Goal: Task Accomplishment & Management: Use online tool/utility

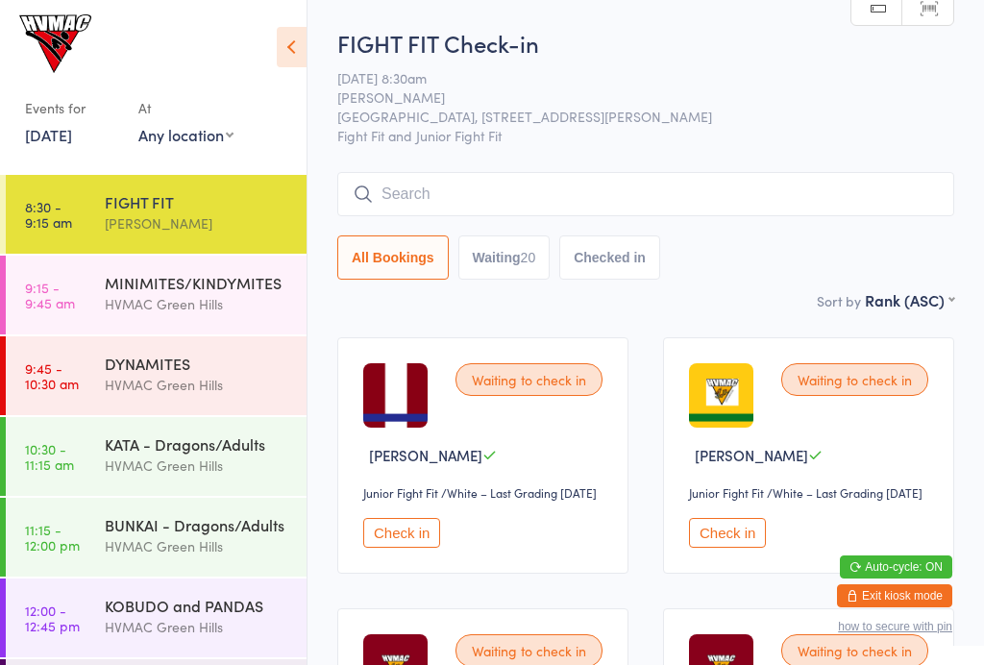
click at [133, 471] on div "HVMAC Green Hills" at bounding box center [197, 465] width 185 height 22
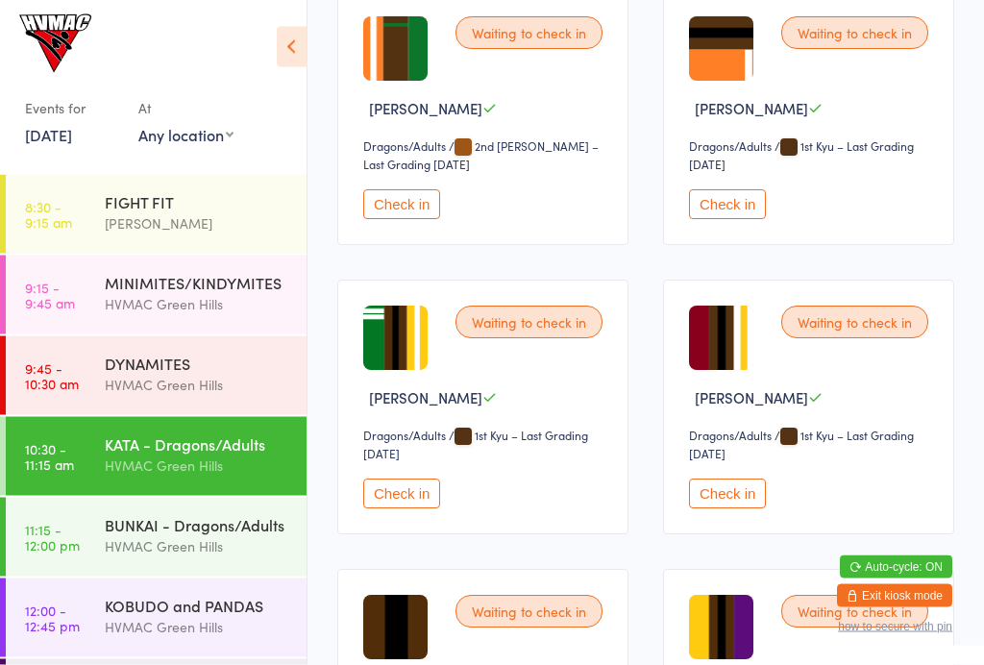
scroll to position [4115, 0]
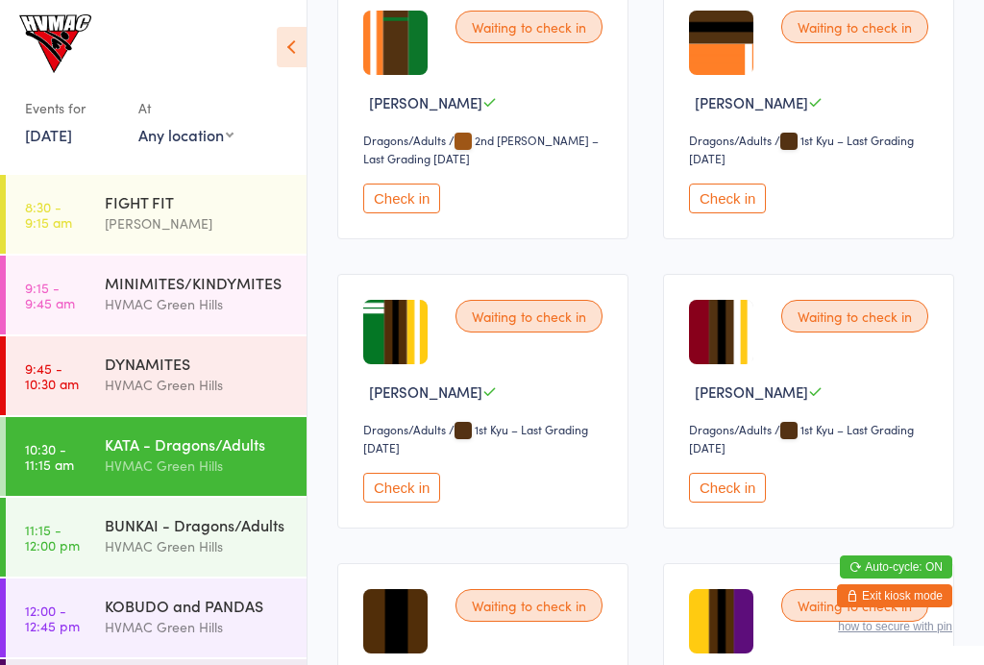
click at [400, 503] on button "Check in" at bounding box center [401, 488] width 77 height 30
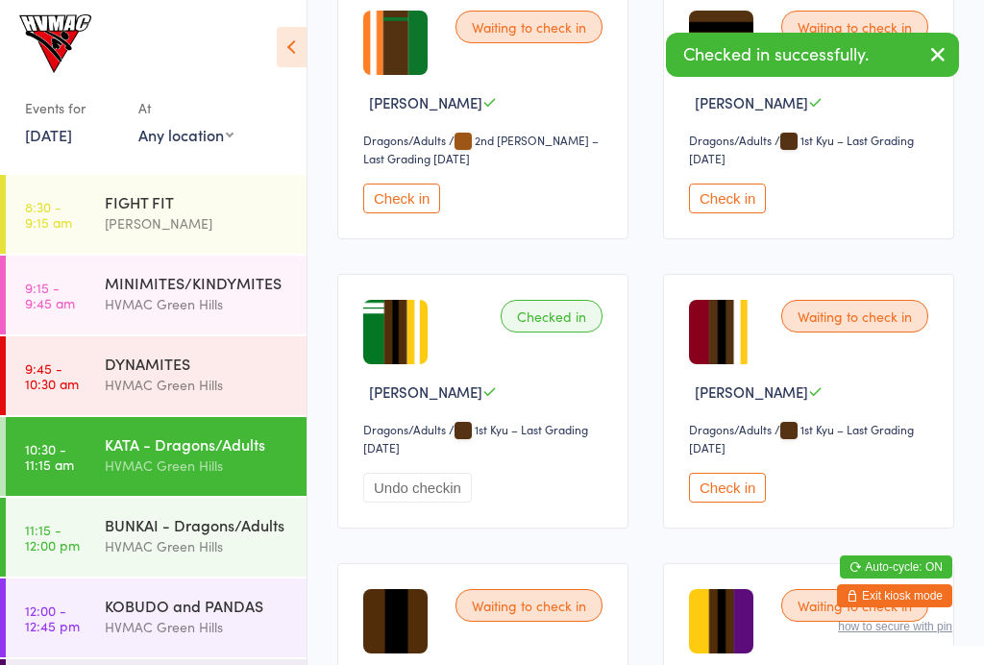
click at [150, 216] on div "[PERSON_NAME]" at bounding box center [197, 223] width 185 height 22
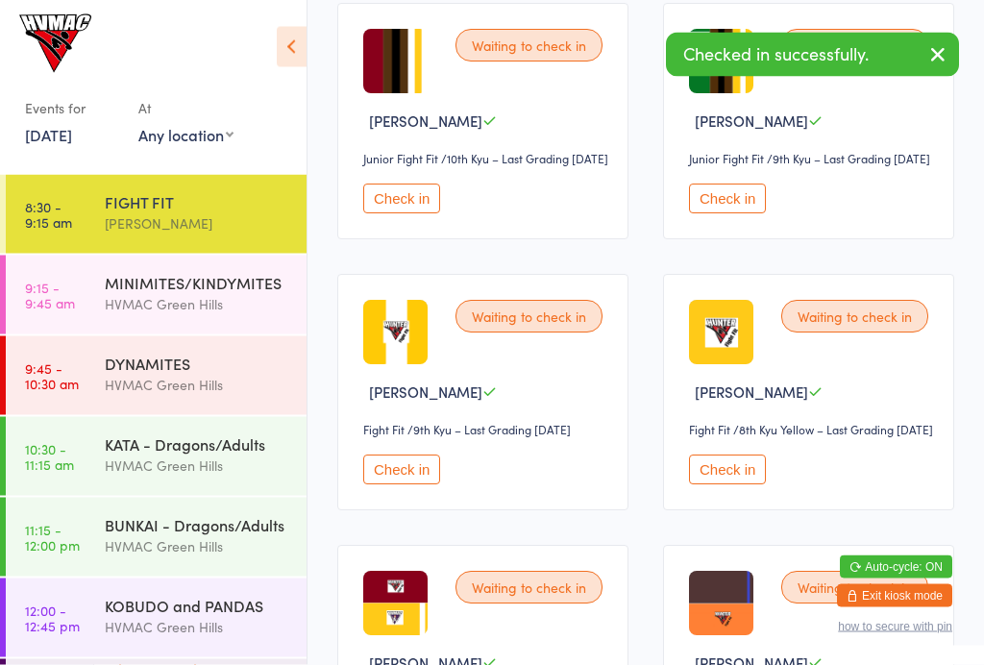
scroll to position [1147, 0]
click at [714, 213] on button "Check in" at bounding box center [727, 199] width 77 height 30
click at [173, 607] on div "KOBUDO and PANDAS" at bounding box center [197, 605] width 185 height 21
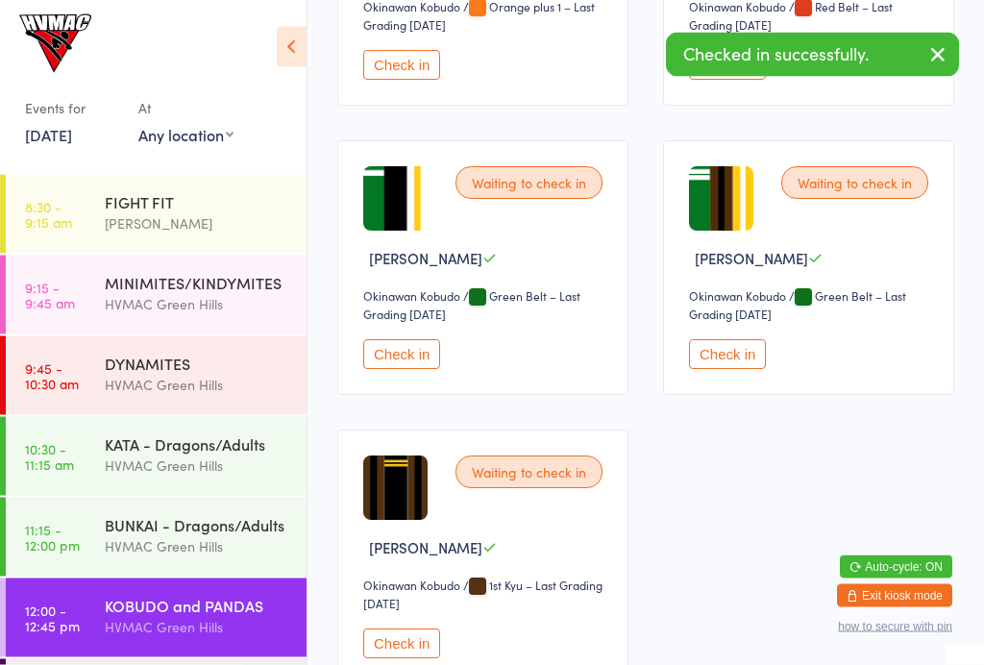
click at [732, 370] on button "Check in" at bounding box center [727, 355] width 77 height 30
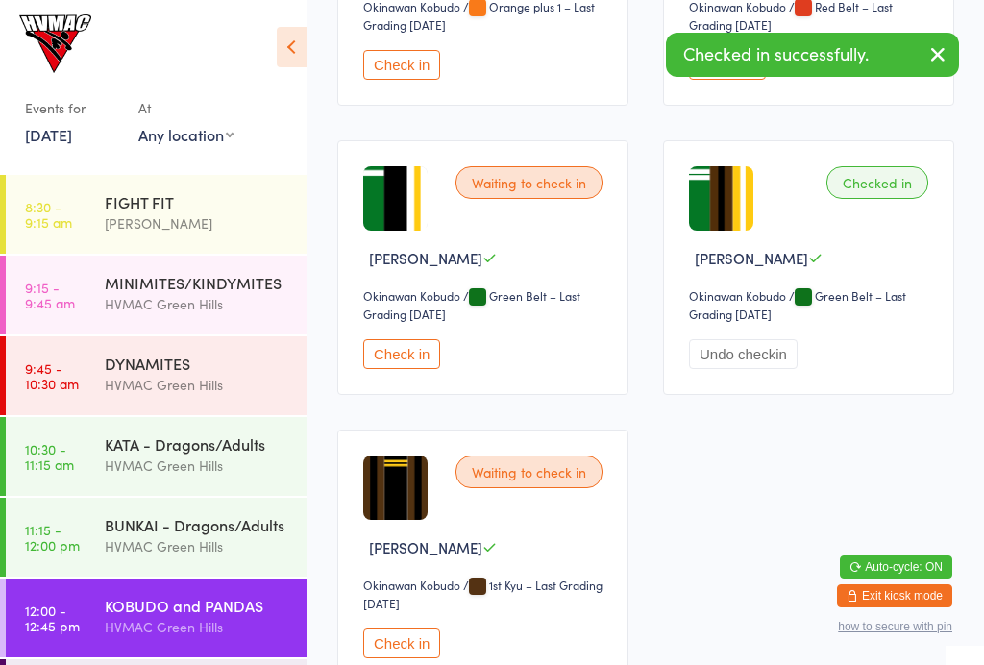
click at [164, 550] on div "HVMAC Green Hills" at bounding box center [197, 546] width 185 height 22
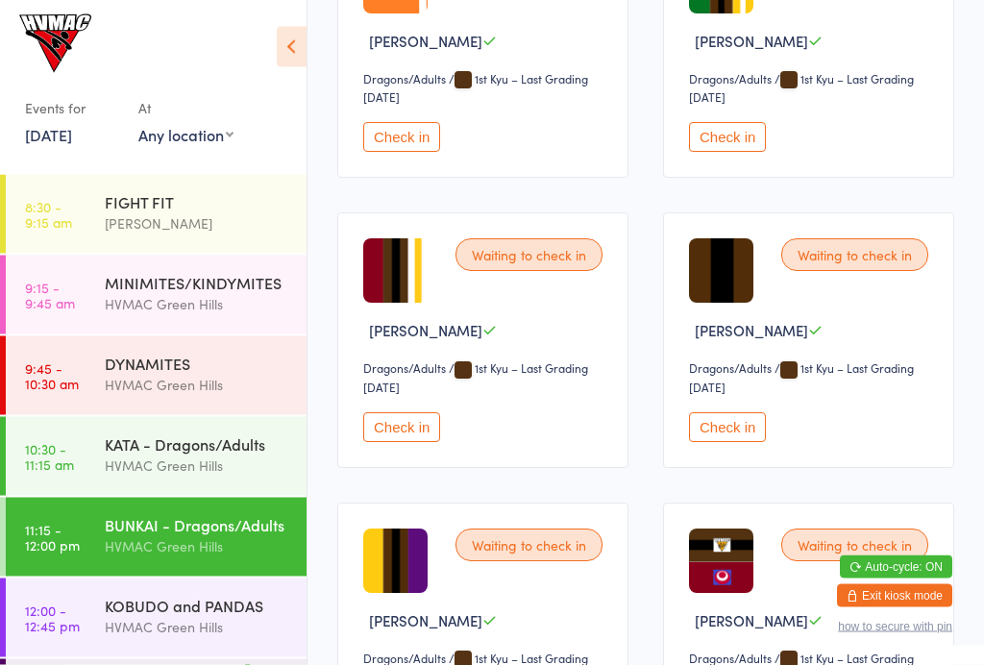
click at [718, 153] on button "Check in" at bounding box center [727, 138] width 77 height 30
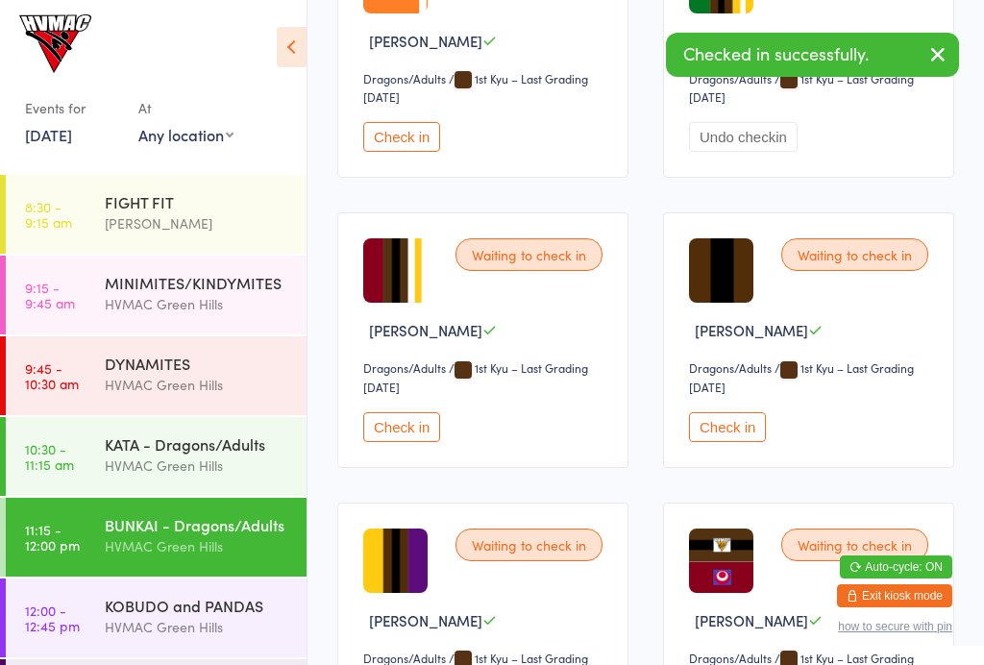
click at [158, 195] on div "FIGHT FIT" at bounding box center [197, 201] width 185 height 21
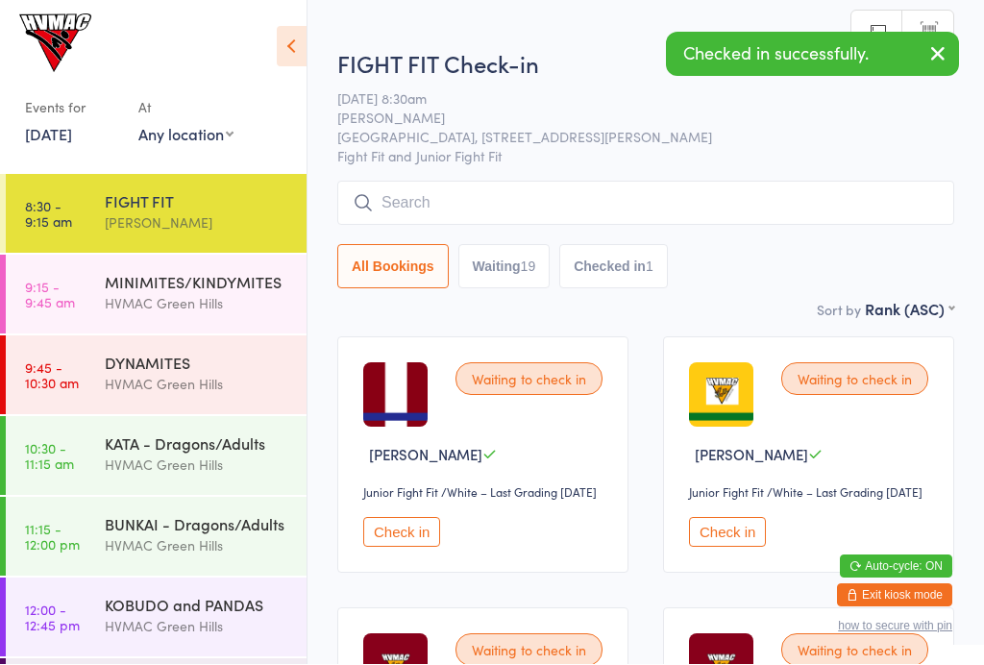
scroll to position [1, 0]
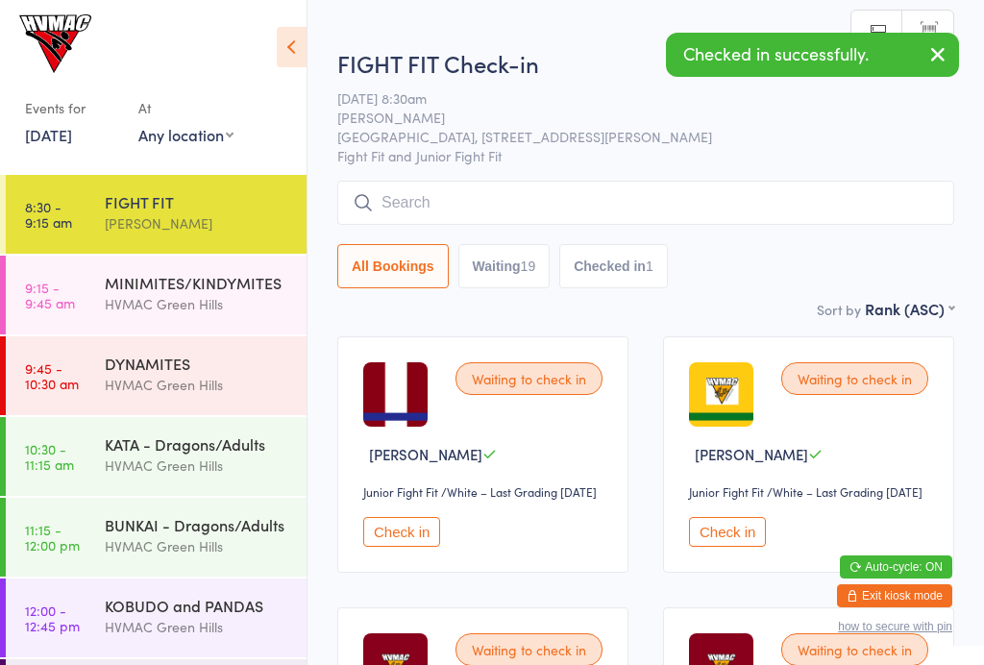
click at [527, 269] on button "Waiting 19" at bounding box center [504, 266] width 92 height 44
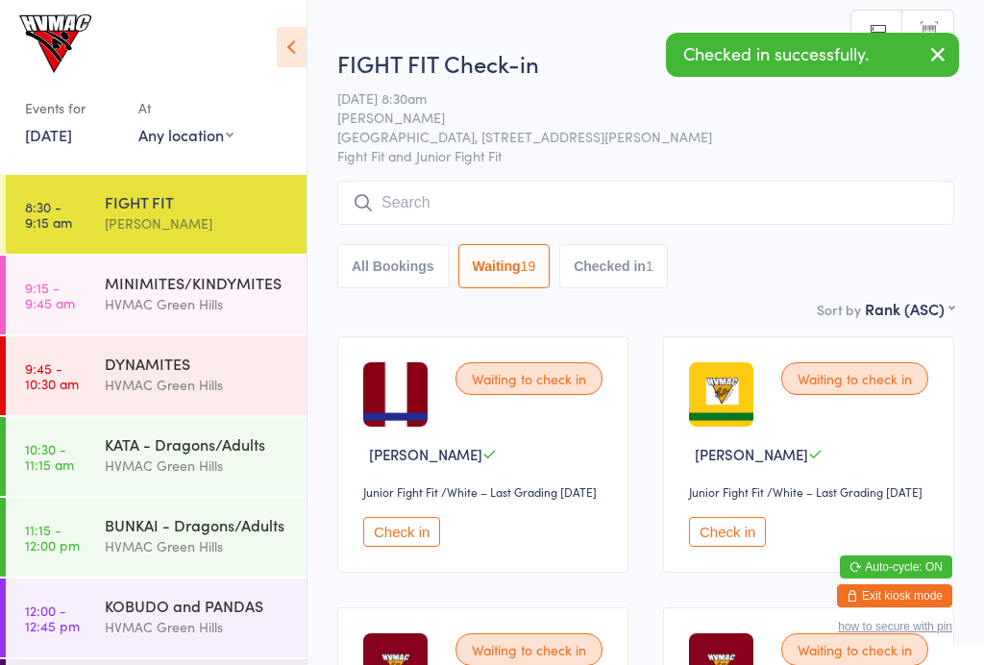
select select "4"
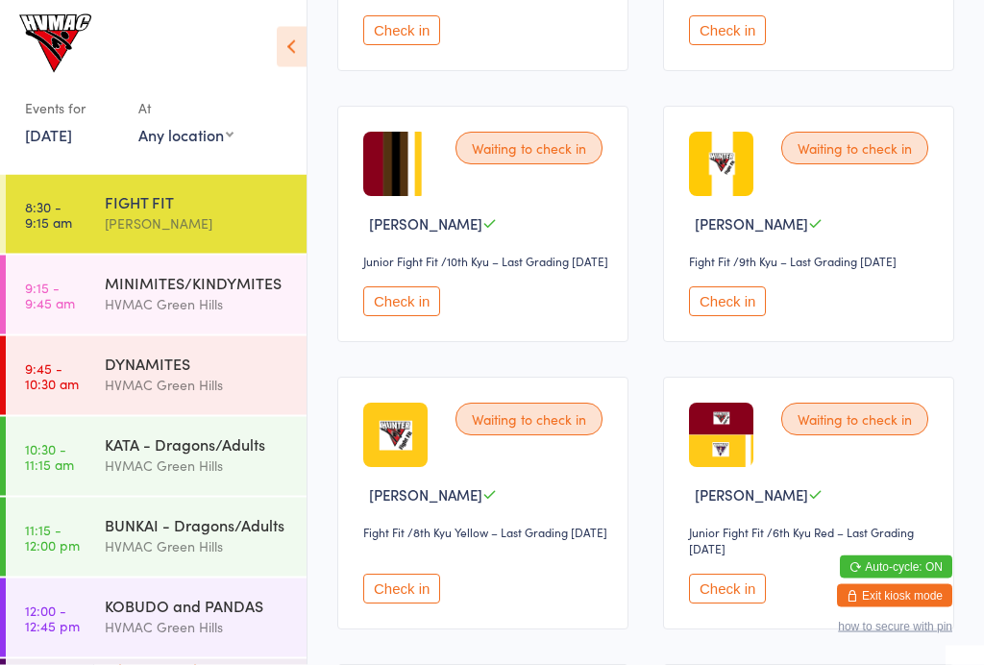
scroll to position [1042, 0]
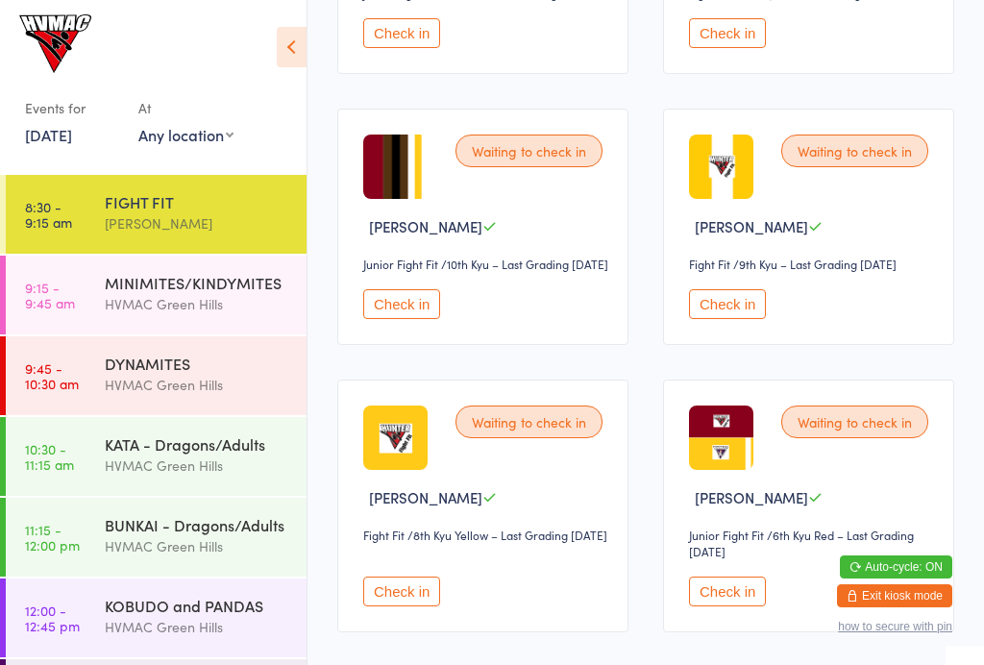
click at [710, 319] on div "Check in" at bounding box center [811, 304] width 245 height 30
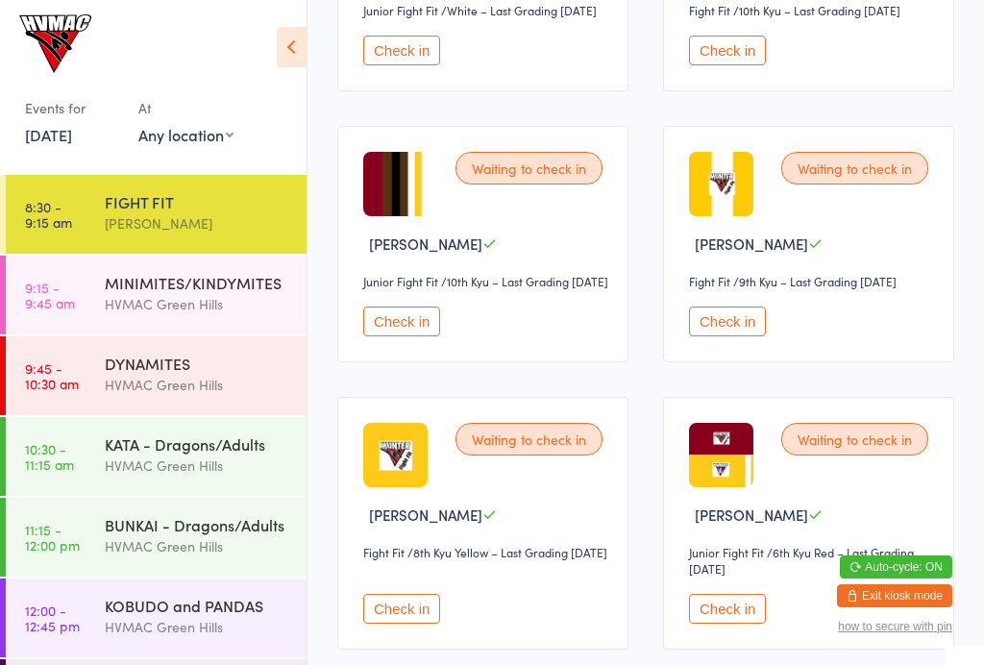
click at [729, 336] on button "Check in" at bounding box center [727, 322] width 77 height 30
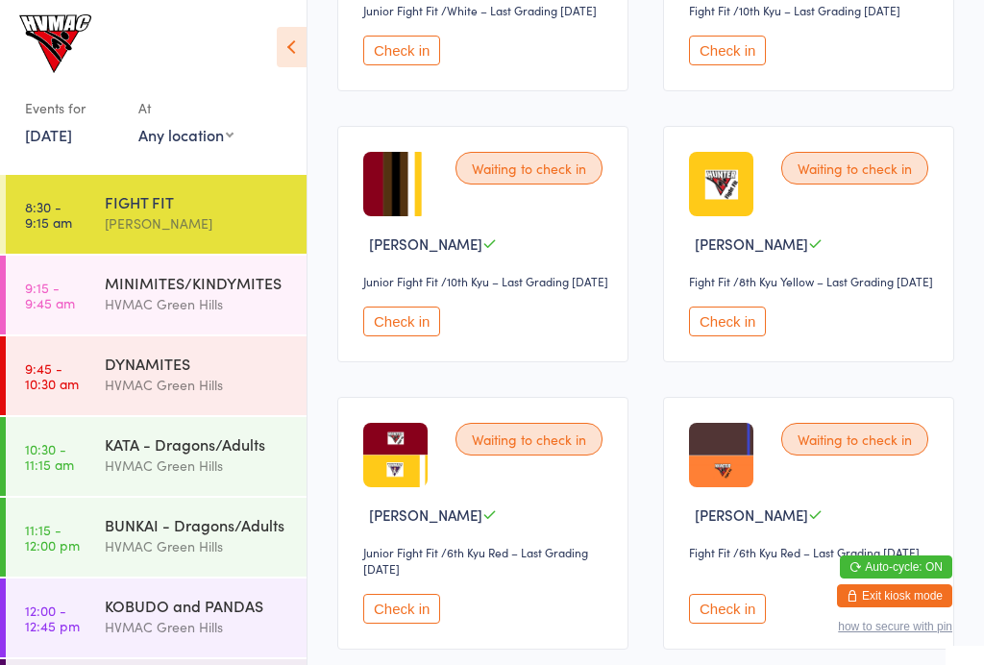
click at [741, 65] on button "Check in" at bounding box center [727, 51] width 77 height 30
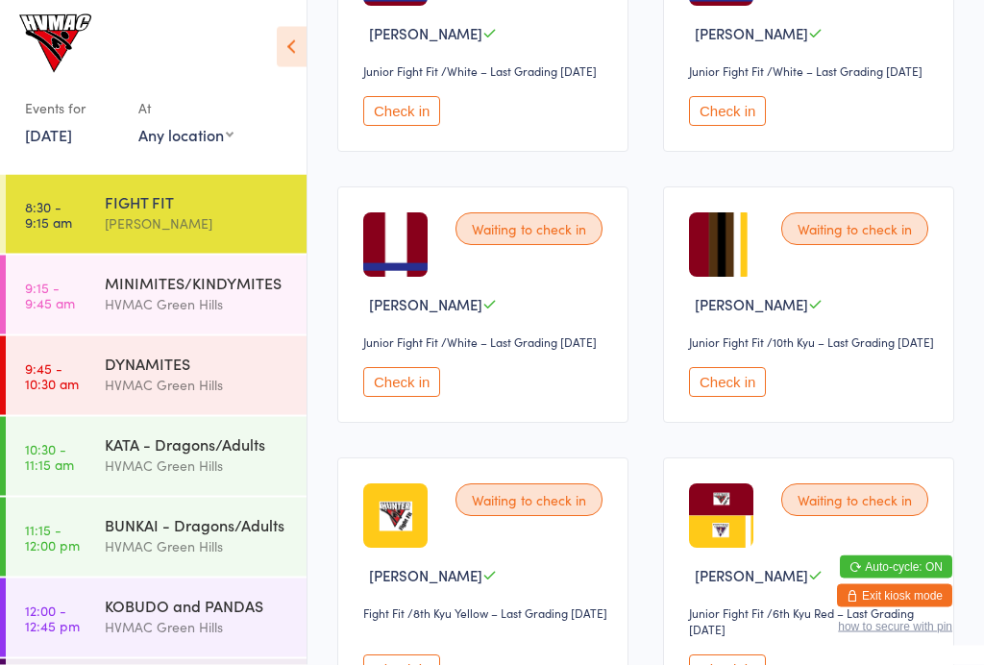
scroll to position [0, 0]
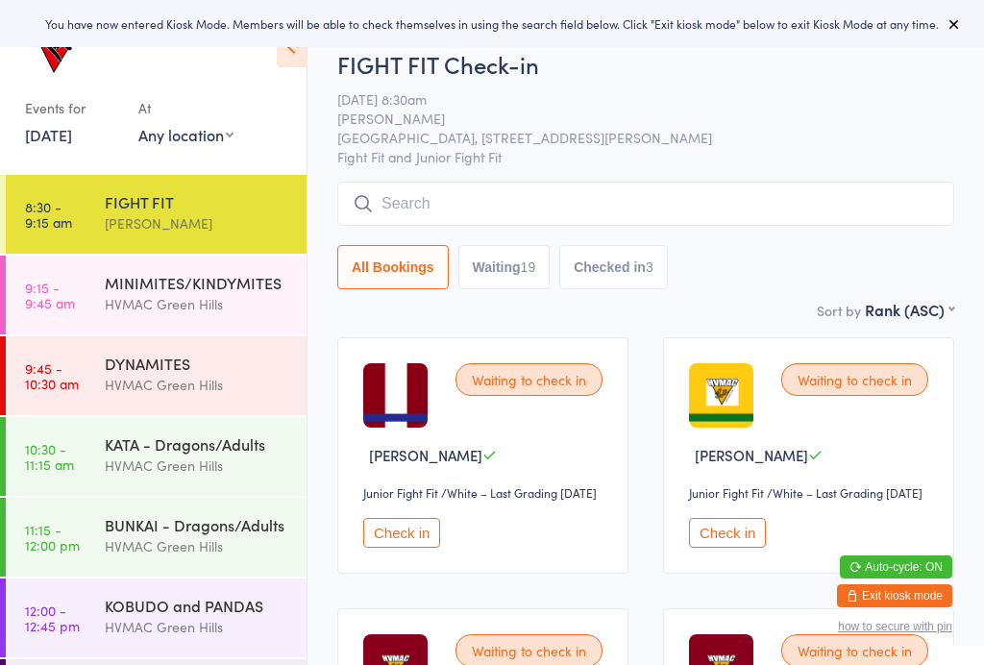
click at [953, 22] on icon at bounding box center [953, 23] width 15 height 15
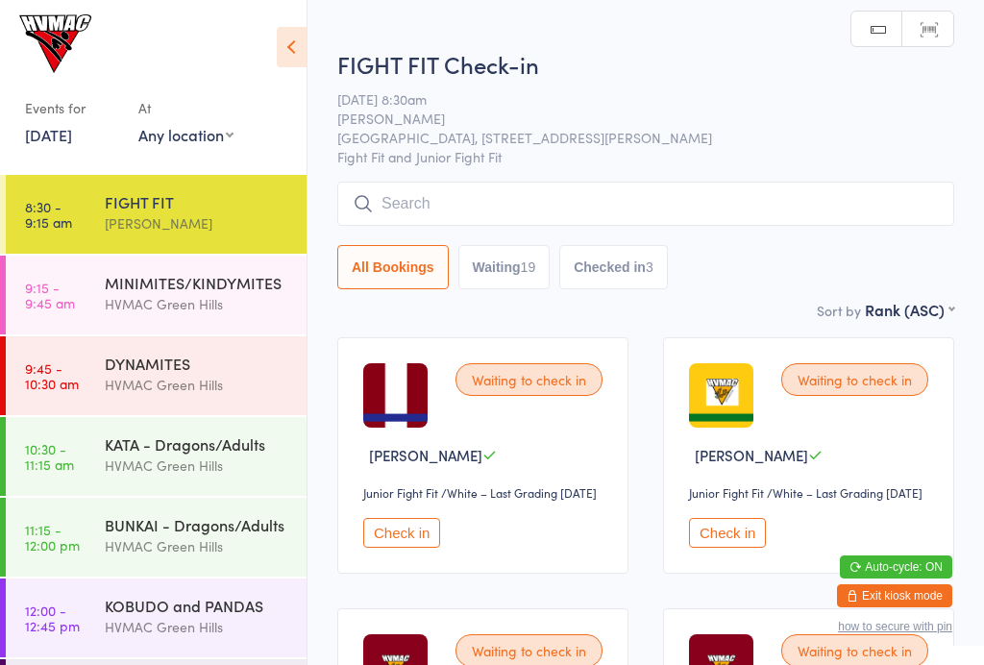
click at [506, 289] on button "Waiting 19" at bounding box center [504, 267] width 92 height 44
select select "4"
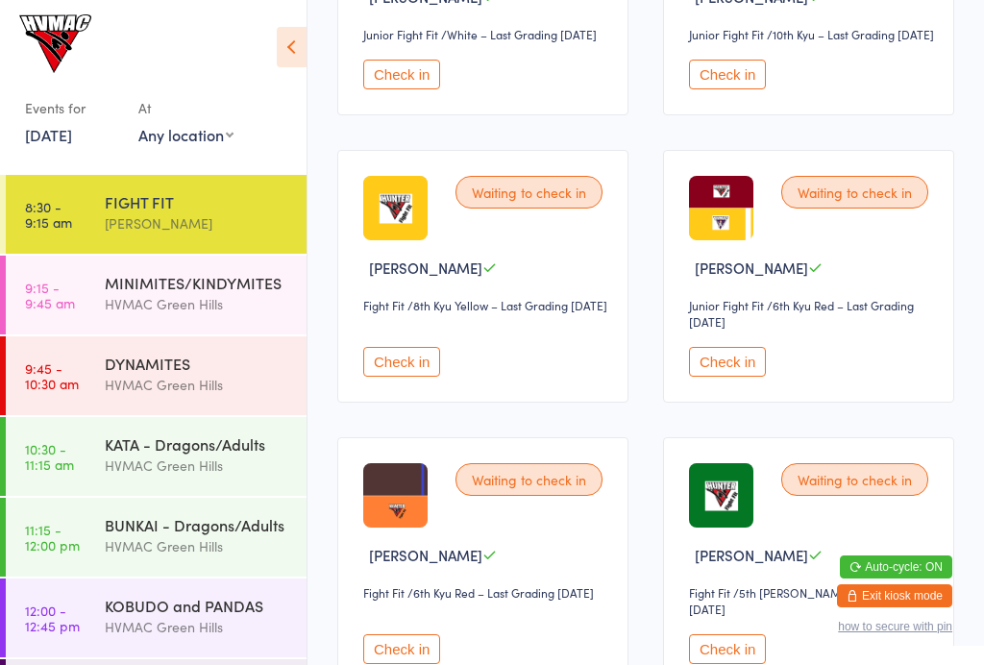
scroll to position [1003, 0]
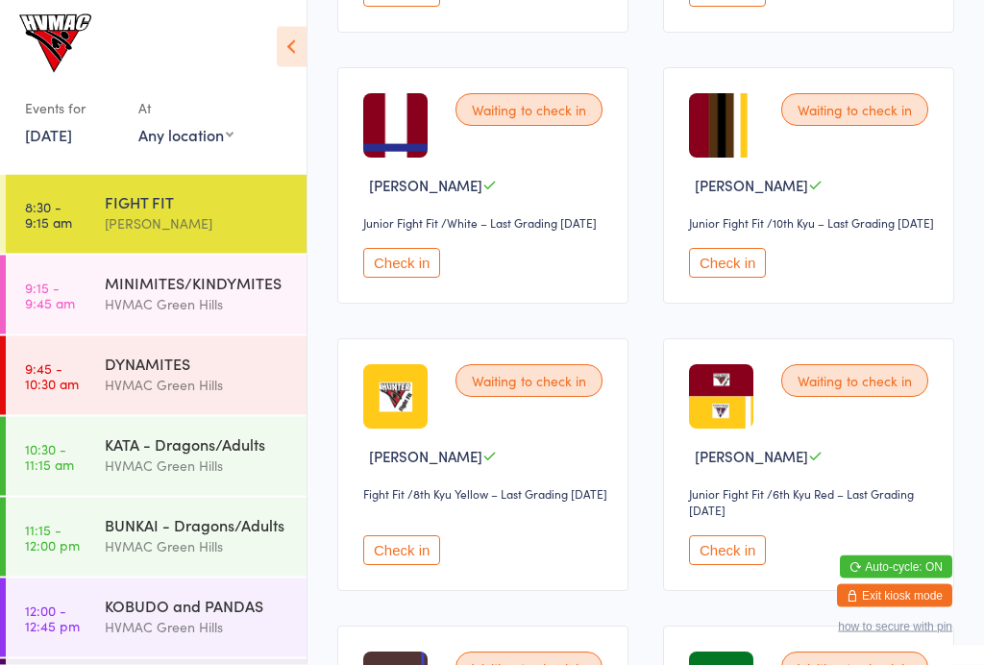
click at [424, 279] on button "Check in" at bounding box center [401, 264] width 77 height 30
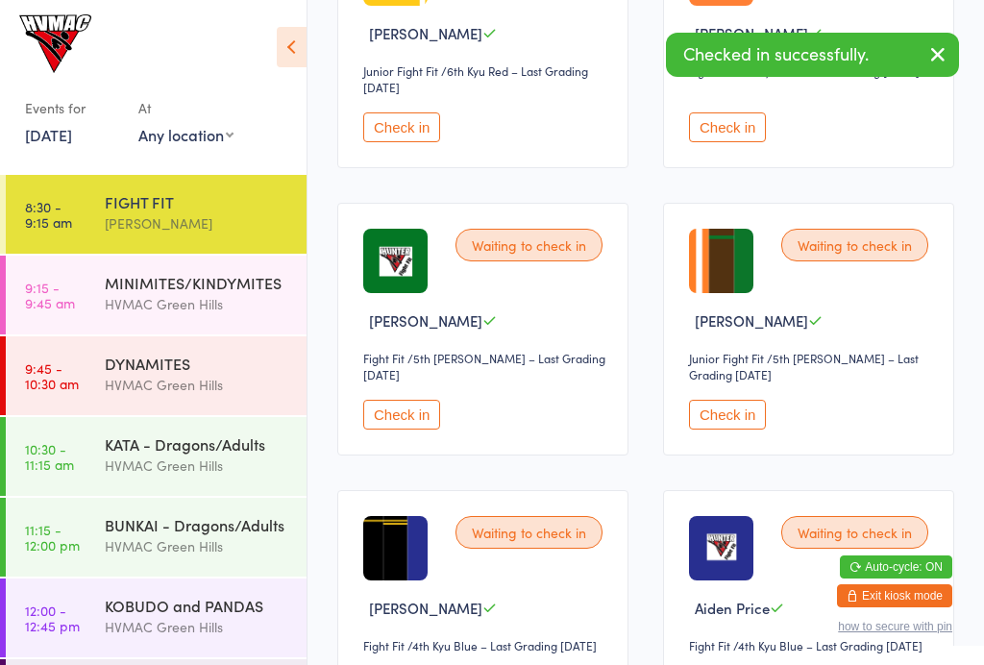
scroll to position [1258, 0]
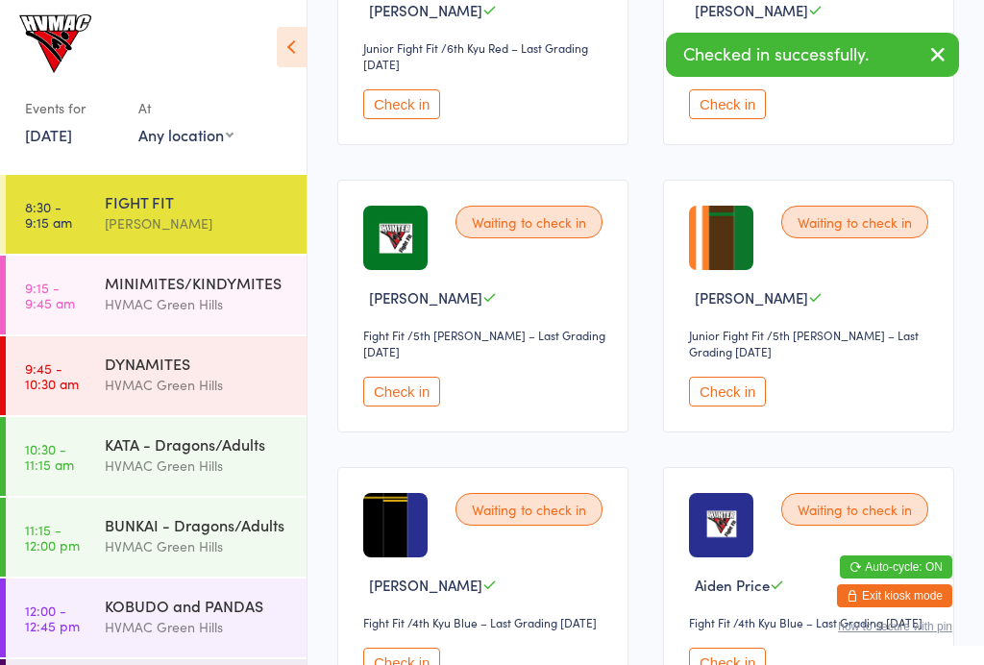
click at [403, 406] on button "Check in" at bounding box center [401, 392] width 77 height 30
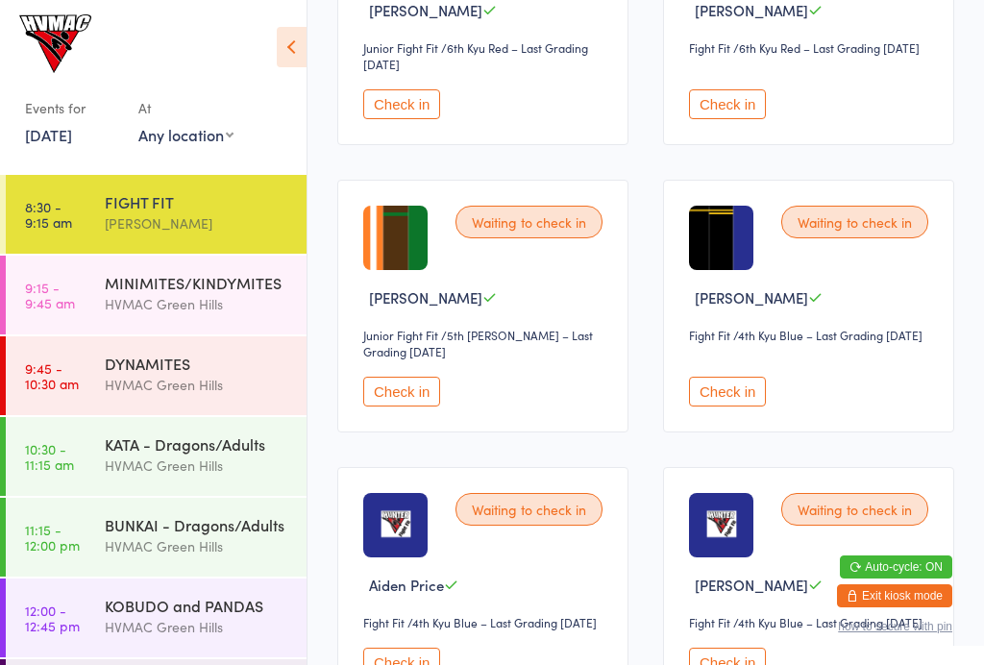
click at [409, 406] on button "Check in" at bounding box center [401, 392] width 77 height 30
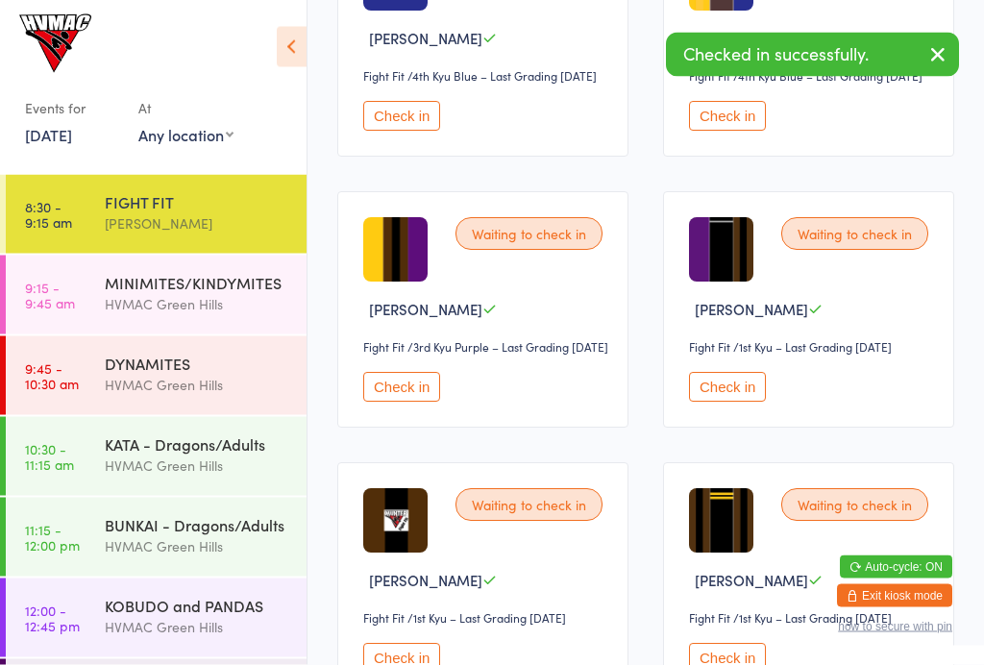
scroll to position [1788, 0]
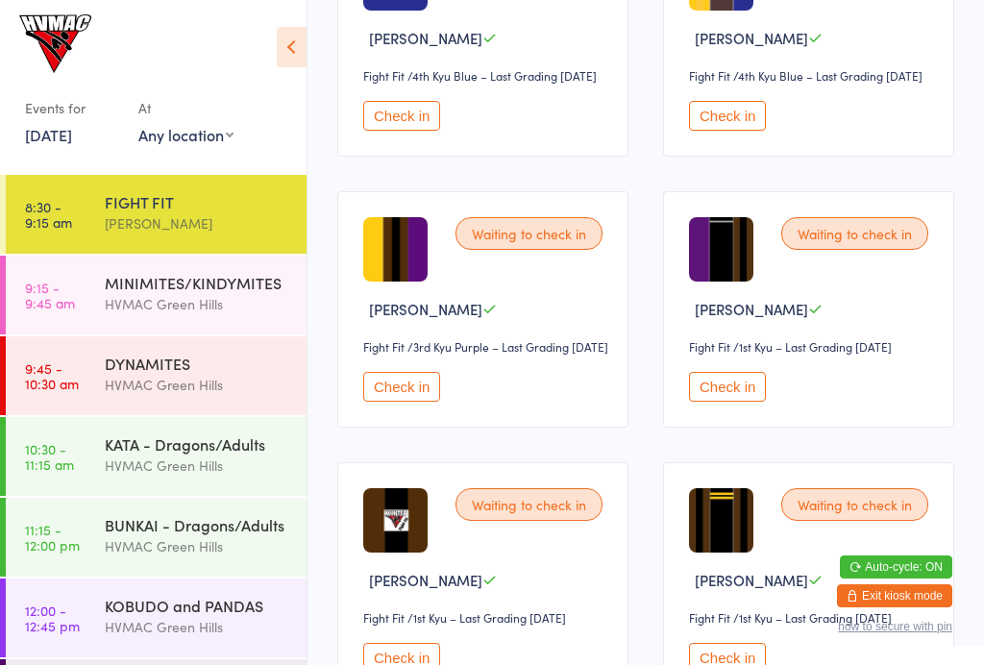
click at [388, 402] on button "Check in" at bounding box center [401, 387] width 77 height 30
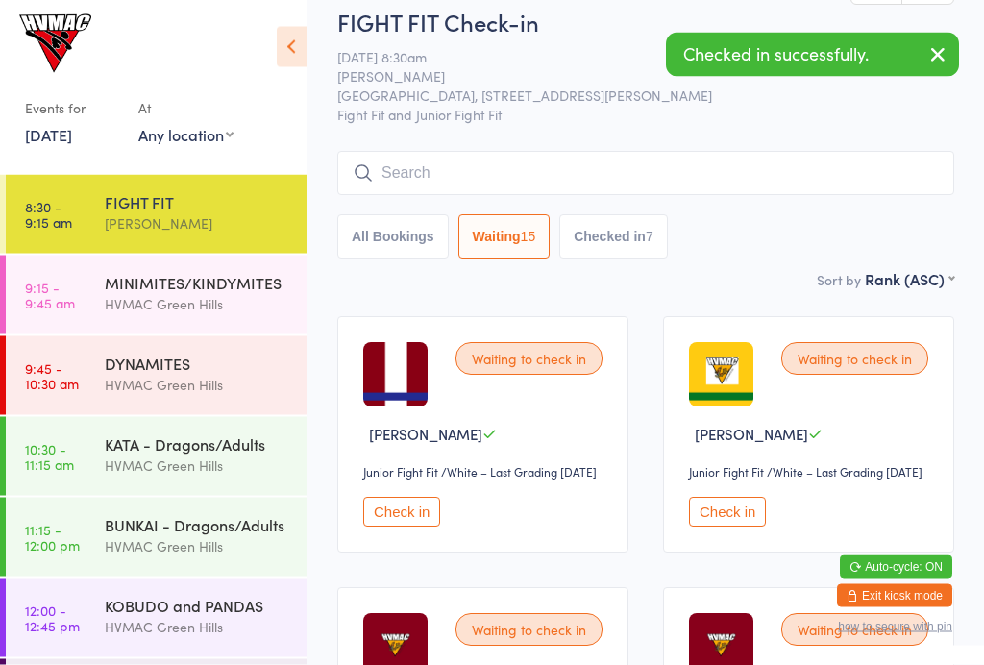
scroll to position [0, 0]
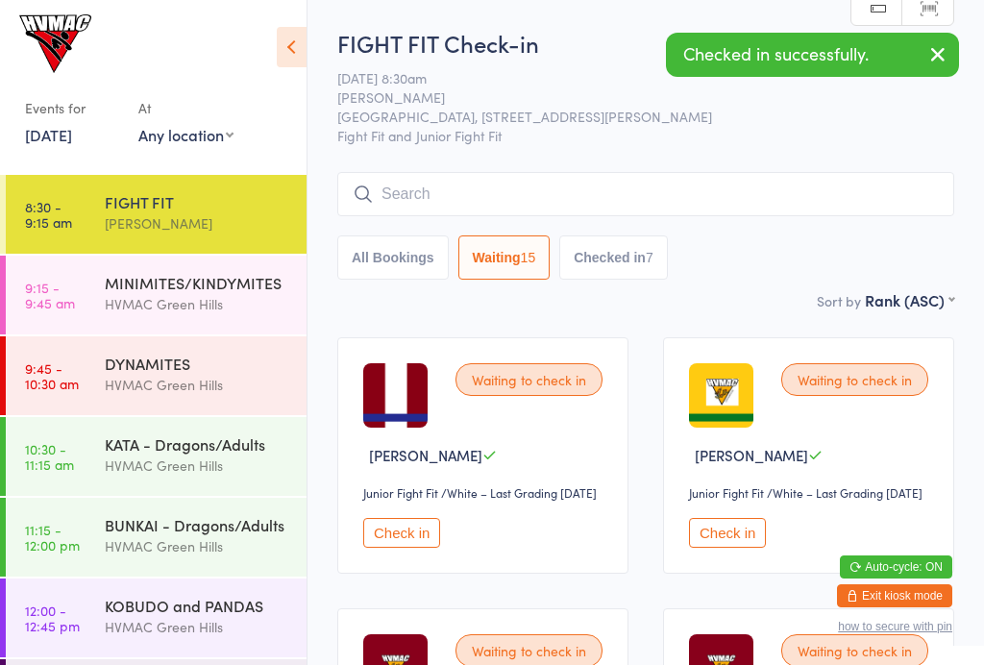
click at [606, 191] on input "search" at bounding box center [645, 194] width 617 height 44
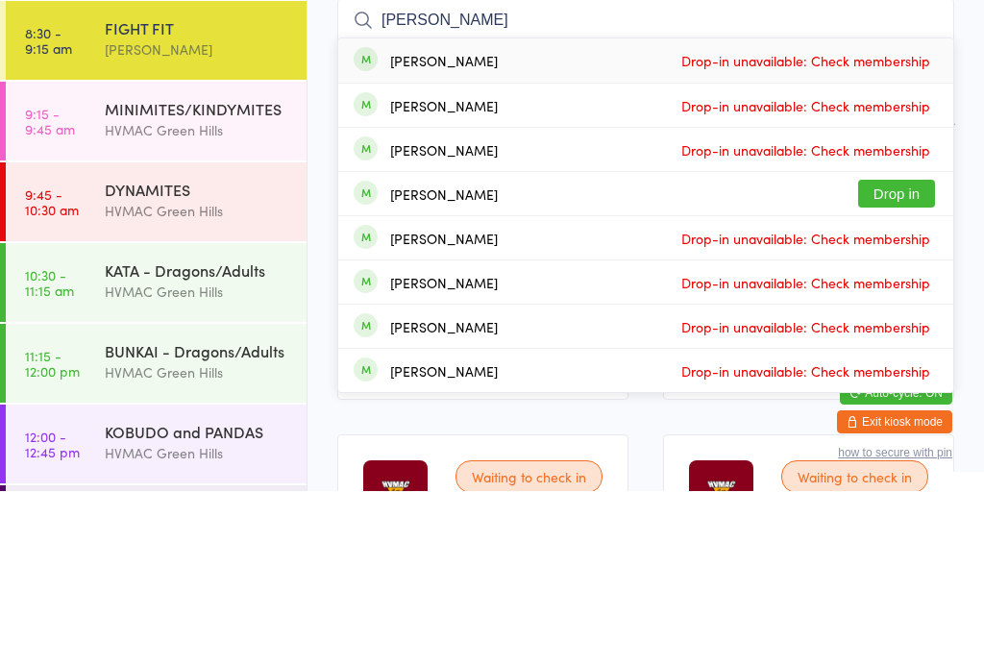
type input "[PERSON_NAME]"
click at [915, 354] on button "Drop in" at bounding box center [896, 368] width 77 height 28
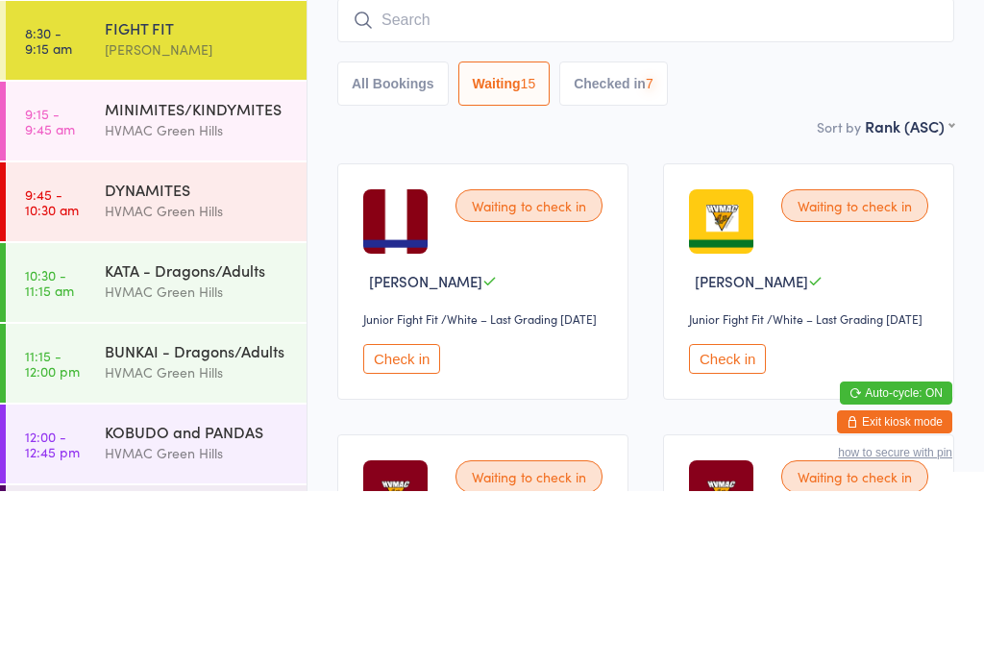
scroll to position [174, 0]
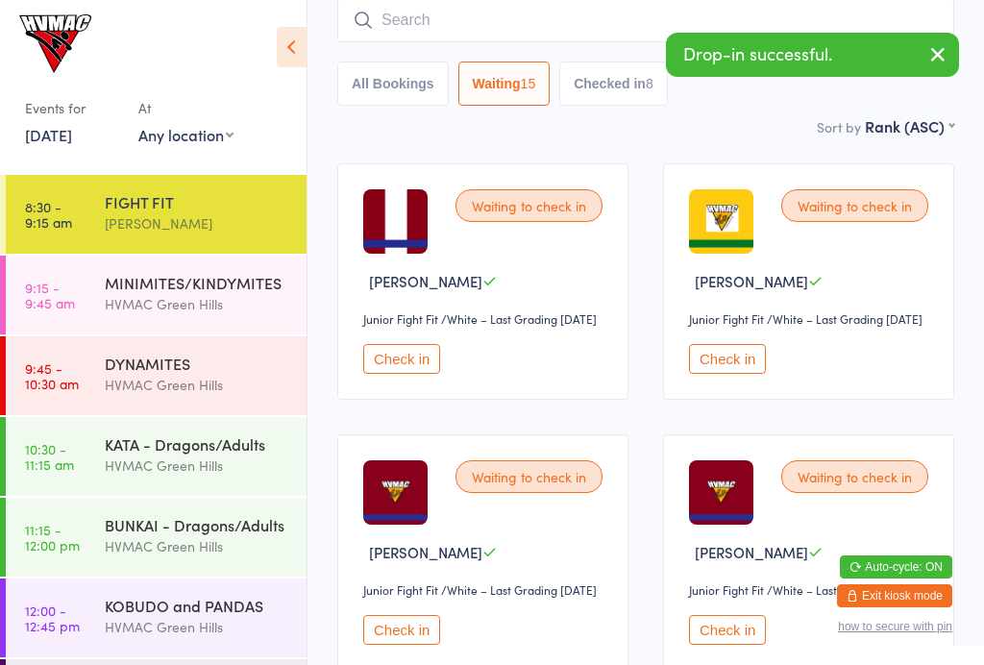
click at [635, 100] on button "Checked in 8" at bounding box center [613, 83] width 109 height 44
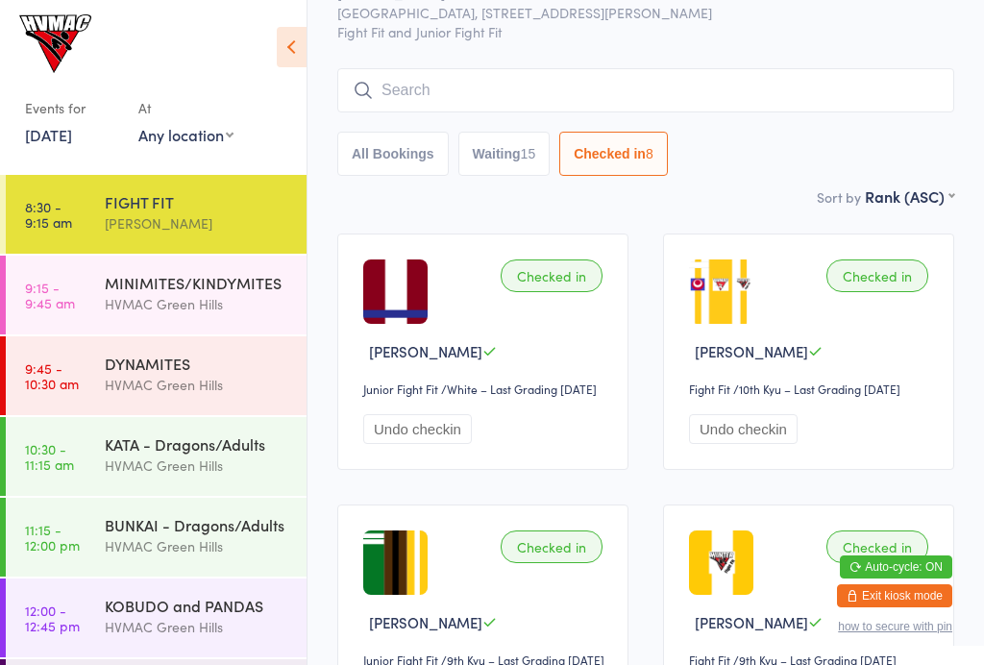
scroll to position [0, 0]
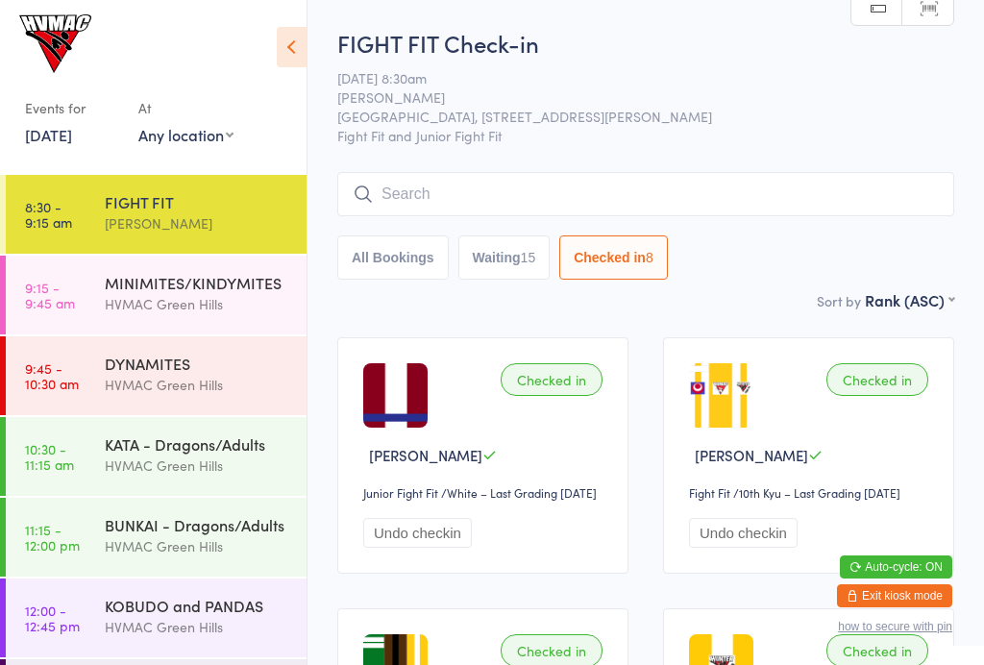
click at [536, 265] on div "15" at bounding box center [528, 257] width 15 height 15
select select "4"
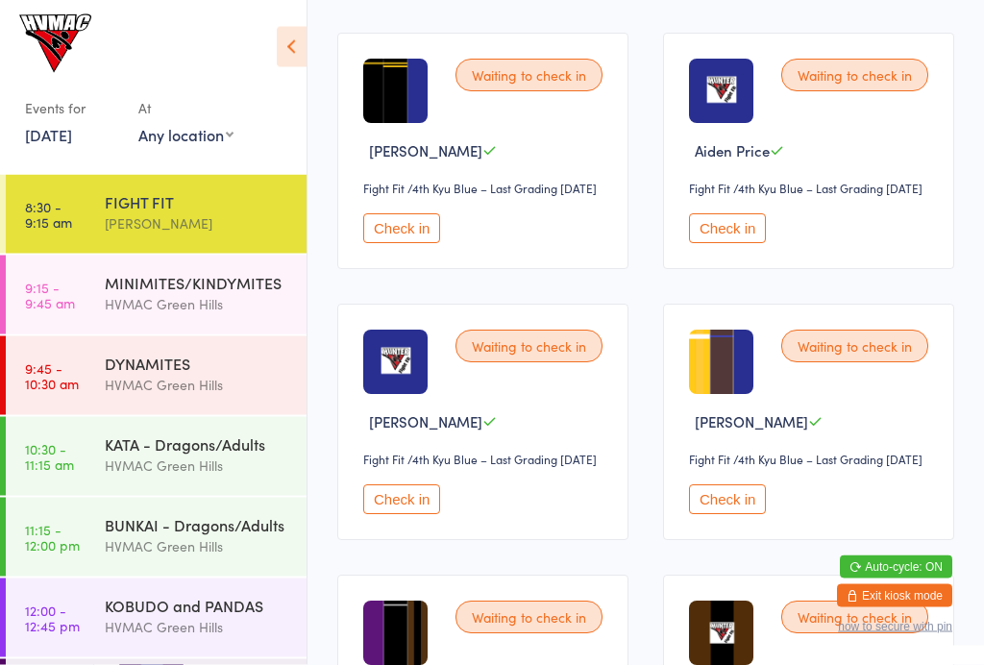
click at [430, 244] on button "Check in" at bounding box center [401, 229] width 77 height 30
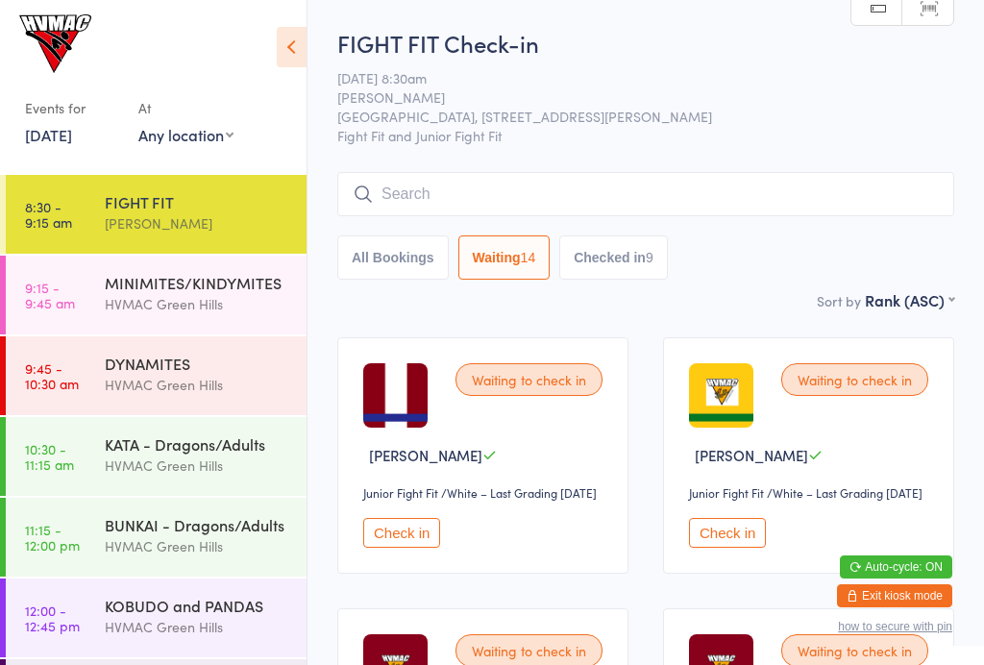
click at [546, 175] on input "search" at bounding box center [645, 194] width 617 height 44
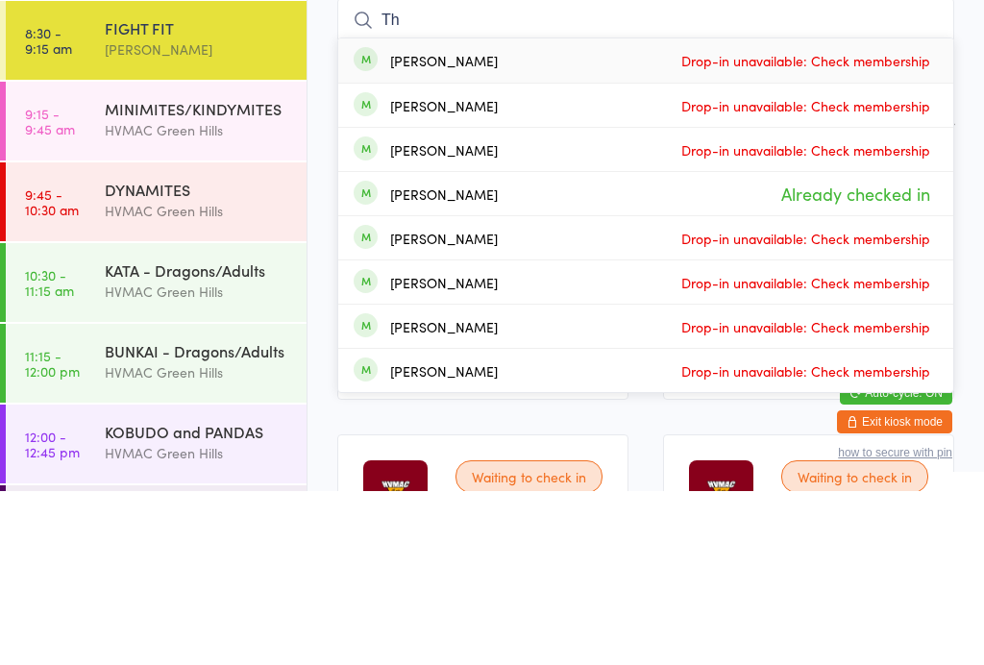
type input "T"
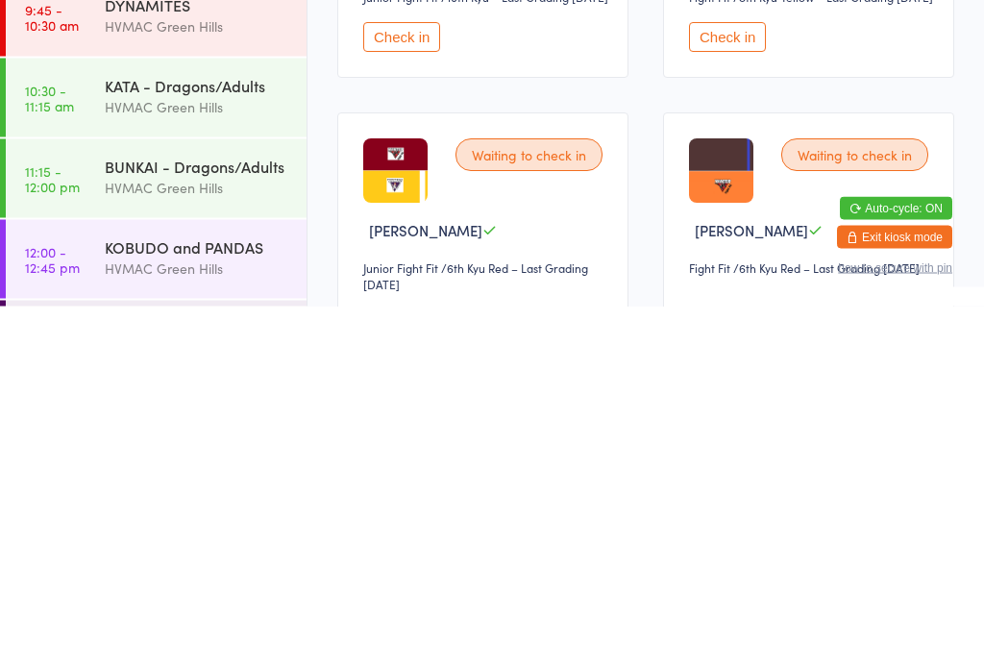
click at [415, 381] on button "Check in" at bounding box center [401, 396] width 77 height 30
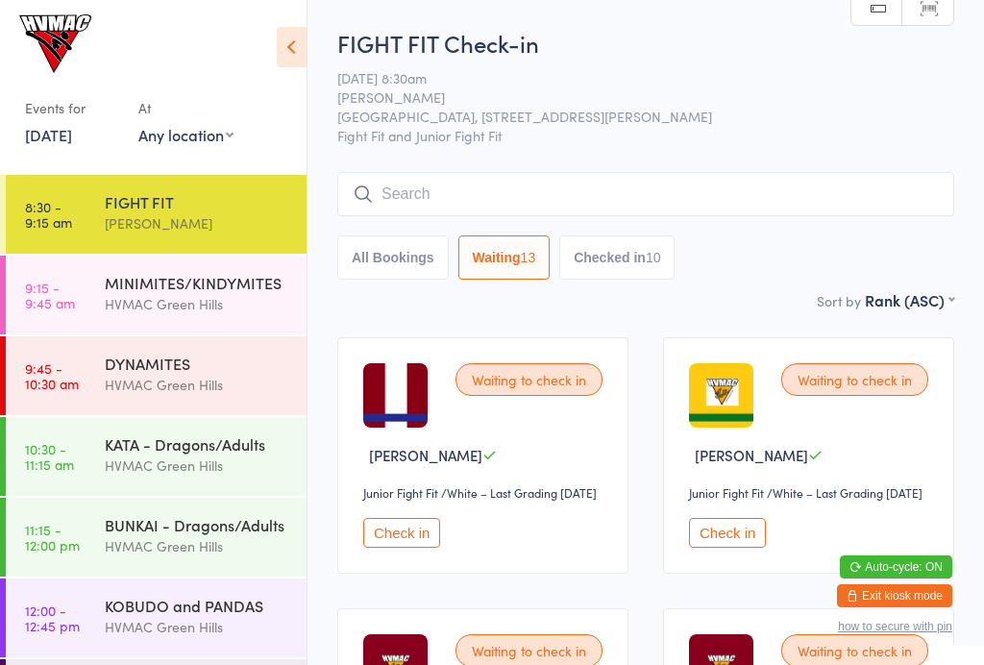
click at [145, 452] on div "KATA - Dragons/Adults" at bounding box center [197, 443] width 185 height 21
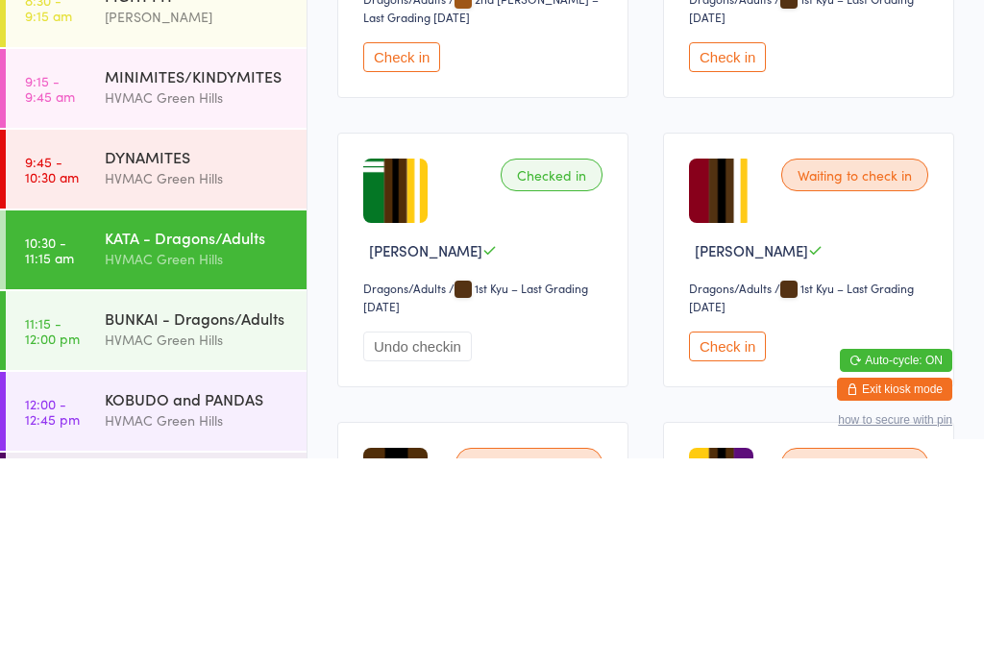
scroll to position [4308, 0]
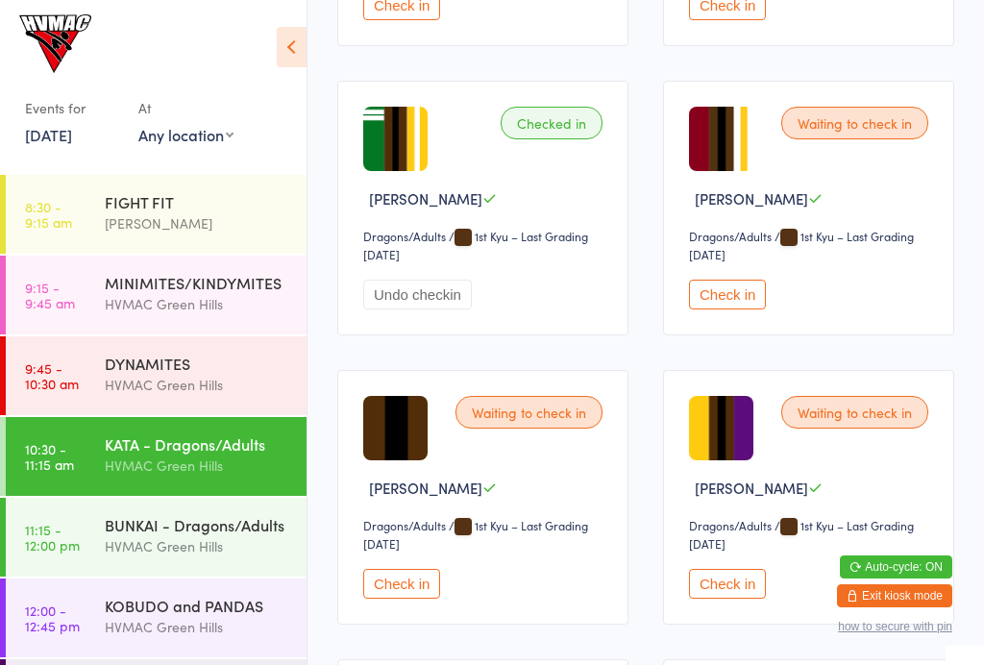
click at [728, 309] on button "Check in" at bounding box center [727, 295] width 77 height 30
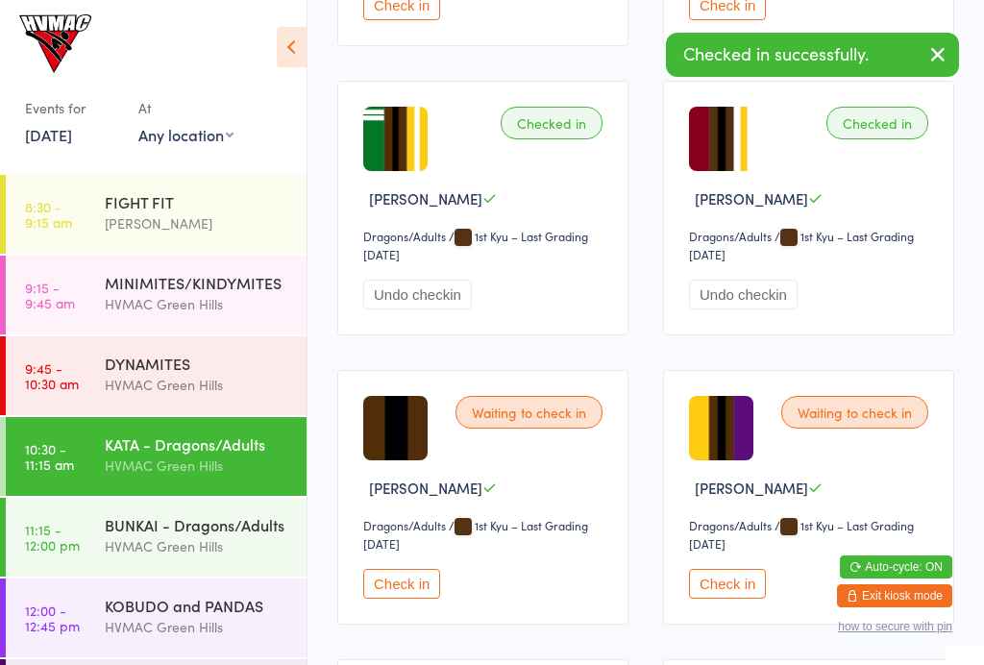
click at [146, 529] on div "BUNKAI - Dragons/Adults" at bounding box center [197, 524] width 185 height 21
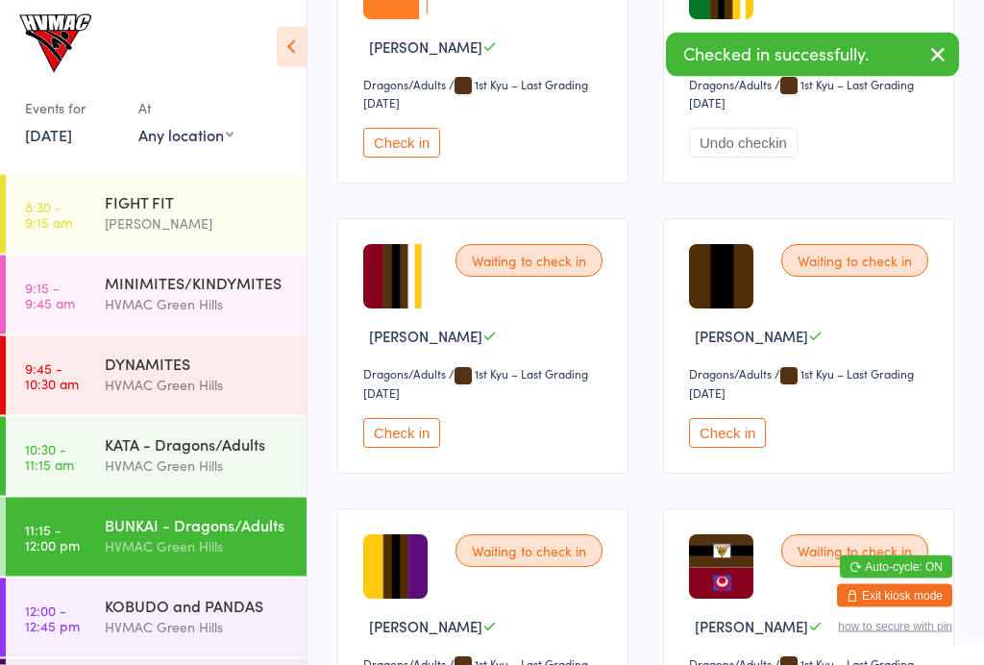
scroll to position [3618, 0]
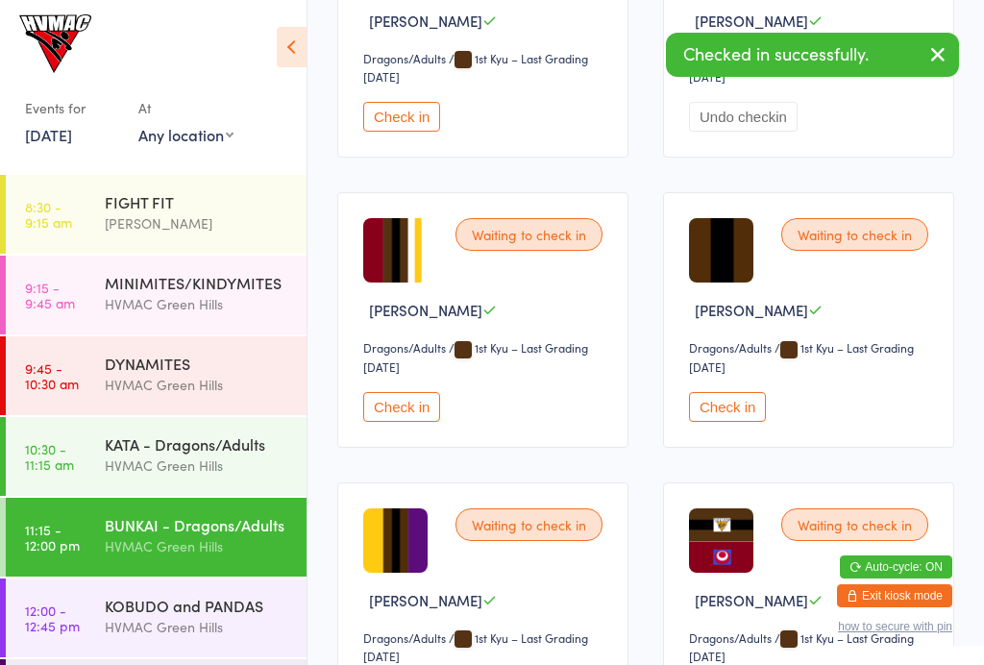
click at [400, 422] on button "Check in" at bounding box center [401, 407] width 77 height 30
click at [190, 216] on div "[PERSON_NAME]" at bounding box center [197, 223] width 185 height 22
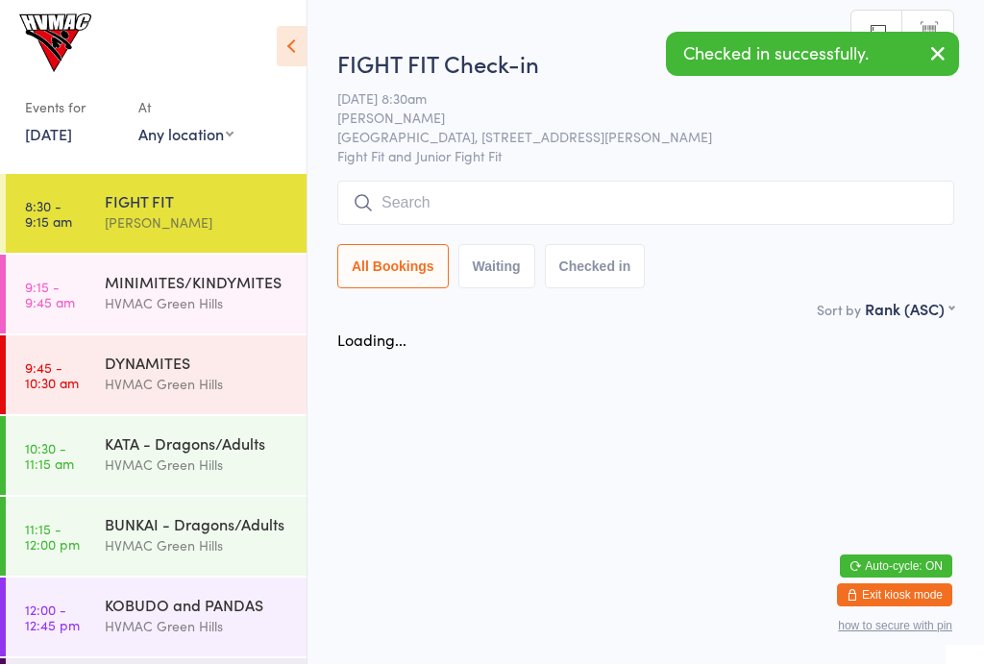
scroll to position [1, 0]
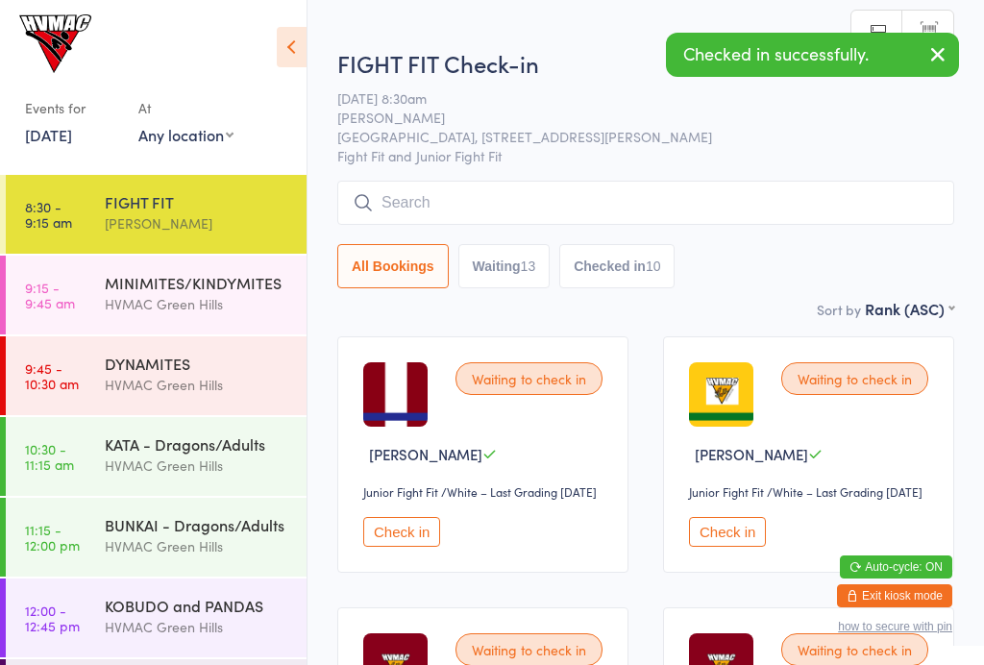
click at [526, 274] on button "Waiting 13" at bounding box center [504, 266] width 92 height 44
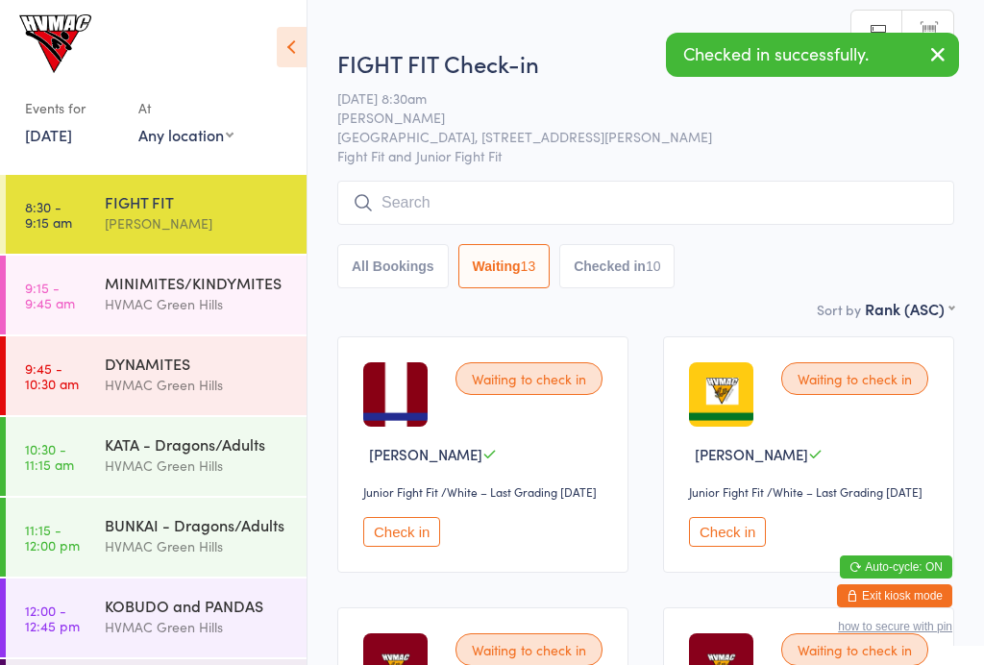
select select "4"
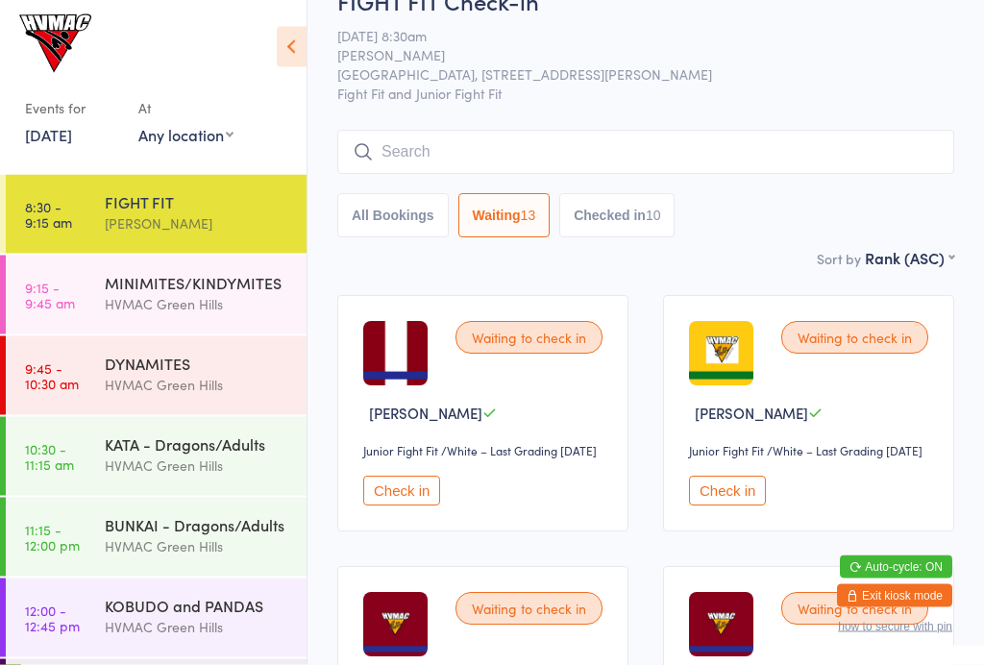
scroll to position [0, 0]
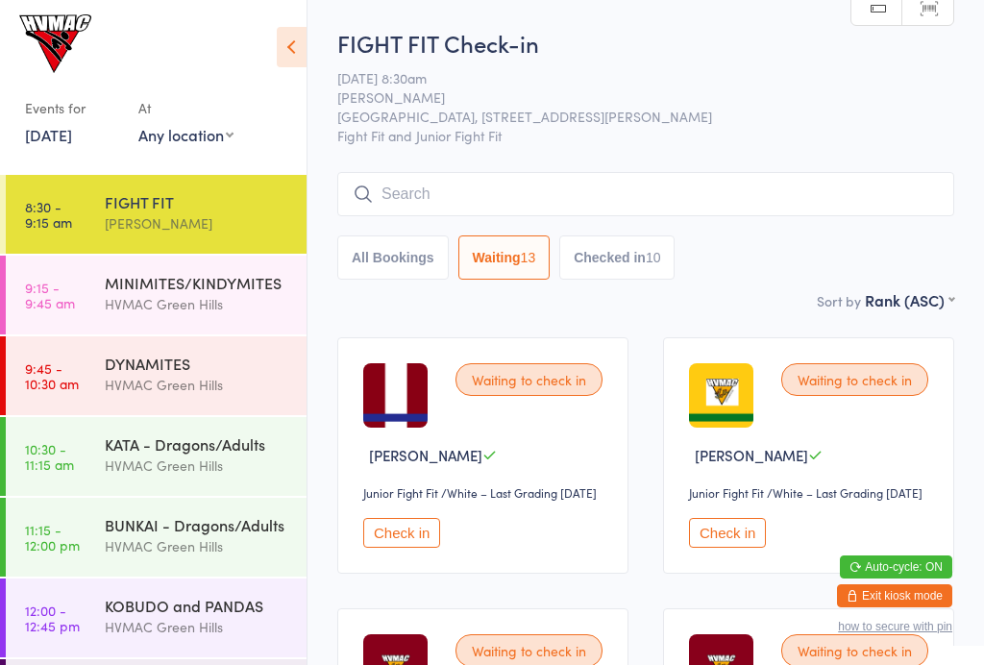
click at [518, 186] on input "search" at bounding box center [645, 194] width 617 height 44
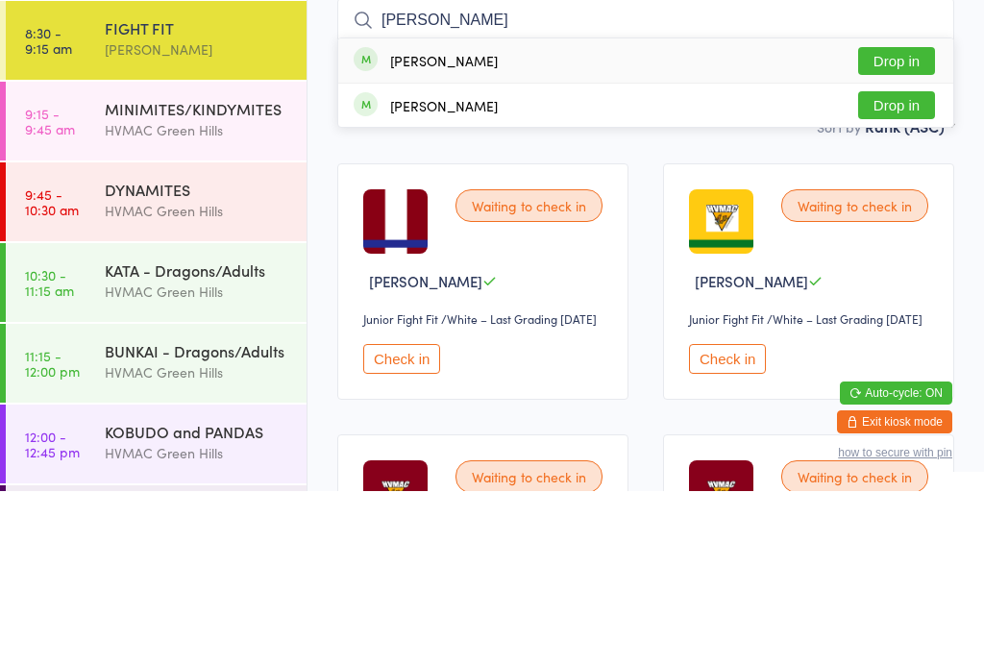
type input "[PERSON_NAME]"
click at [925, 221] on button "Drop in" at bounding box center [896, 235] width 77 height 28
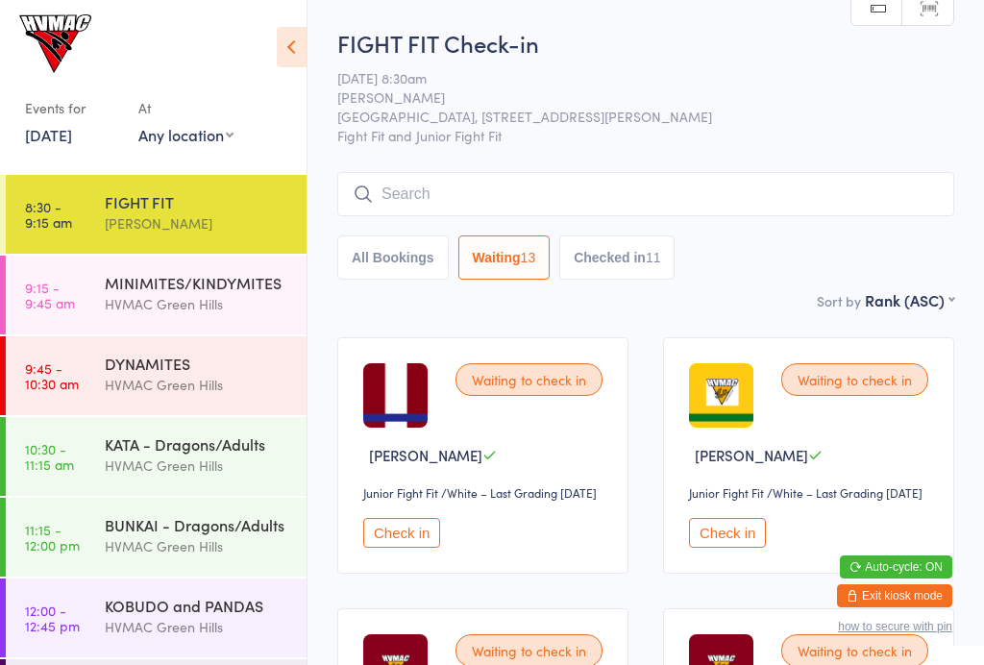
click at [551, 190] on input "search" at bounding box center [645, 194] width 617 height 44
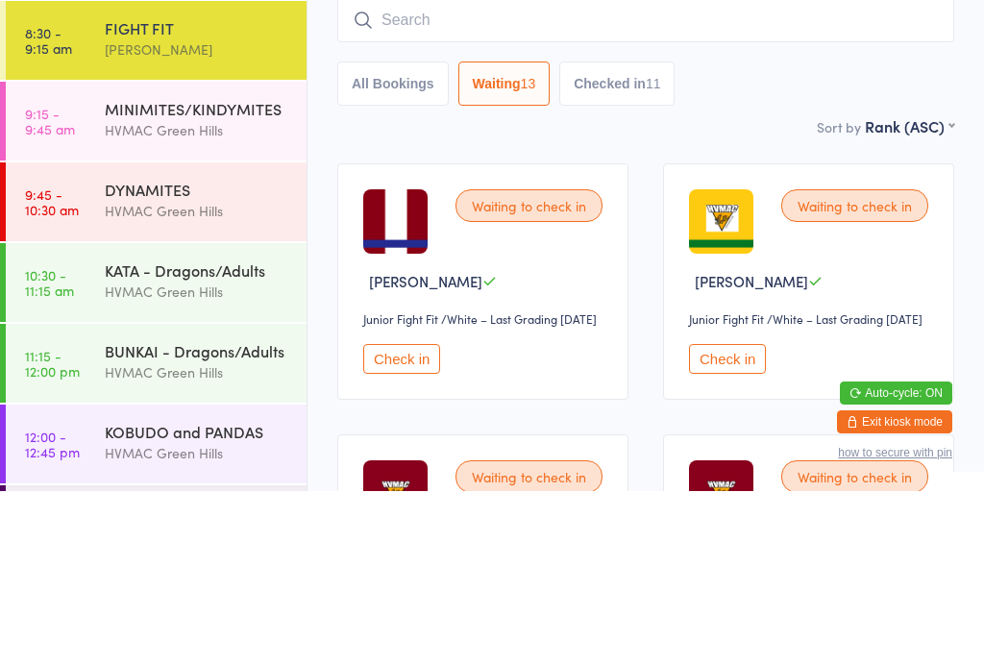
click at [644, 235] on button "Checked in 11" at bounding box center [616, 257] width 115 height 44
select select "6"
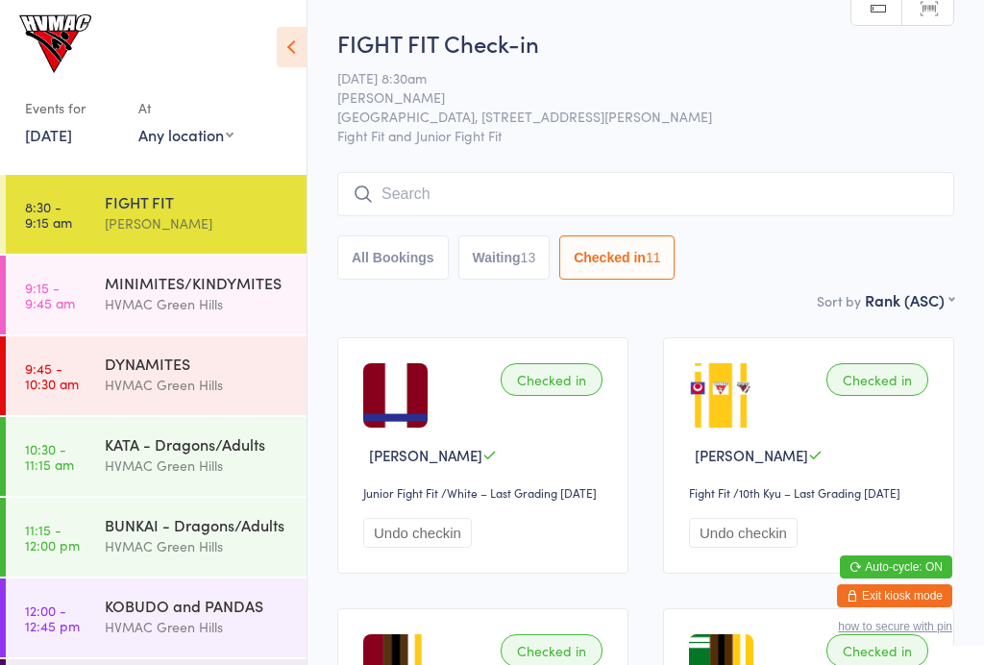
click at [525, 198] on input "search" at bounding box center [645, 194] width 617 height 44
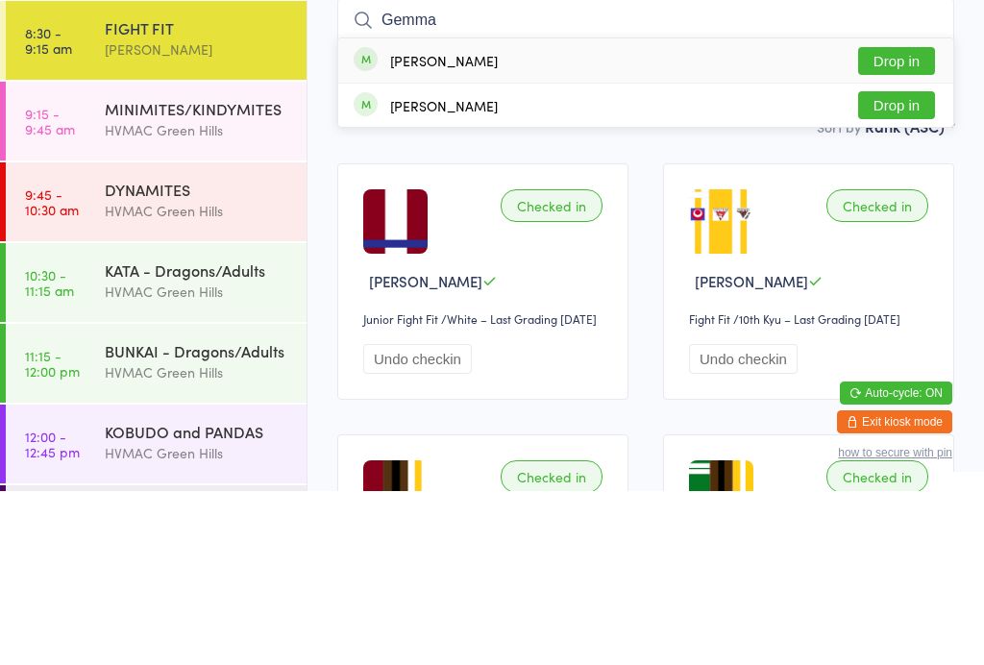
type input "Gemma"
click at [893, 221] on button "Drop in" at bounding box center [896, 235] width 77 height 28
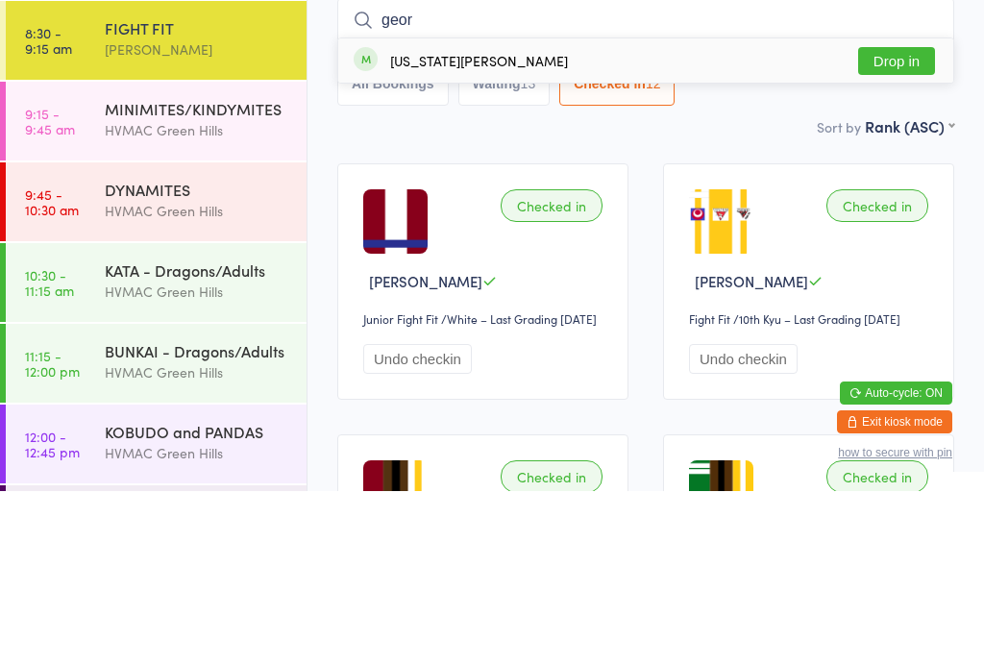
type input "geor"
click at [898, 221] on button "Drop in" at bounding box center [896, 235] width 77 height 28
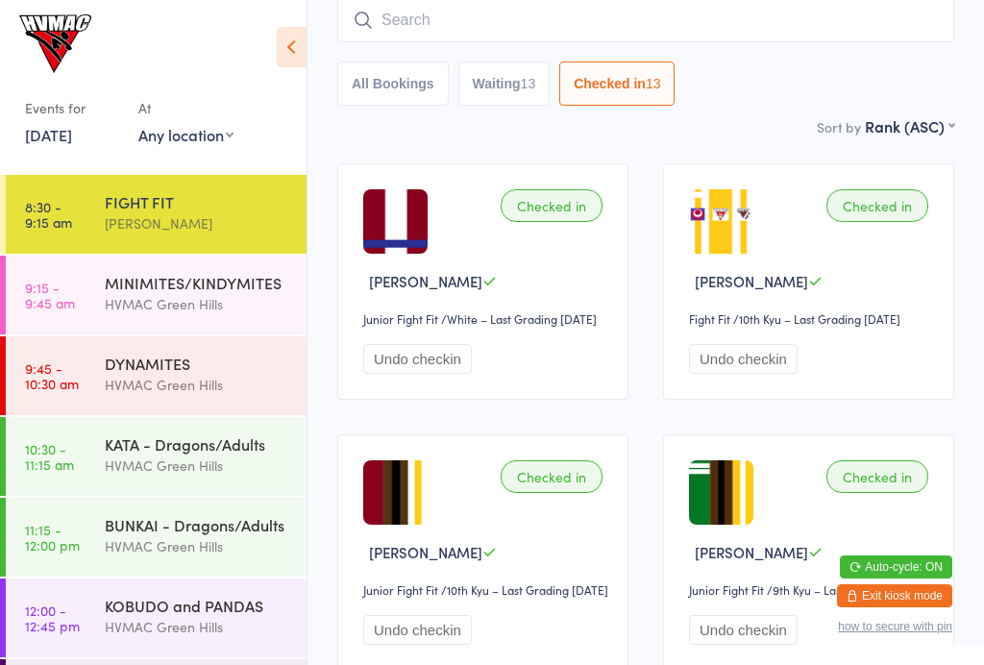
click at [528, 80] on button "Waiting 13" at bounding box center [504, 83] width 92 height 44
select select "4"
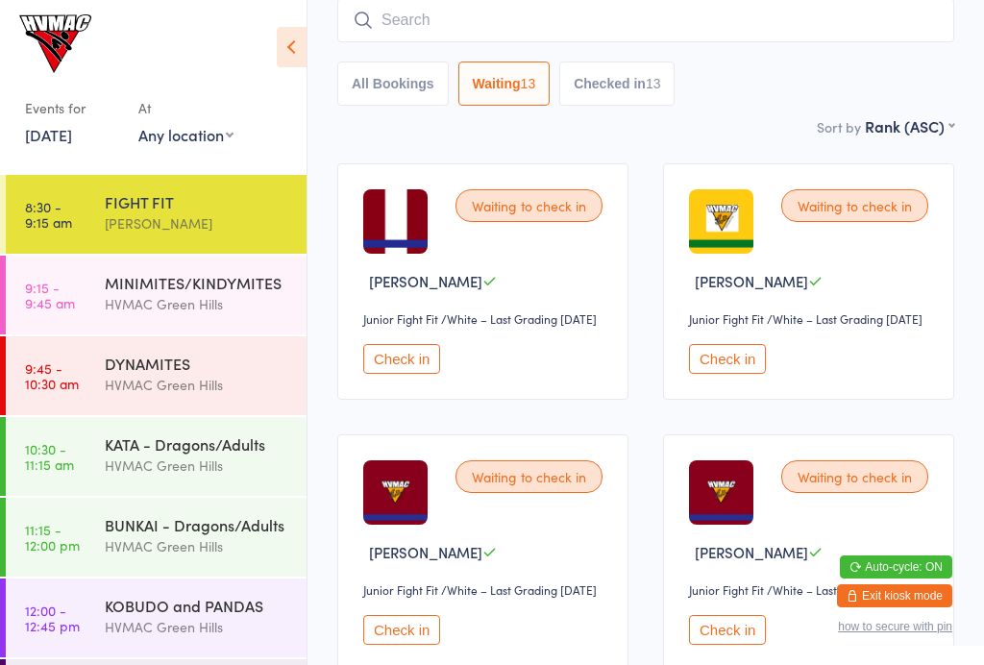
click at [740, 374] on button "Check in" at bounding box center [727, 359] width 77 height 30
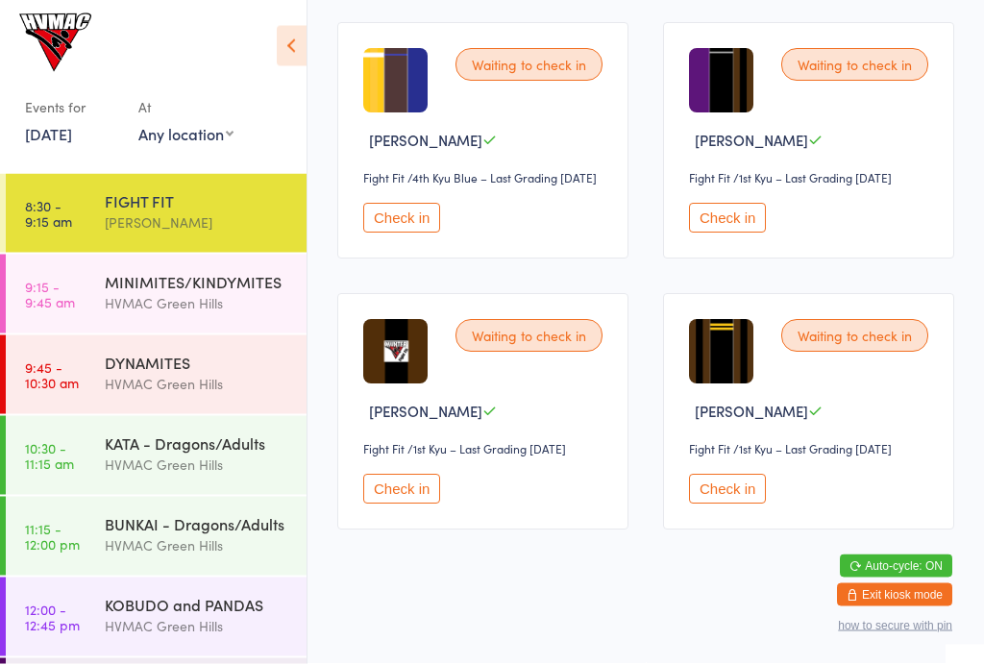
scroll to position [1498, 0]
click at [735, 505] on button "Check in" at bounding box center [727, 491] width 77 height 30
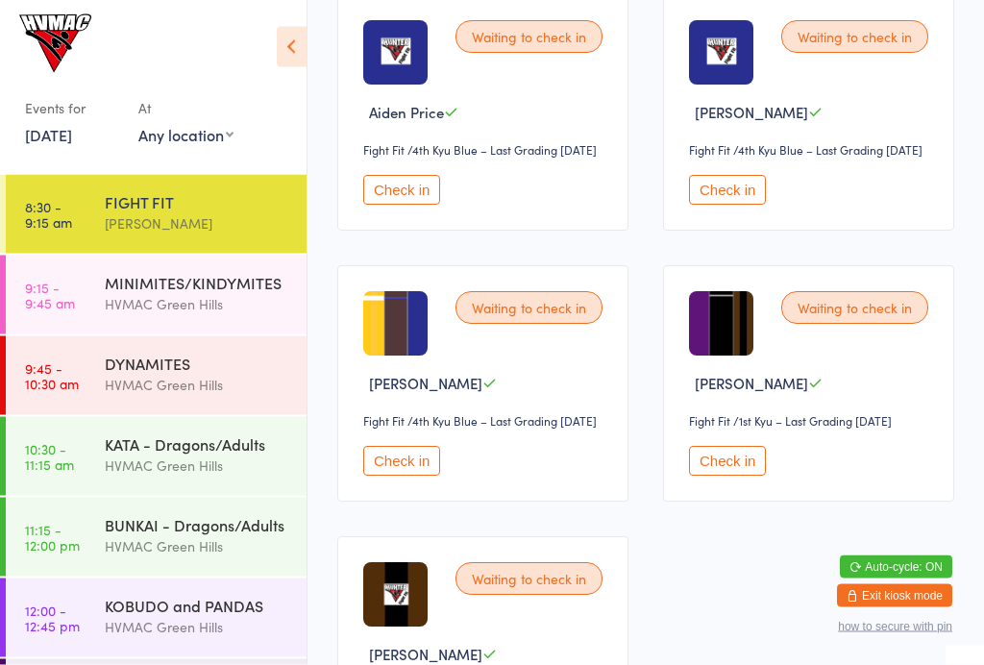
scroll to position [1191, 0]
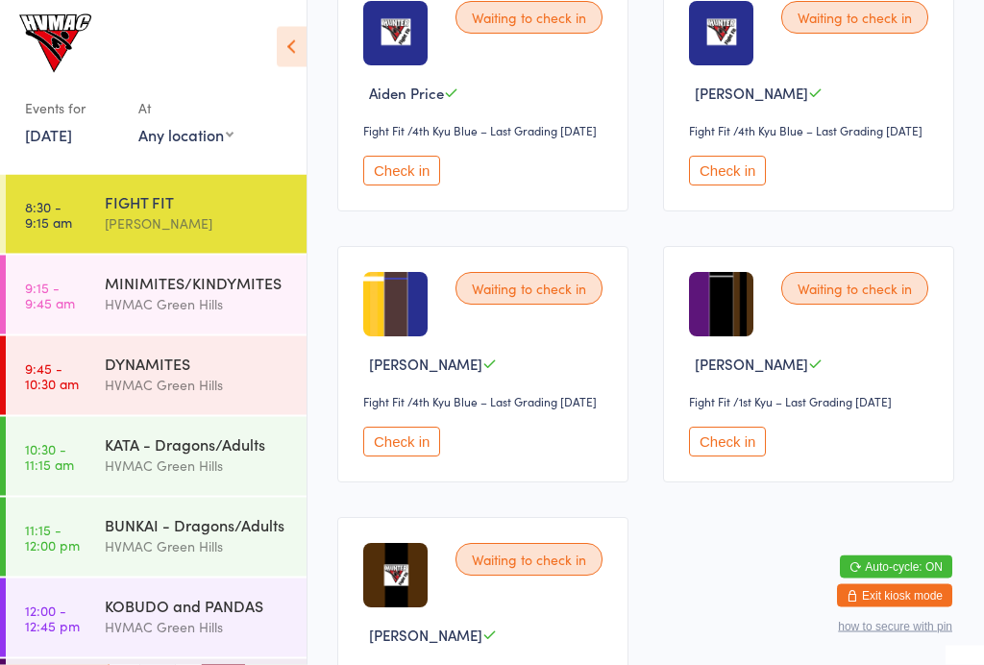
click at [742, 186] on button "Check in" at bounding box center [727, 172] width 77 height 30
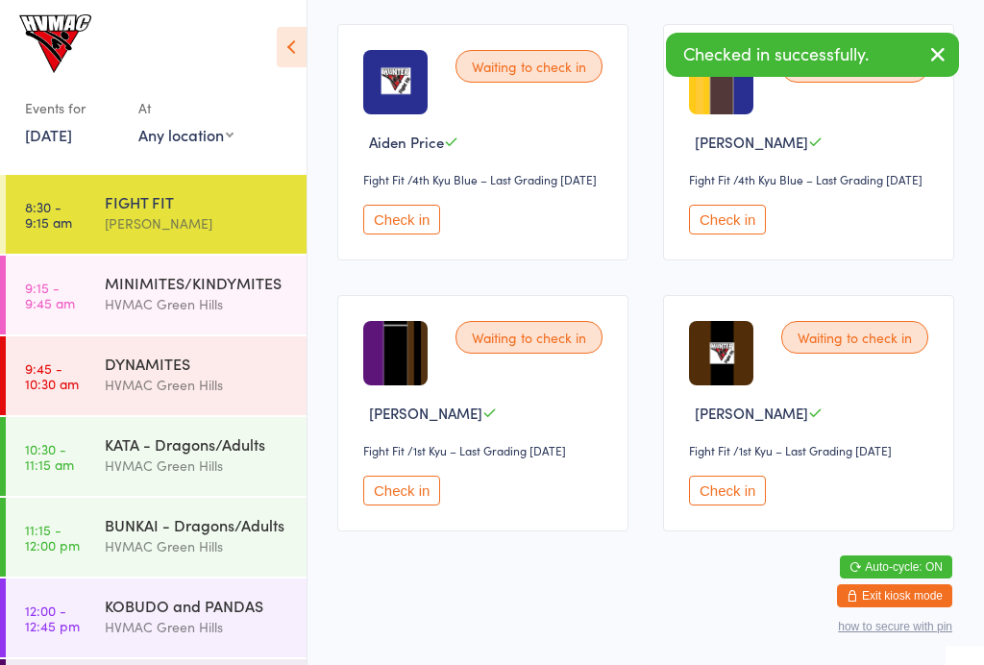
click at [742, 234] on button "Check in" at bounding box center [727, 220] width 77 height 30
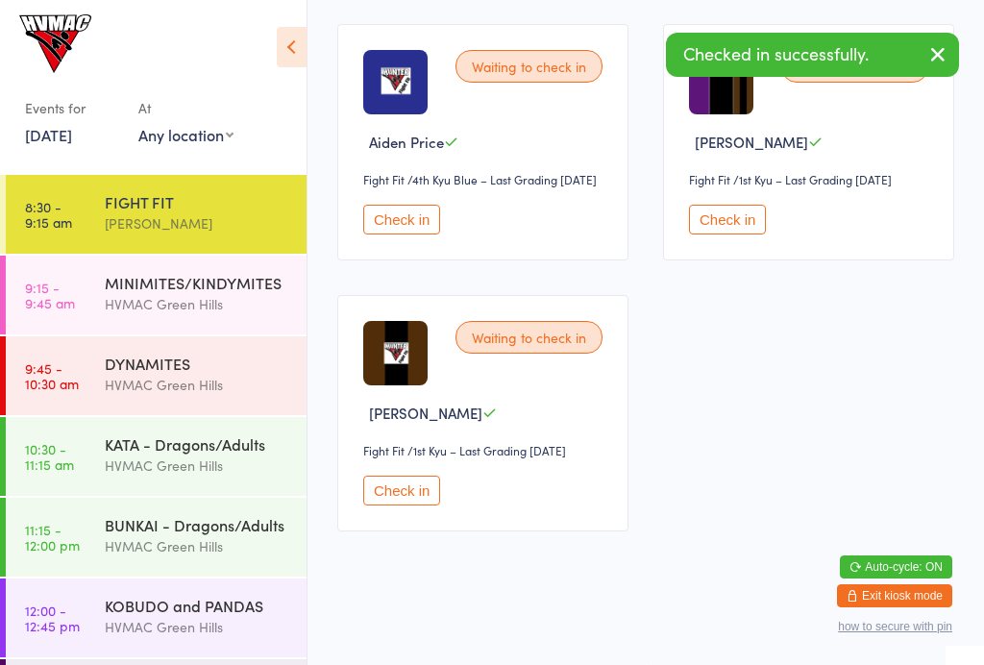
click at [421, 234] on button "Check in" at bounding box center [401, 220] width 77 height 30
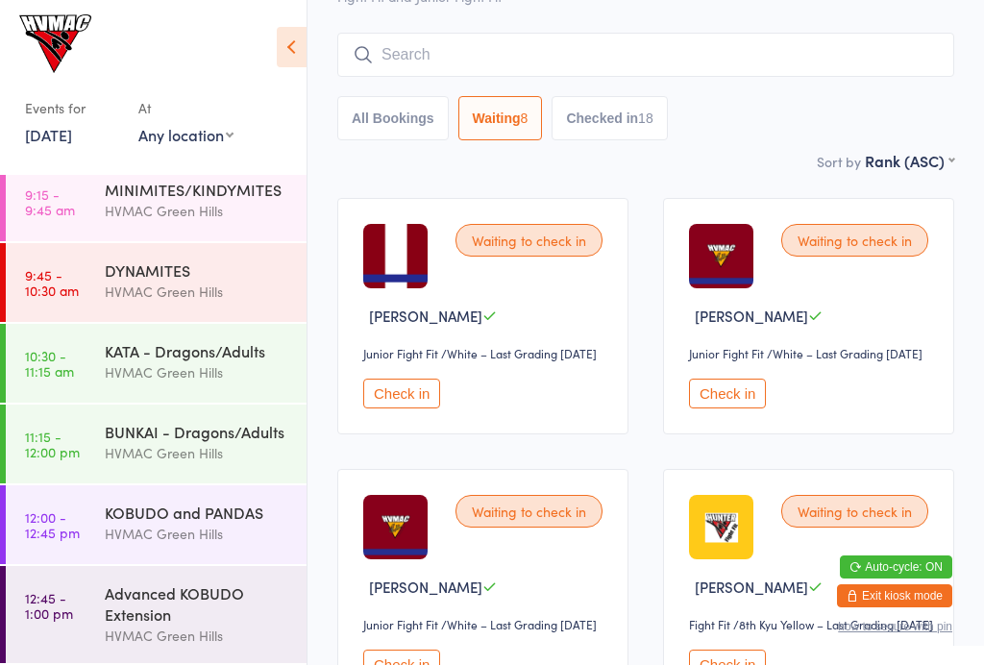
scroll to position [97, 0]
click at [199, 345] on div "KATA - Dragons/Adults" at bounding box center [197, 350] width 185 height 21
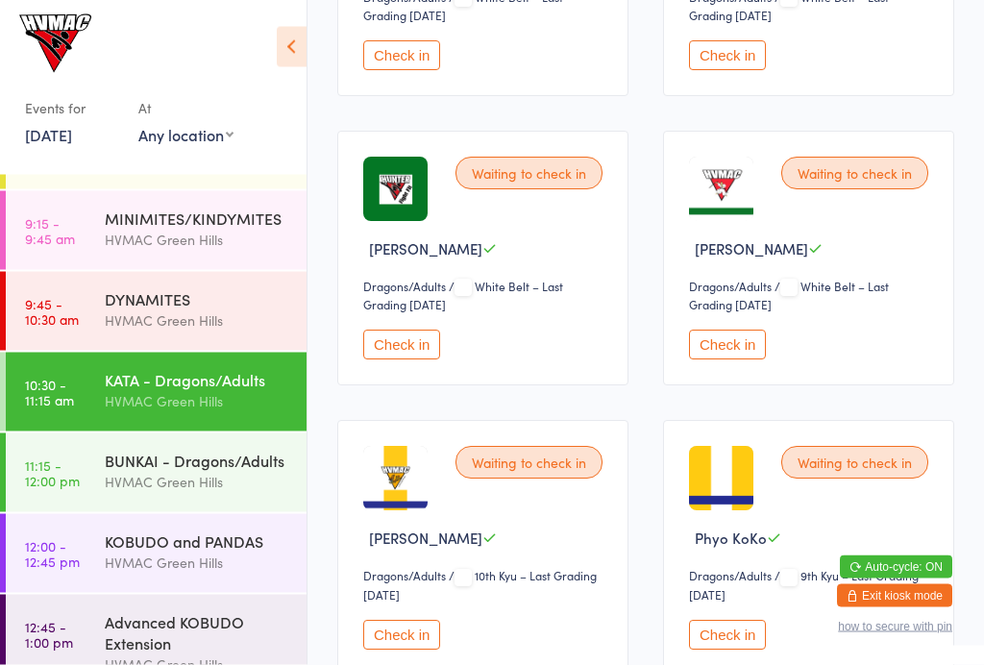
scroll to position [517, 0]
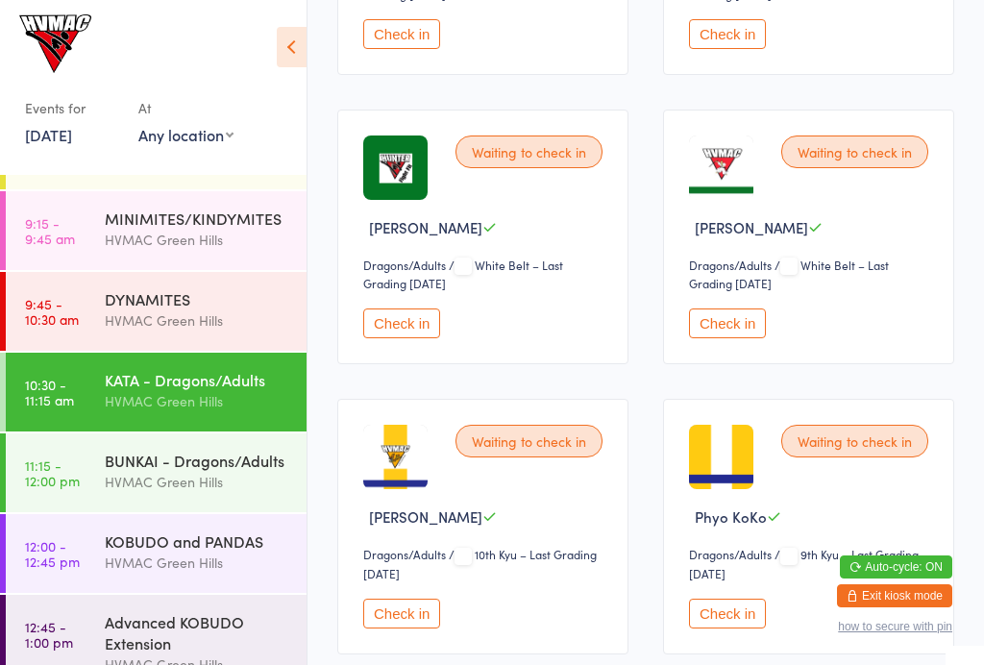
click at [409, 327] on button "Check in" at bounding box center [401, 323] width 77 height 30
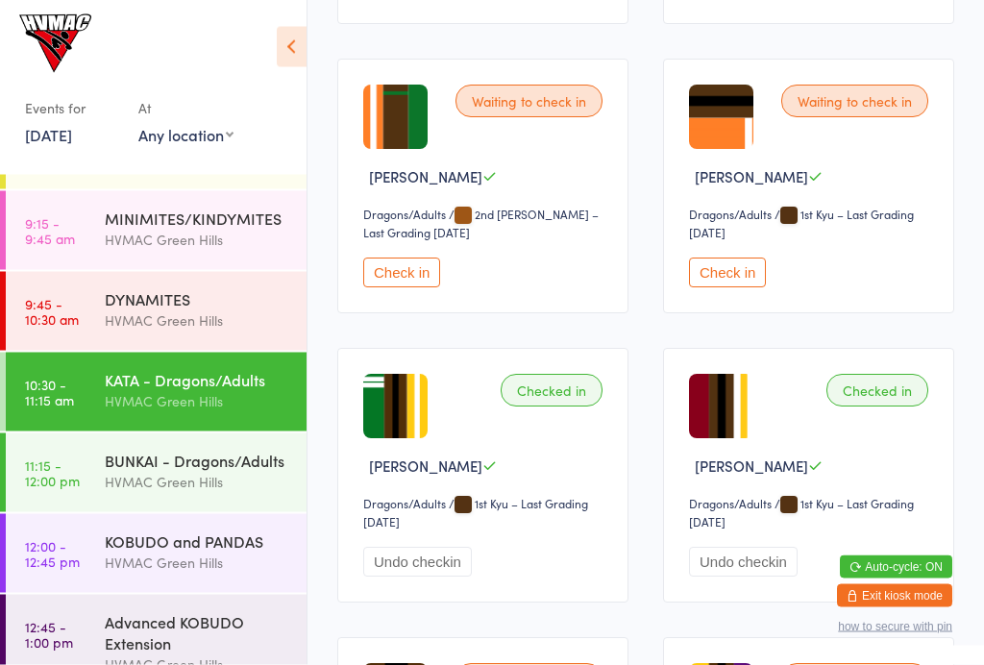
click at [405, 288] on button "Check in" at bounding box center [401, 273] width 77 height 30
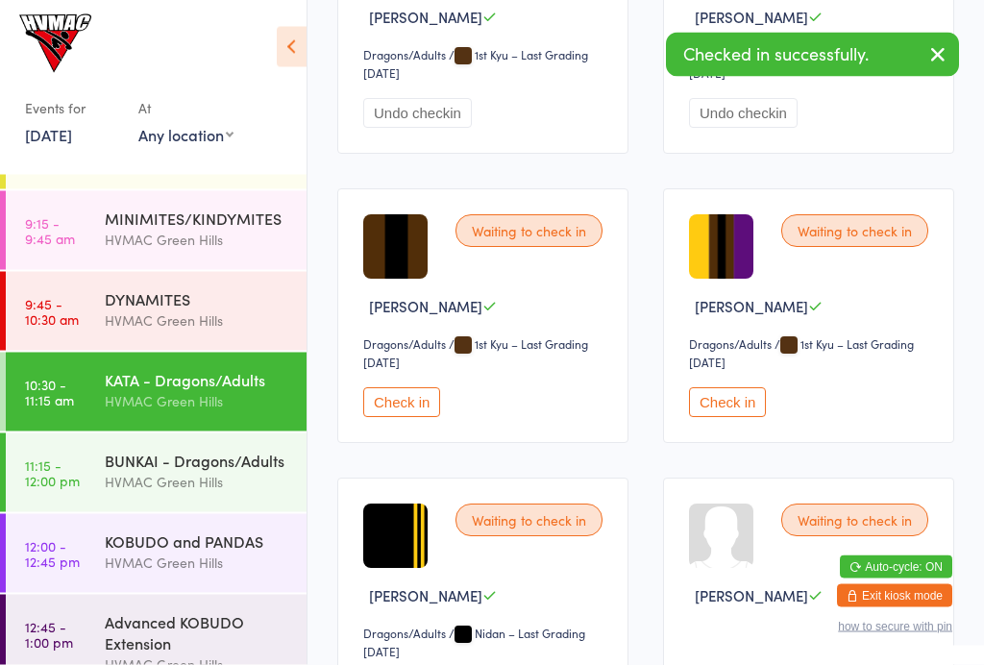
scroll to position [4500, 0]
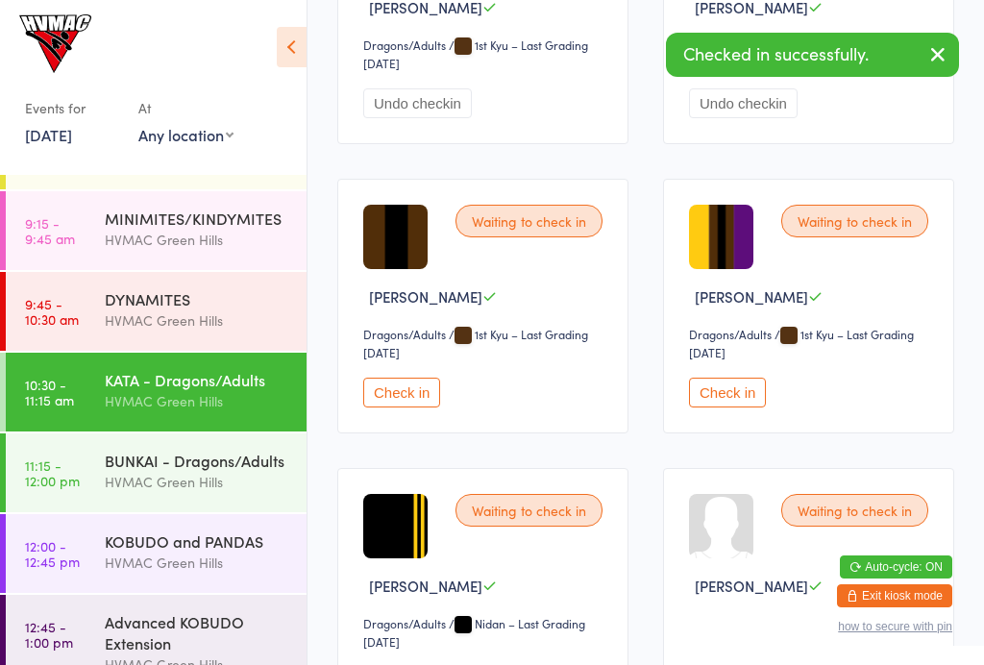
click at [737, 407] on button "Check in" at bounding box center [727, 393] width 77 height 30
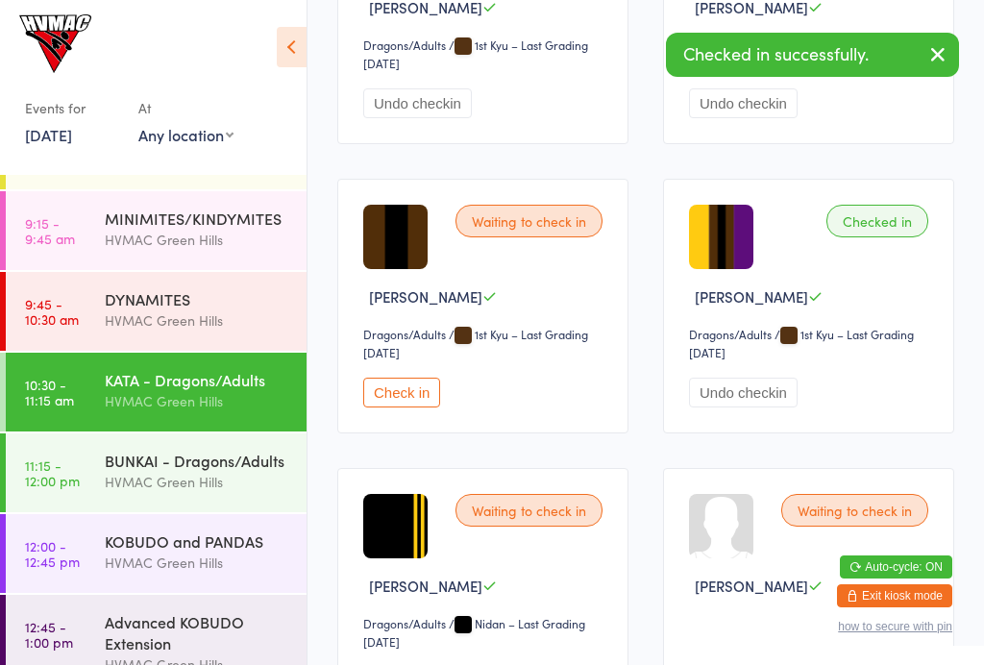
click at [189, 461] on div "BUNKAI - Dragons/Adults" at bounding box center [197, 460] width 185 height 21
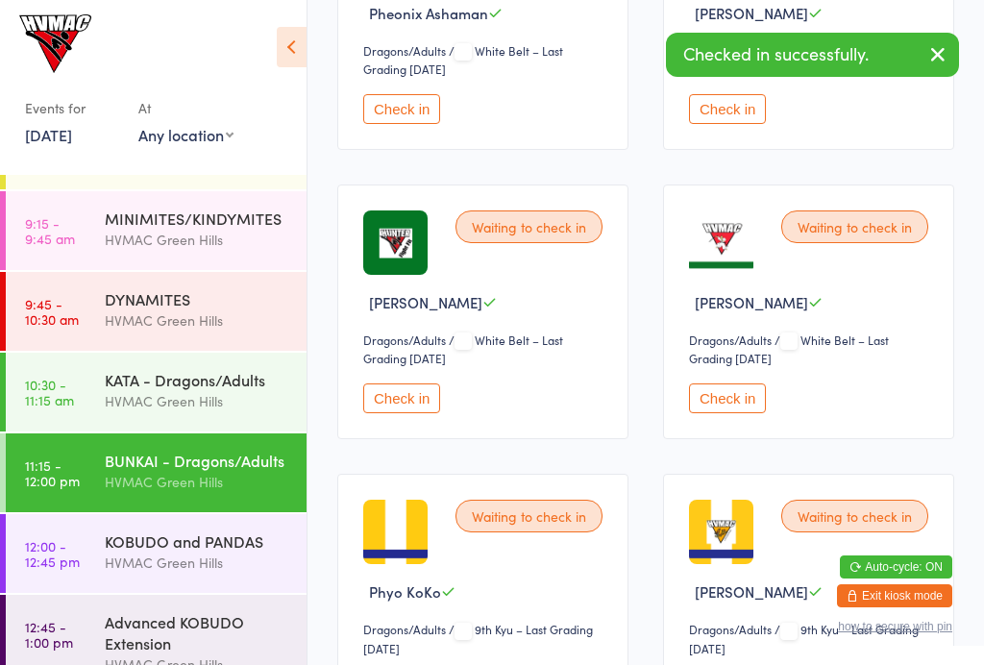
scroll to position [447, 0]
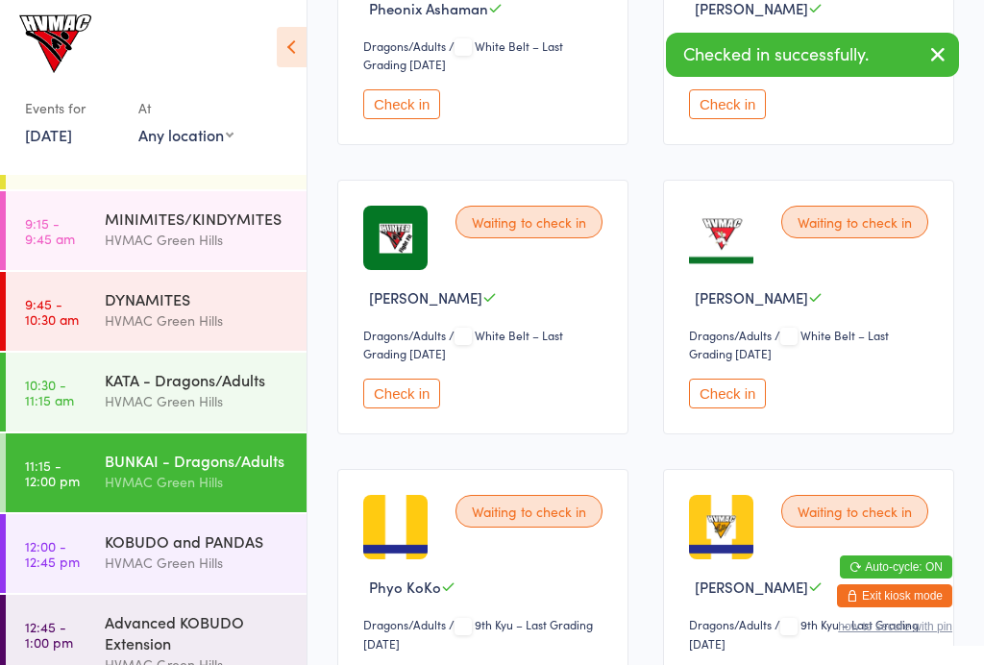
click at [420, 405] on button "Check in" at bounding box center [401, 394] width 77 height 30
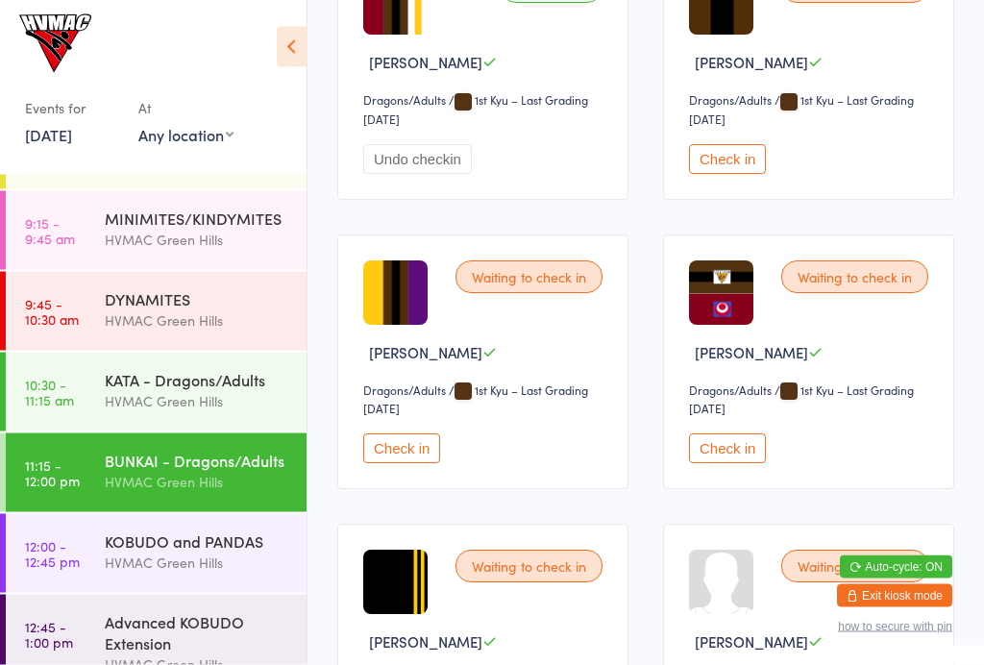
scroll to position [3870, 0]
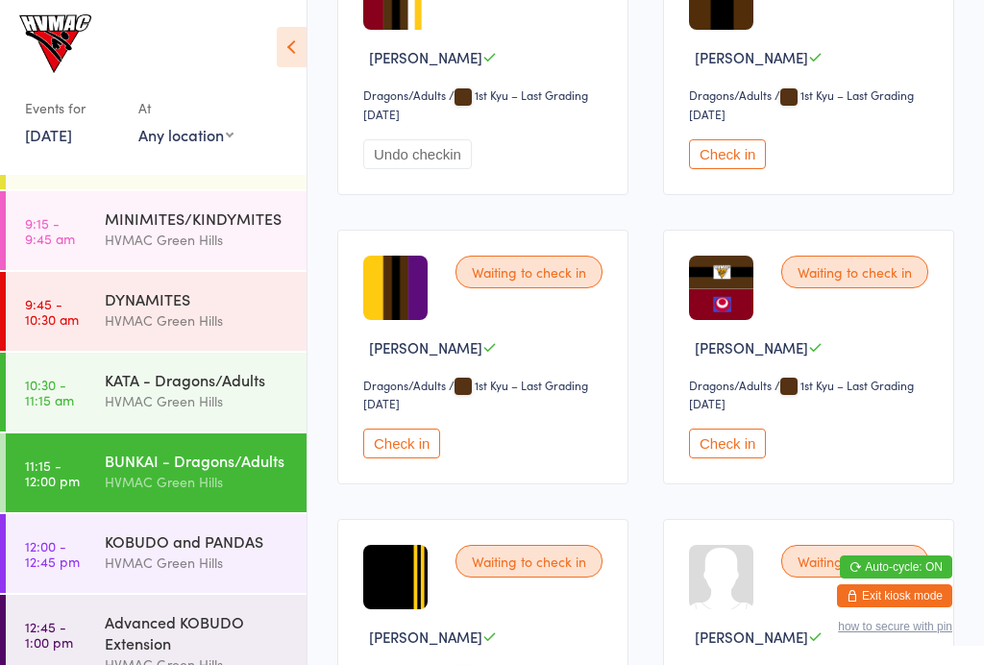
click at [423, 458] on button "Check in" at bounding box center [401, 444] width 77 height 30
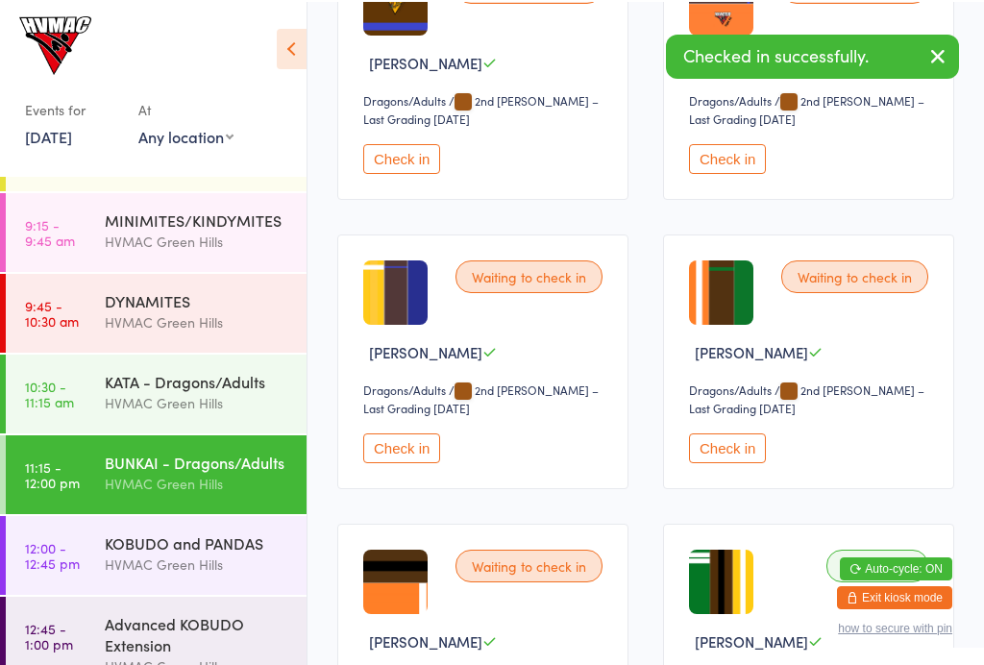
scroll to position [2995, 0]
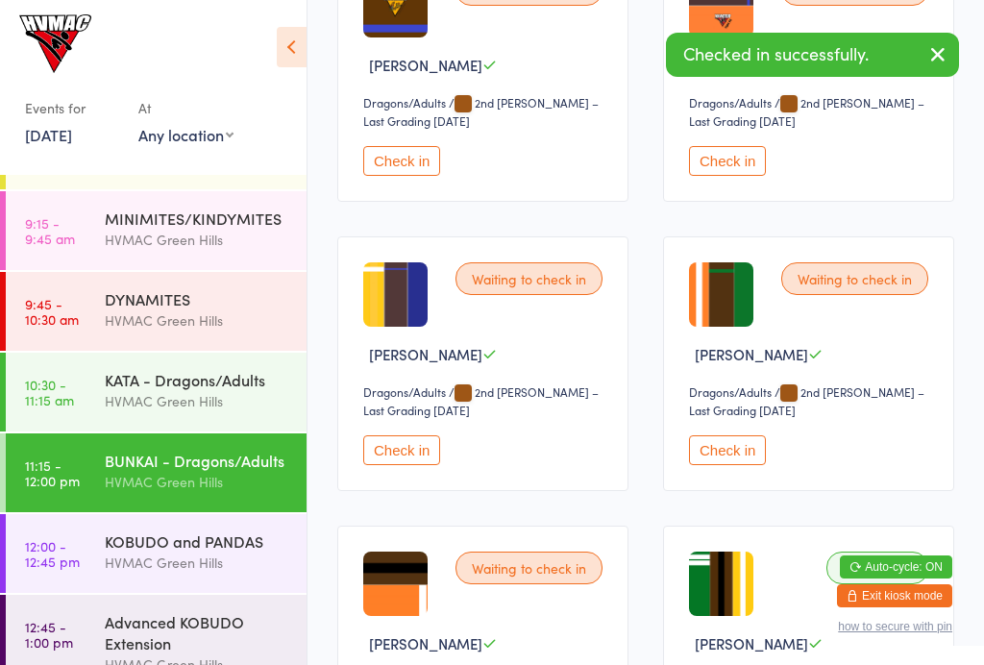
click at [740, 465] on button "Check in" at bounding box center [727, 450] width 77 height 30
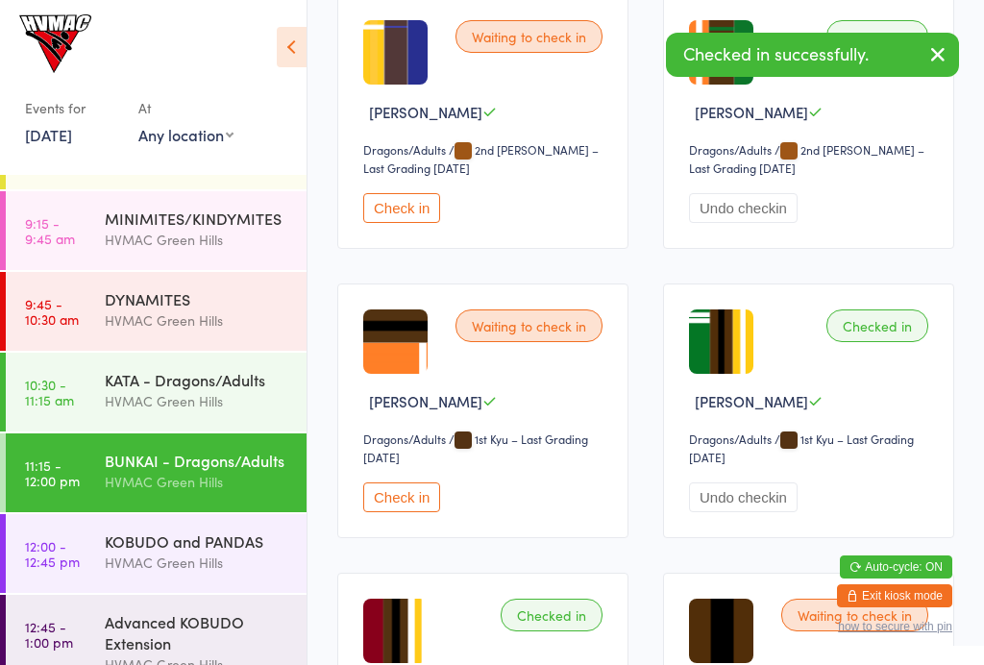
scroll to position [3236, 0]
click at [165, 550] on div "KOBUDO and PANDAS" at bounding box center [197, 540] width 185 height 21
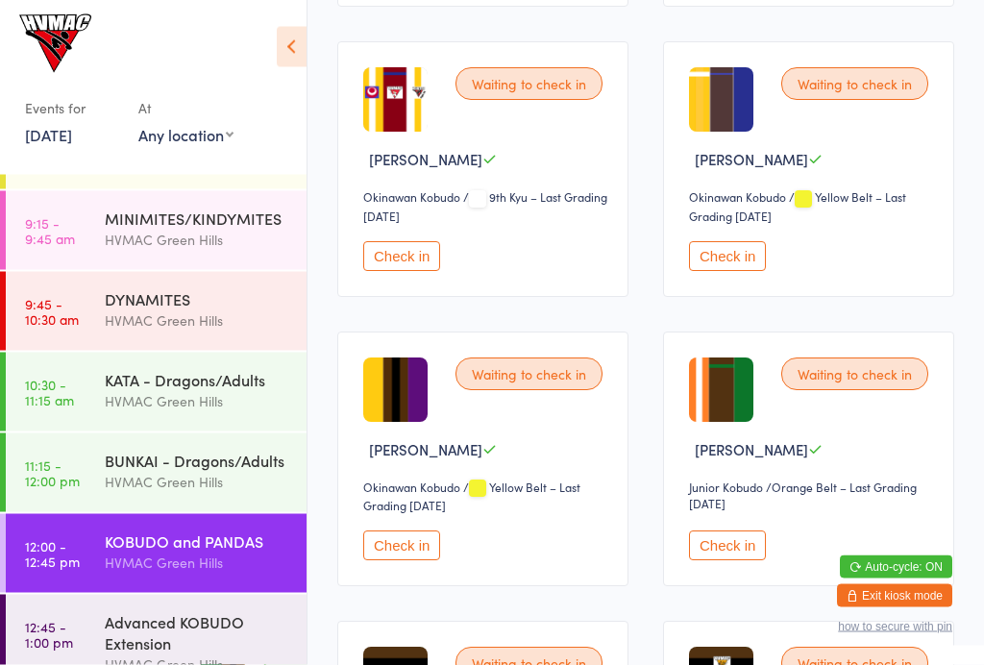
scroll to position [875, 0]
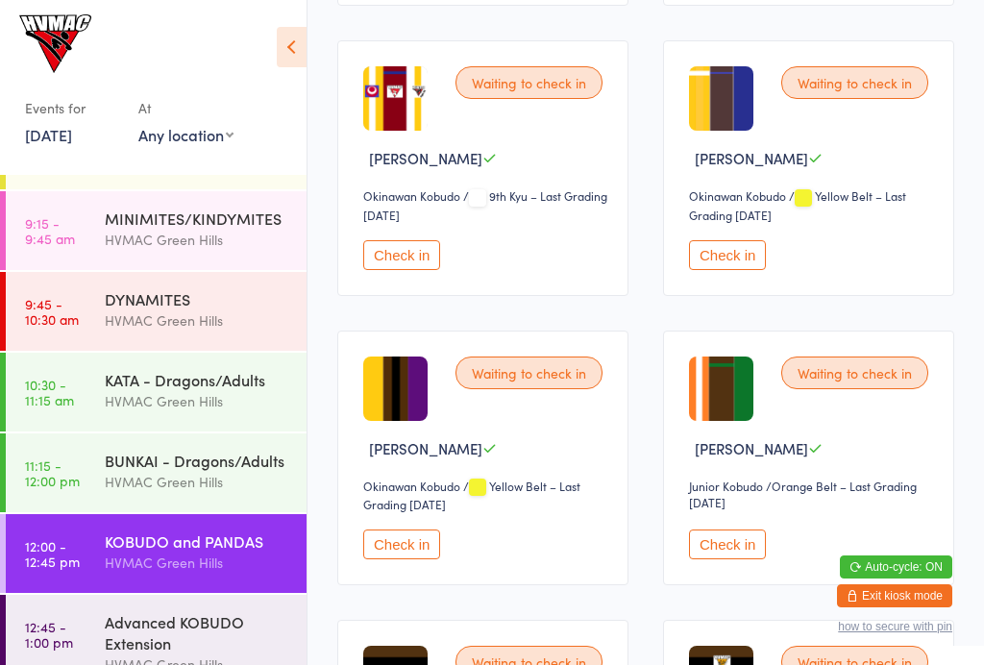
click at [412, 559] on button "Check in" at bounding box center [401, 544] width 77 height 30
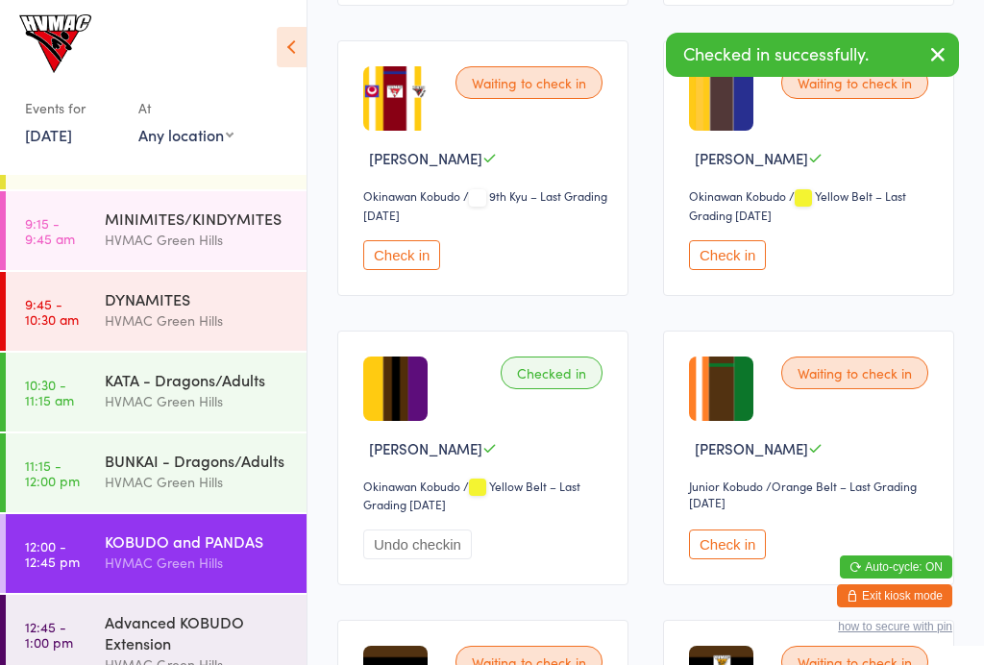
click at [748, 559] on button "Check in" at bounding box center [727, 544] width 77 height 30
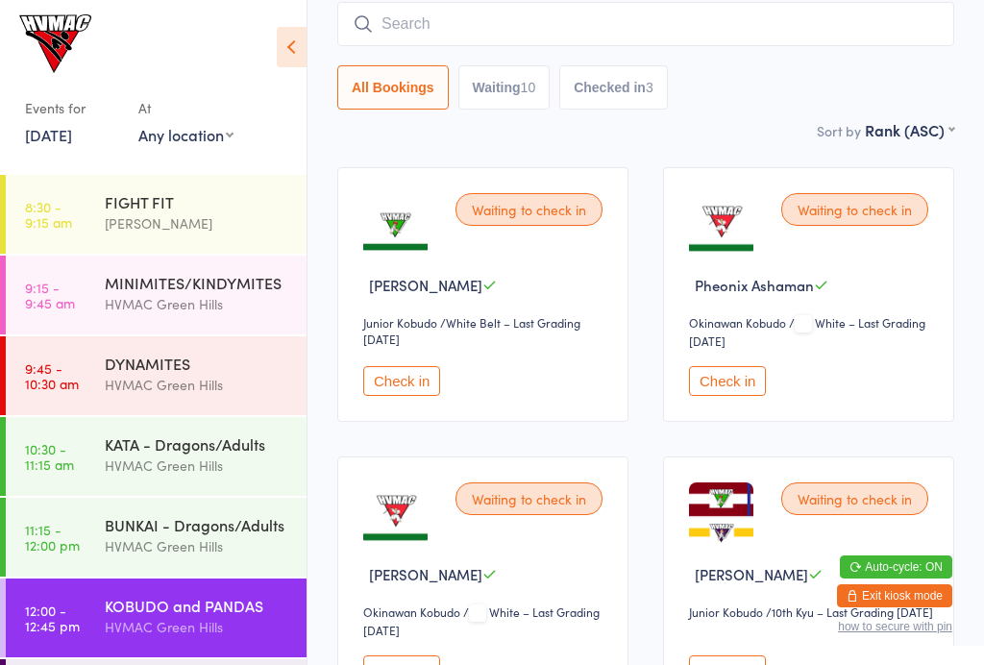
scroll to position [0, 0]
click at [166, 223] on div "[PERSON_NAME]" at bounding box center [197, 223] width 185 height 22
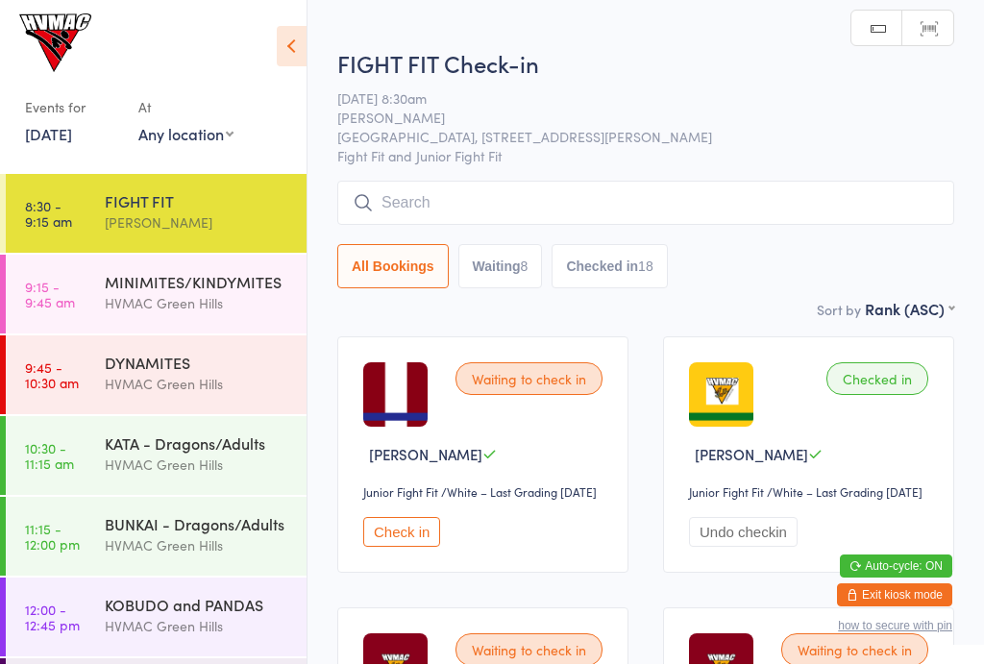
scroll to position [1, 0]
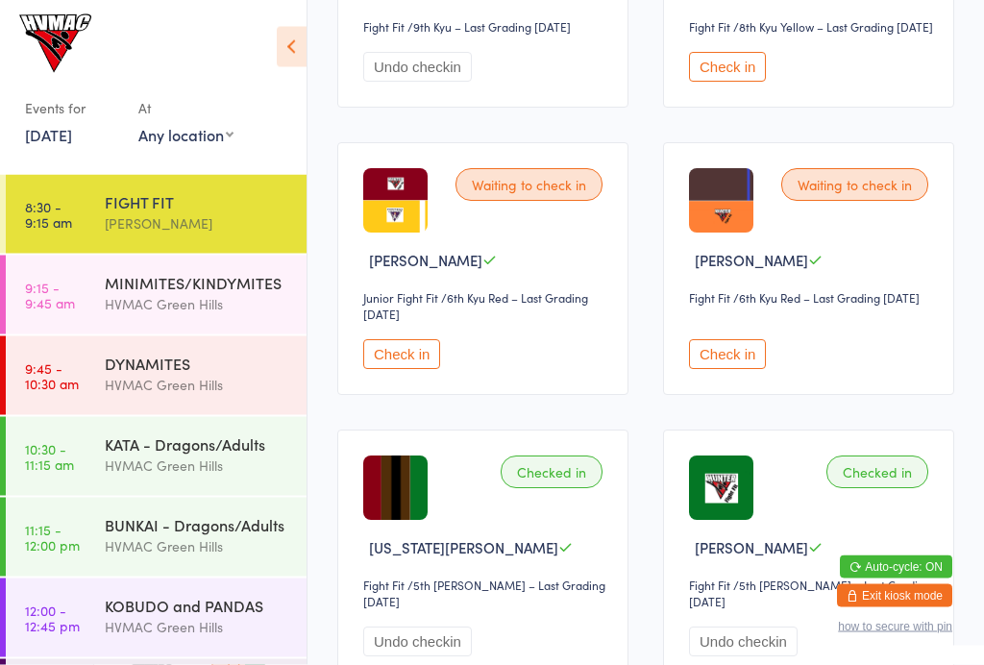
click at [389, 370] on button "Check in" at bounding box center [401, 355] width 77 height 30
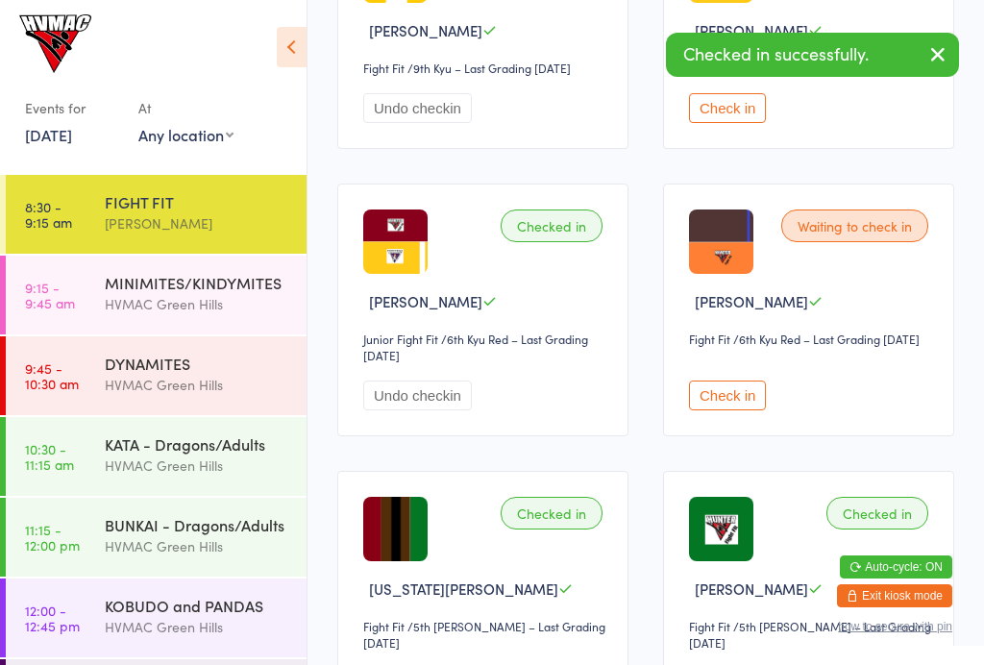
scroll to position [1446, 0]
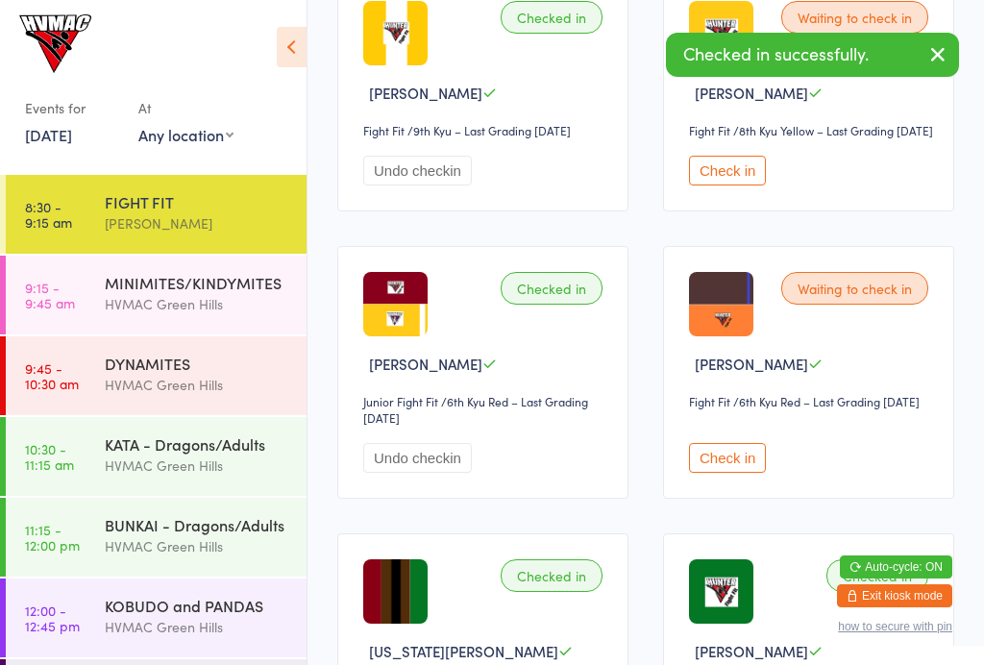
click at [717, 185] on button "Check in" at bounding box center [727, 171] width 77 height 30
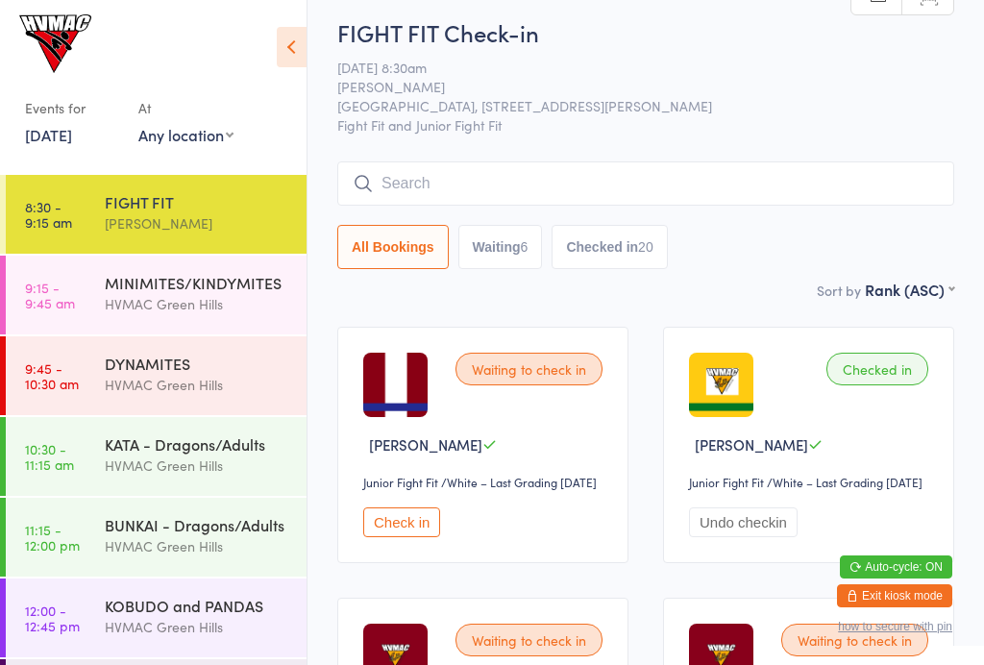
scroll to position [0, 0]
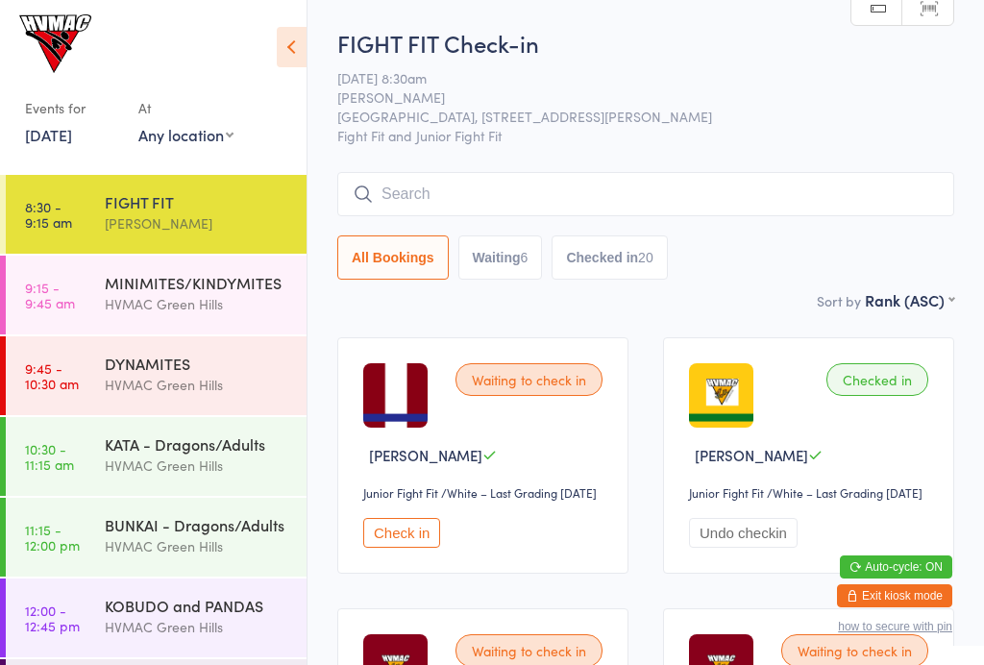
click at [510, 248] on button "Waiting 6" at bounding box center [500, 257] width 85 height 44
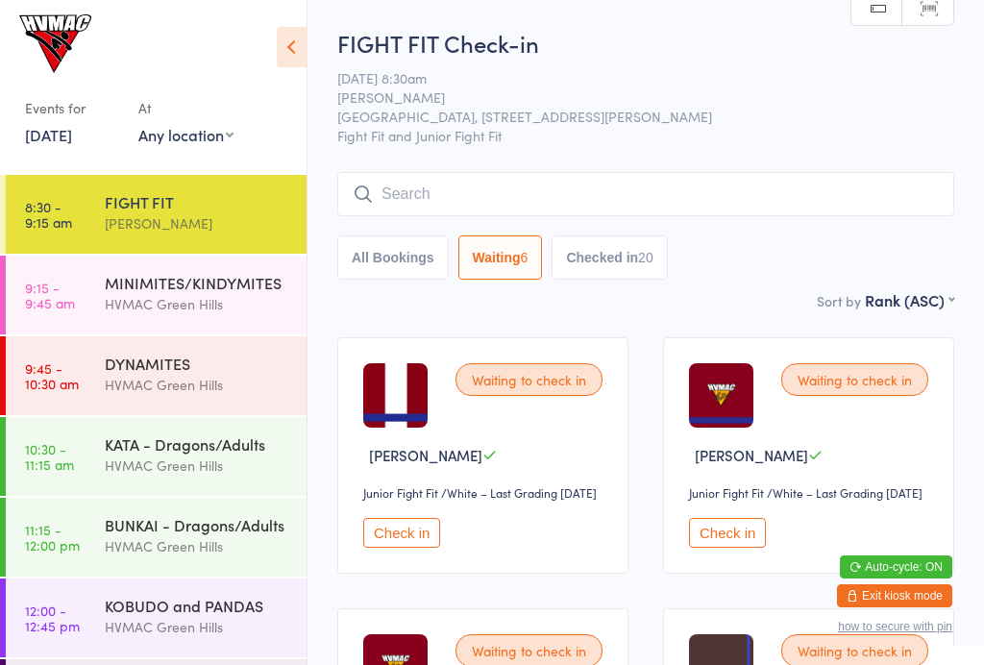
select select "4"
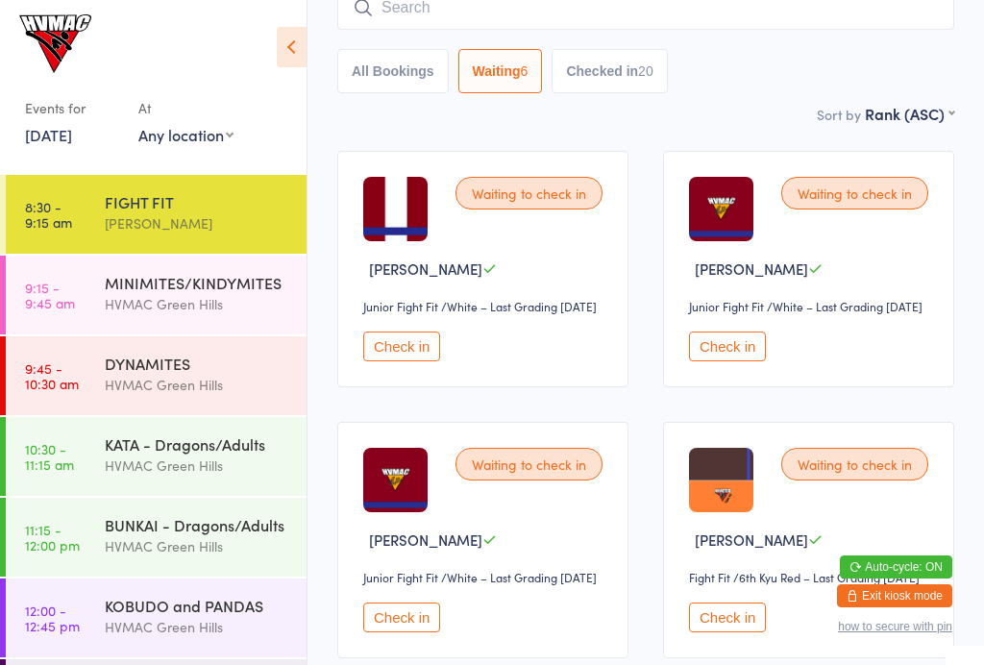
scroll to position [188, 0]
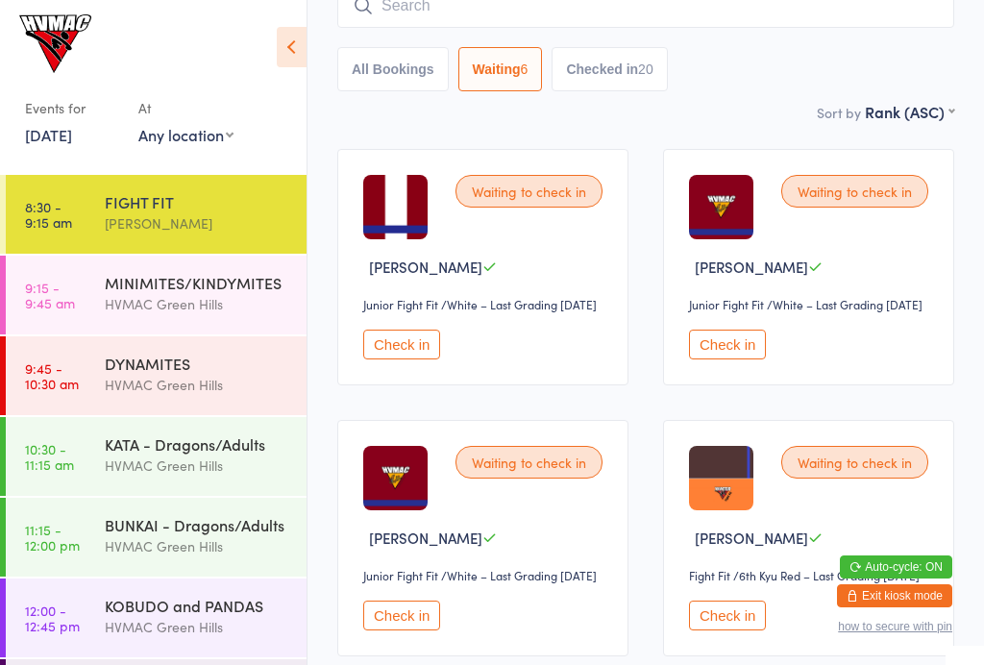
click at [415, 359] on button "Check in" at bounding box center [401, 345] width 77 height 30
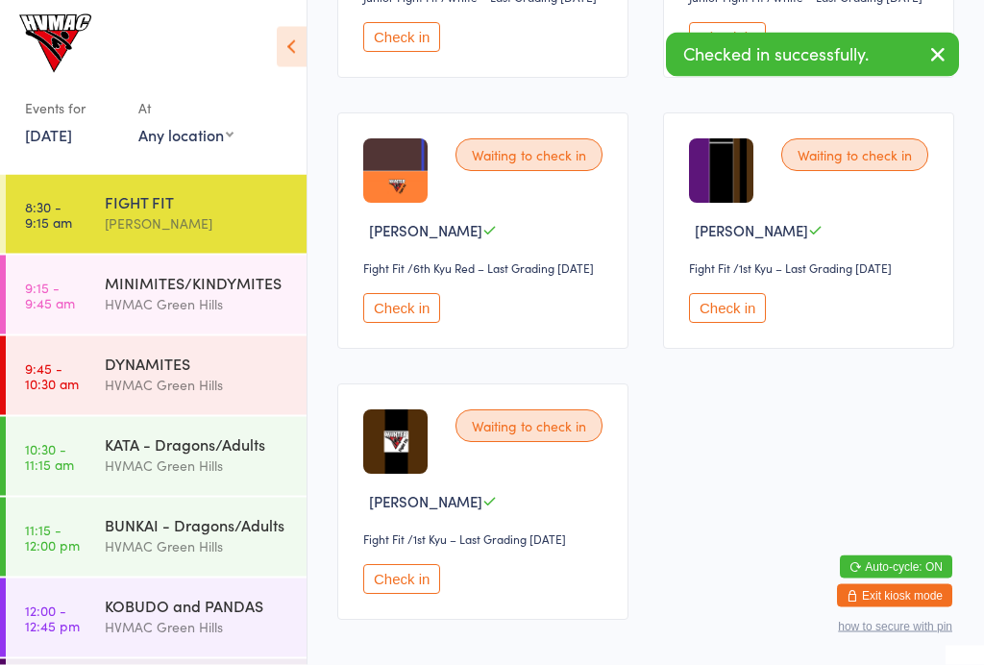
scroll to position [496, 0]
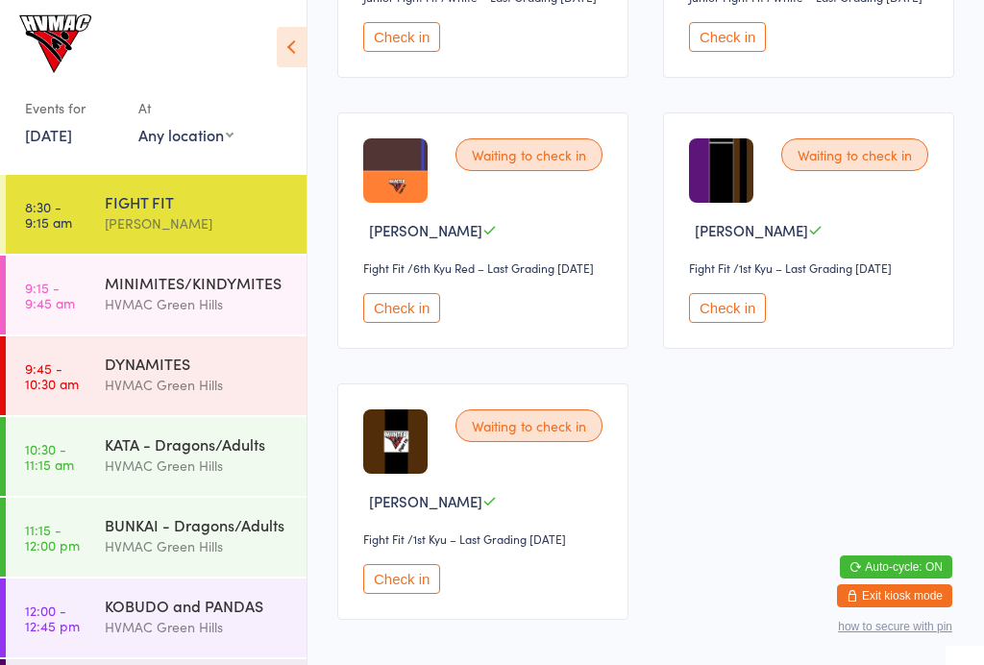
click at [744, 323] on button "Check in" at bounding box center [727, 308] width 77 height 30
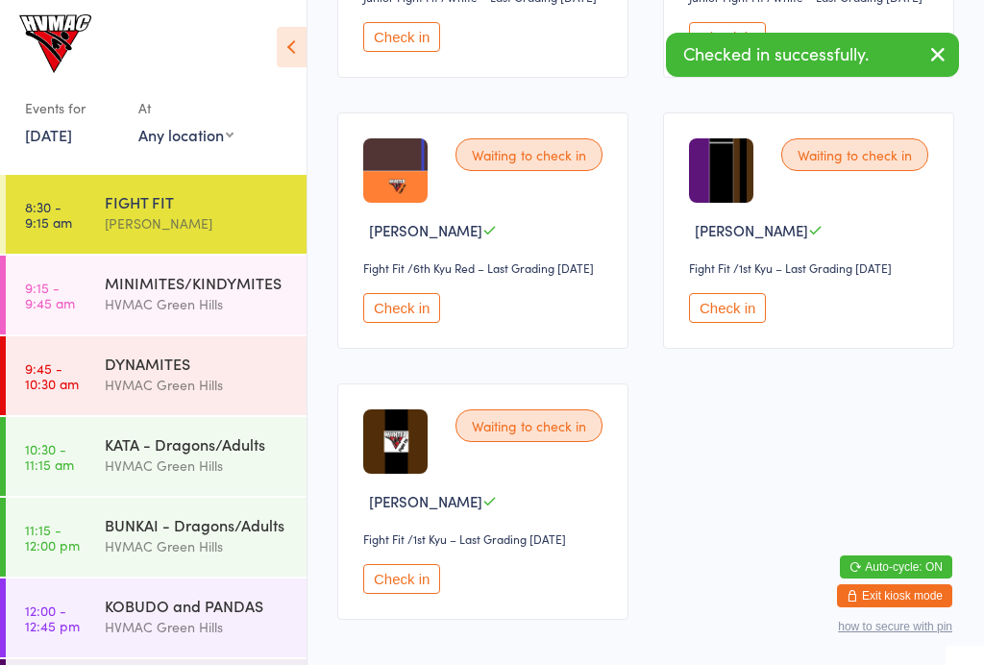
scroll to position [343, 0]
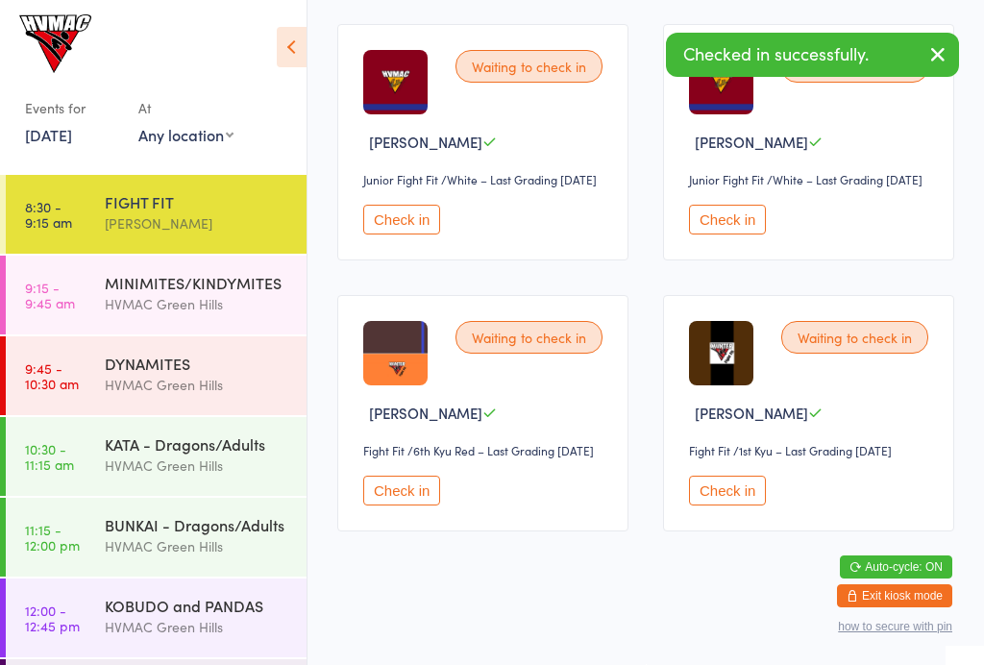
click at [734, 505] on button "Check in" at bounding box center [727, 491] width 77 height 30
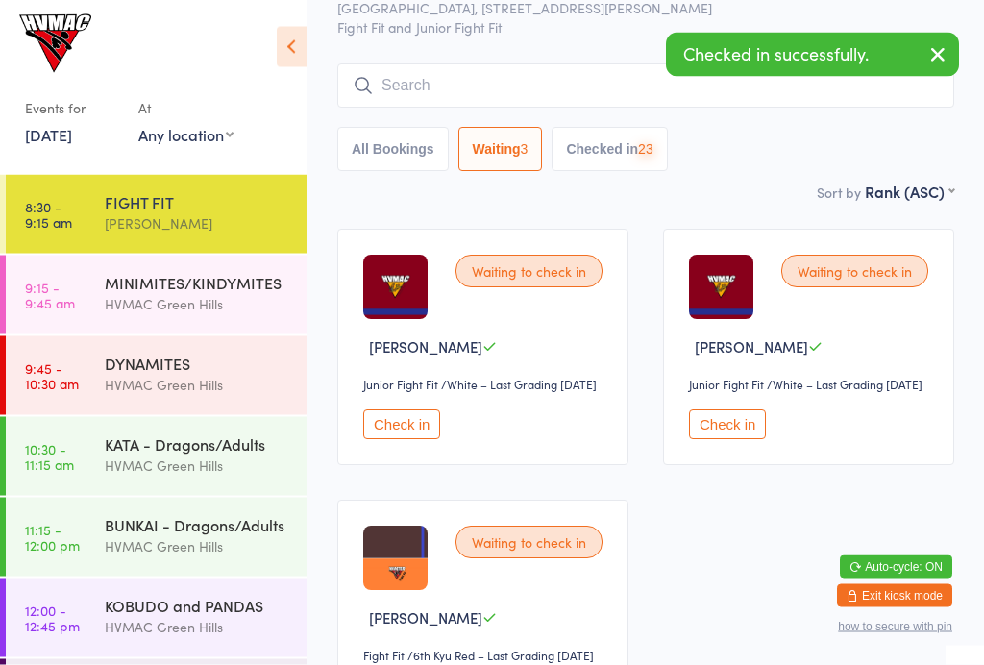
scroll to position [0, 0]
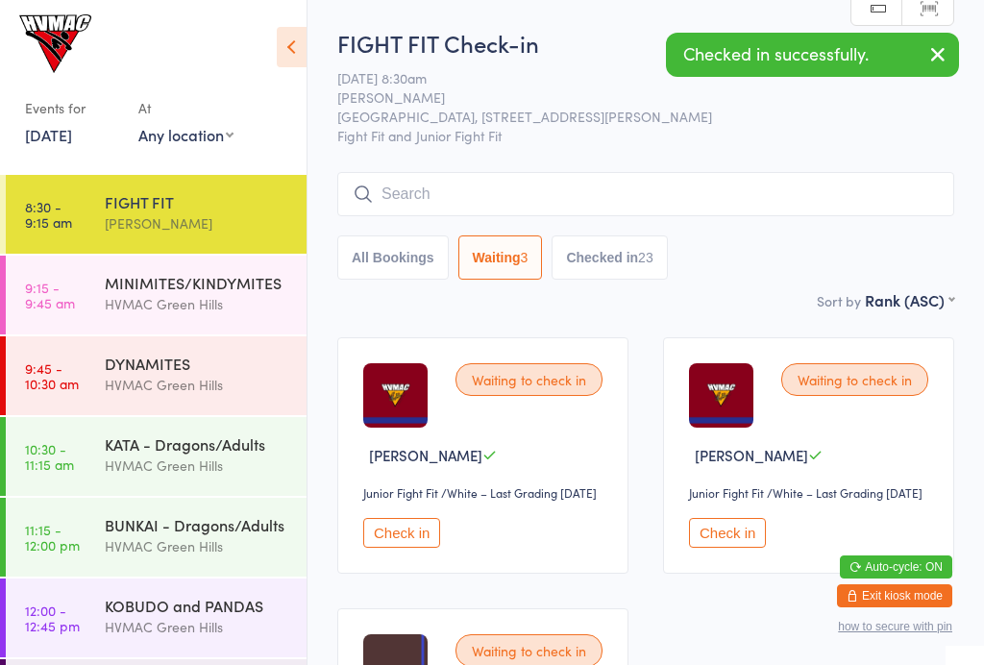
click at [527, 189] on input "search" at bounding box center [645, 194] width 617 height 44
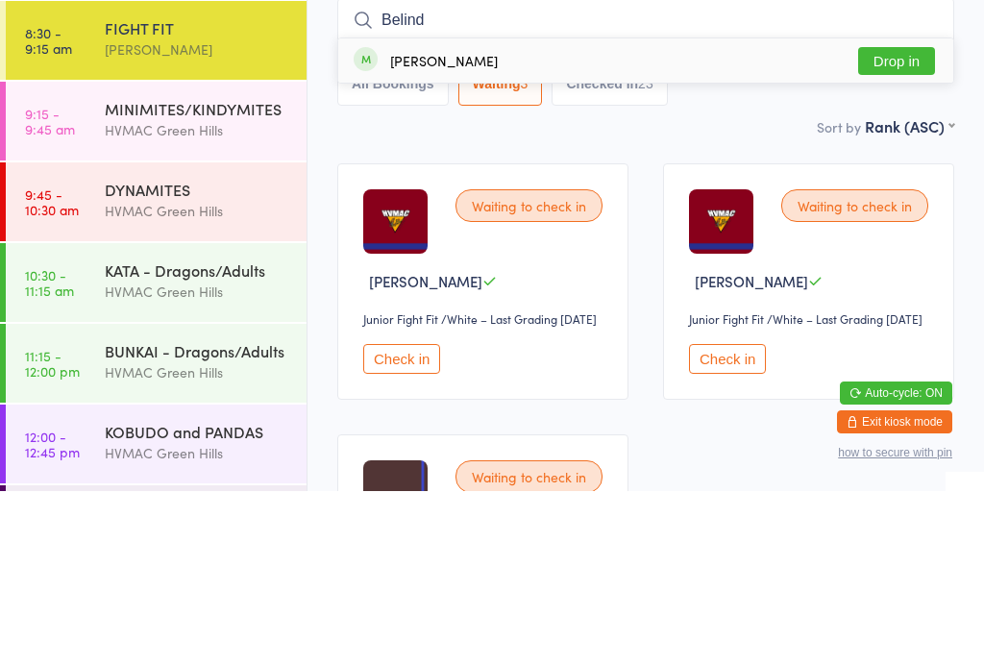
type input "Belind"
click at [898, 221] on button "Drop in" at bounding box center [896, 235] width 77 height 28
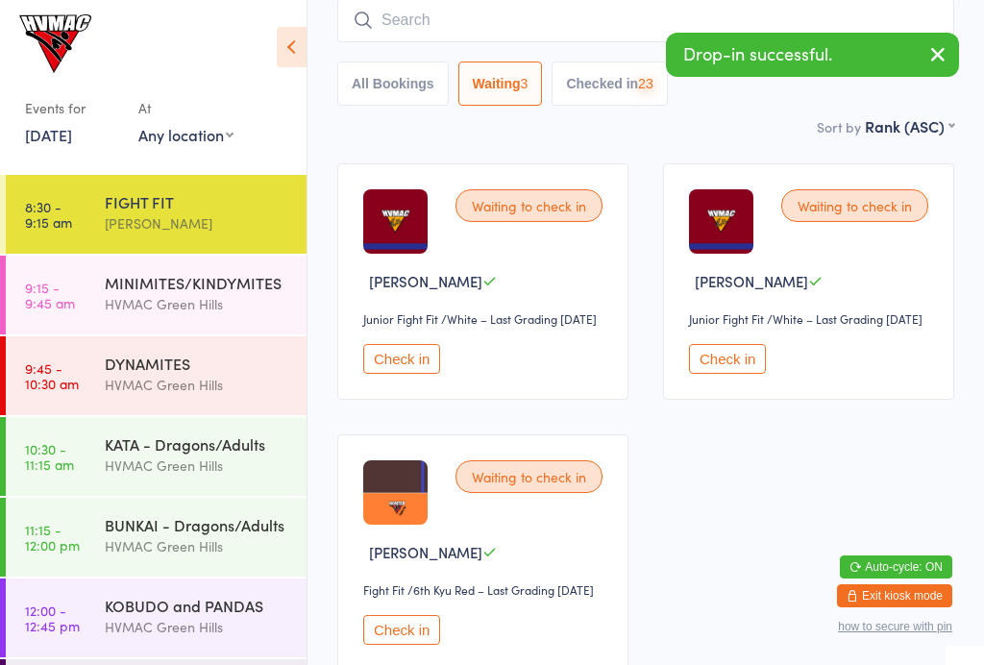
click at [503, 19] on input "search" at bounding box center [645, 20] width 617 height 44
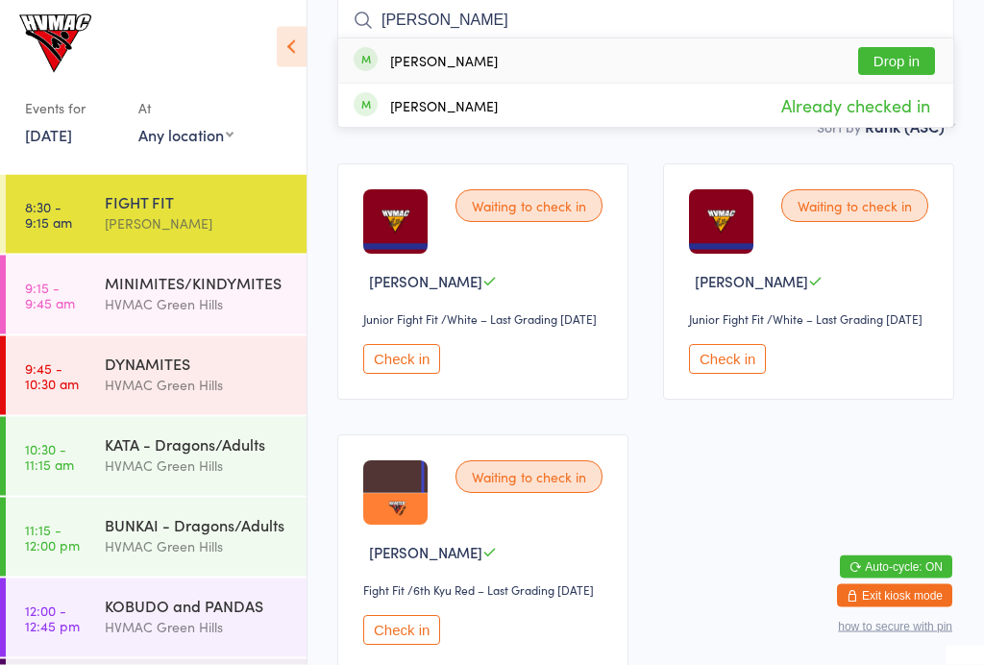
type input "[PERSON_NAME]"
click at [896, 60] on button "Drop in" at bounding box center [896, 62] width 77 height 28
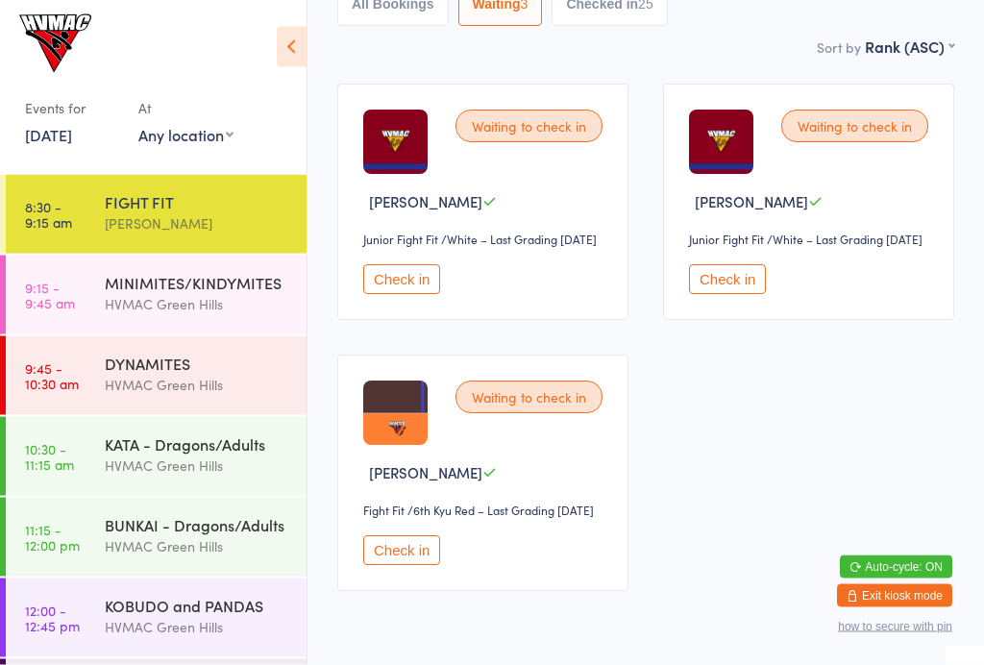
scroll to position [256, 0]
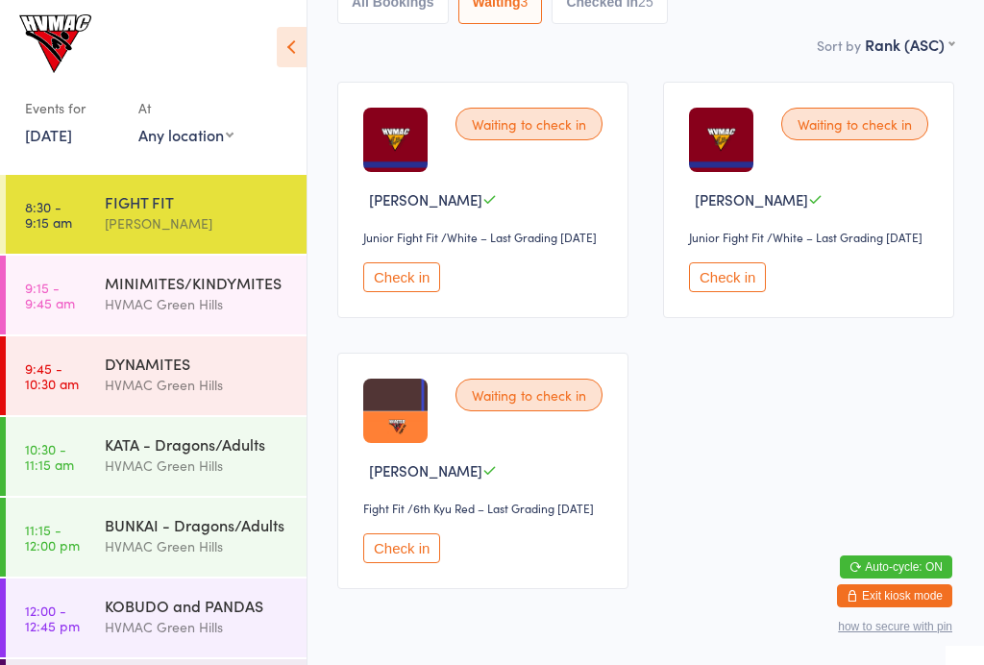
click at [412, 563] on button "Check in" at bounding box center [401, 548] width 77 height 30
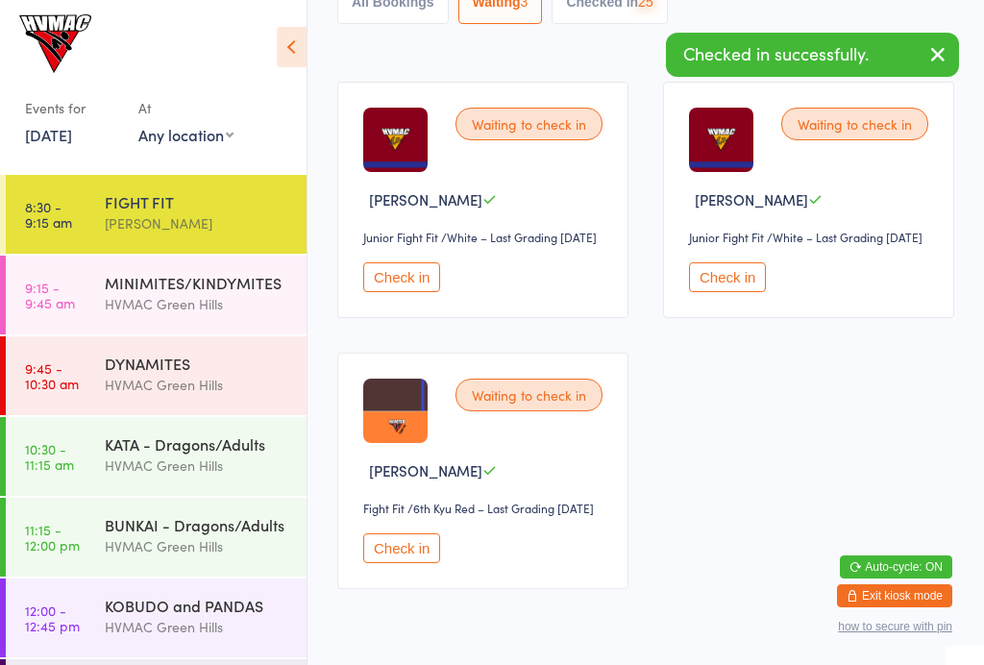
scroll to position [50, 0]
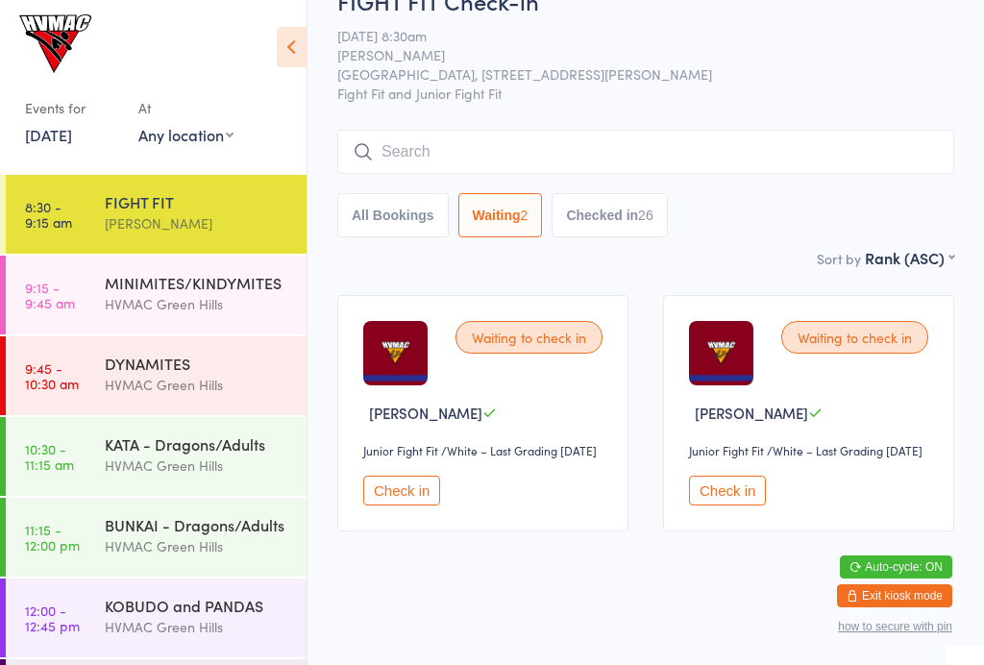
click at [199, 288] on div "MINIMITES/KINDYMITES" at bounding box center [197, 282] width 185 height 21
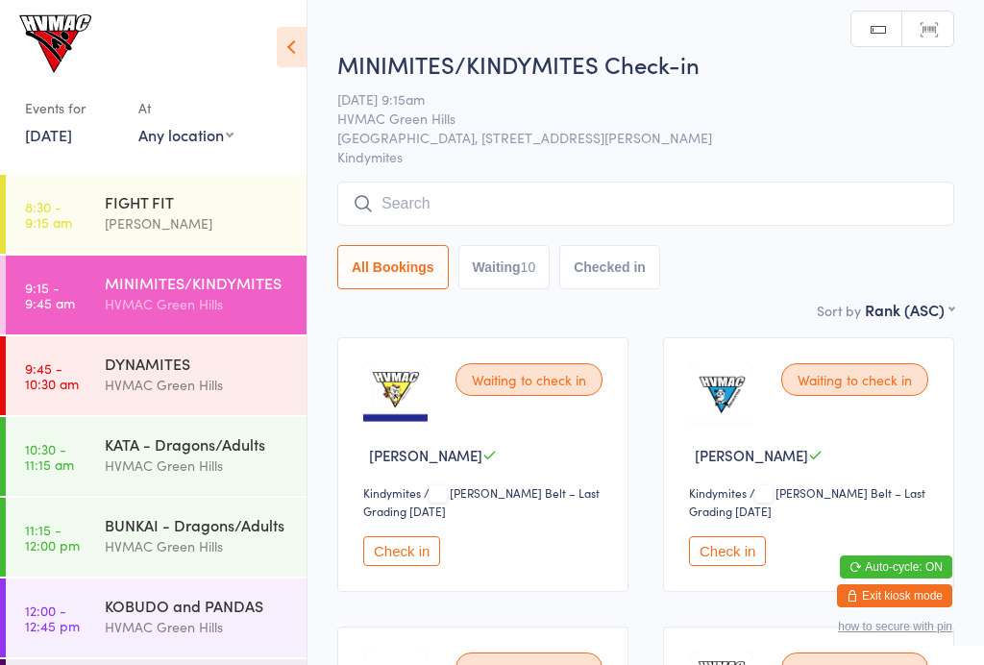
scroll to position [1, 0]
click at [282, 44] on icon at bounding box center [292, 47] width 30 height 40
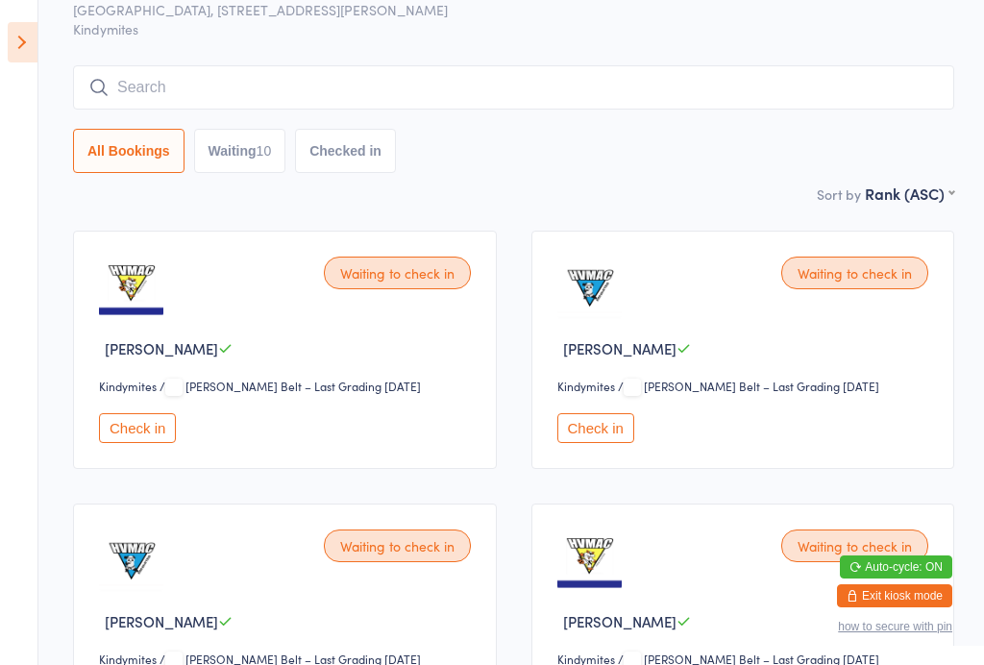
scroll to position [102, 0]
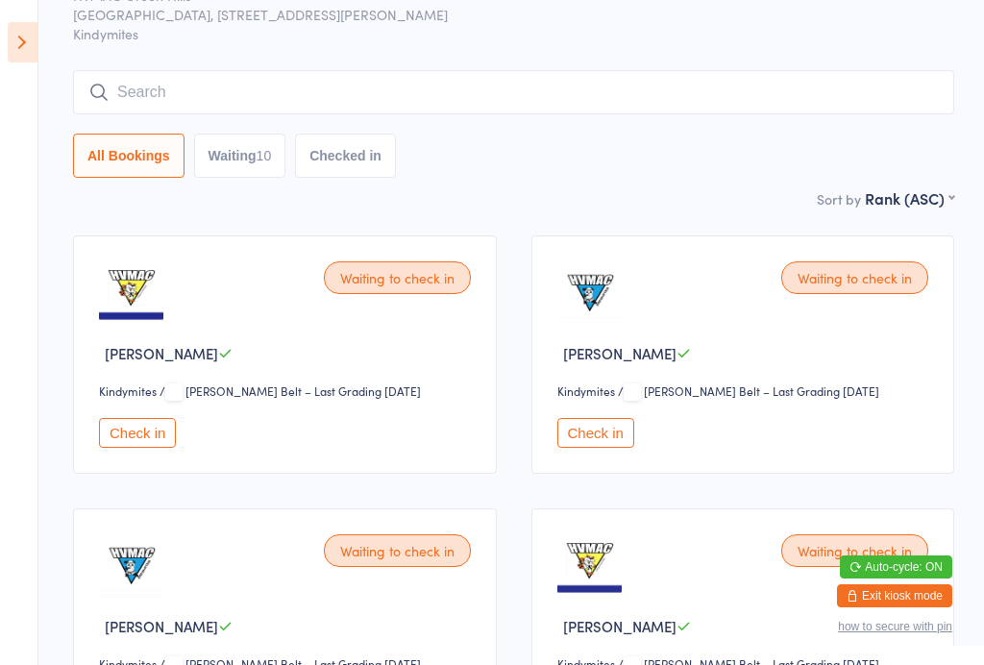
click at [203, 92] on input "search" at bounding box center [513, 92] width 881 height 44
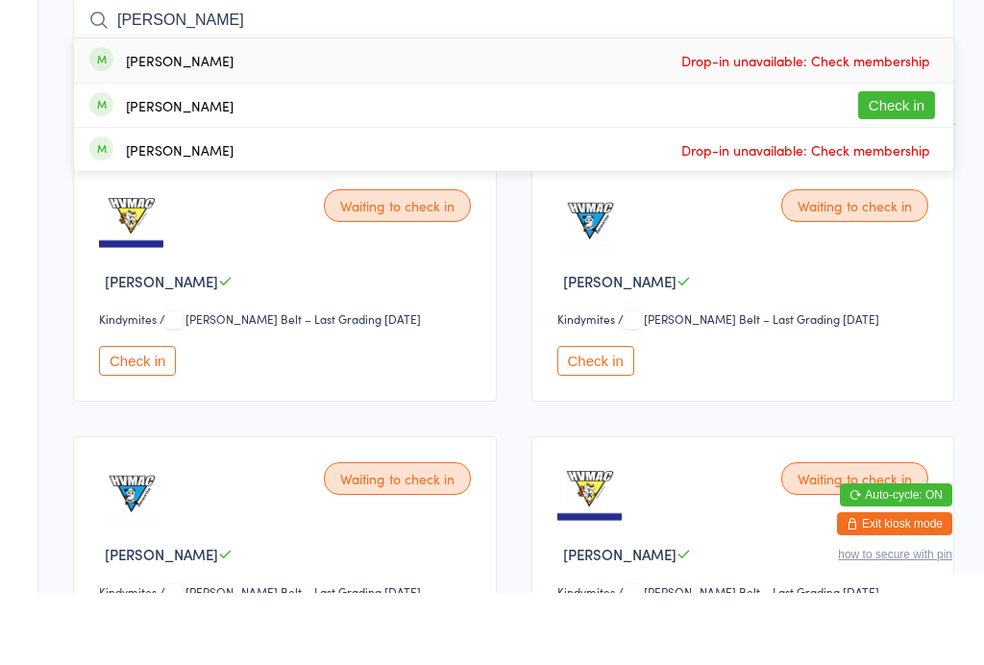
type input "[PERSON_NAME]"
click at [260, 156] on div "[PERSON_NAME] Check in" at bounding box center [513, 177] width 879 height 43
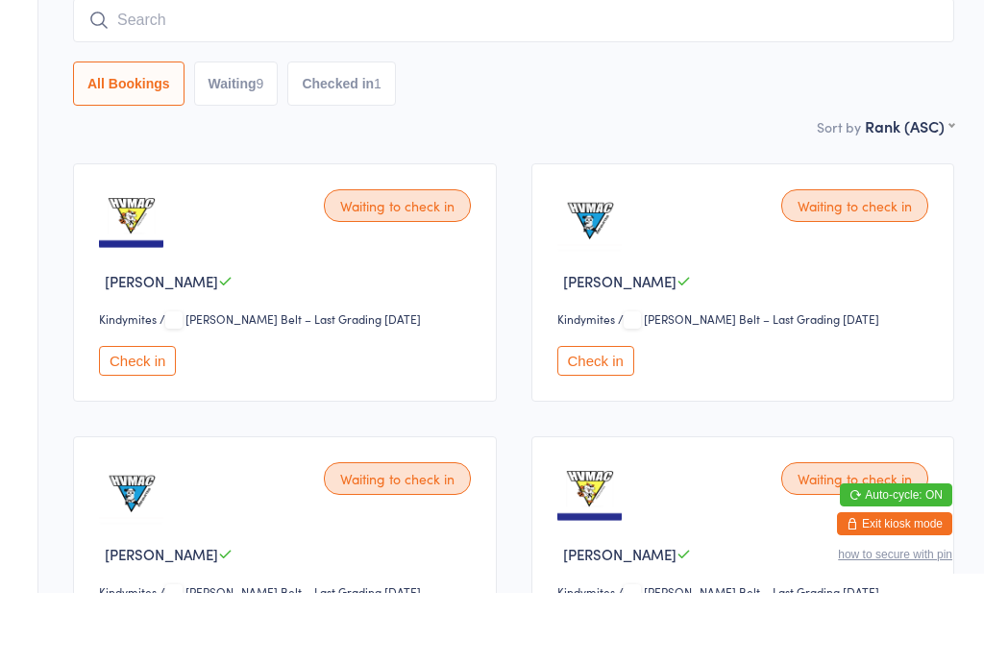
click at [385, 261] on div "Waiting to check in" at bounding box center [397, 277] width 147 height 33
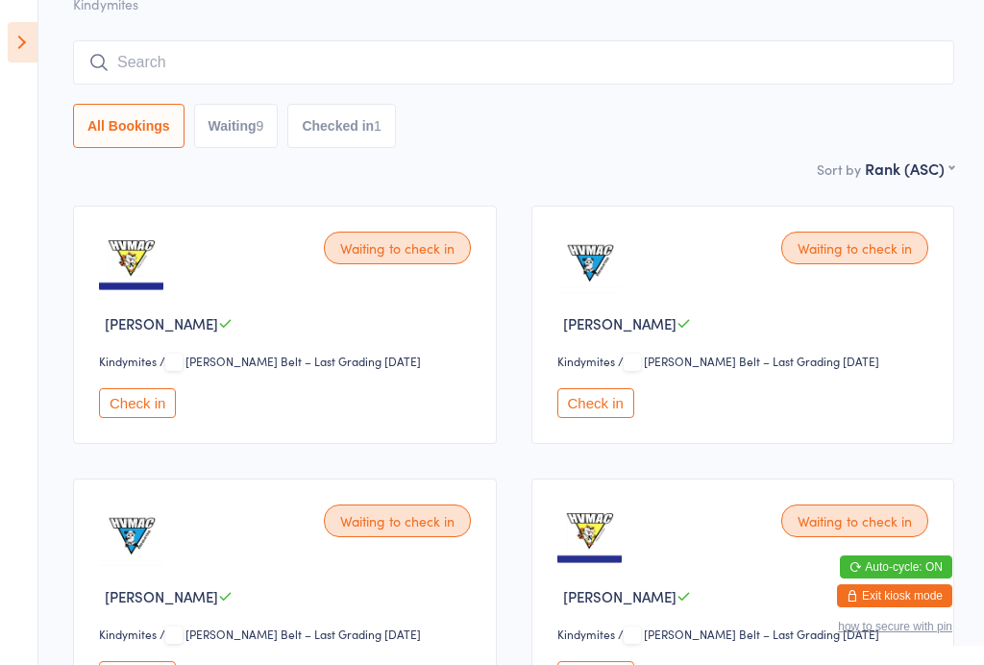
scroll to position [131, 0]
click at [147, 414] on button "Check in" at bounding box center [137, 404] width 77 height 30
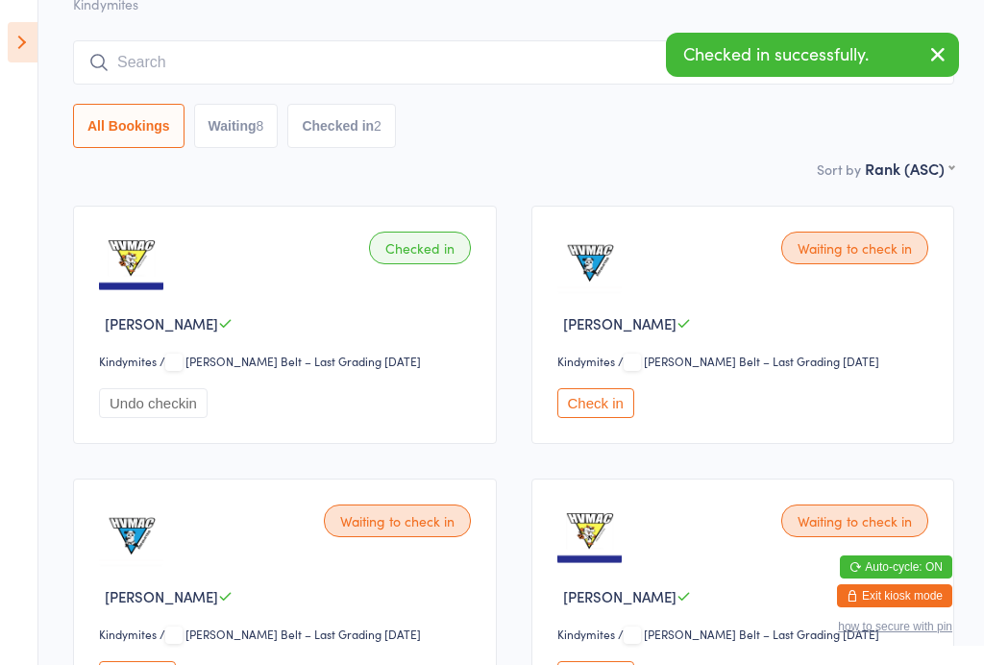
click at [37, 30] on icon at bounding box center [23, 42] width 30 height 40
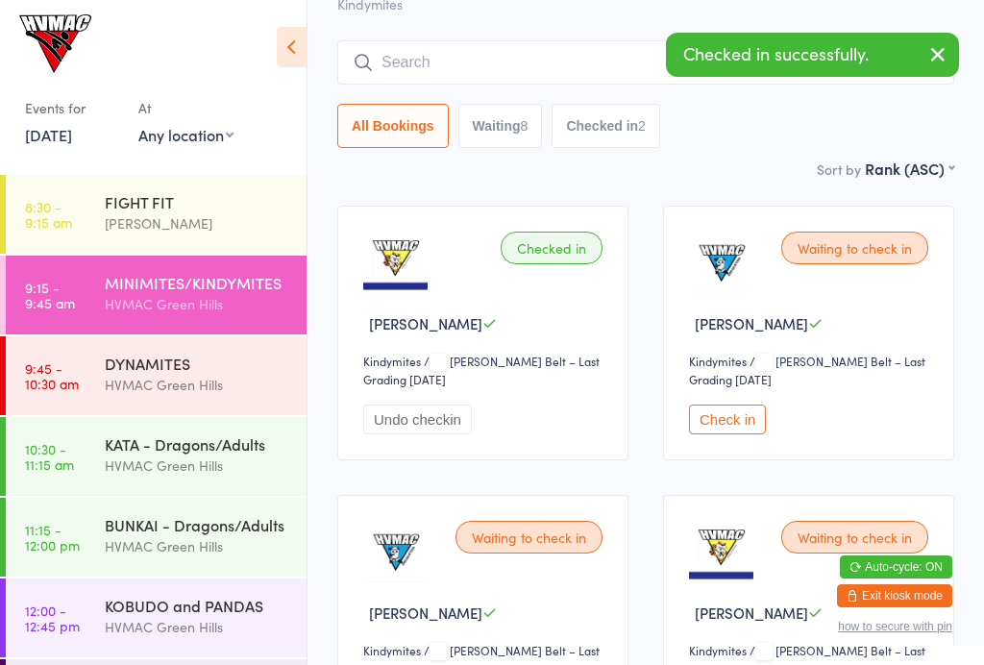
click at [210, 447] on div "KATA - Dragons/Adults" at bounding box center [197, 443] width 185 height 21
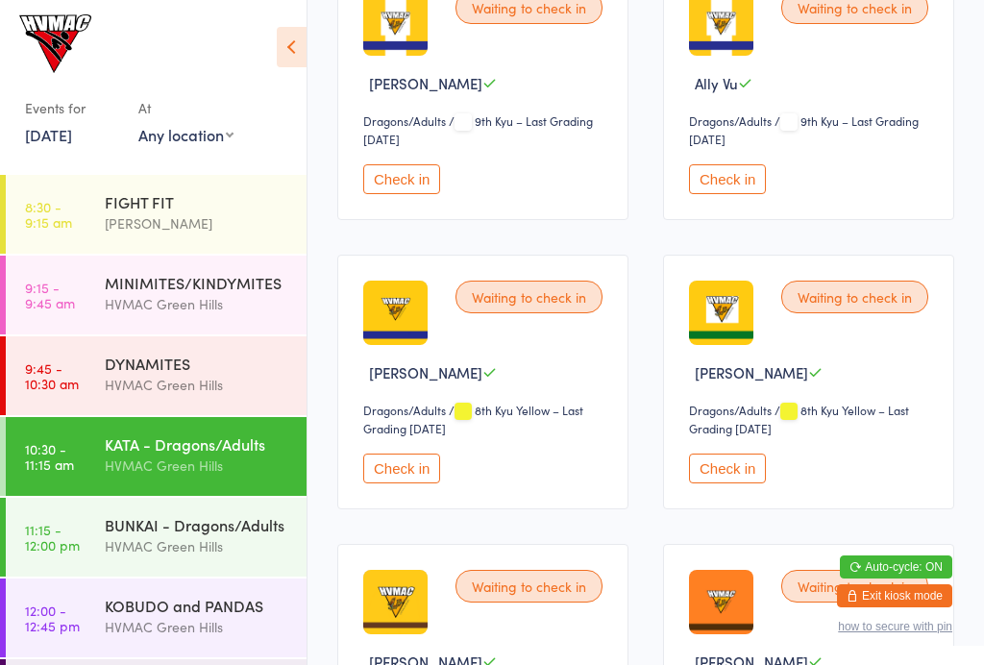
scroll to position [1252, 0]
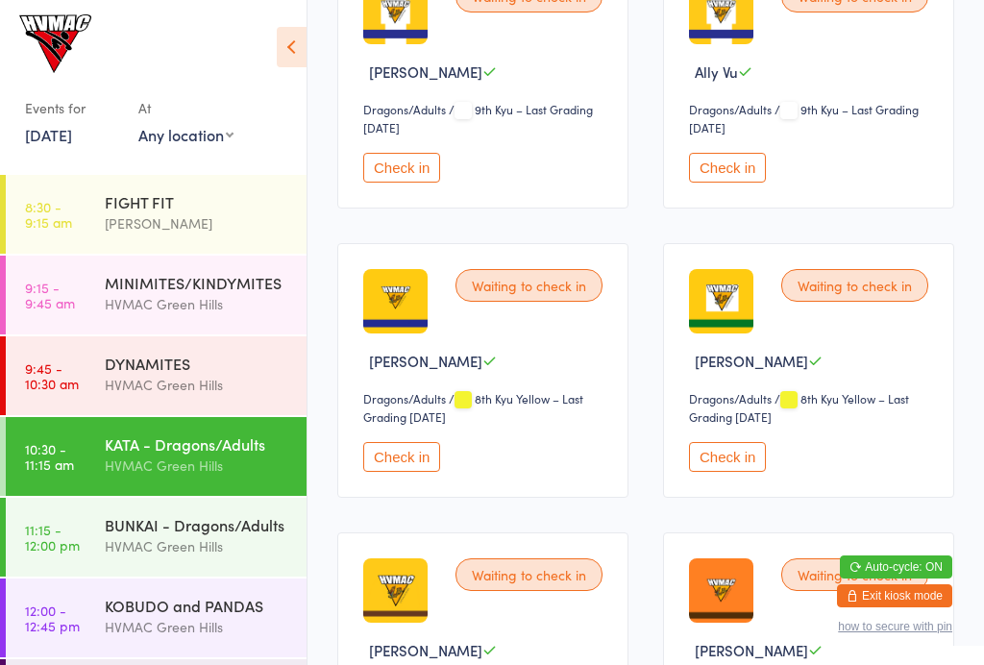
click at [411, 472] on button "Check in" at bounding box center [401, 457] width 77 height 30
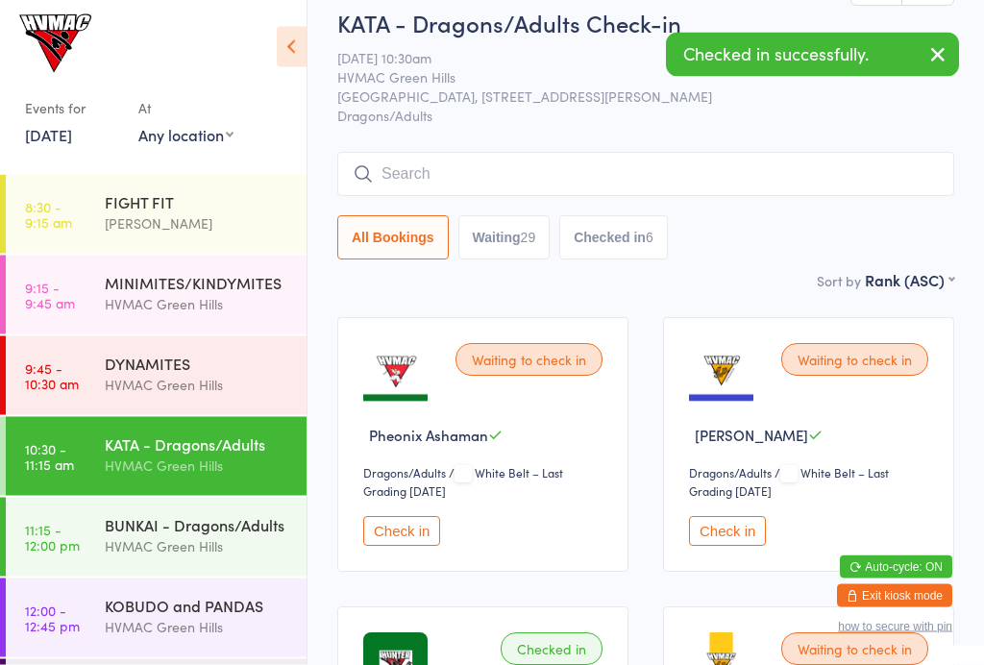
scroll to position [0, 0]
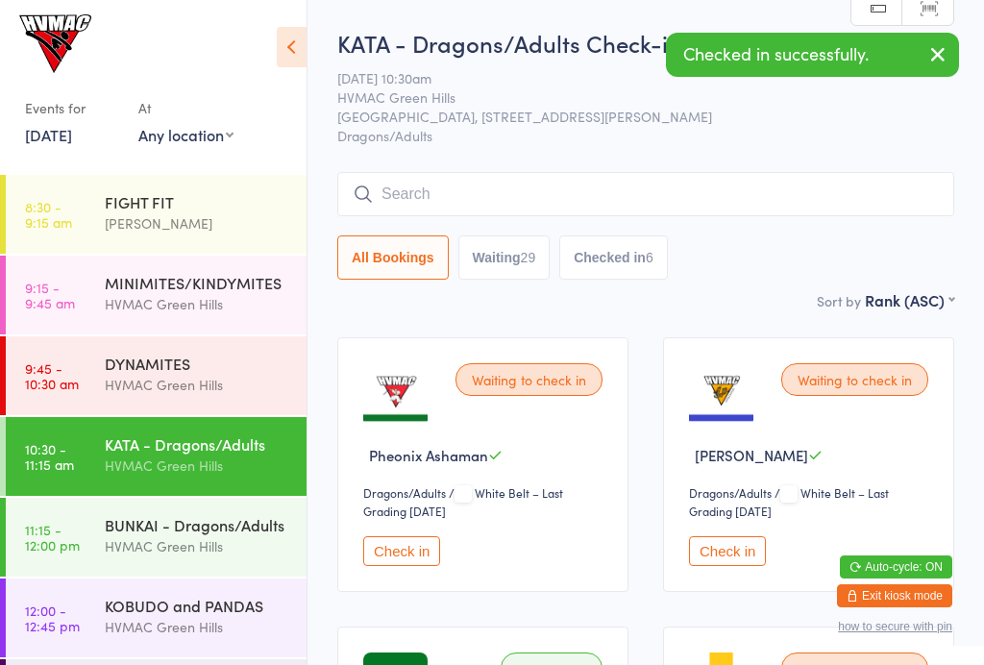
click at [144, 300] on div "HVMAC Green Hills" at bounding box center [197, 304] width 185 height 22
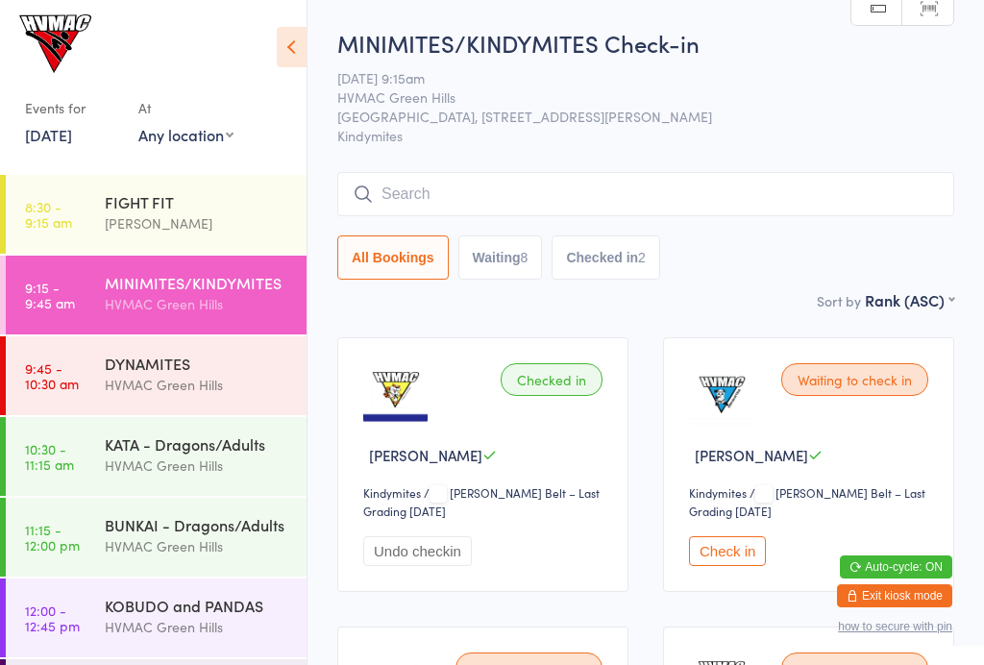
click at [505, 262] on button "Waiting 8" at bounding box center [500, 257] width 85 height 44
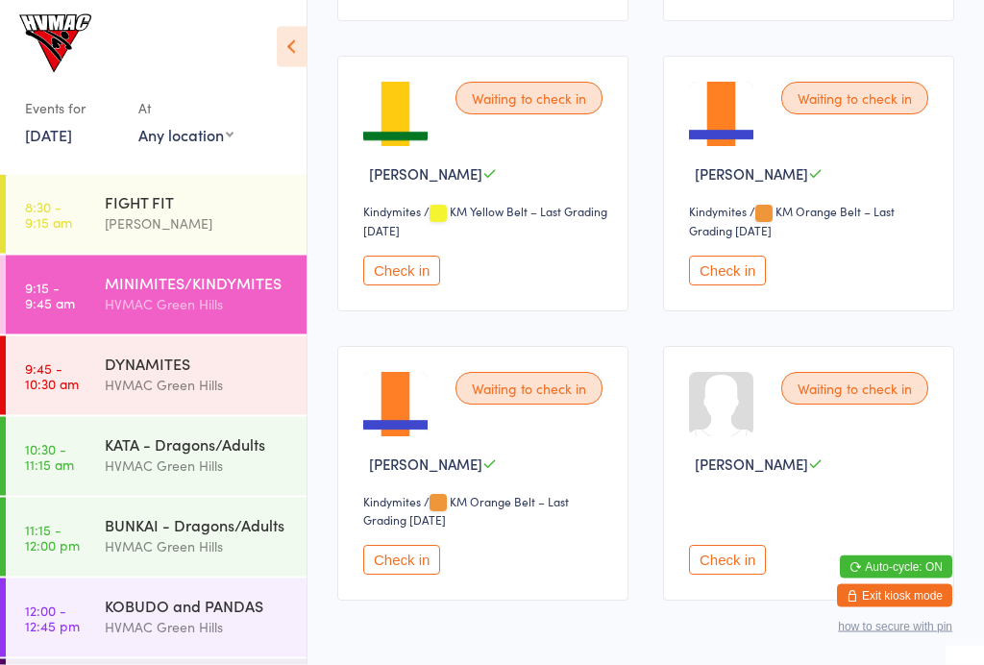
scroll to position [860, 0]
click at [299, 55] on icon at bounding box center [292, 47] width 30 height 40
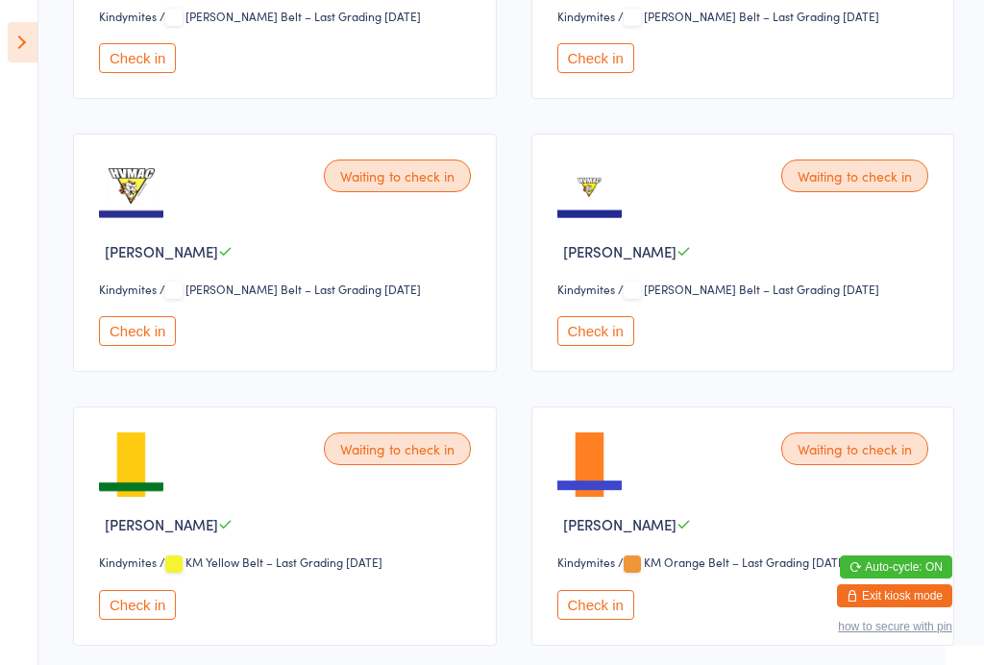
scroll to position [475, 0]
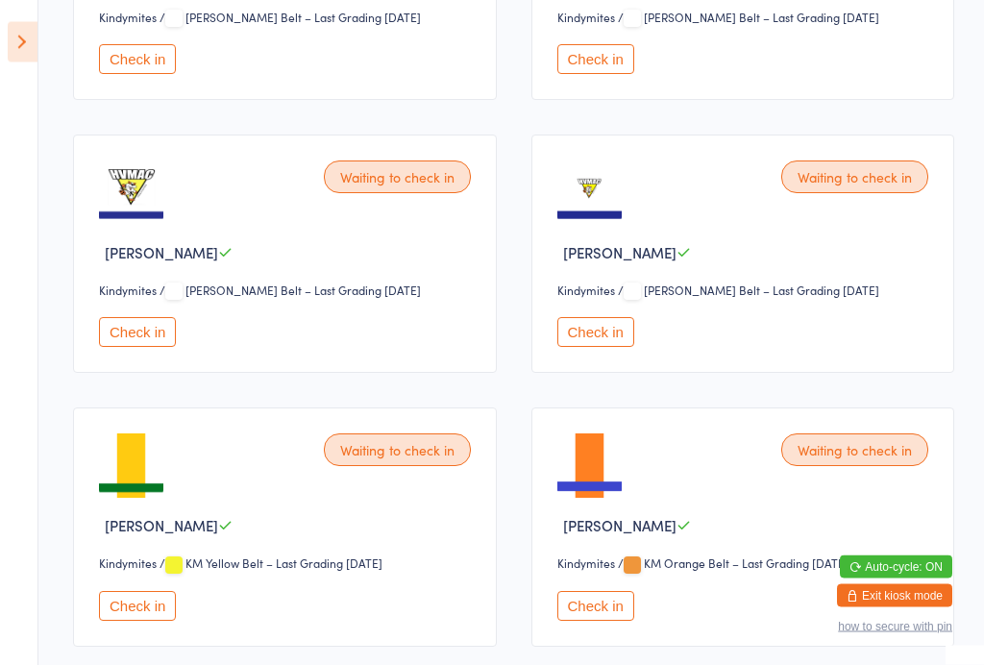
click at [143, 330] on button "Check in" at bounding box center [137, 333] width 77 height 30
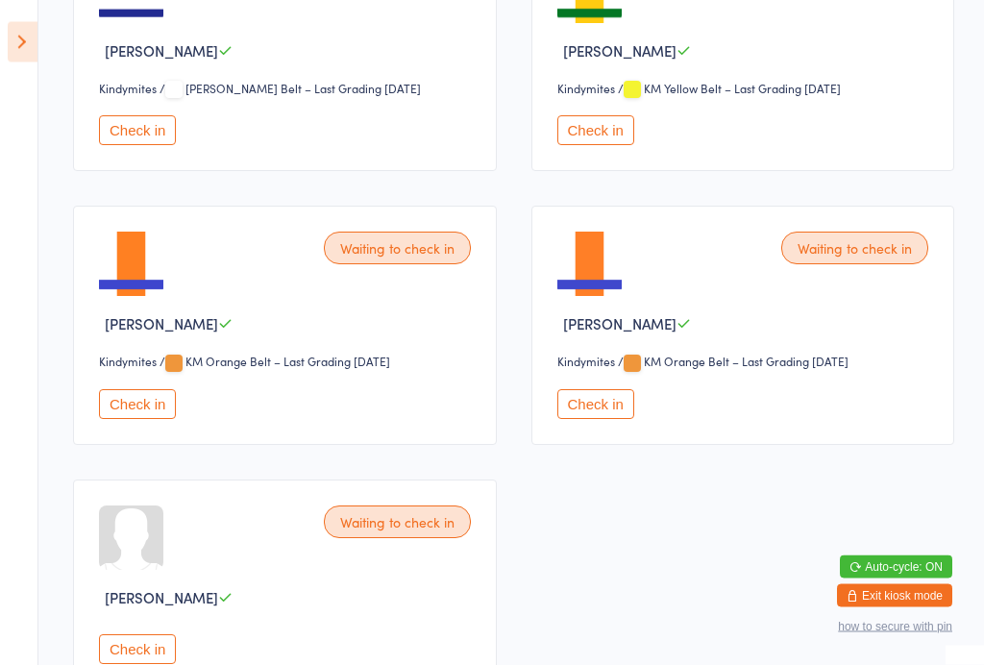
scroll to position [677, 0]
click at [175, 405] on button "Check in" at bounding box center [137, 404] width 77 height 30
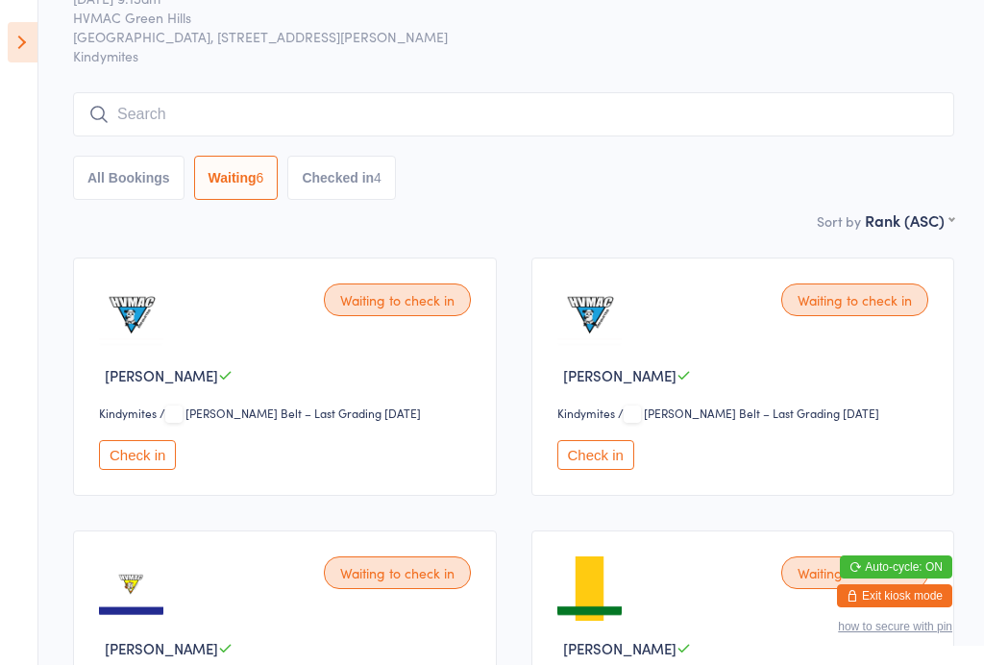
scroll to position [0, 0]
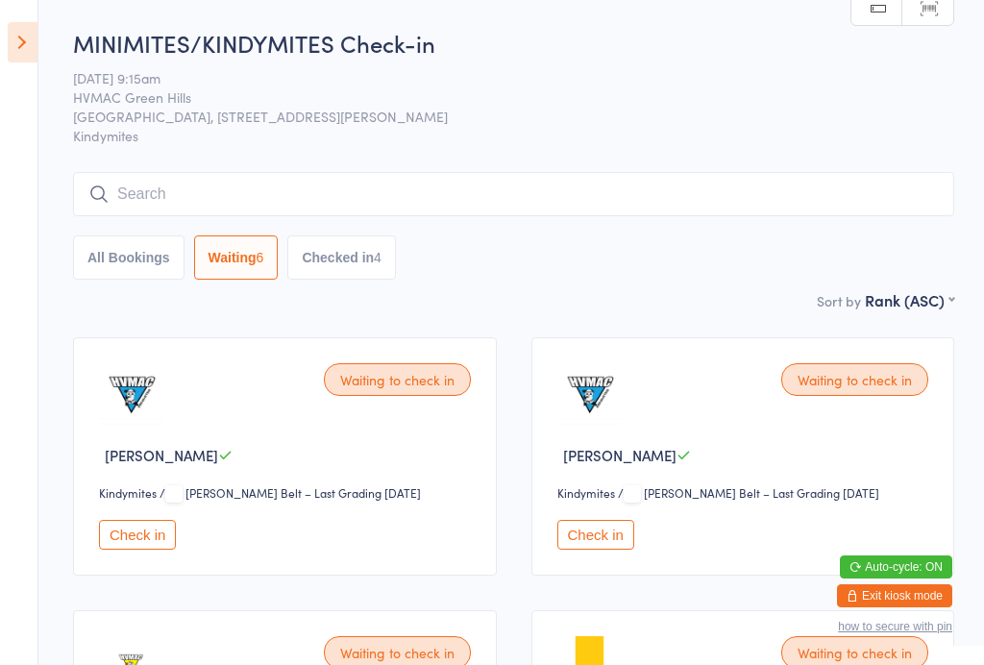
click at [143, 503] on select "Kindymites" at bounding box center [141, 493] width 85 height 18
click at [144, 542] on button "Check in" at bounding box center [137, 535] width 77 height 30
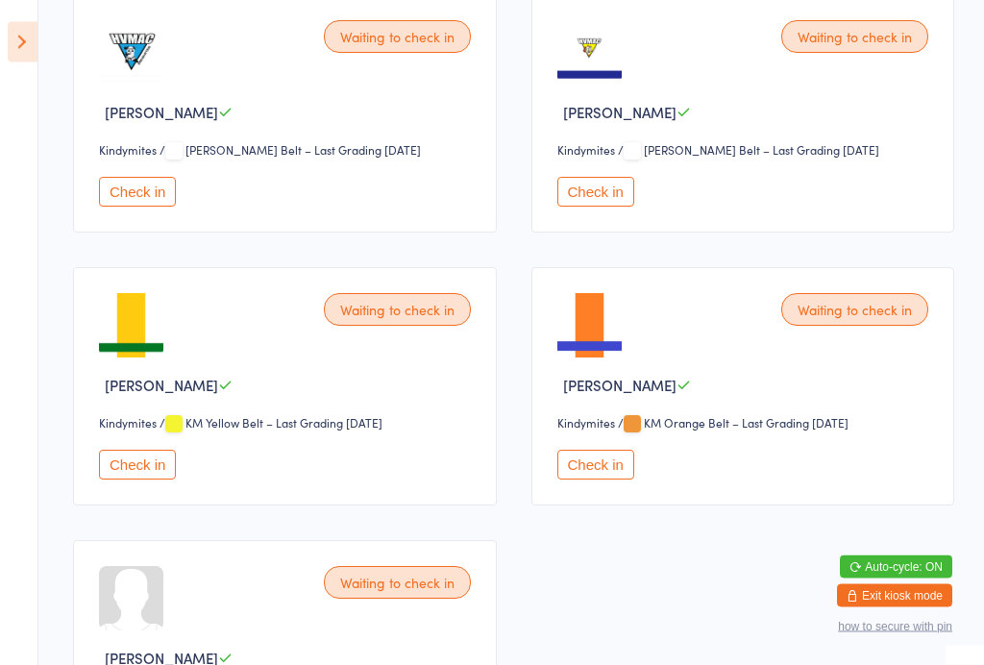
scroll to position [345, 0]
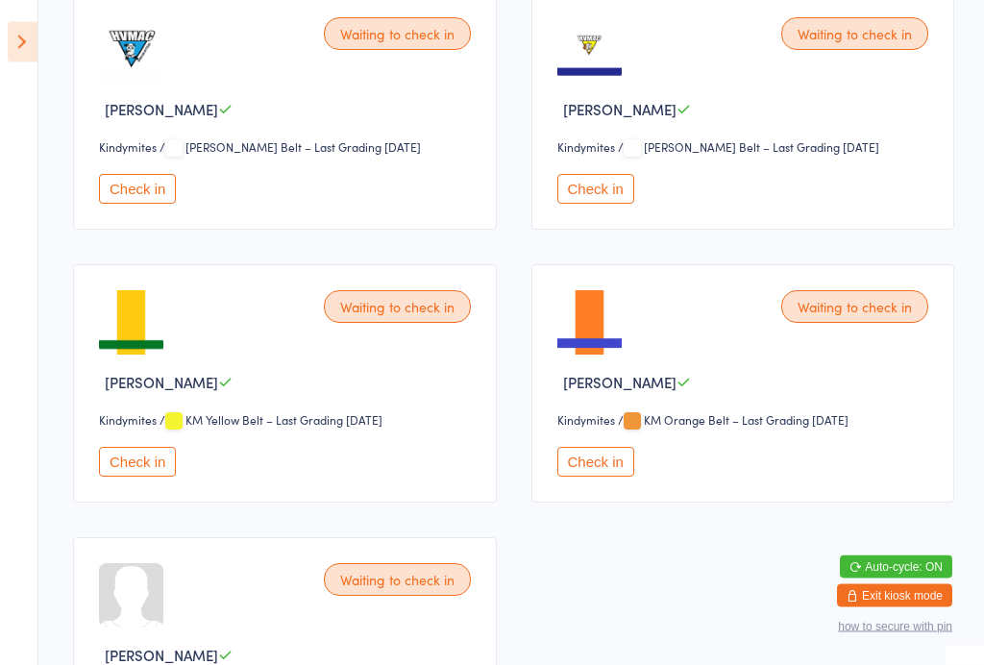
click at [598, 468] on button "Check in" at bounding box center [595, 463] width 77 height 30
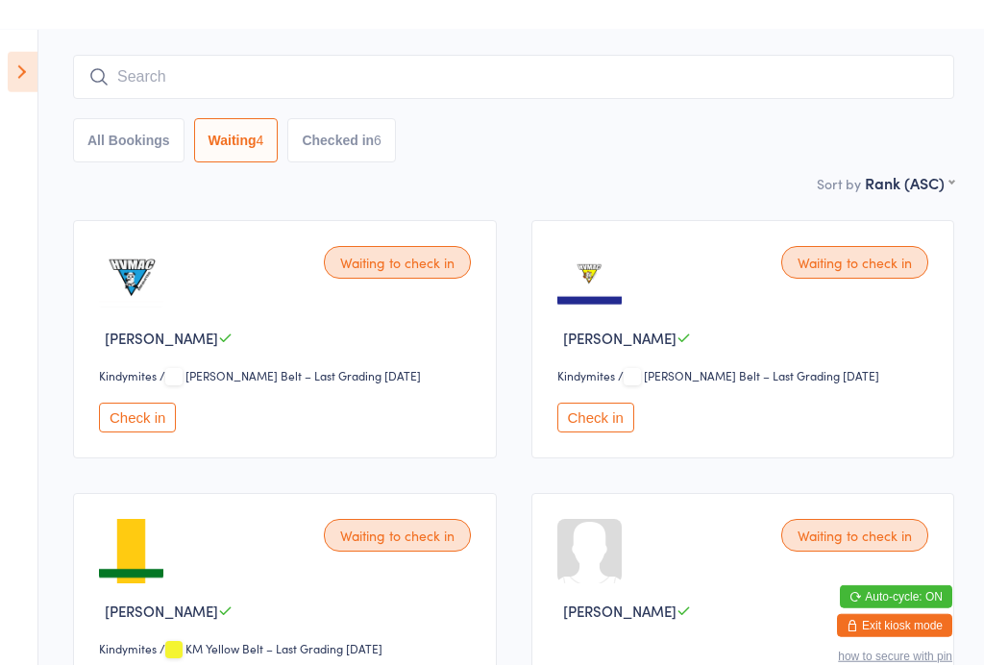
scroll to position [0, 0]
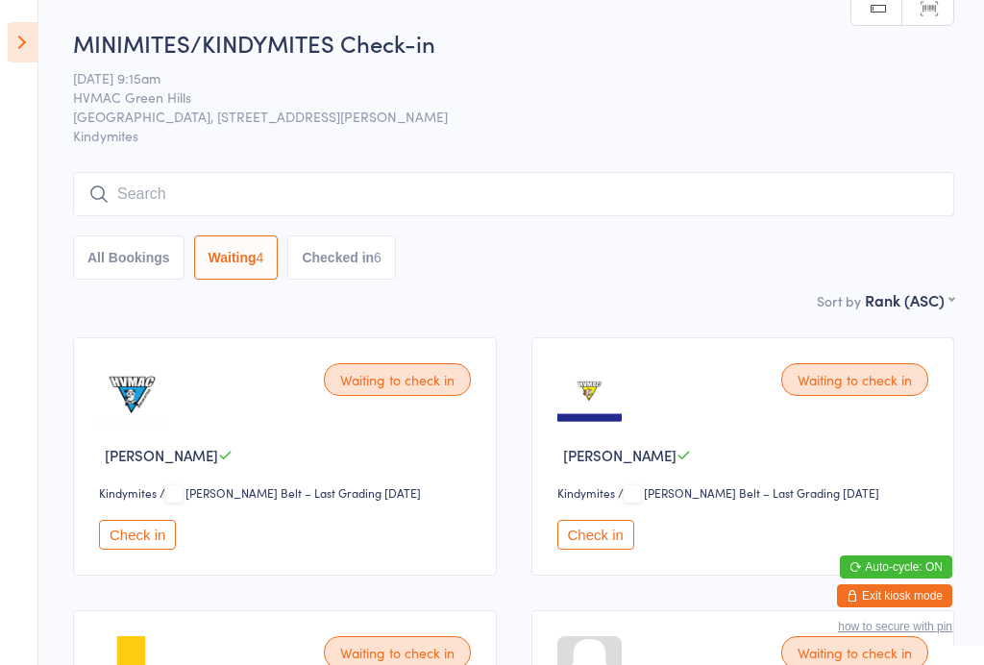
click at [130, 249] on button "All Bookings" at bounding box center [128, 257] width 111 height 44
select select "6"
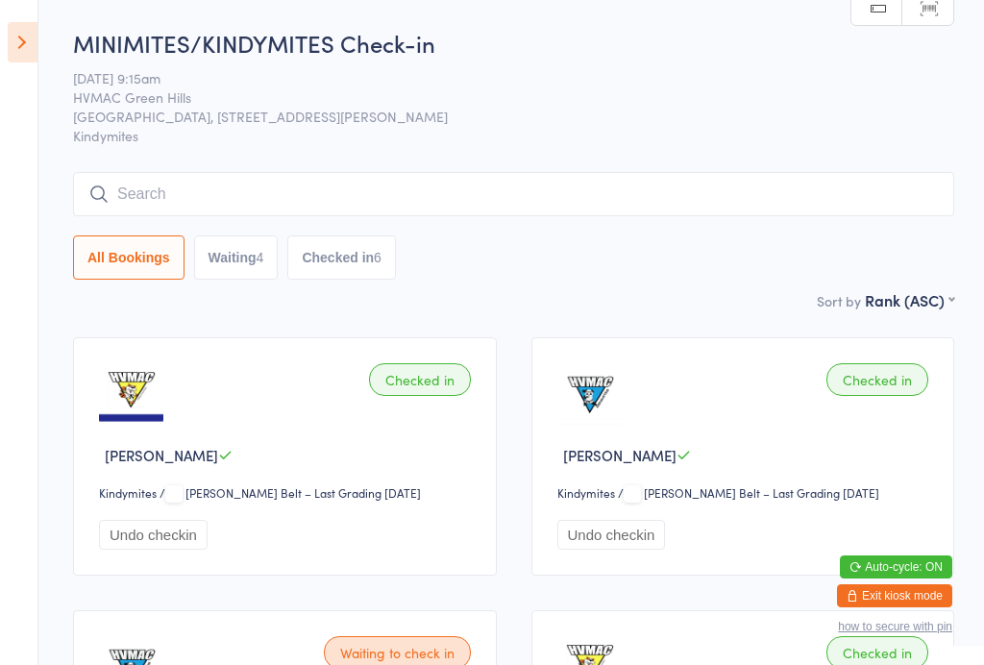
click at [24, 42] on icon at bounding box center [23, 42] width 30 height 40
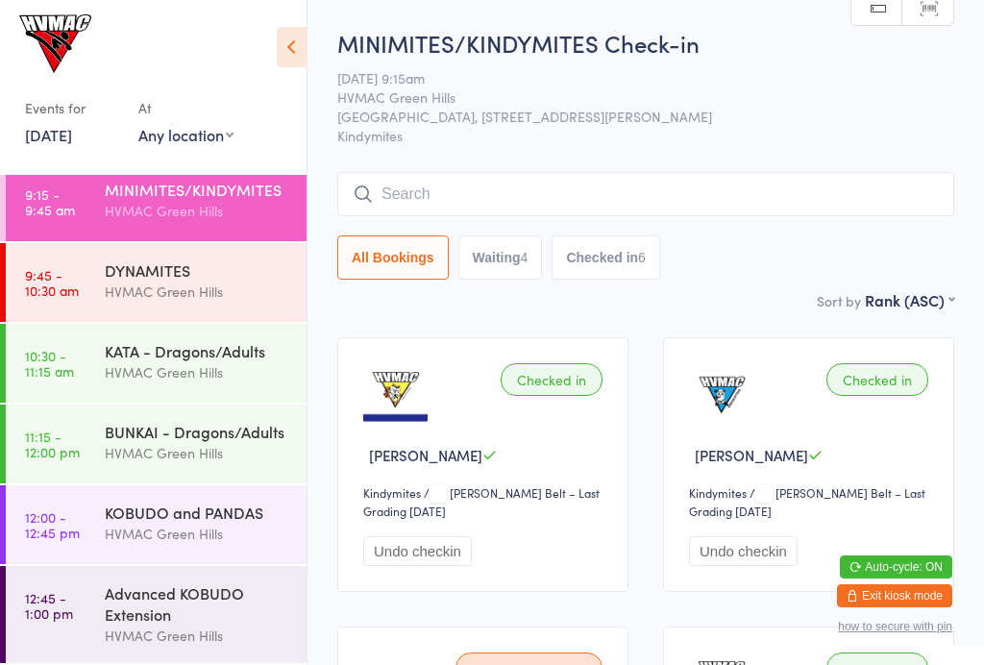
scroll to position [97, 0]
click at [207, 281] on div "HVMAC Green Hills" at bounding box center [197, 292] width 185 height 22
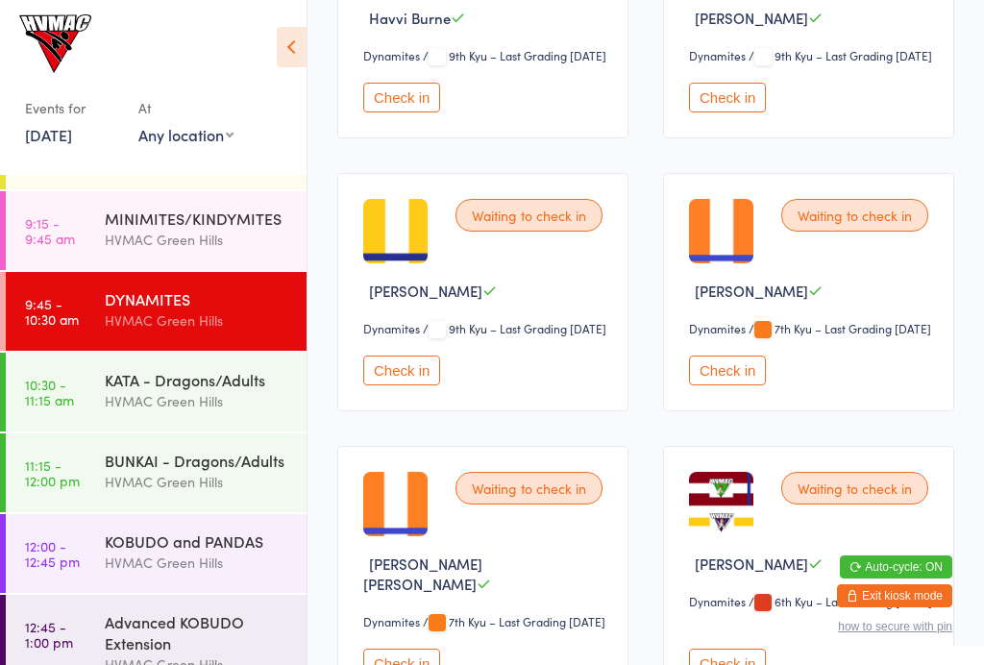
scroll to position [1335, 0]
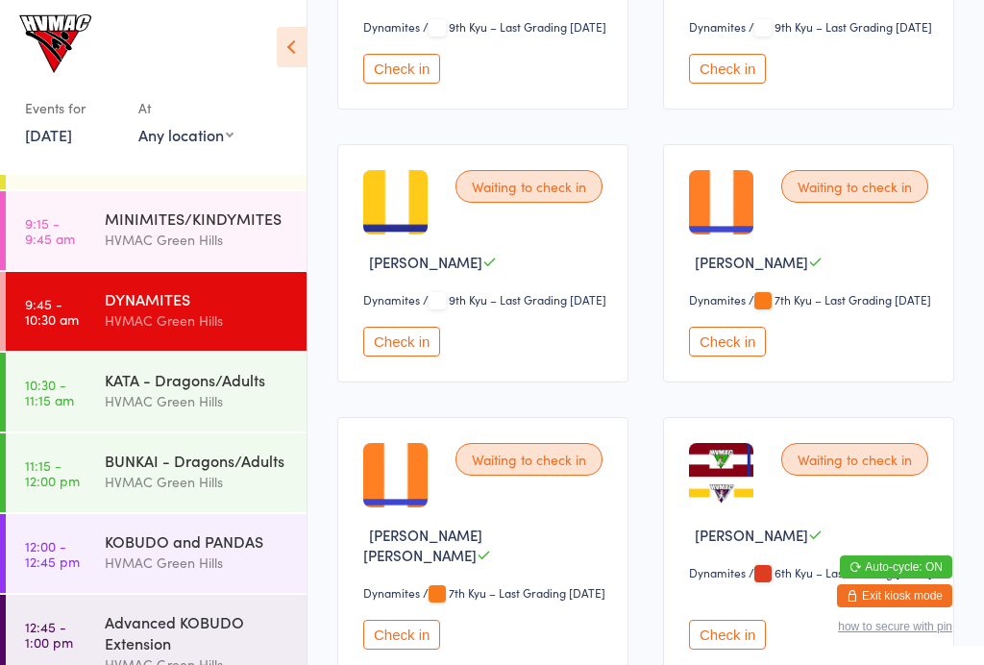
click at [734, 356] on button "Check in" at bounding box center [727, 342] width 77 height 30
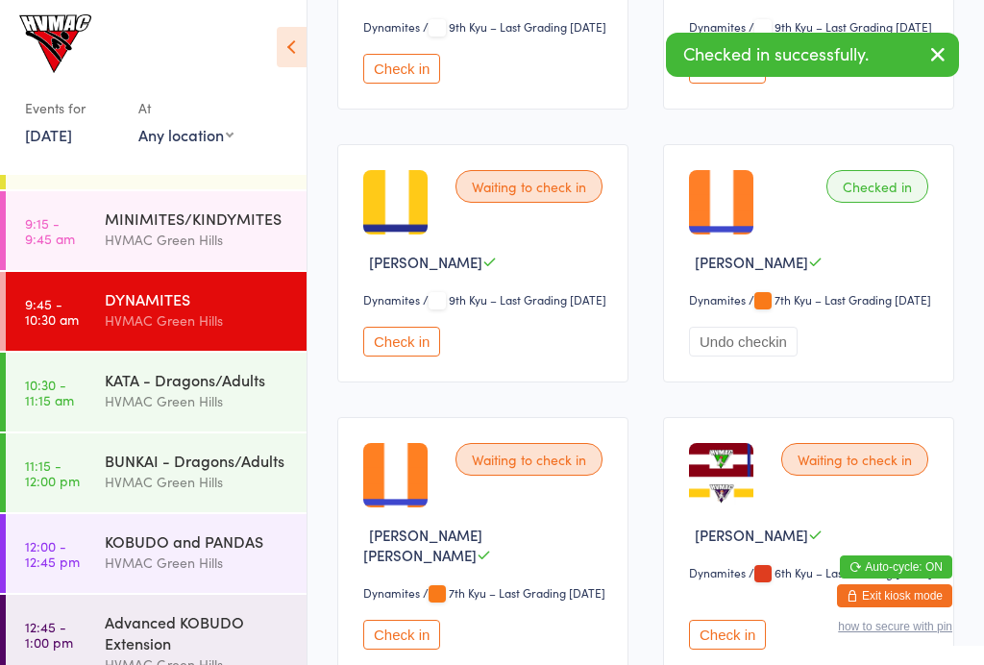
click at [209, 253] on div "MINIMITES/KINDYMITES HVMAC Green Hills" at bounding box center [206, 229] width 202 height 76
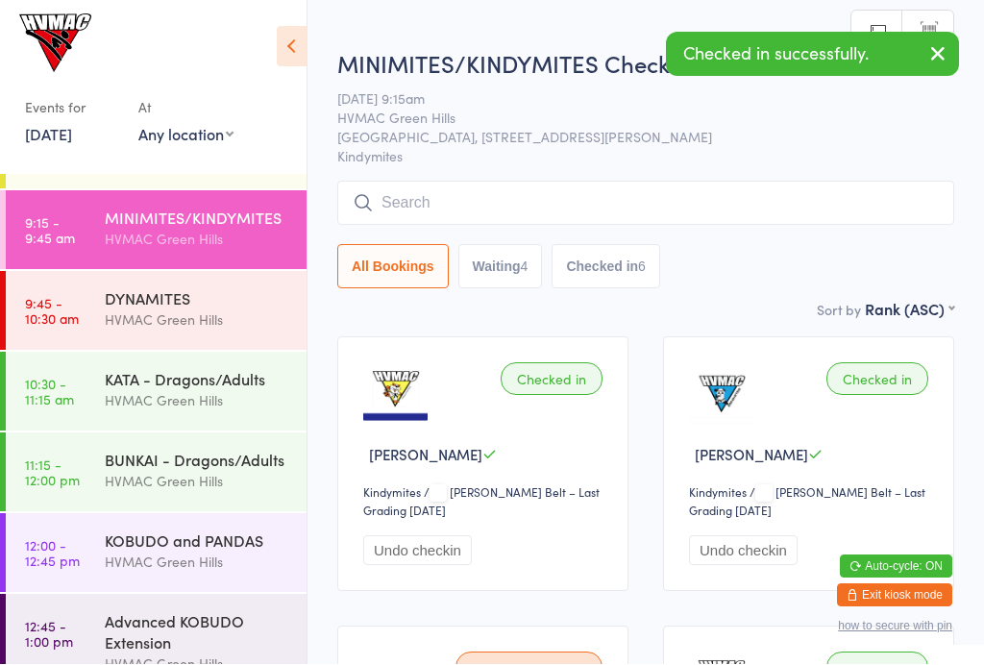
scroll to position [1, 0]
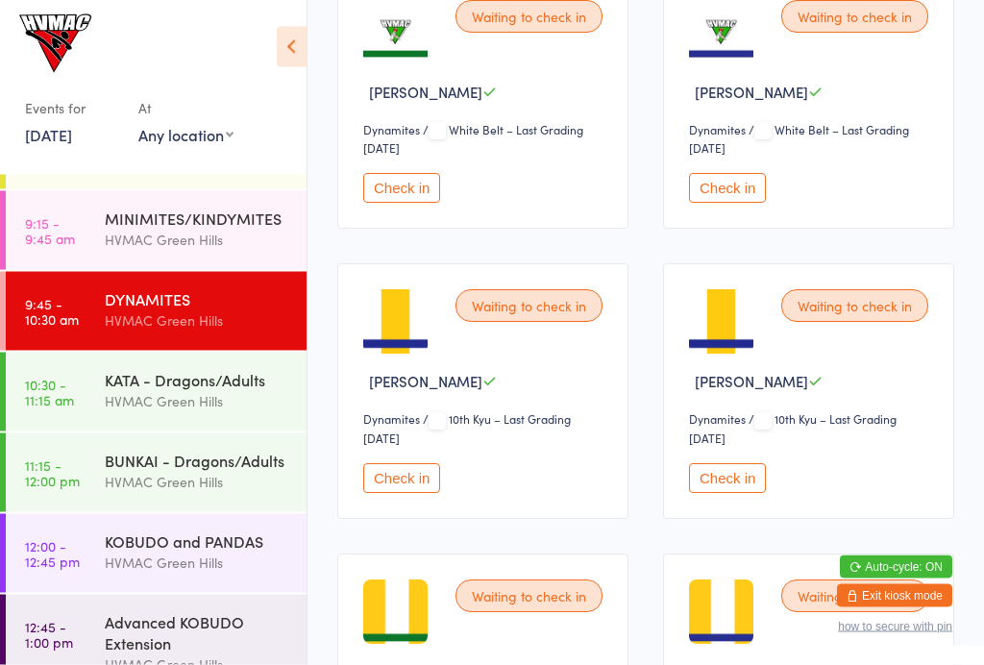
click at [401, 494] on button "Check in" at bounding box center [401, 479] width 77 height 30
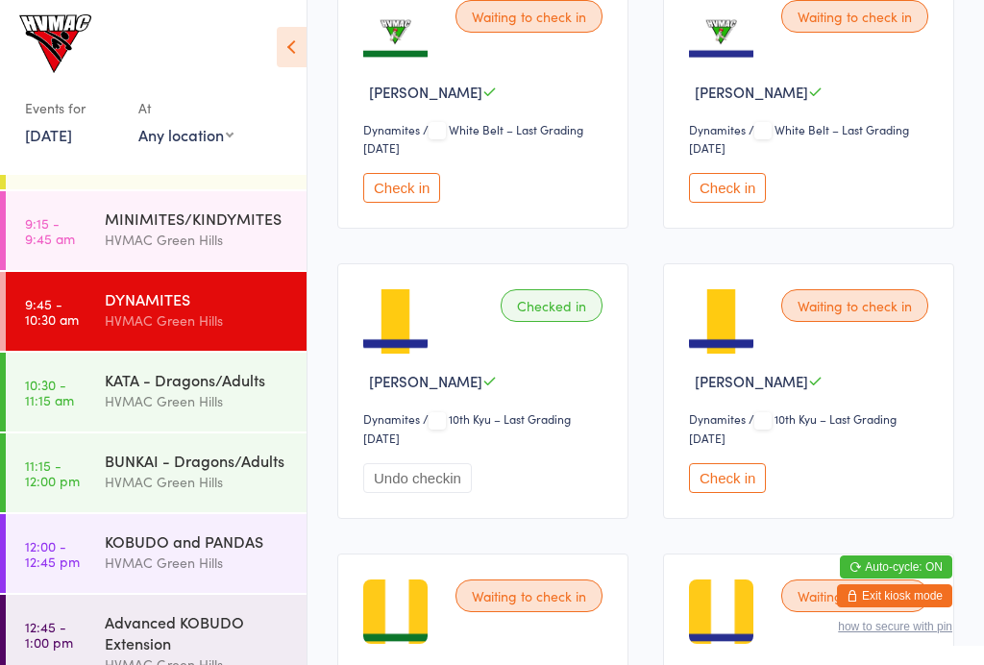
click at [145, 549] on div "KOBUDO and PANDAS" at bounding box center [197, 540] width 185 height 21
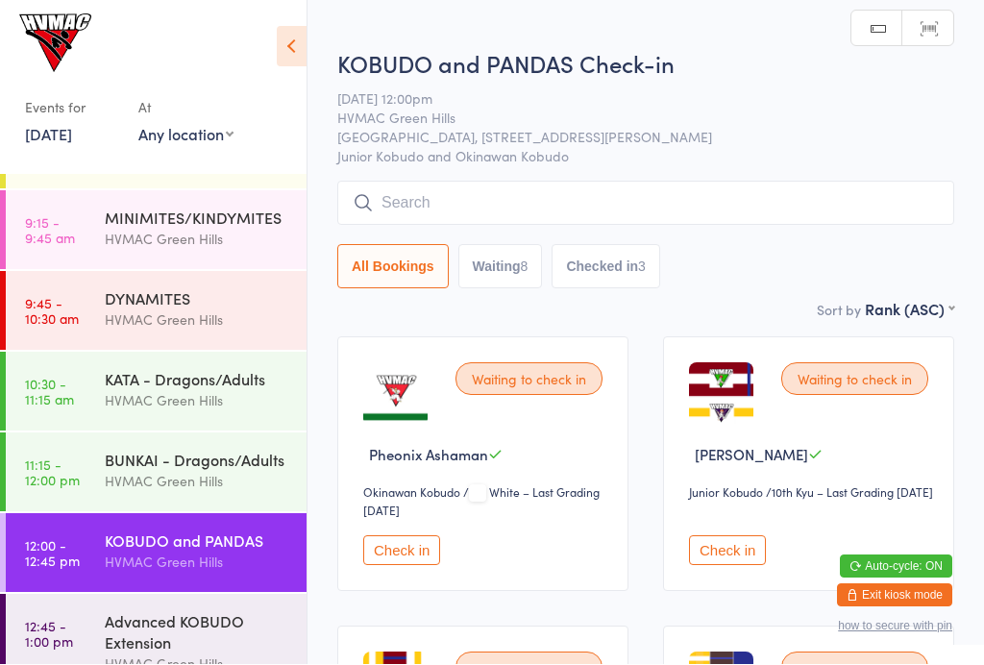
scroll to position [1, 0]
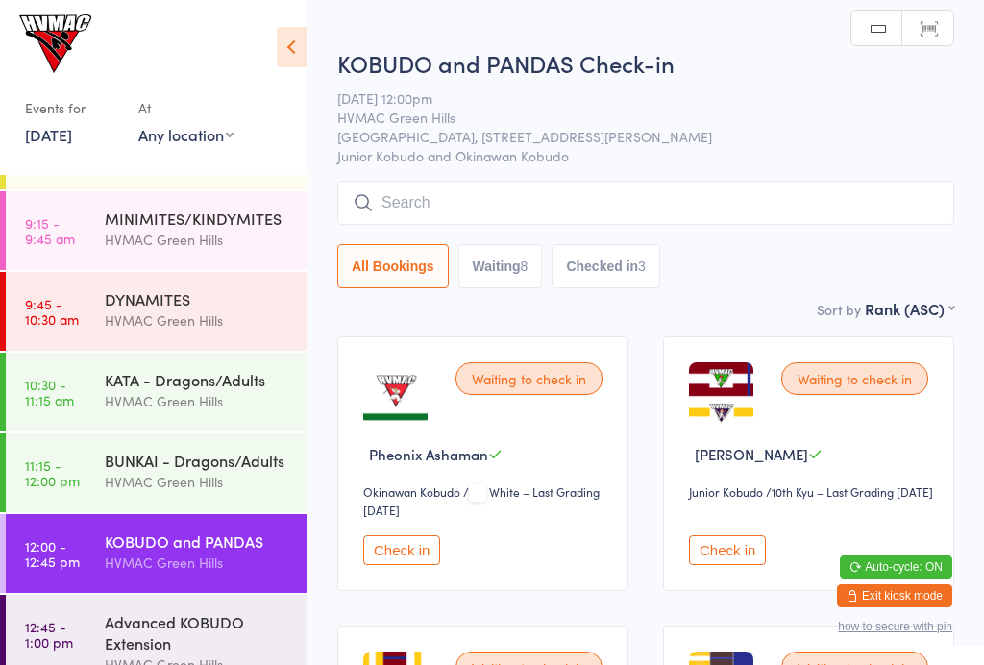
click at [503, 273] on button "Waiting 8" at bounding box center [500, 266] width 85 height 44
select select "4"
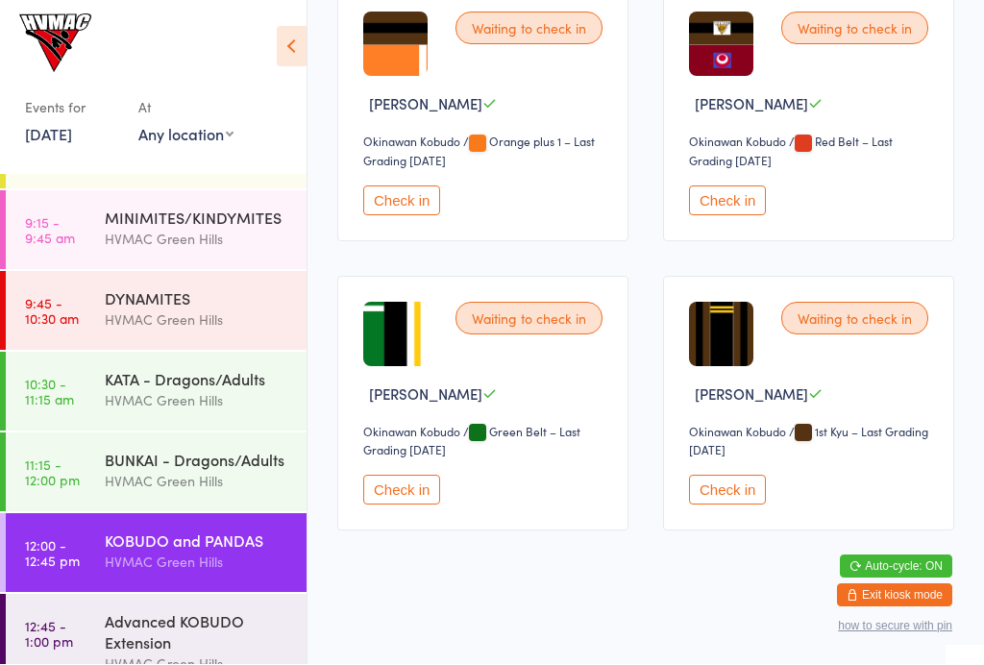
scroll to position [934, 0]
click at [727, 505] on button "Check in" at bounding box center [727, 491] width 77 height 30
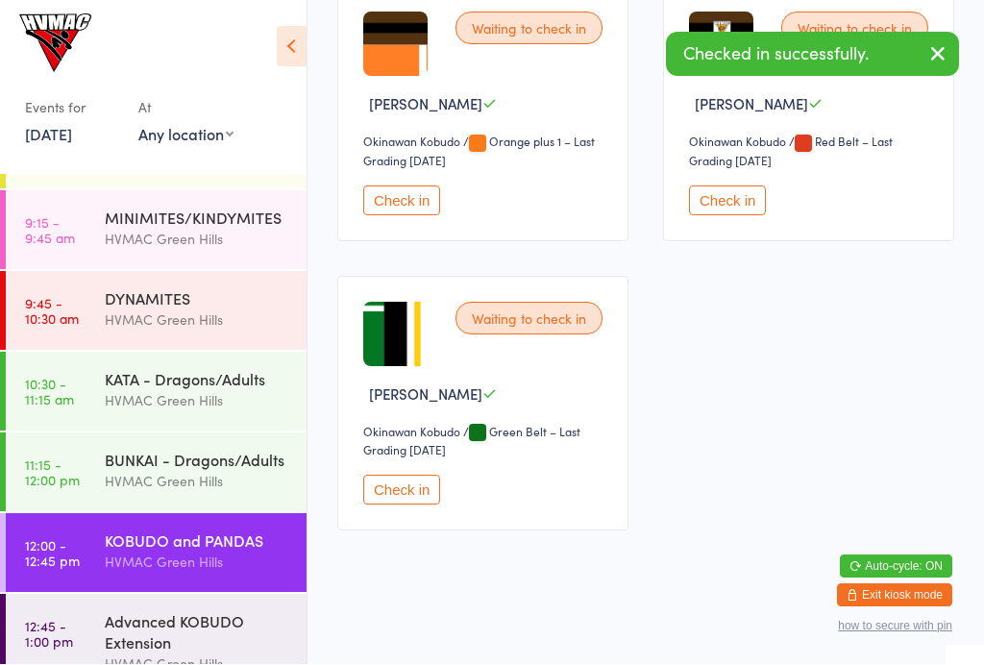
click at [129, 330] on div "HVMAC Green Hills" at bounding box center [197, 320] width 185 height 22
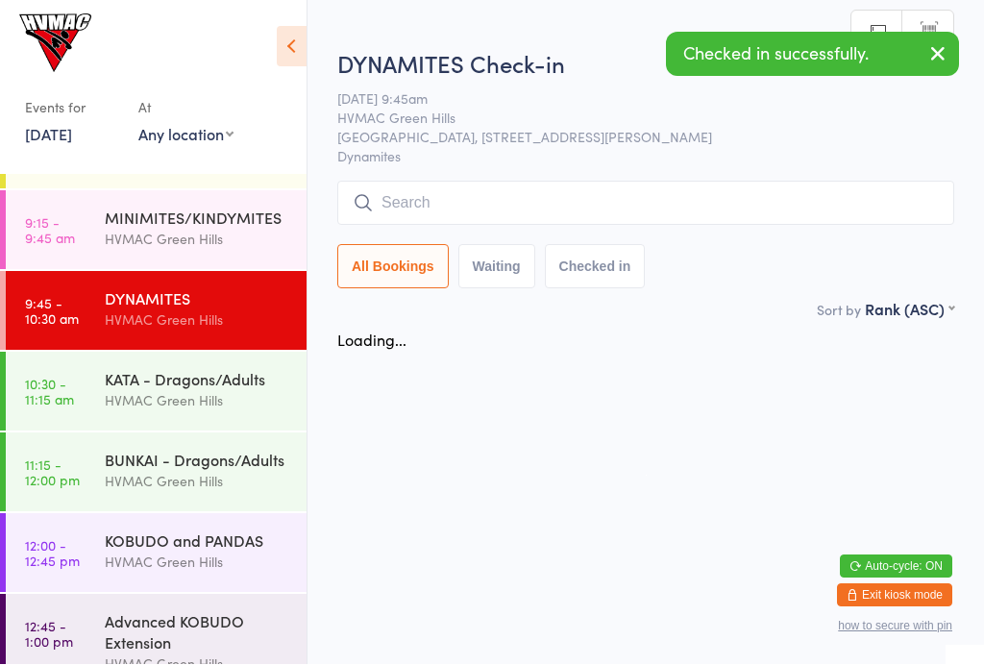
scroll to position [1, 0]
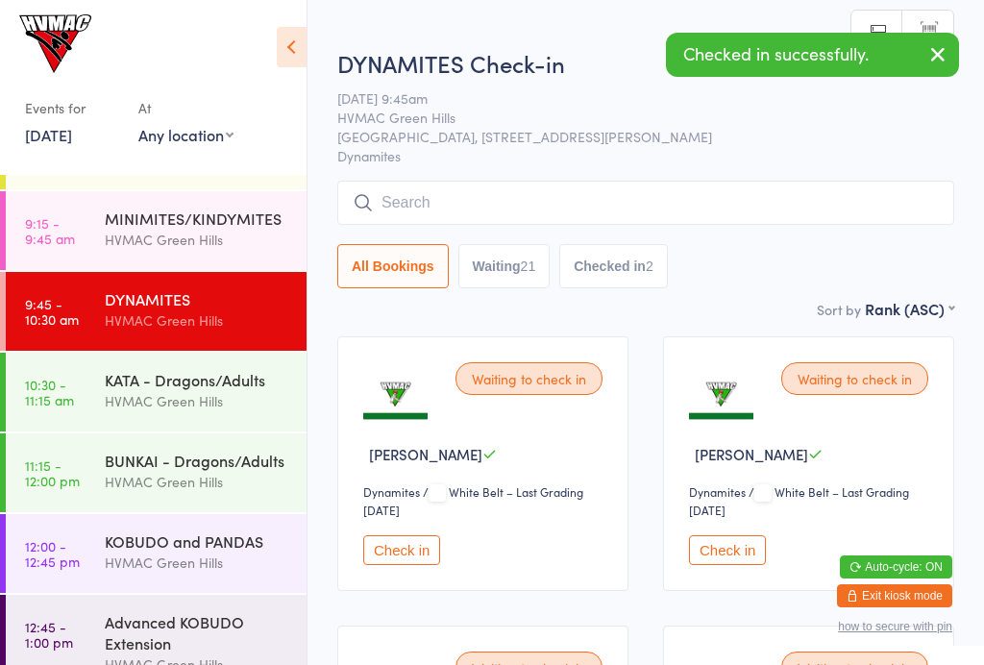
click at [306, 55] on icon at bounding box center [292, 47] width 30 height 40
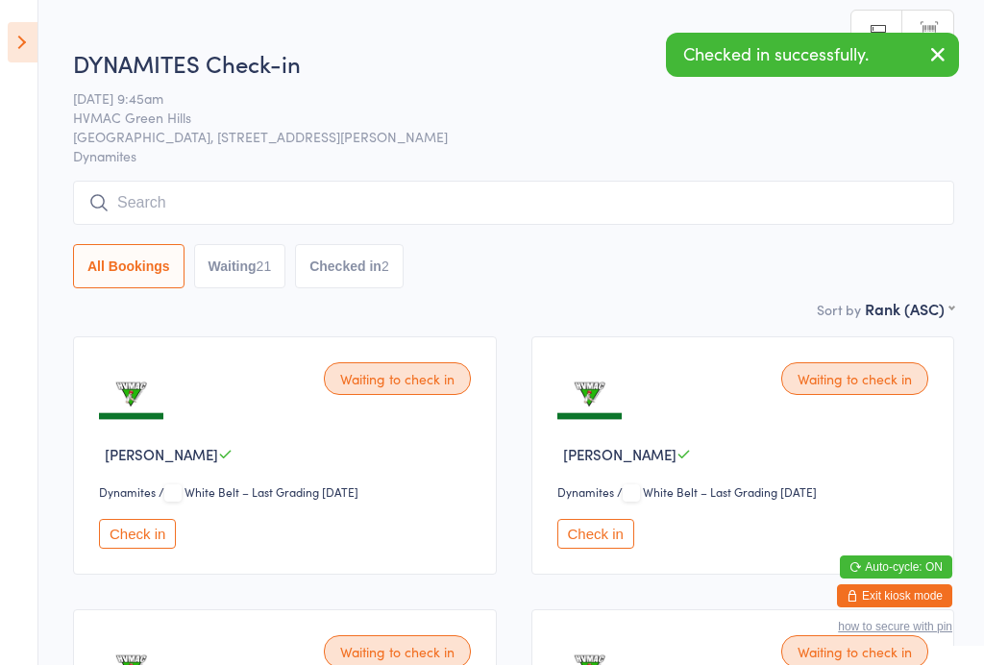
click at [262, 288] on button "Waiting 21" at bounding box center [240, 266] width 92 height 44
select select "4"
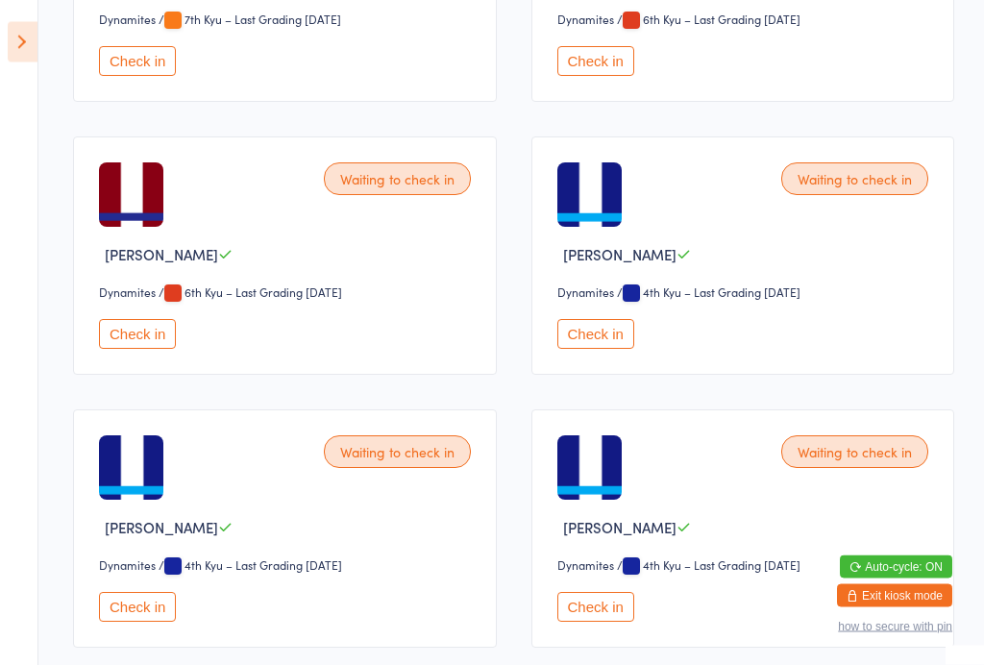
click at [605, 350] on button "Check in" at bounding box center [595, 335] width 77 height 30
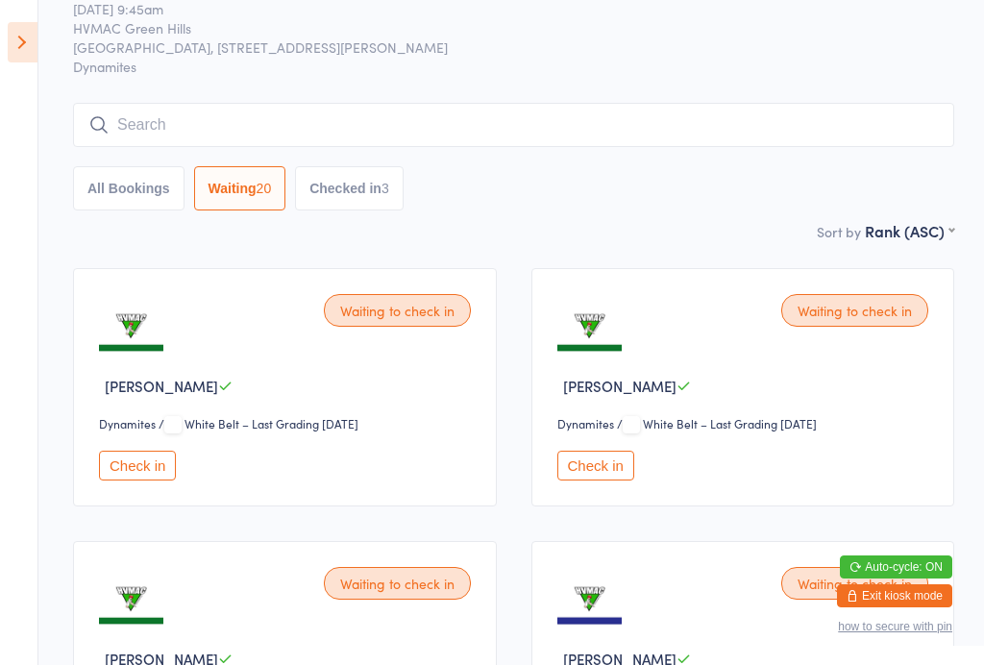
scroll to position [0, 0]
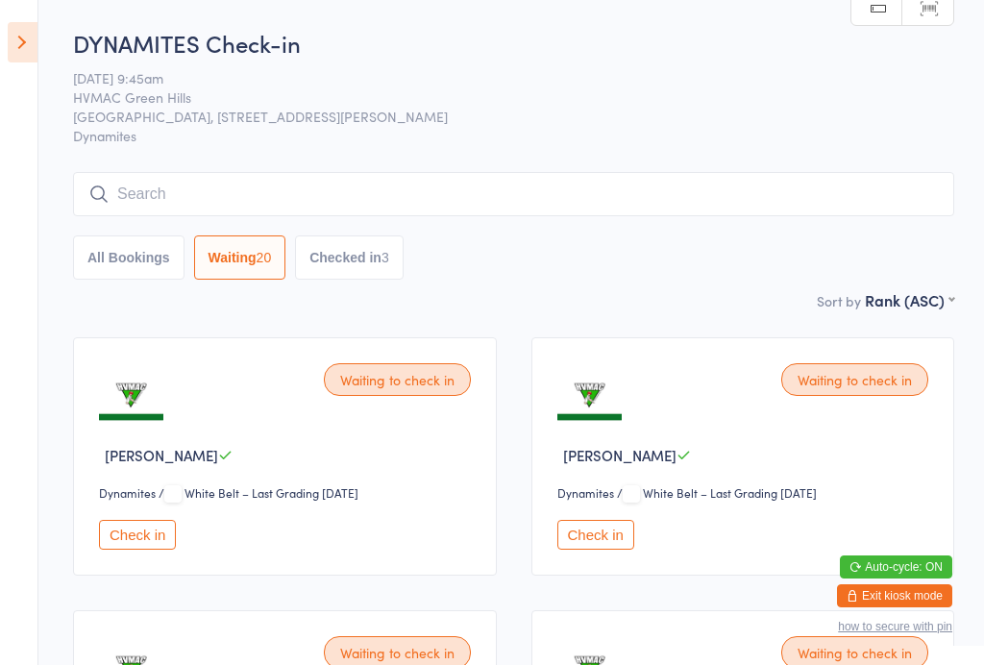
click at [26, 40] on icon at bounding box center [23, 42] width 30 height 40
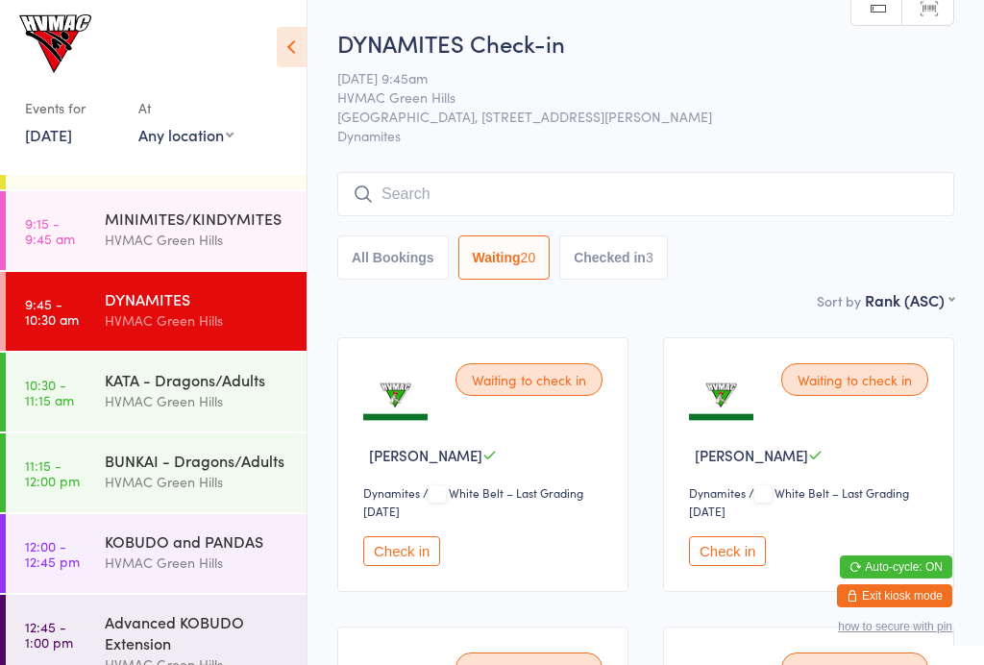
click at [206, 380] on div "KATA - Dragons/Adults" at bounding box center [197, 379] width 185 height 21
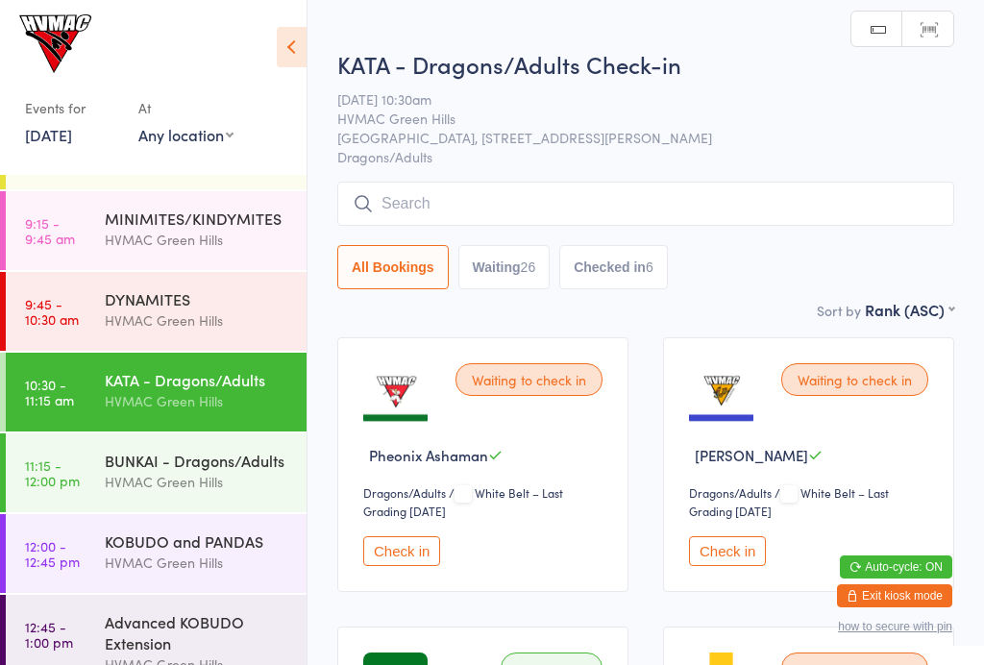
click at [209, 309] on div "DYNAMITES" at bounding box center [197, 298] width 185 height 21
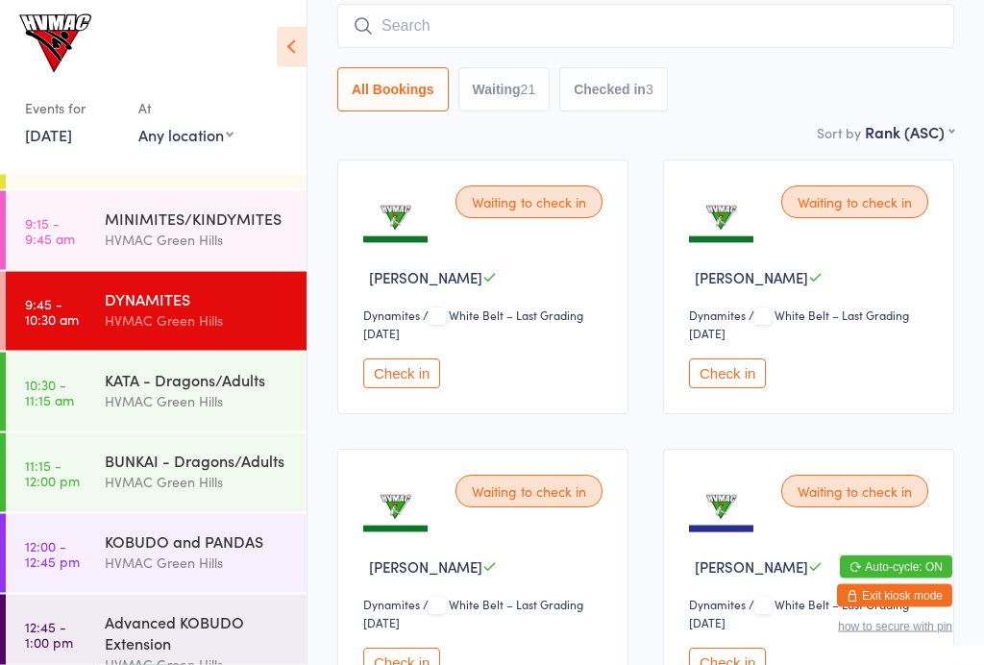
click at [288, 40] on icon at bounding box center [292, 47] width 30 height 40
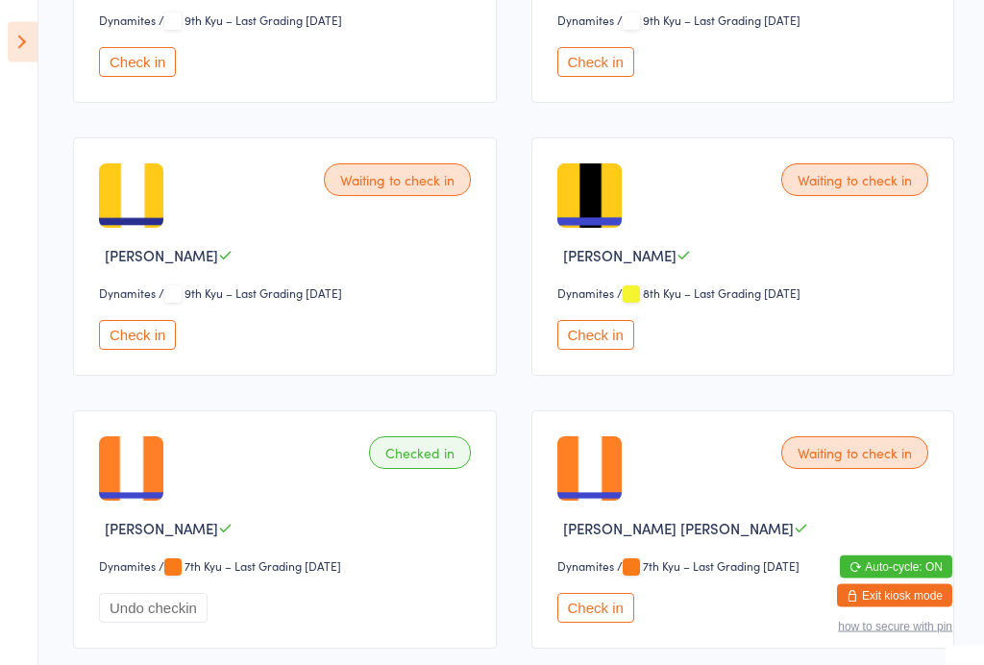
scroll to position [1292, 0]
click at [600, 350] on button "Check in" at bounding box center [595, 335] width 77 height 30
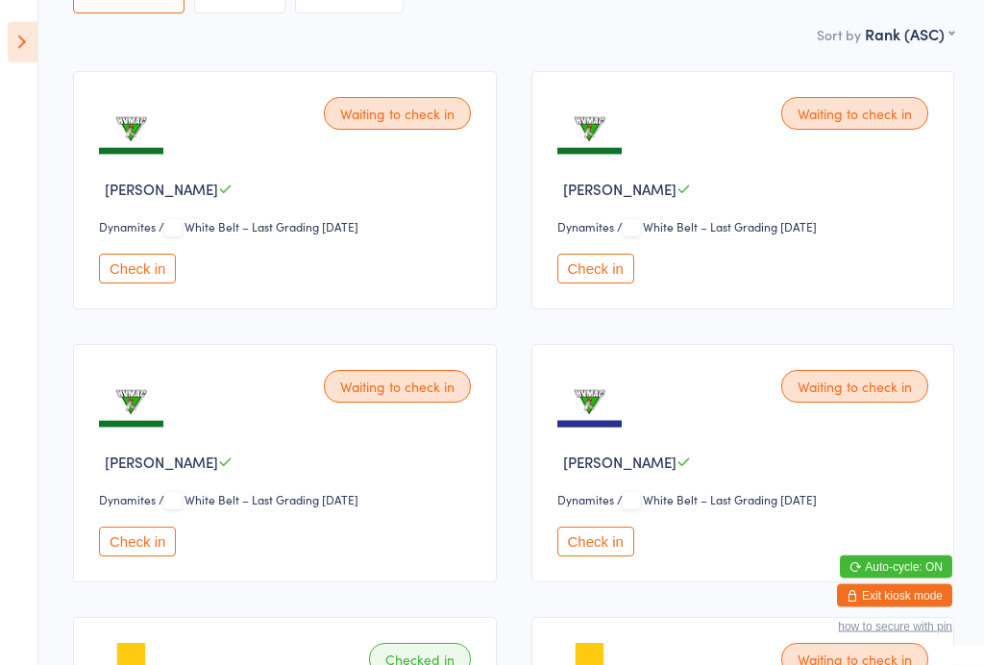
click at [582, 510] on select "Dynamites" at bounding box center [598, 501] width 82 height 18
click at [606, 556] on button "Check in" at bounding box center [595, 542] width 77 height 30
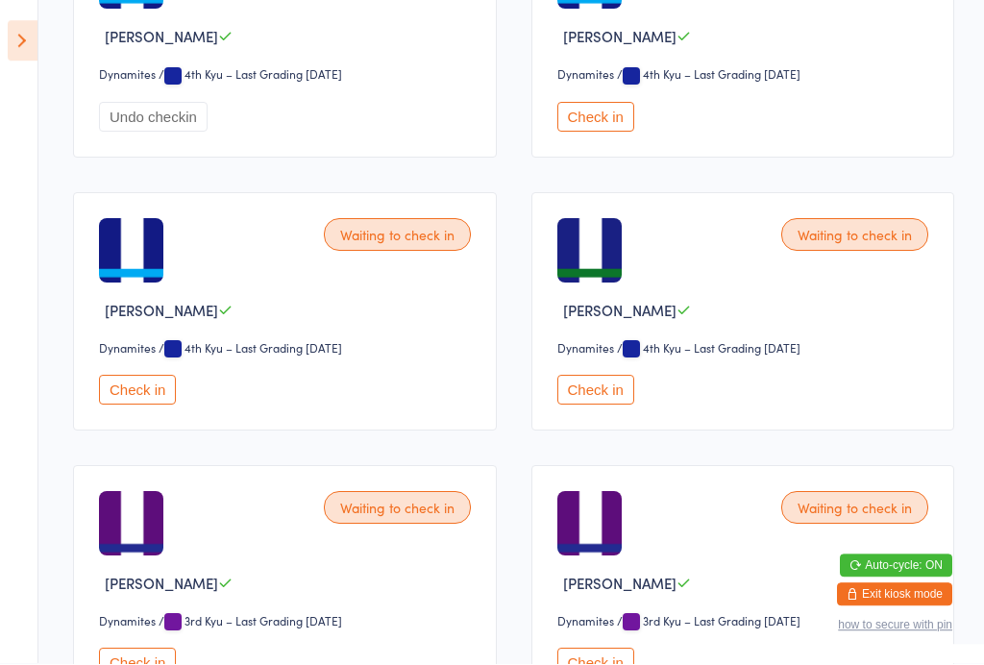
scroll to position [2449, 0]
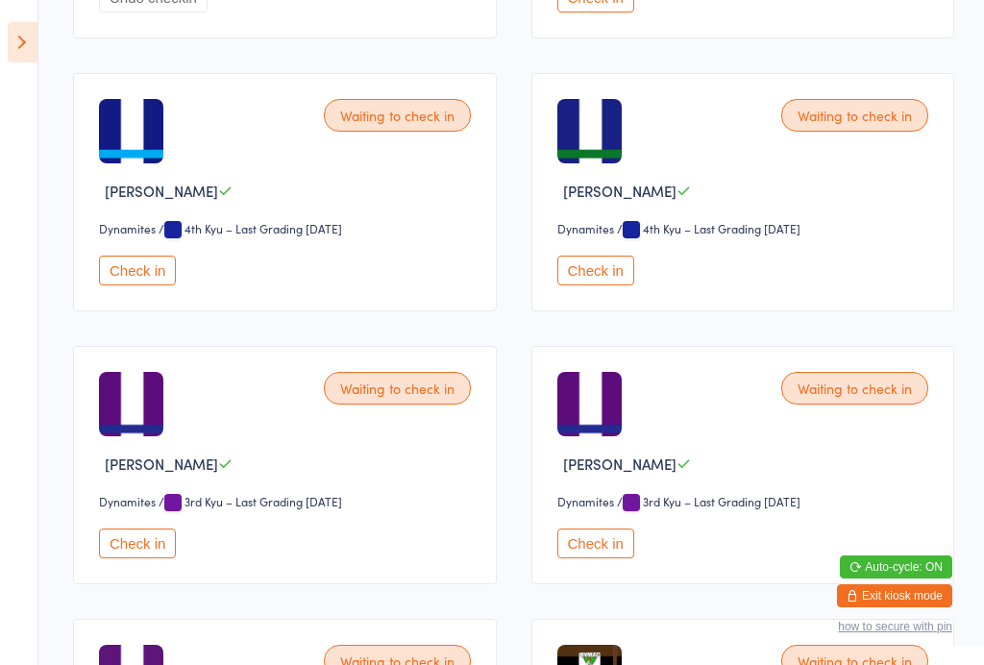
click at [598, 285] on button "Check in" at bounding box center [595, 271] width 77 height 30
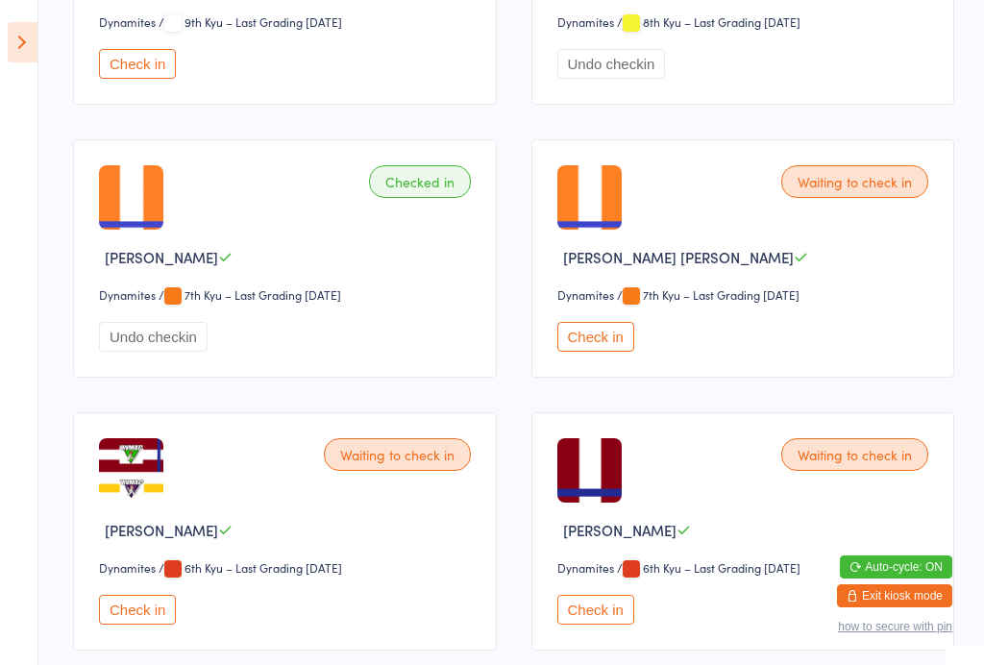
scroll to position [1569, 0]
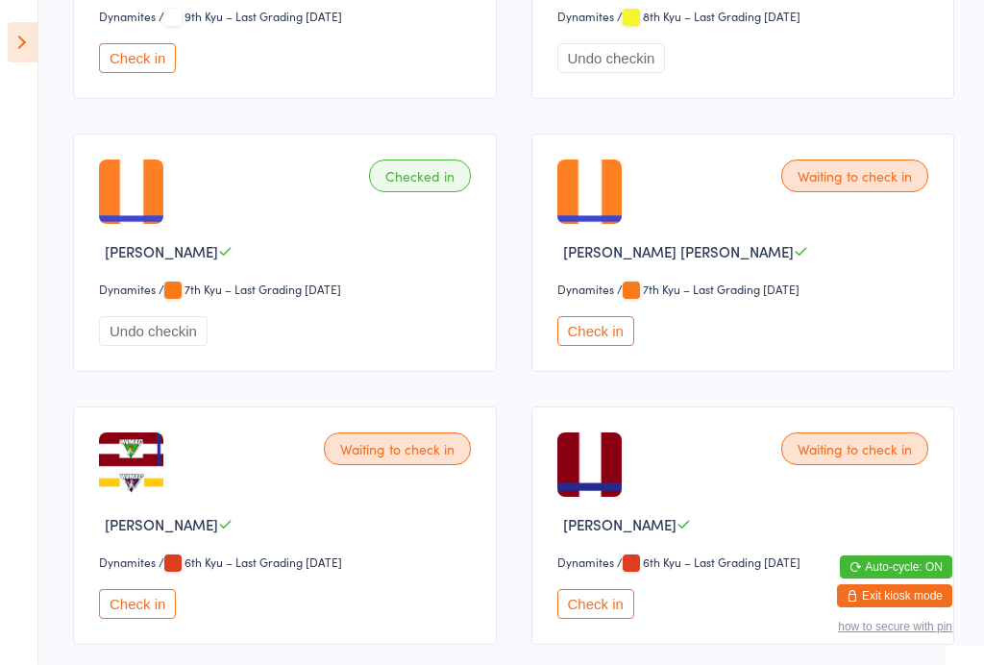
click at [135, 619] on button "Check in" at bounding box center [137, 604] width 77 height 30
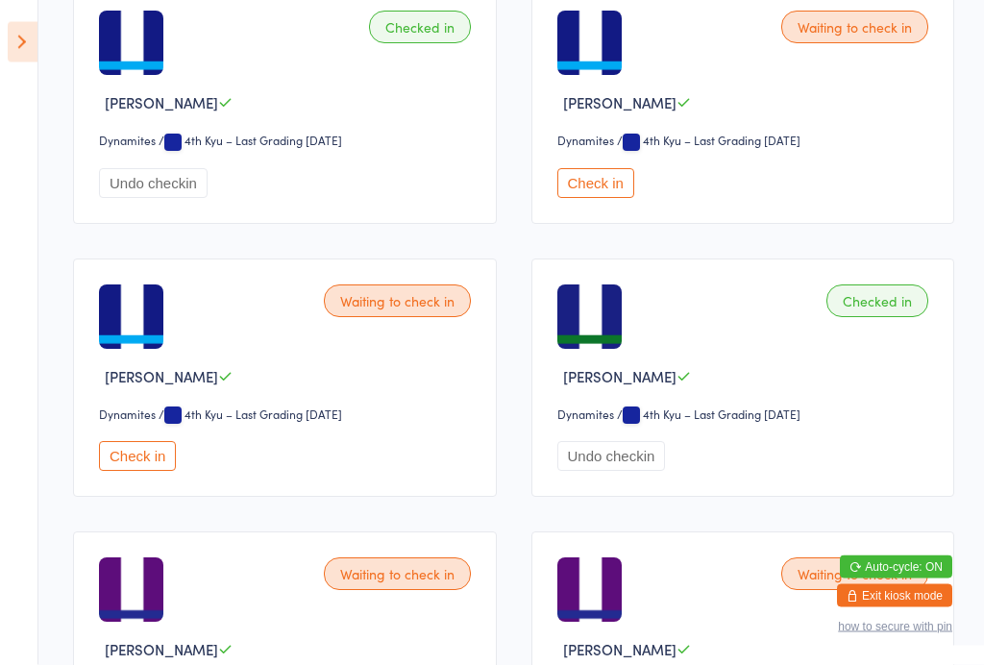
scroll to position [2264, 0]
click at [614, 198] on button "Check in" at bounding box center [595, 183] width 77 height 30
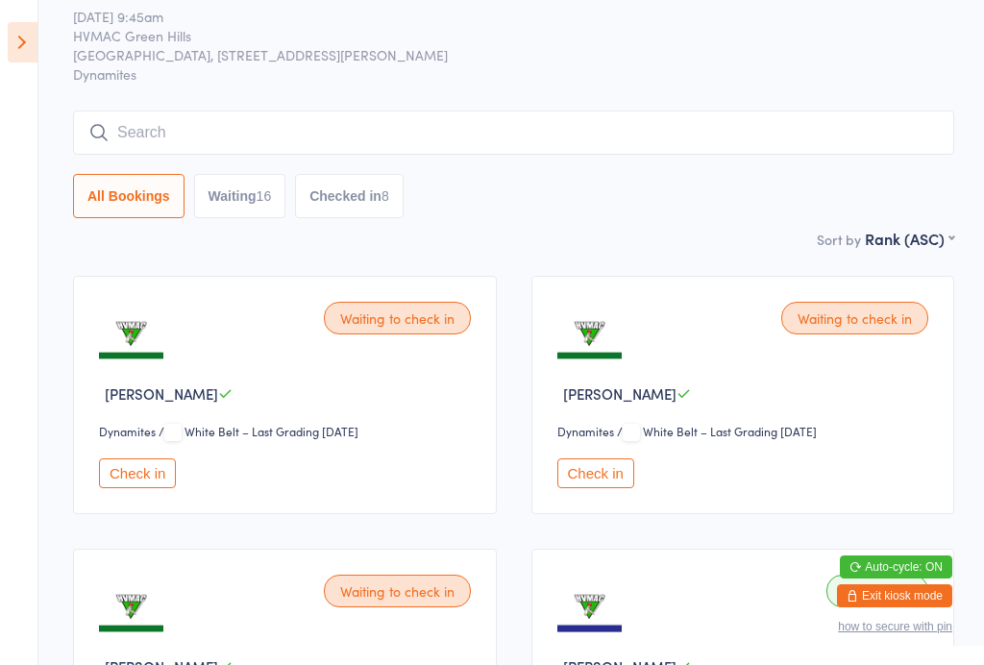
click at [215, 189] on button "Waiting 16" at bounding box center [240, 196] width 92 height 44
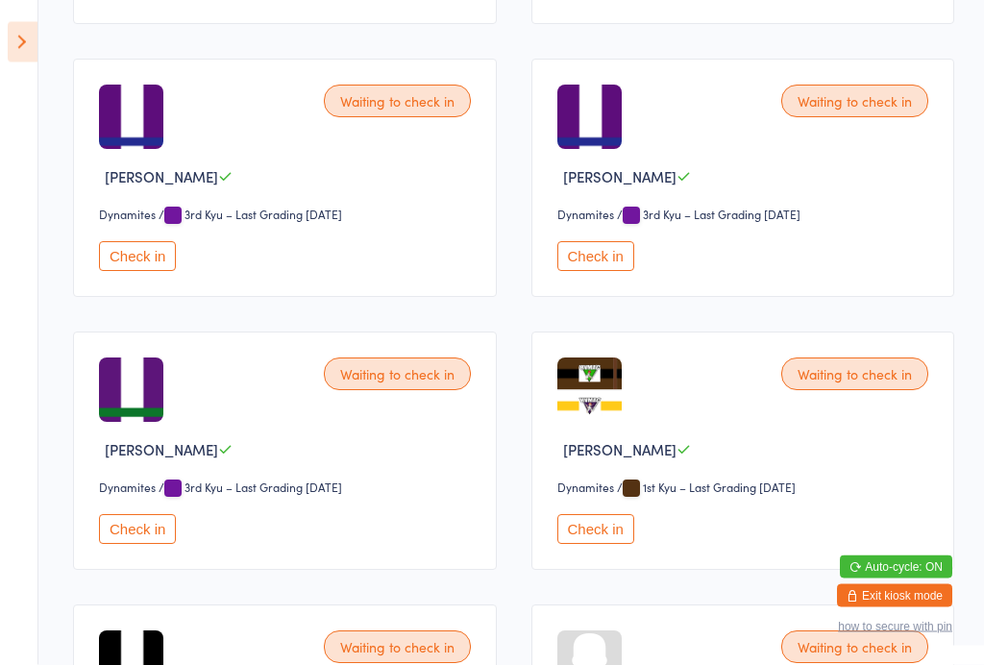
scroll to position [1973, 0]
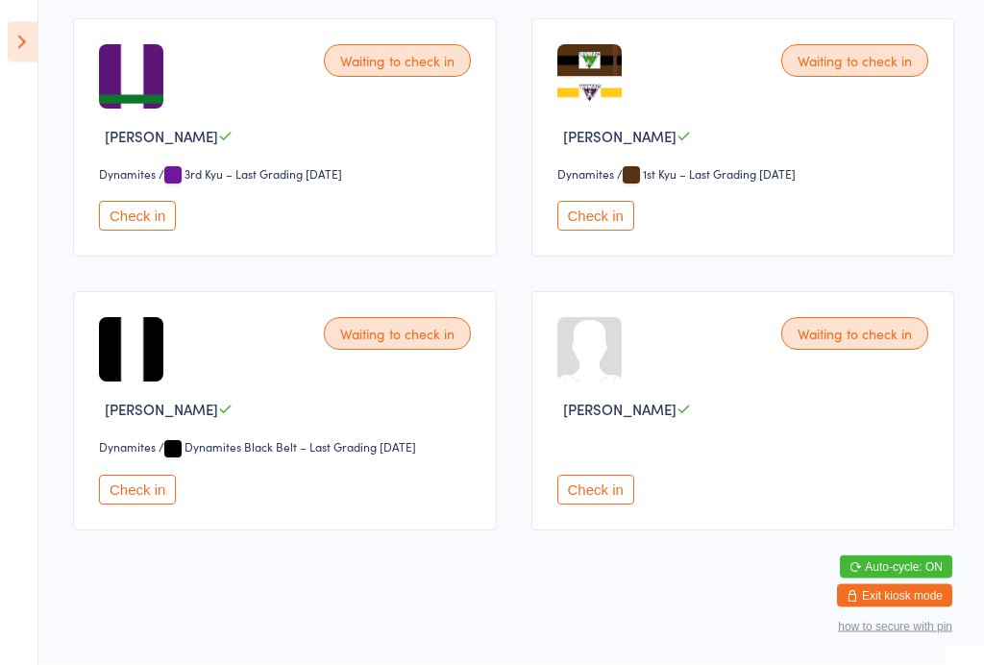
click at [94, 503] on div "Waiting to check in [PERSON_NAME] Dynamites Dynamites / Dynamites Black Belt – …" at bounding box center [285, 411] width 424 height 238
click at [129, 505] on button "Check in" at bounding box center [137, 491] width 77 height 30
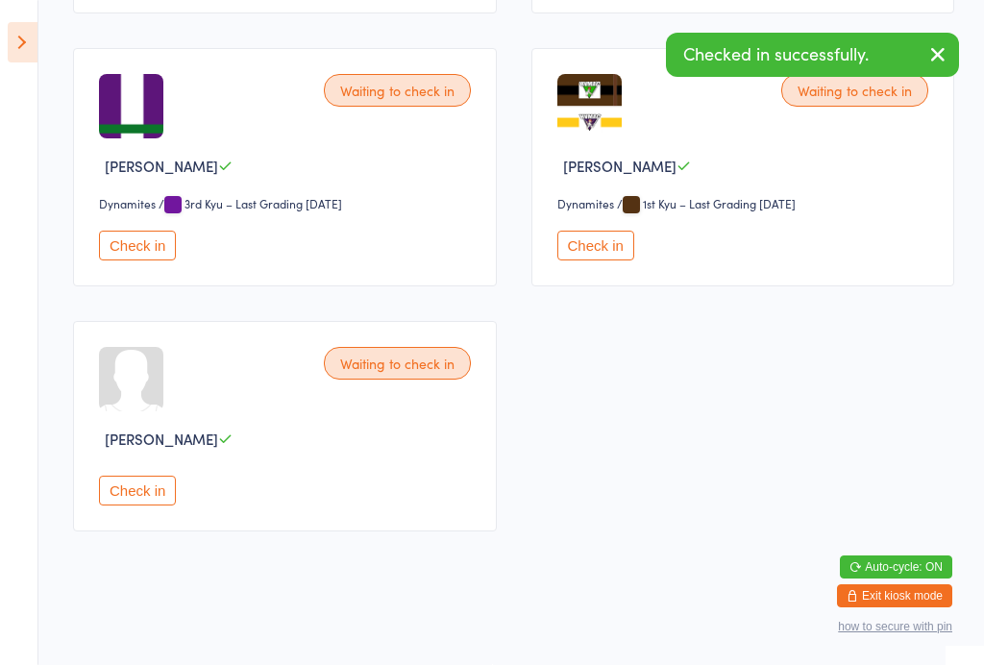
scroll to position [1936, 0]
click at [562, 260] on button "Check in" at bounding box center [595, 246] width 77 height 30
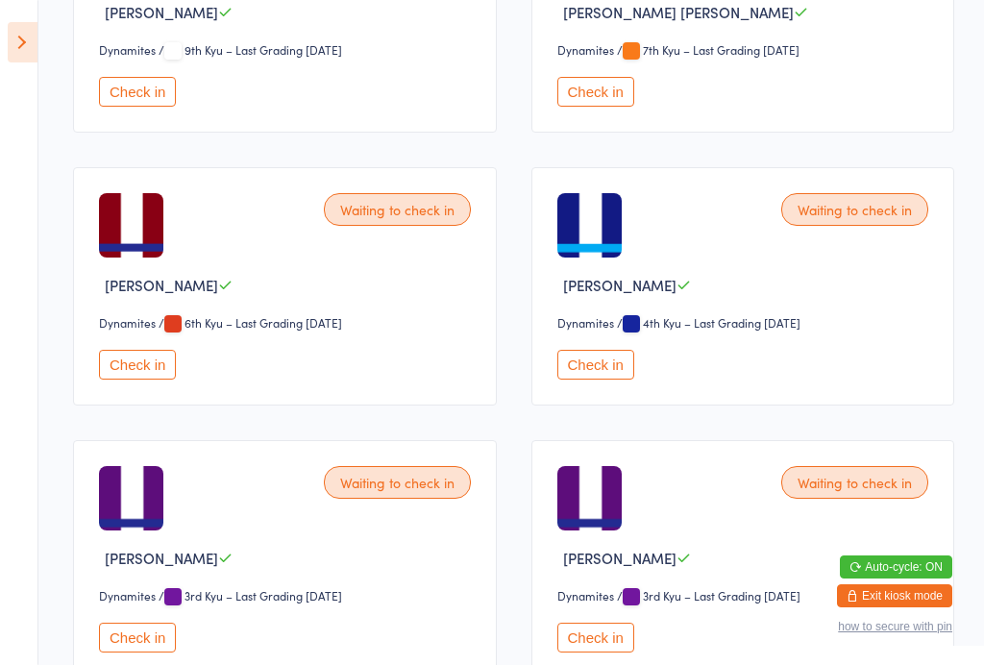
scroll to position [1236, 0]
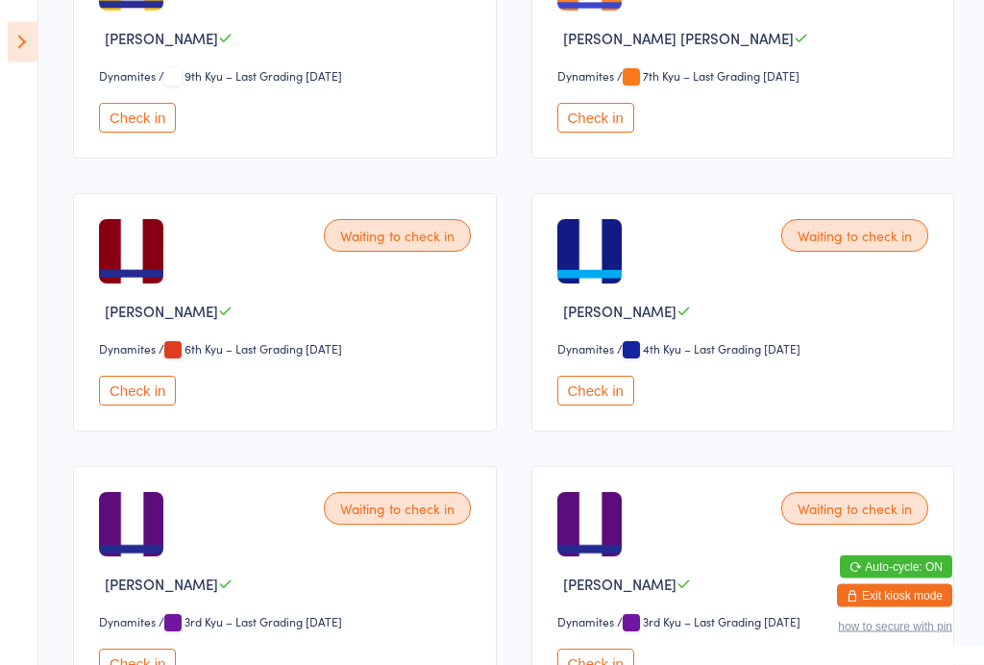
click at [136, 406] on button "Check in" at bounding box center [137, 392] width 77 height 30
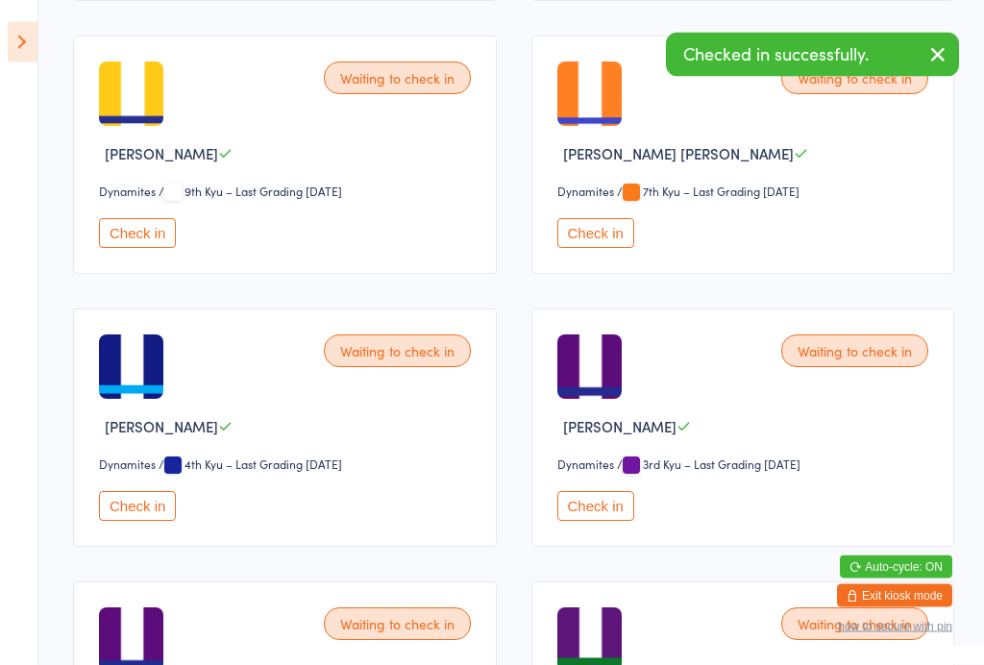
scroll to position [1084, 0]
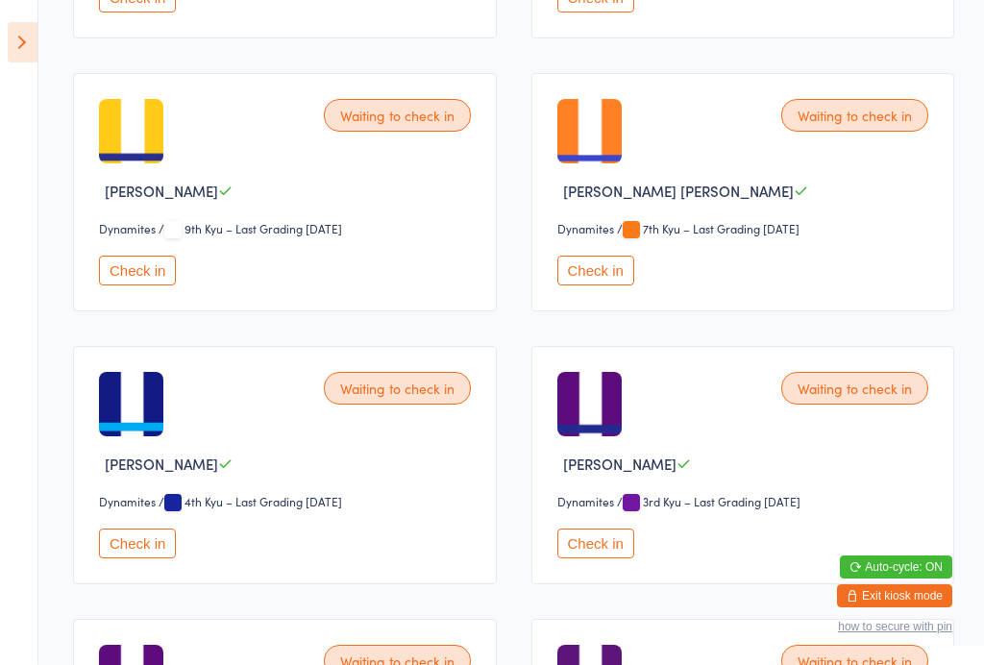
click at [565, 285] on button "Check in" at bounding box center [595, 271] width 77 height 30
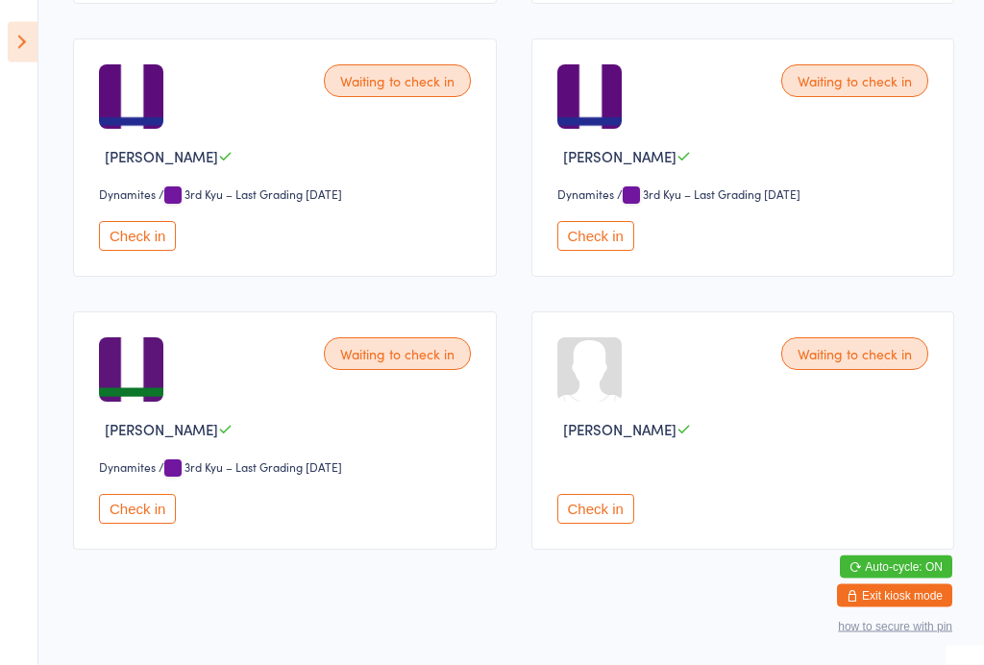
click at [88, 532] on div "Waiting to check in [PERSON_NAME] Dynamites Dynamites / 3rd Kyu – Last Grading …" at bounding box center [285, 431] width 424 height 238
click at [156, 525] on button "Check in" at bounding box center [137, 510] width 77 height 30
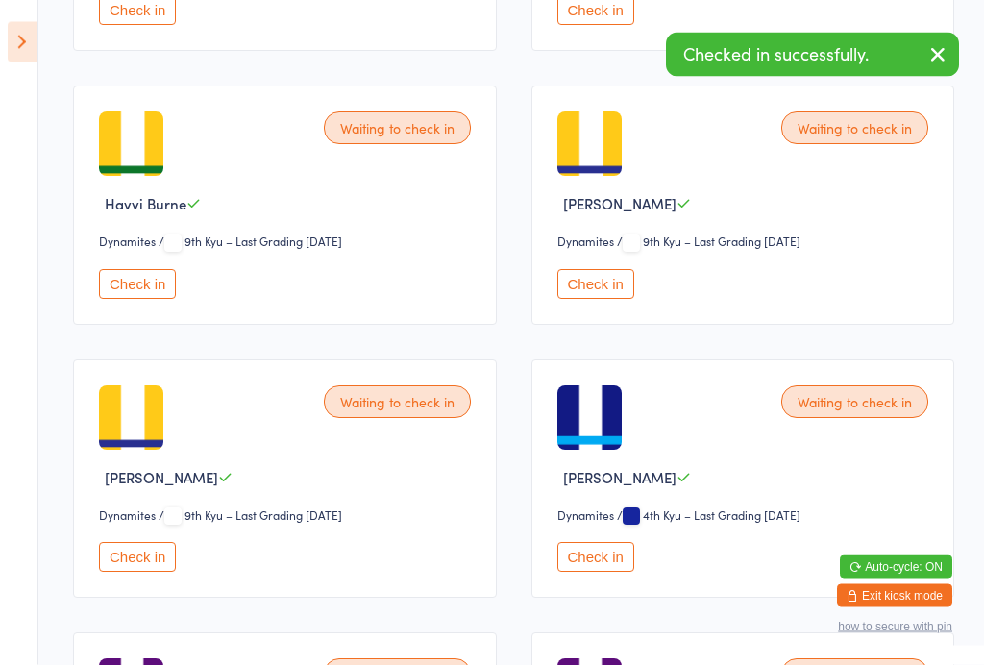
scroll to position [794, 0]
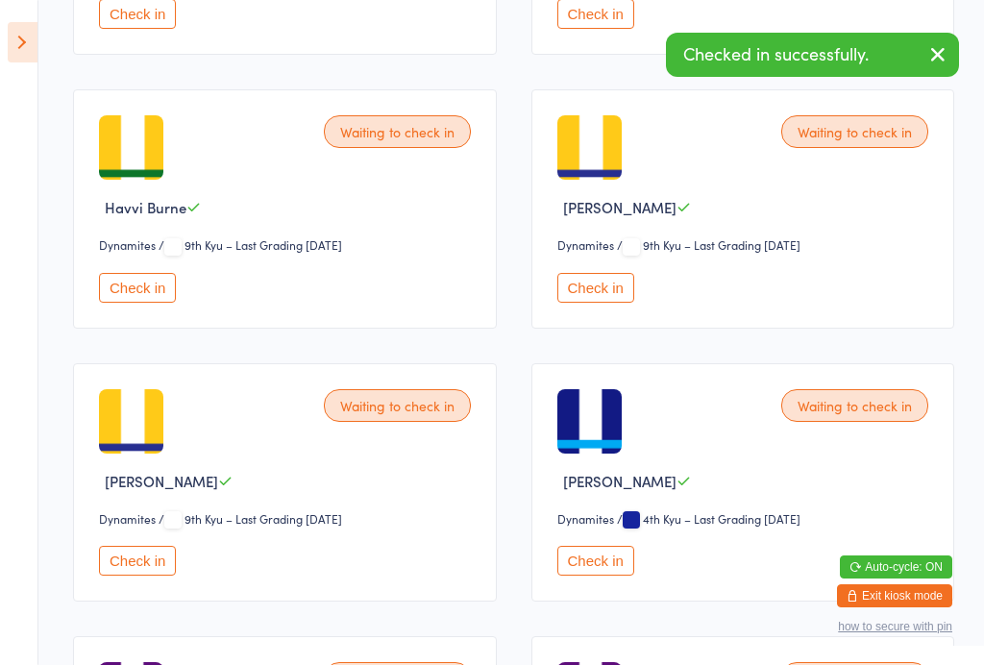
click at [574, 303] on button "Check in" at bounding box center [595, 288] width 77 height 30
click at [583, 303] on button "Check in" at bounding box center [595, 288] width 77 height 30
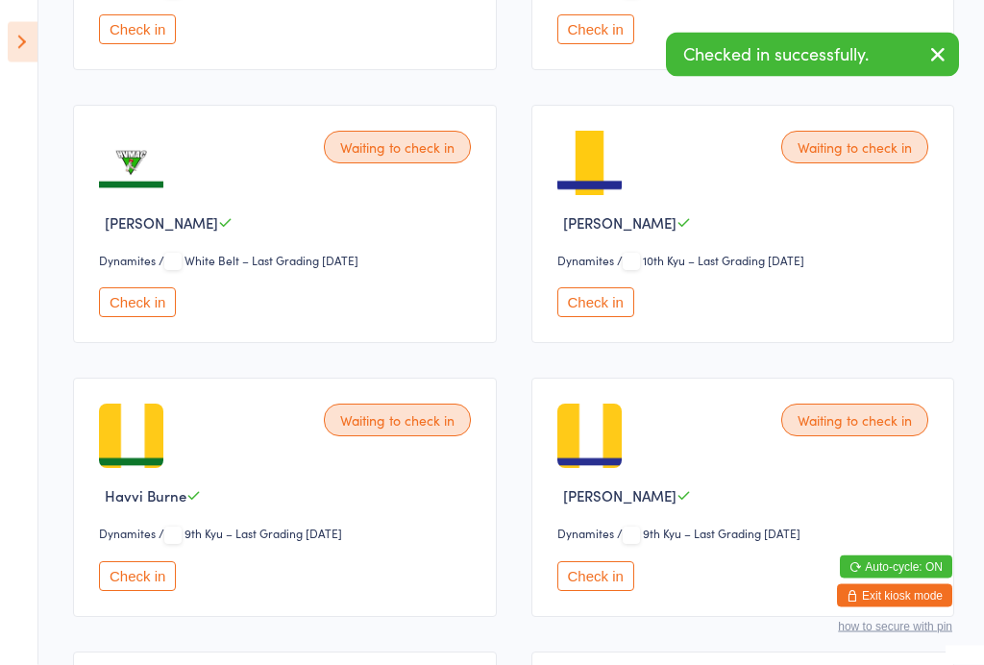
click at [607, 318] on button "Check in" at bounding box center [595, 303] width 77 height 30
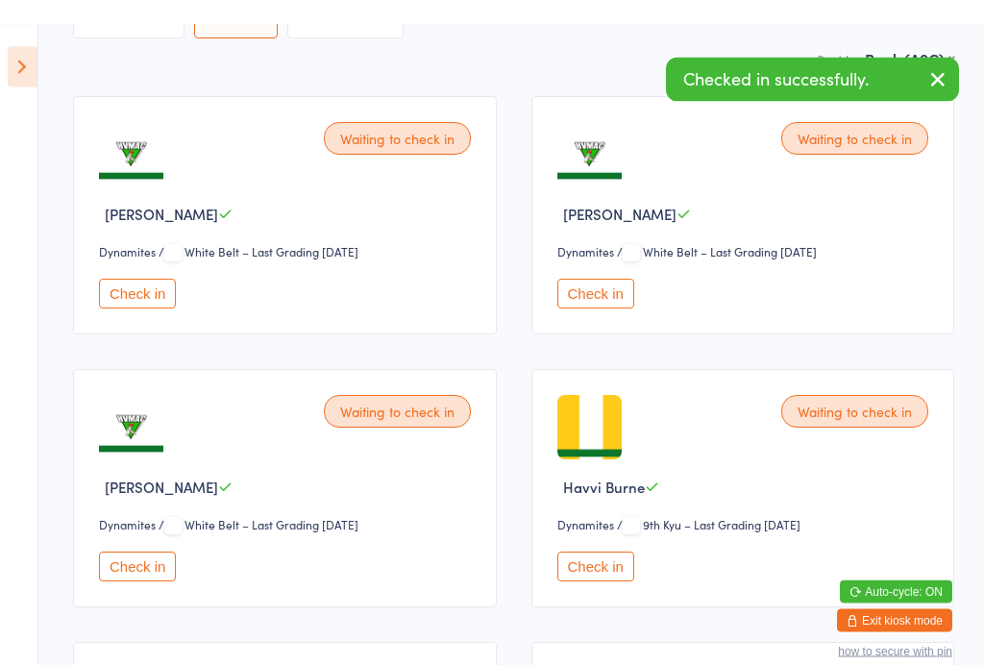
scroll to position [240, 0]
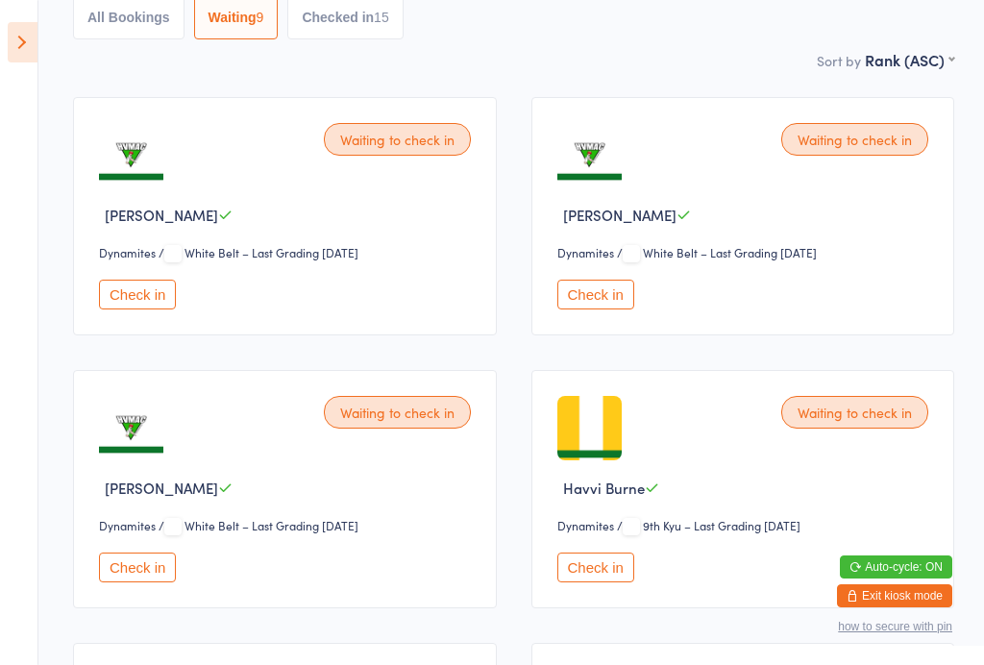
click at [600, 309] on button "Check in" at bounding box center [595, 295] width 77 height 30
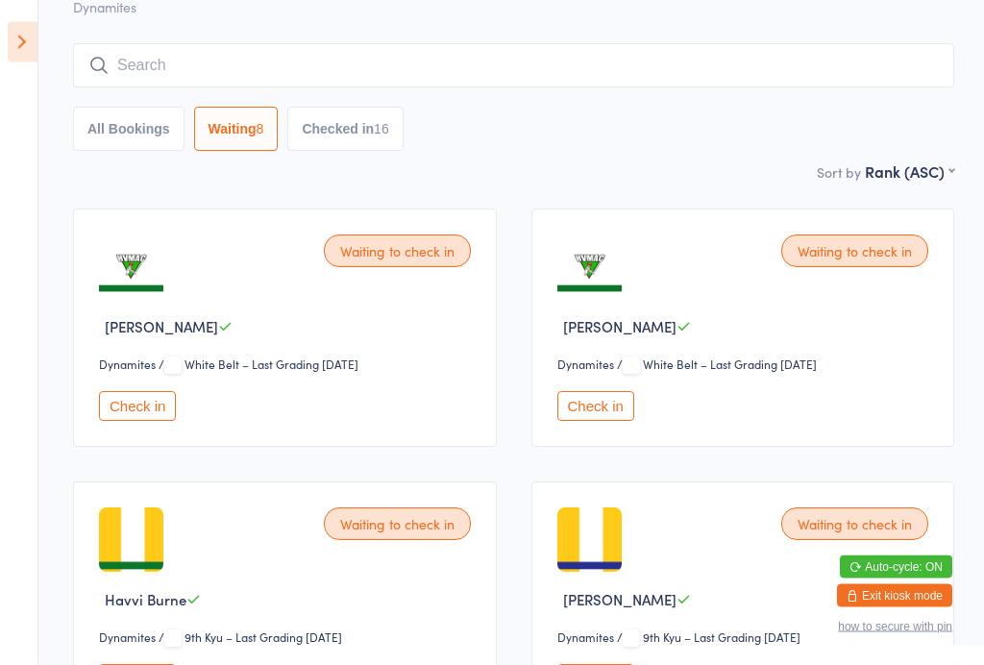
scroll to position [120, 0]
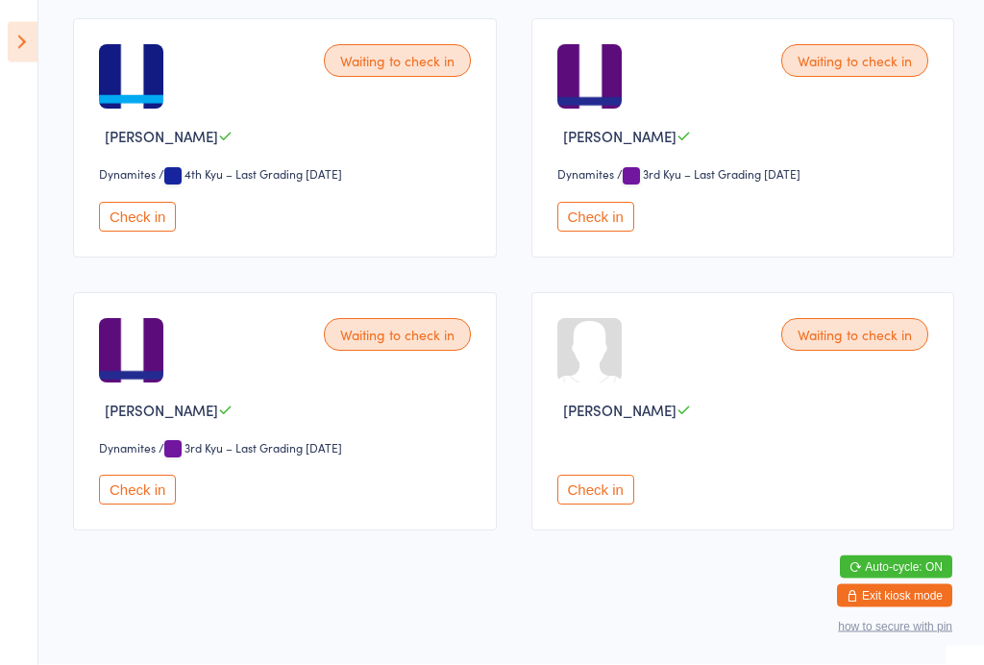
click at [158, 505] on button "Check in" at bounding box center [137, 491] width 77 height 30
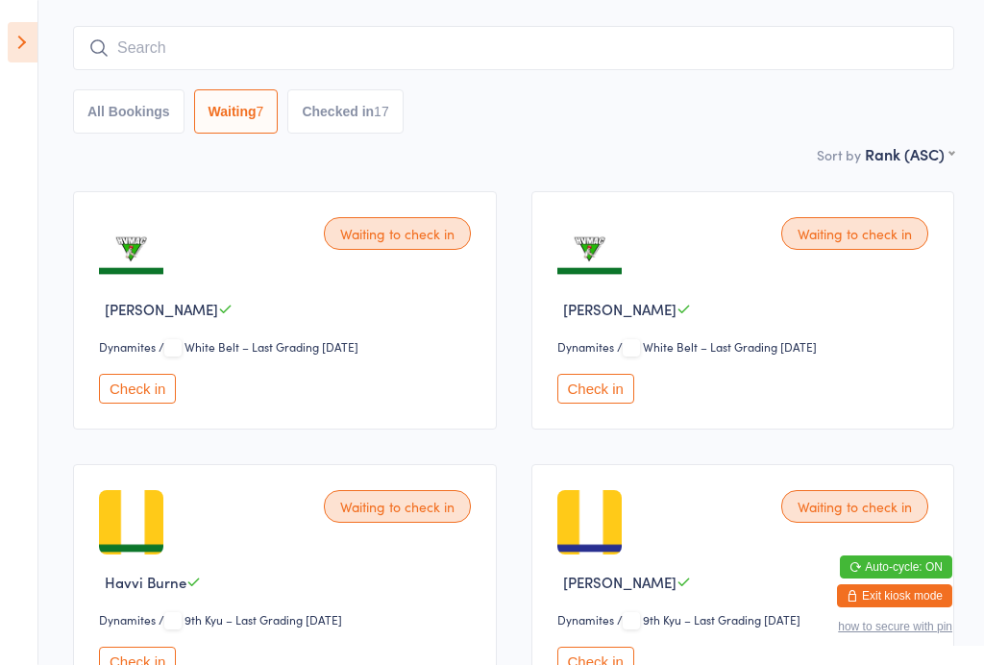
scroll to position [154, 0]
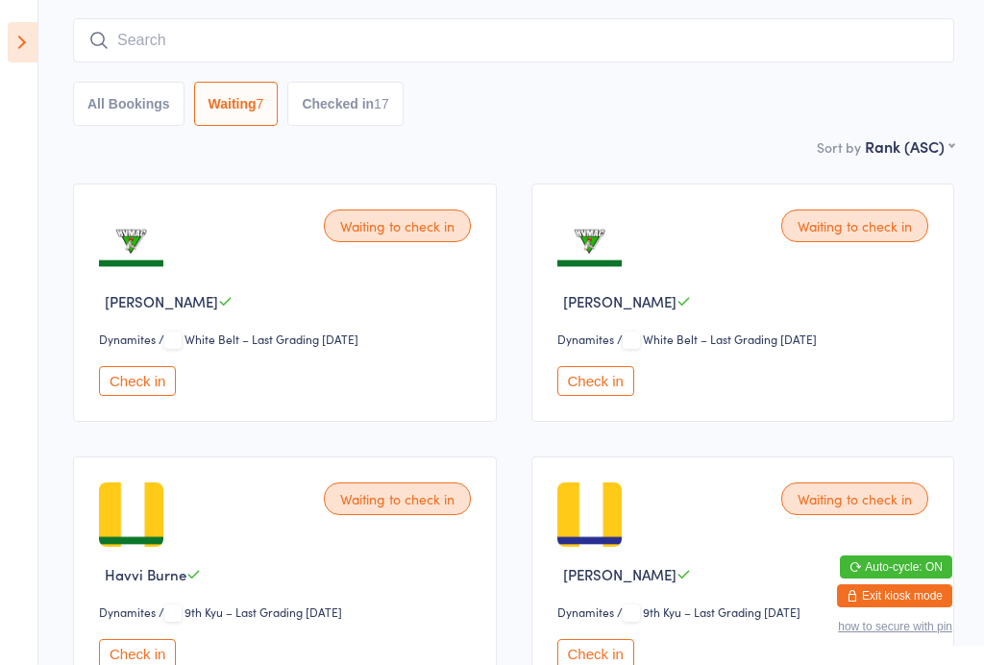
click at [582, 379] on button "Check in" at bounding box center [595, 381] width 77 height 30
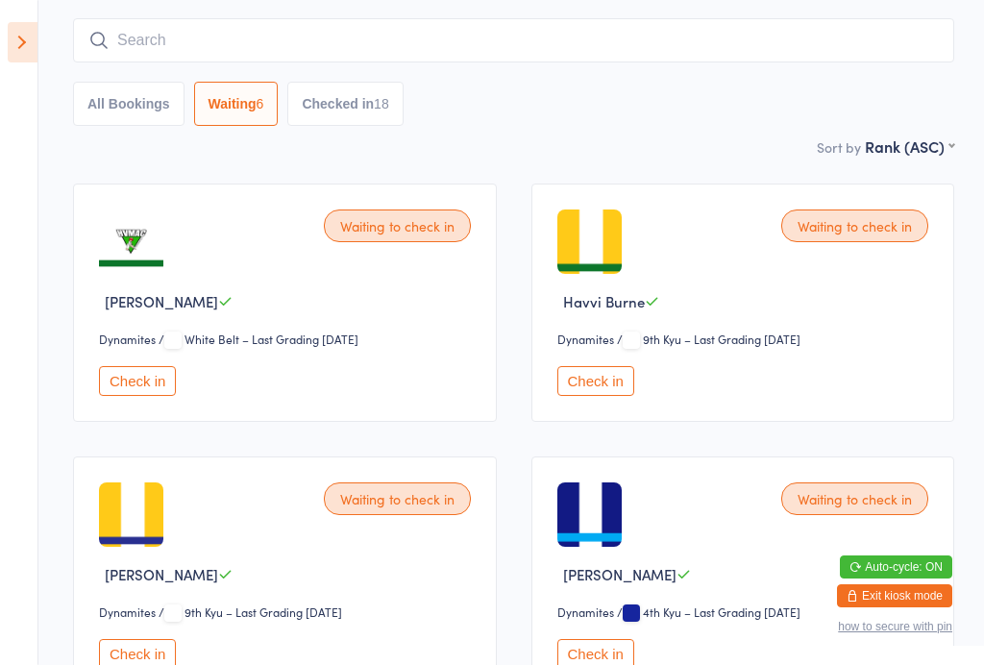
click at [133, 109] on button "All Bookings" at bounding box center [128, 104] width 111 height 44
select select "6"
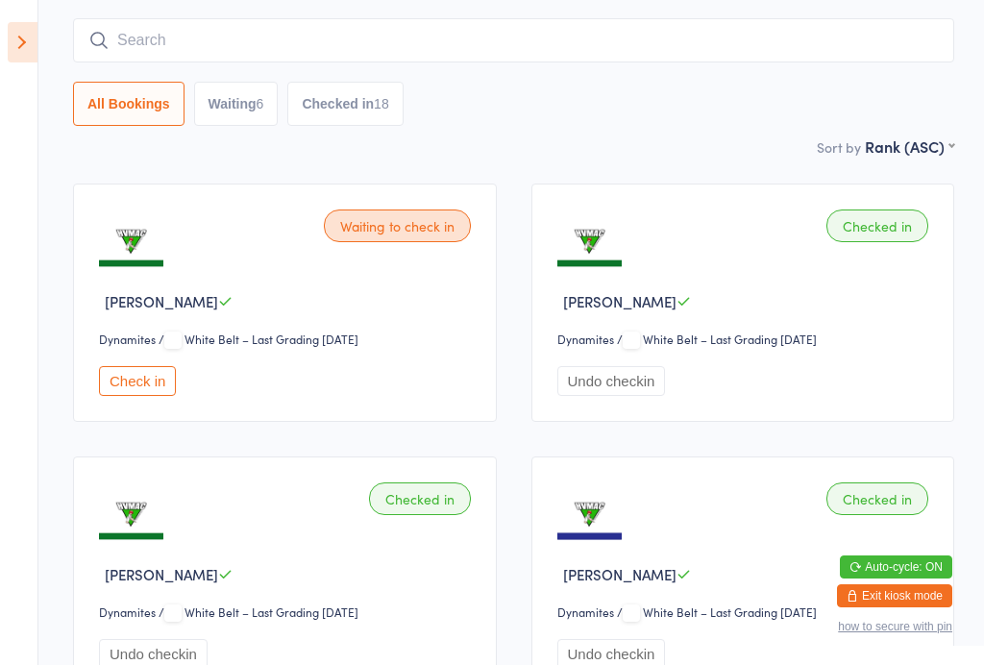
click at [24, 30] on icon at bounding box center [23, 42] width 30 height 40
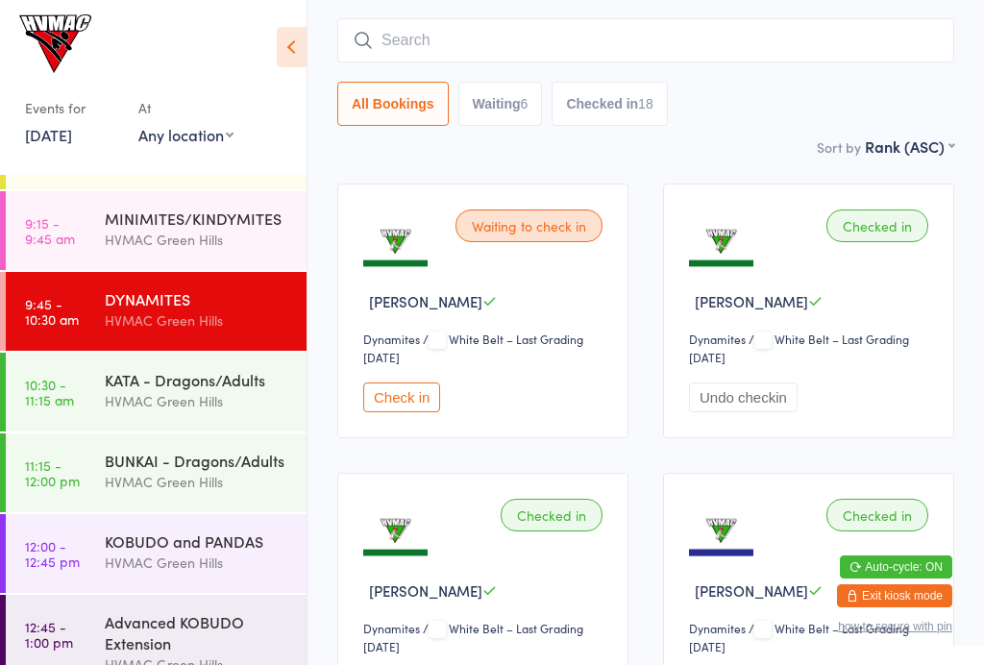
click at [203, 378] on div "KATA - Dragons/Adults" at bounding box center [197, 379] width 185 height 21
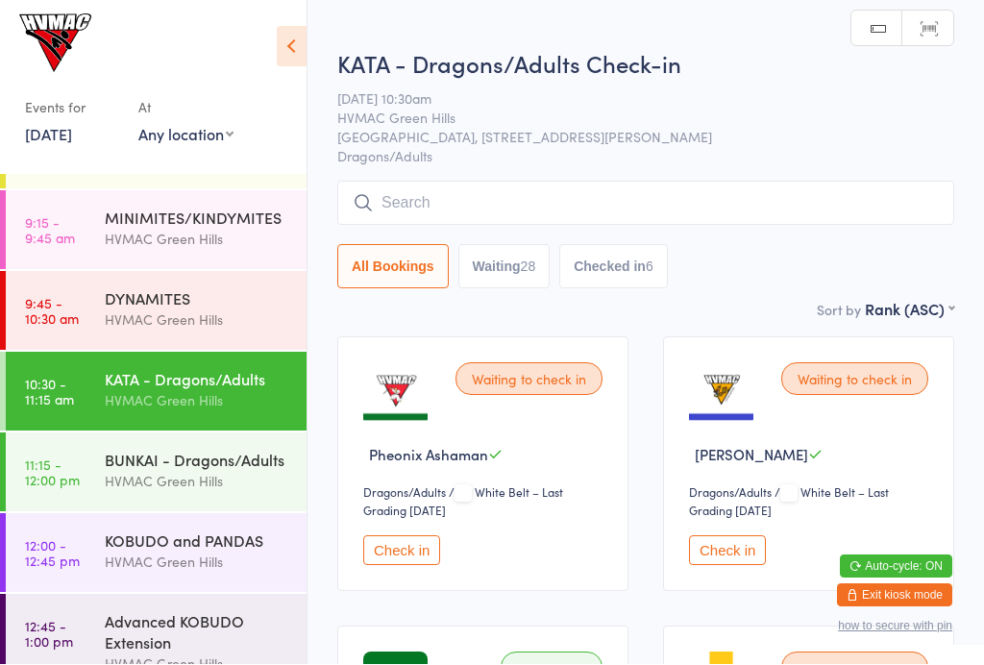
scroll to position [1, 0]
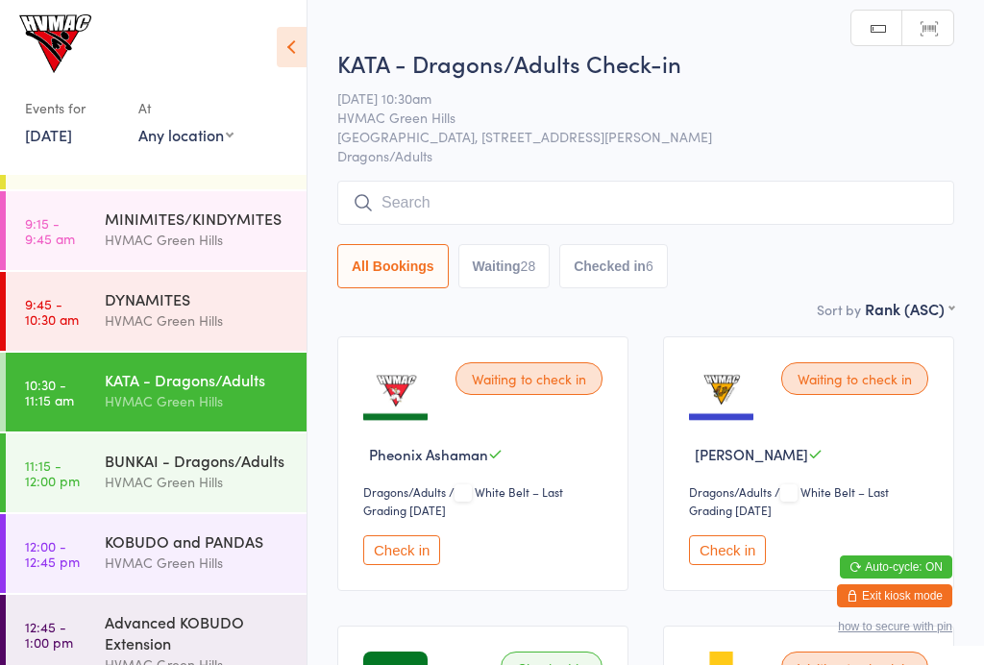
click at [422, 552] on button "Check in" at bounding box center [401, 550] width 77 height 30
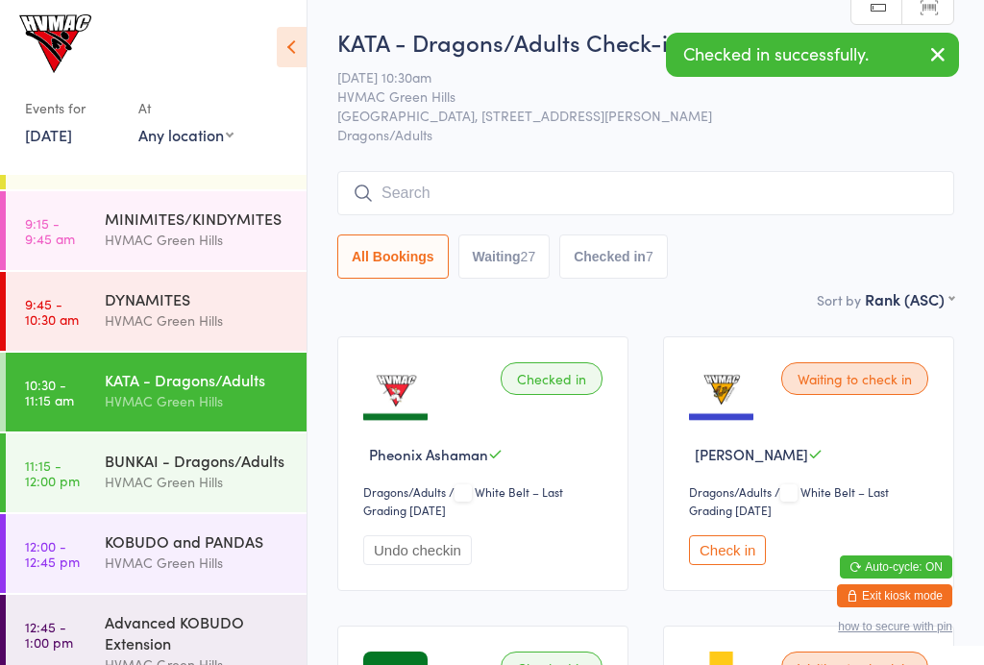
click at [209, 470] on div "BUNKAI - Dragons/Adults" at bounding box center [197, 460] width 185 height 21
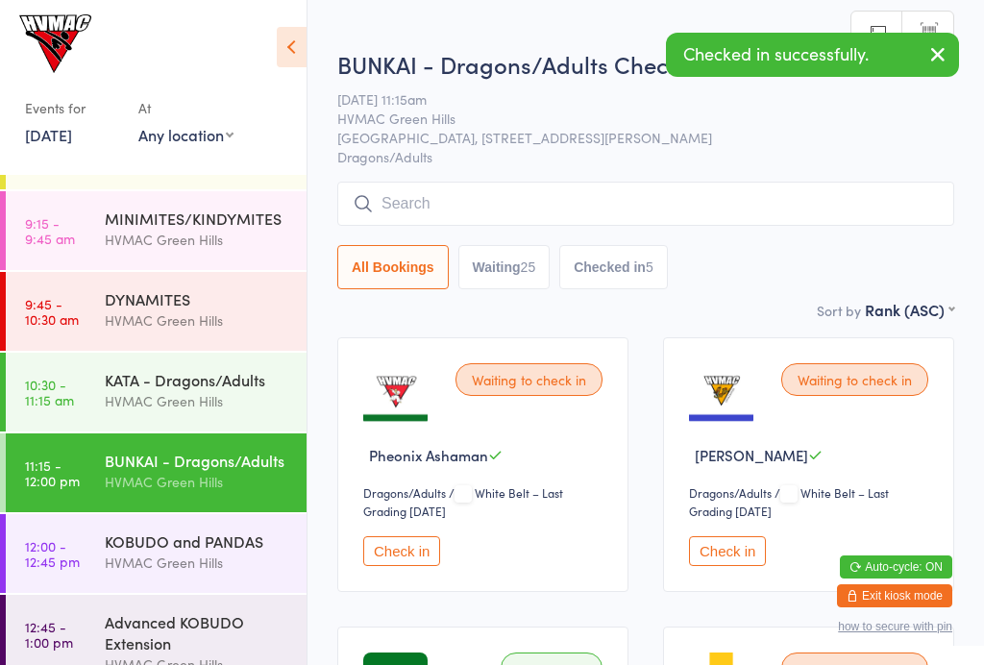
click at [412, 552] on button "Check in" at bounding box center [401, 551] width 77 height 30
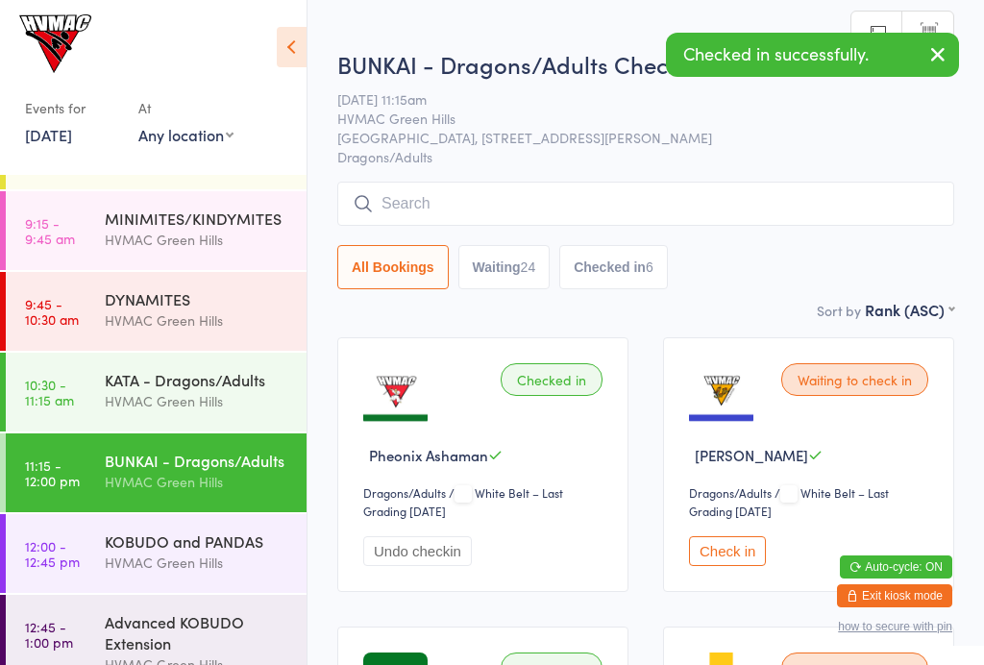
click at [203, 549] on div "KOBUDO and PANDAS" at bounding box center [197, 540] width 185 height 21
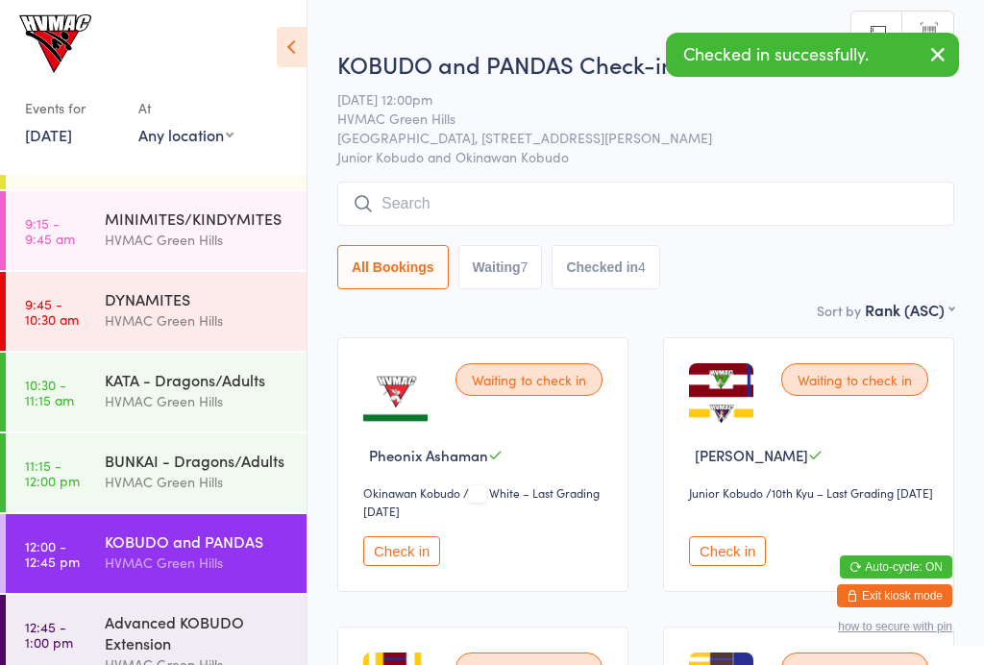
click at [416, 556] on button "Check in" at bounding box center [401, 551] width 77 height 30
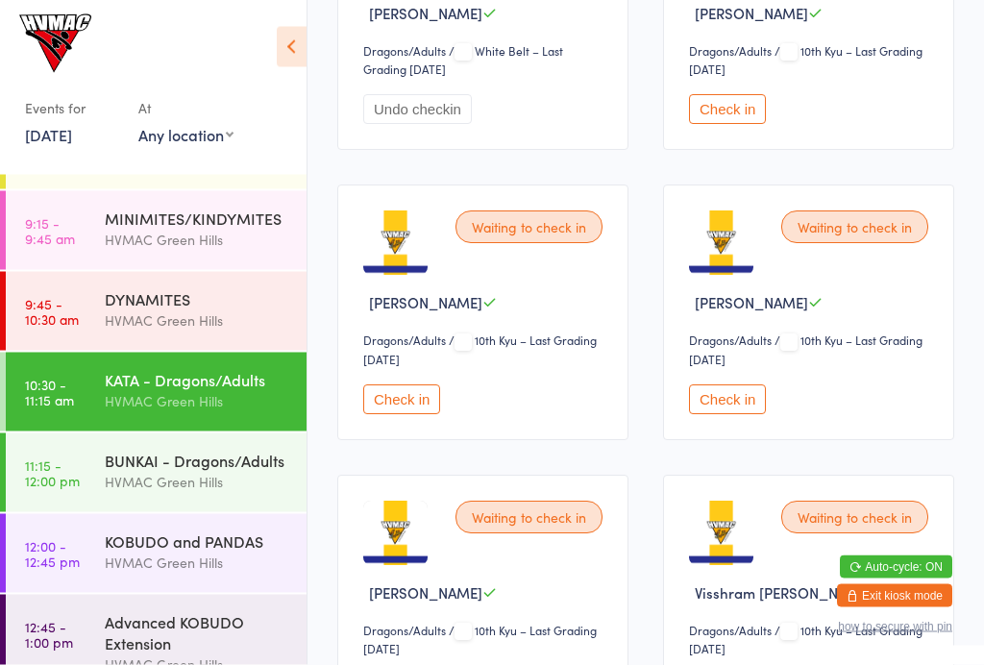
click at [415, 413] on button "Check in" at bounding box center [401, 400] width 77 height 30
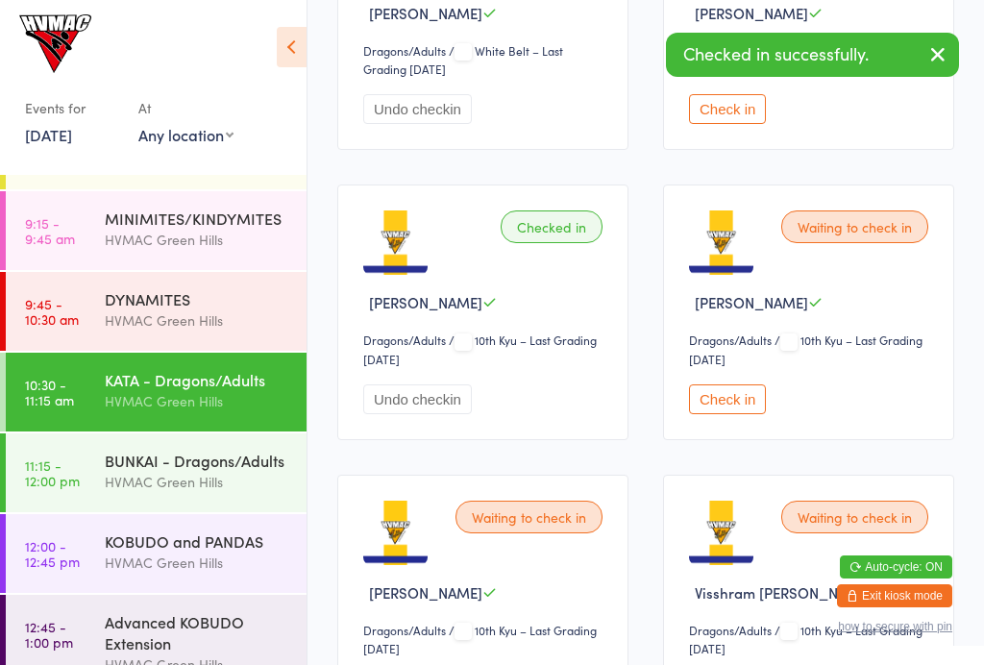
click at [751, 396] on div "Waiting to check in Max Greenford Dragons/Adults Dragons/Adults / 10th Kyu – La…" at bounding box center [808, 311] width 291 height 255
click at [760, 414] on button "Check in" at bounding box center [727, 399] width 77 height 30
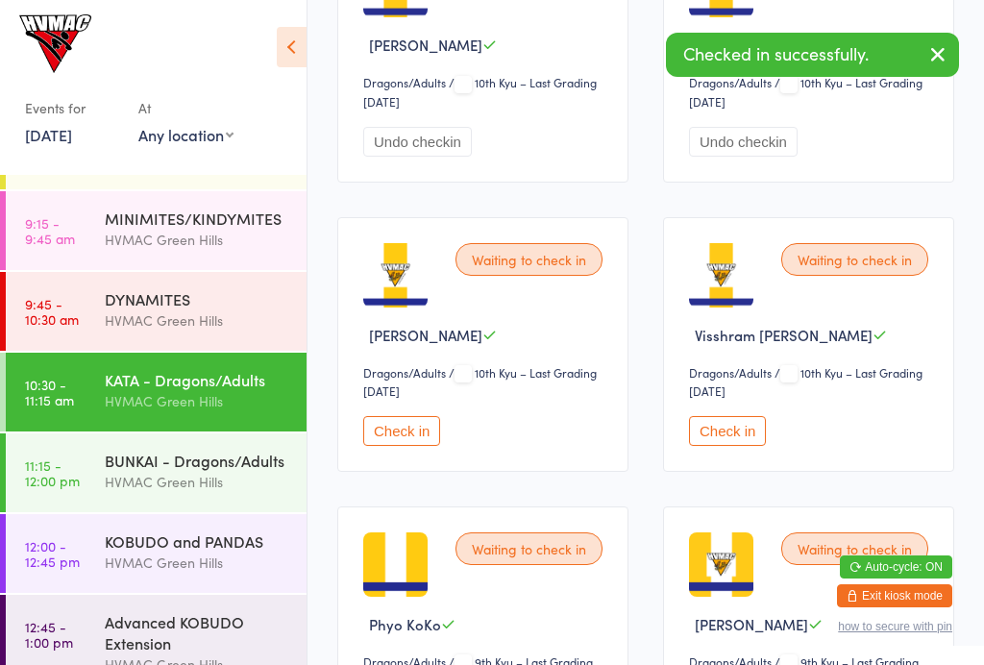
scroll to position [994, 0]
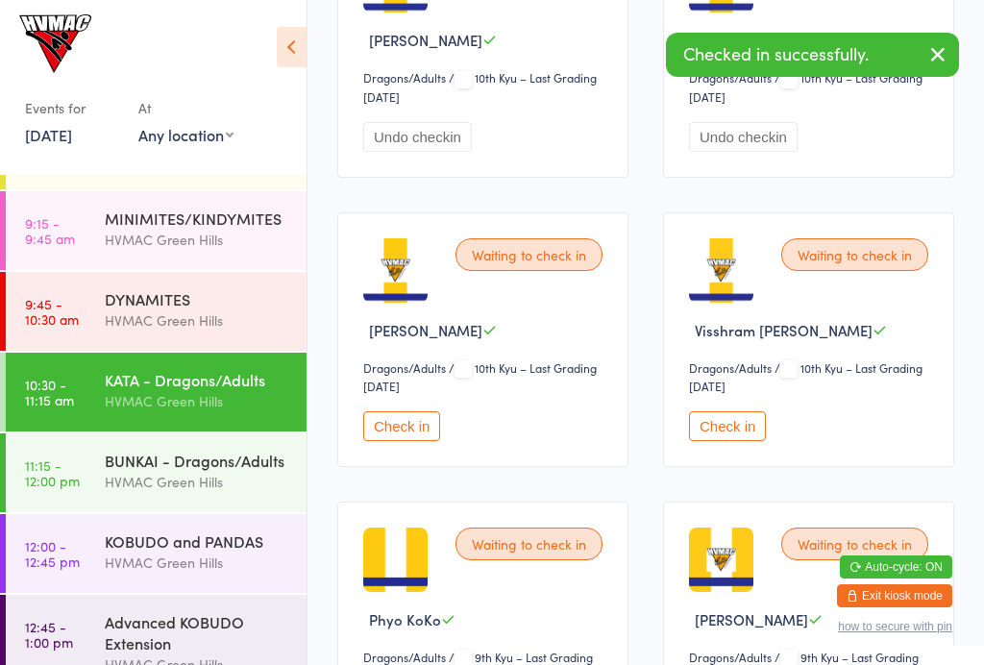
click at [419, 433] on button "Check in" at bounding box center [401, 426] width 77 height 30
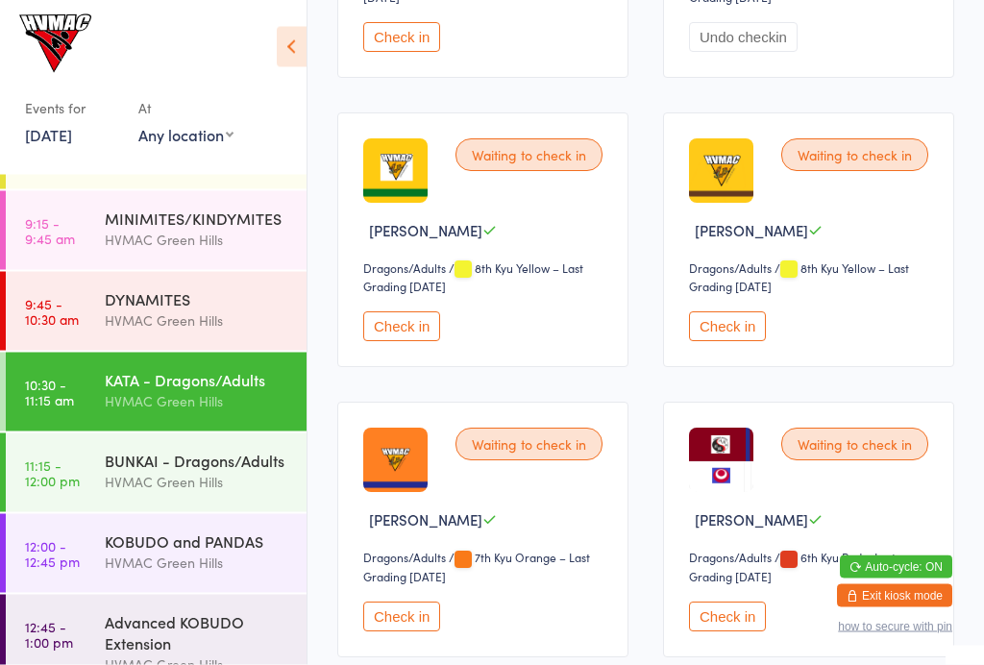
scroll to position [1963, 0]
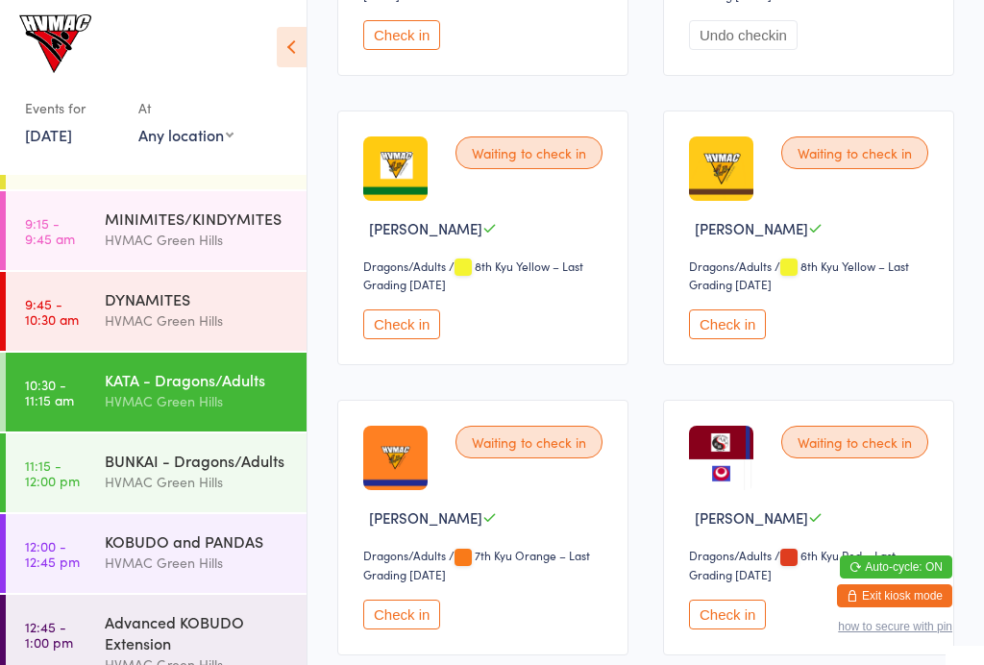
click at [729, 629] on button "Check in" at bounding box center [727, 615] width 77 height 30
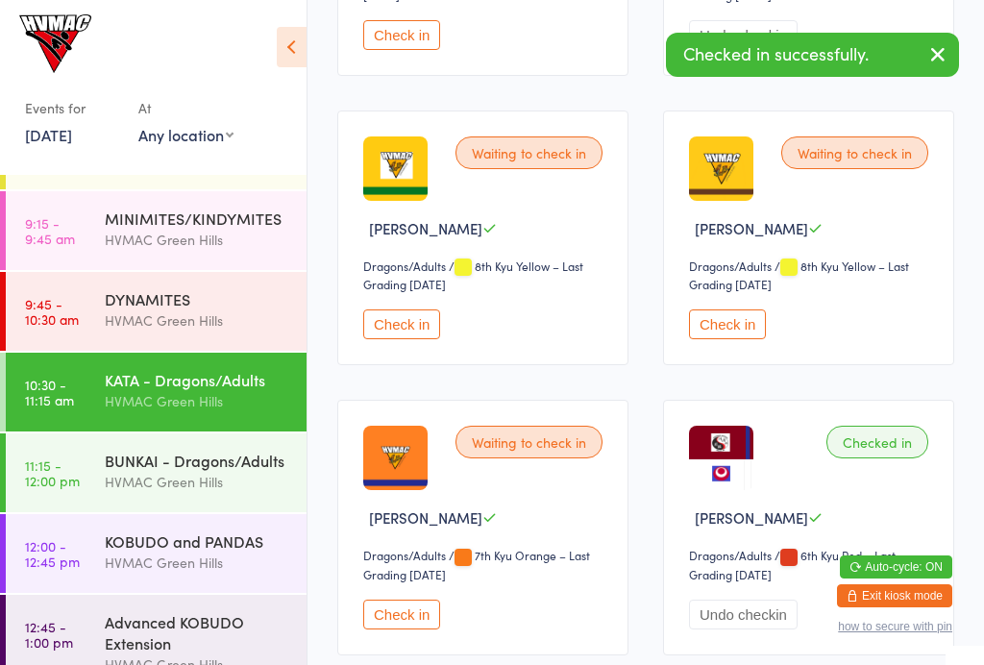
click at [222, 473] on div "HVMAC Green Hills" at bounding box center [197, 482] width 185 height 22
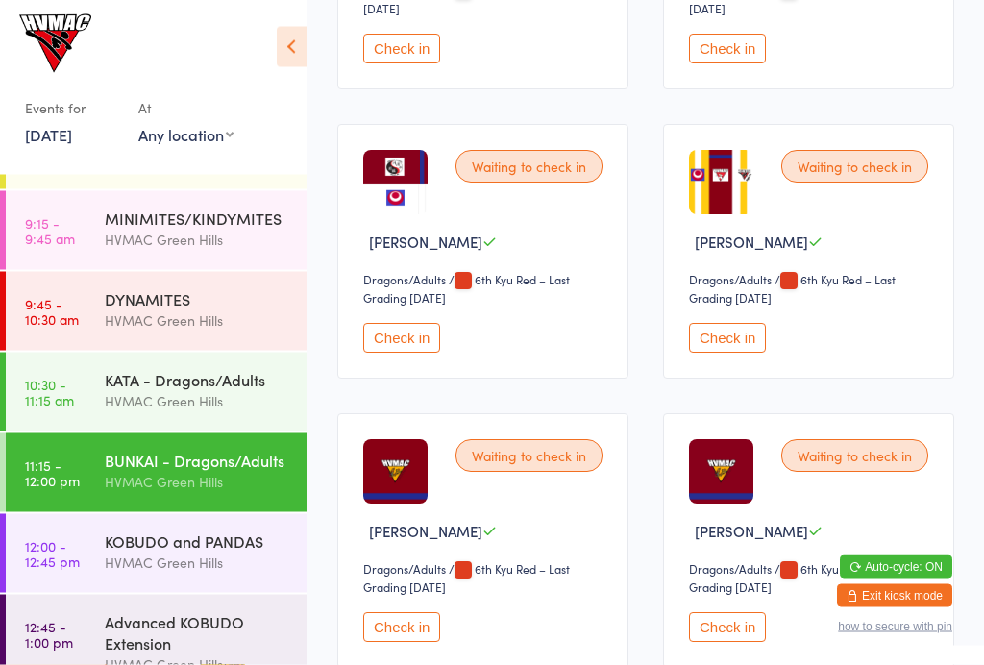
scroll to position [1660, 0]
click at [410, 353] on button "Check in" at bounding box center [401, 338] width 77 height 30
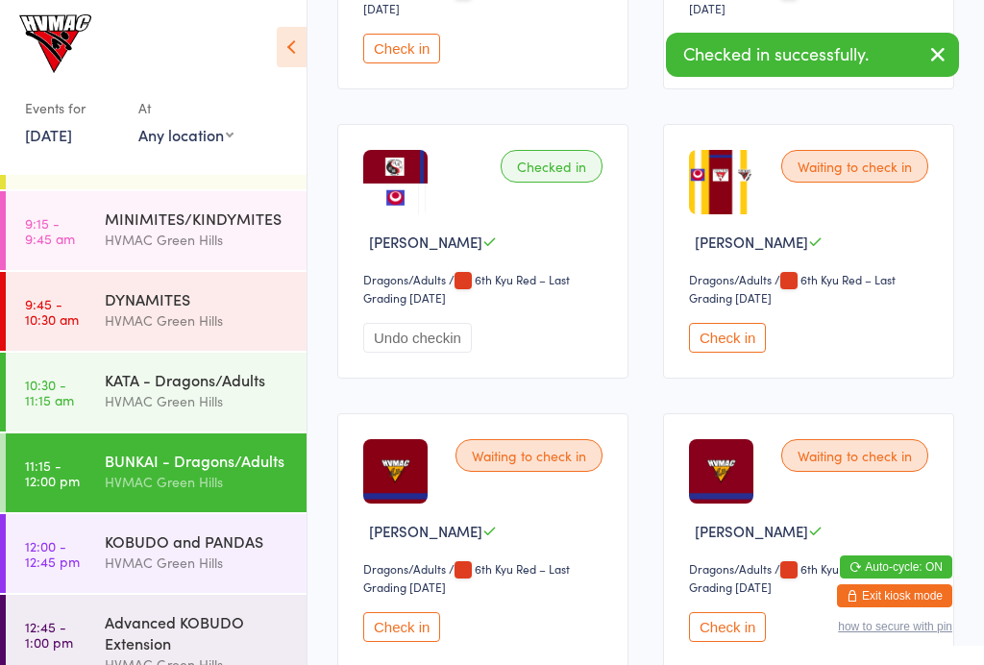
click at [222, 542] on div "KOBUDO and PANDAS" at bounding box center [197, 540] width 185 height 21
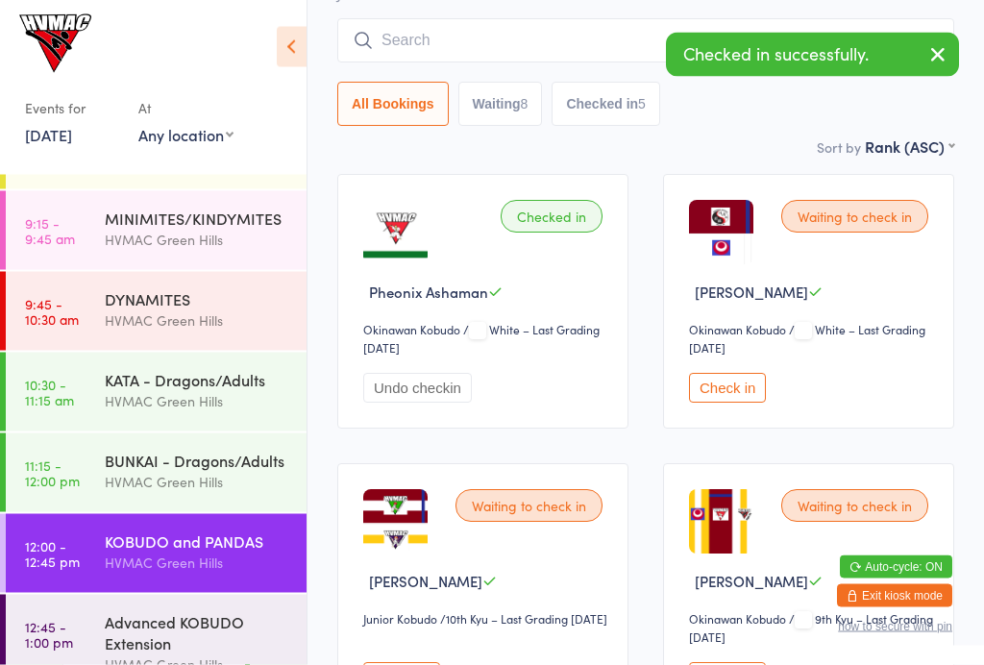
click at [742, 387] on button "Check in" at bounding box center [727, 389] width 77 height 30
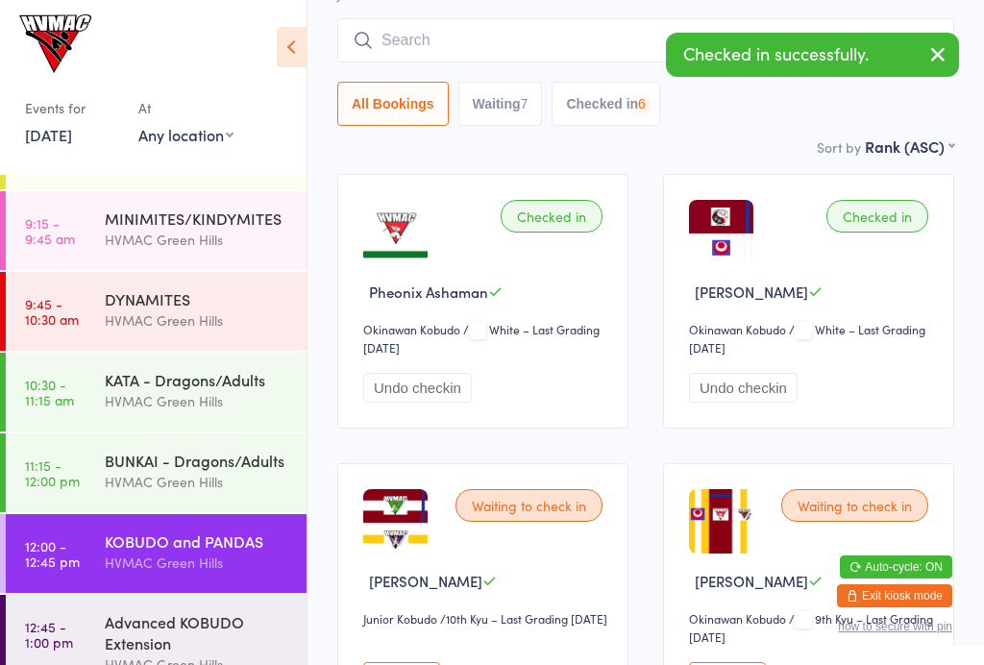
click at [173, 353] on div "KATA - Dragons/Adults HVMAC [GEOGRAPHIC_DATA]" at bounding box center [206, 391] width 202 height 76
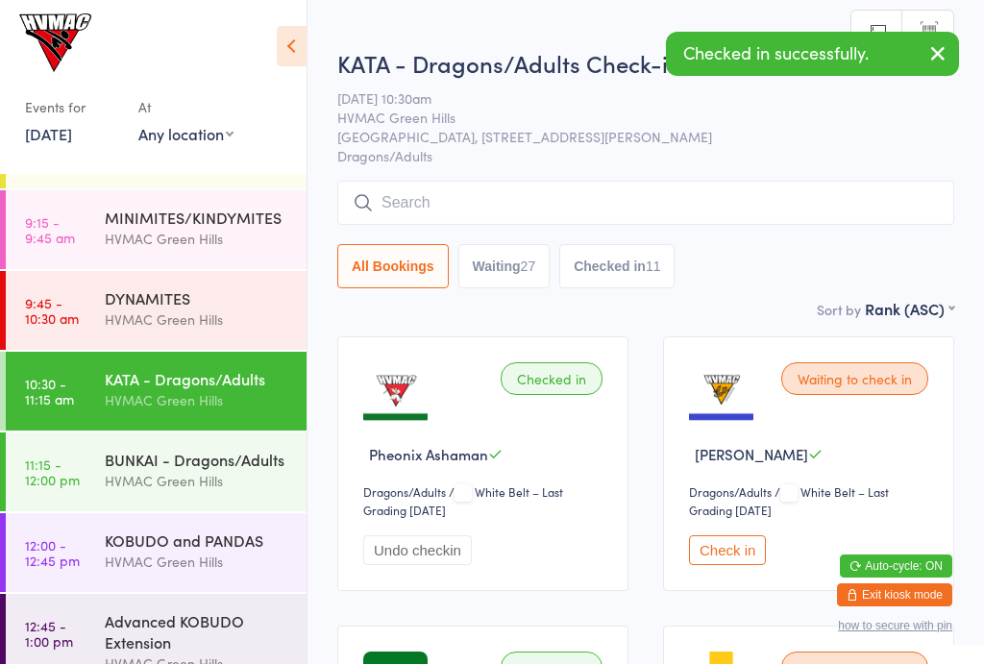
scroll to position [1, 0]
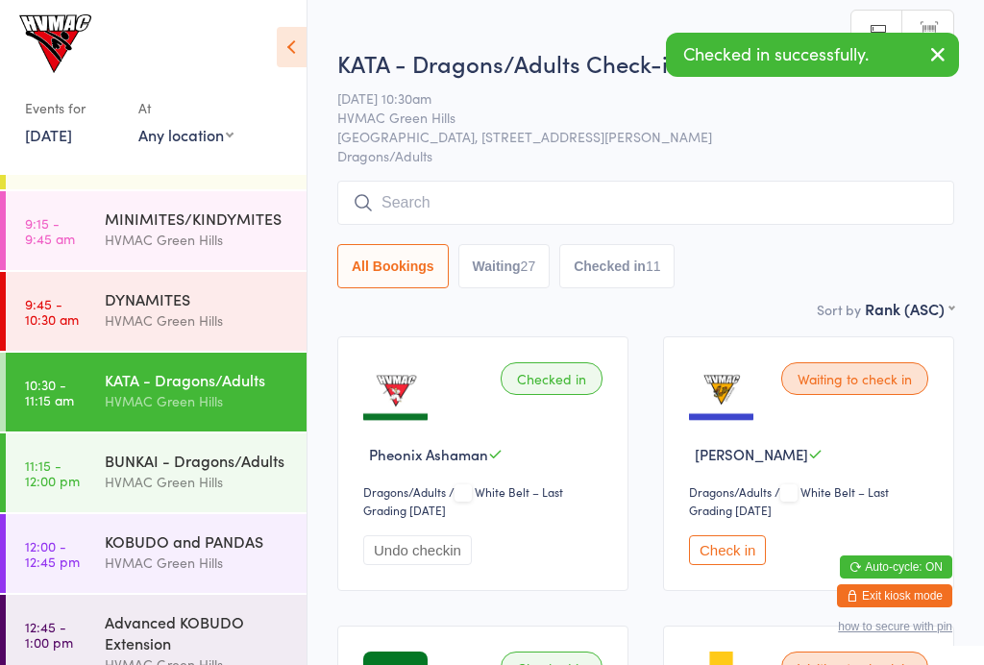
click at [188, 303] on div "DYNAMITES" at bounding box center [197, 298] width 185 height 21
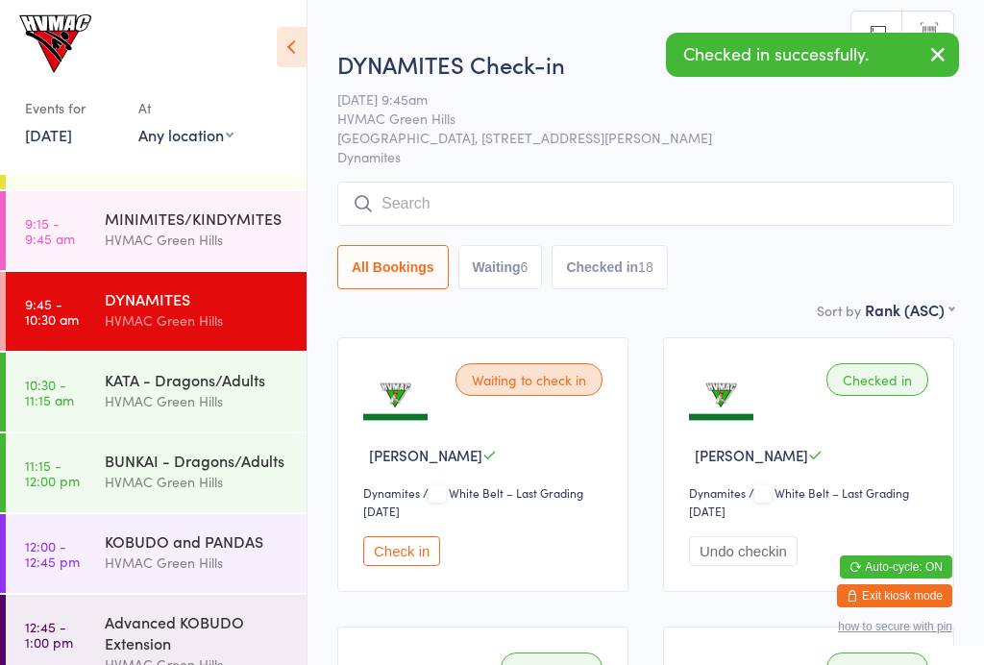
click at [502, 277] on button "Waiting 6" at bounding box center [500, 267] width 85 height 44
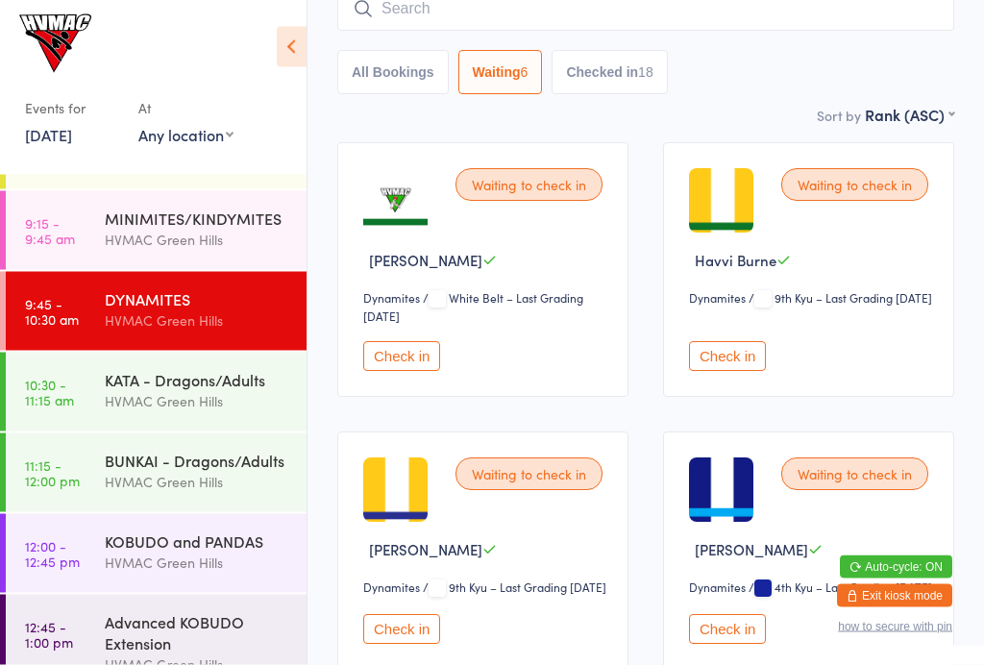
scroll to position [196, 0]
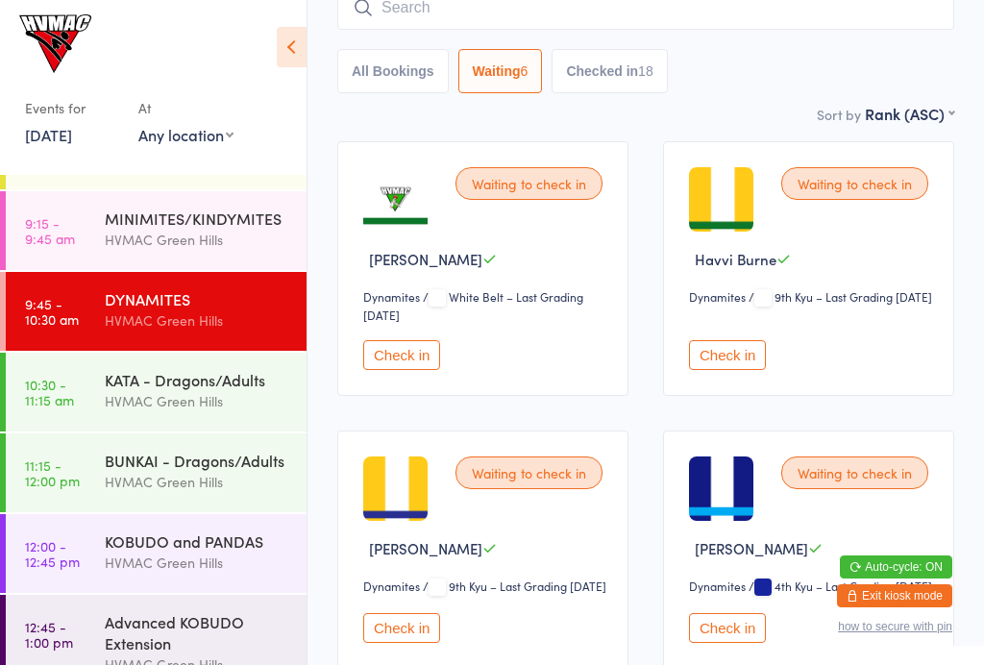
click at [709, 358] on button "Check in" at bounding box center [727, 355] width 77 height 30
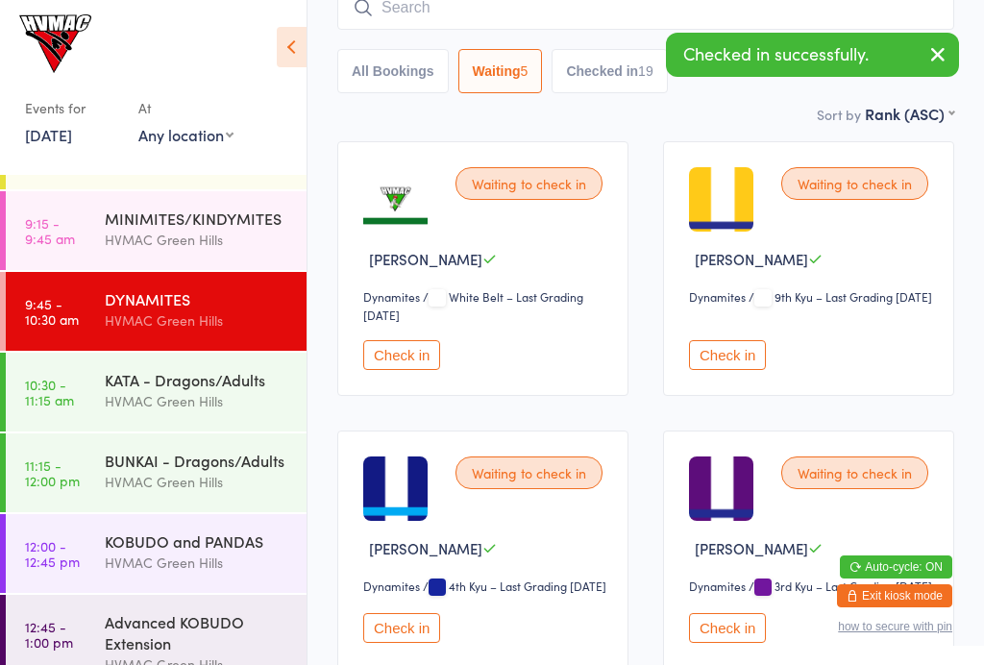
click at [730, 358] on button "Check in" at bounding box center [727, 355] width 77 height 30
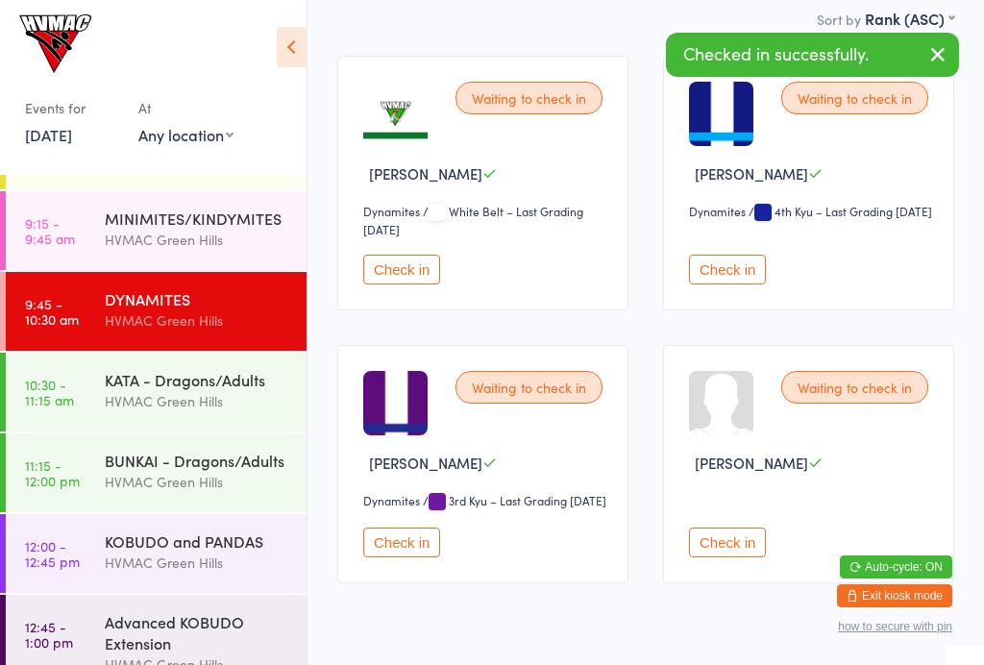
scroll to position [345, 0]
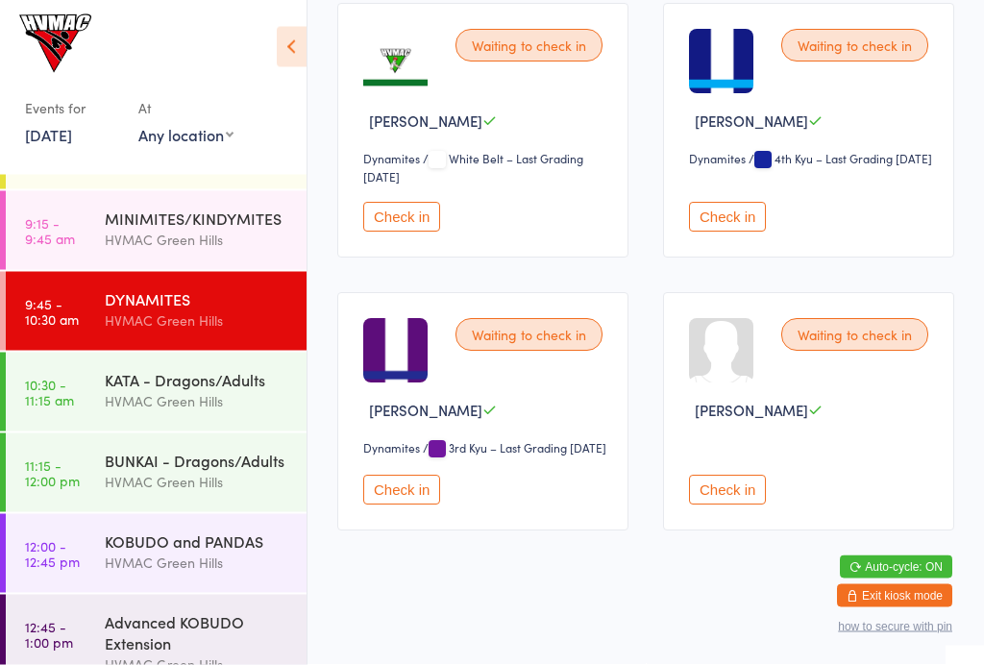
click at [394, 505] on button "Check in" at bounding box center [401, 491] width 77 height 30
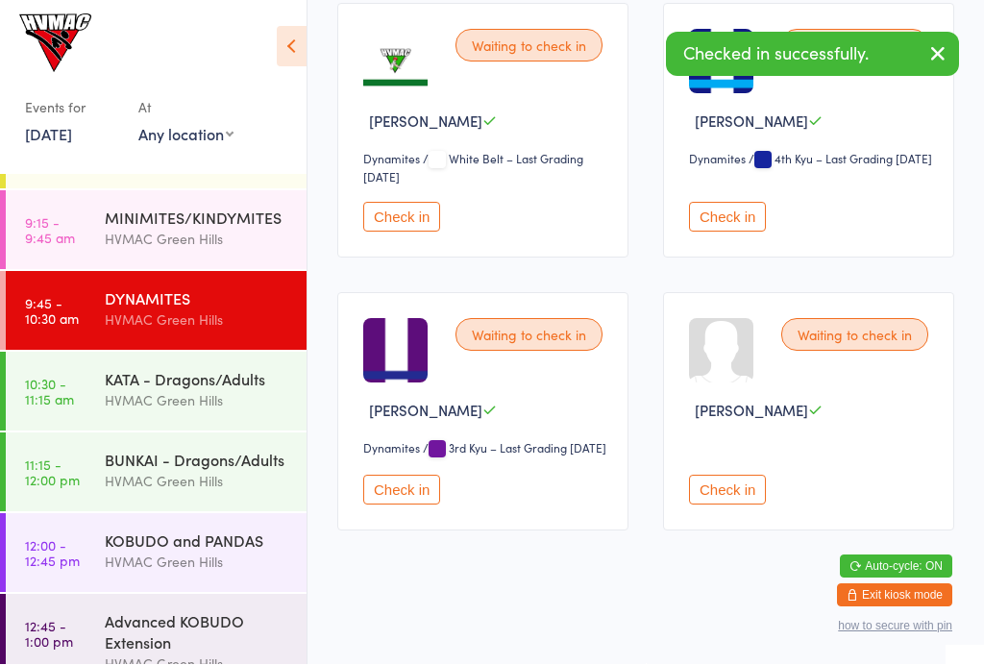
scroll to position [300, 0]
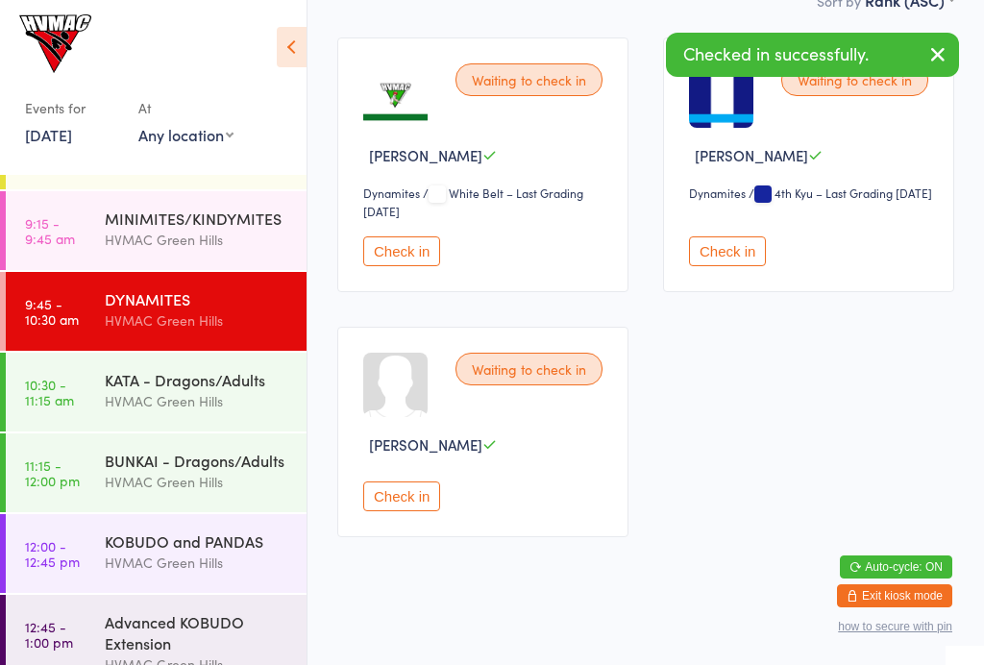
click at [439, 505] on button "Check in" at bounding box center [401, 496] width 77 height 30
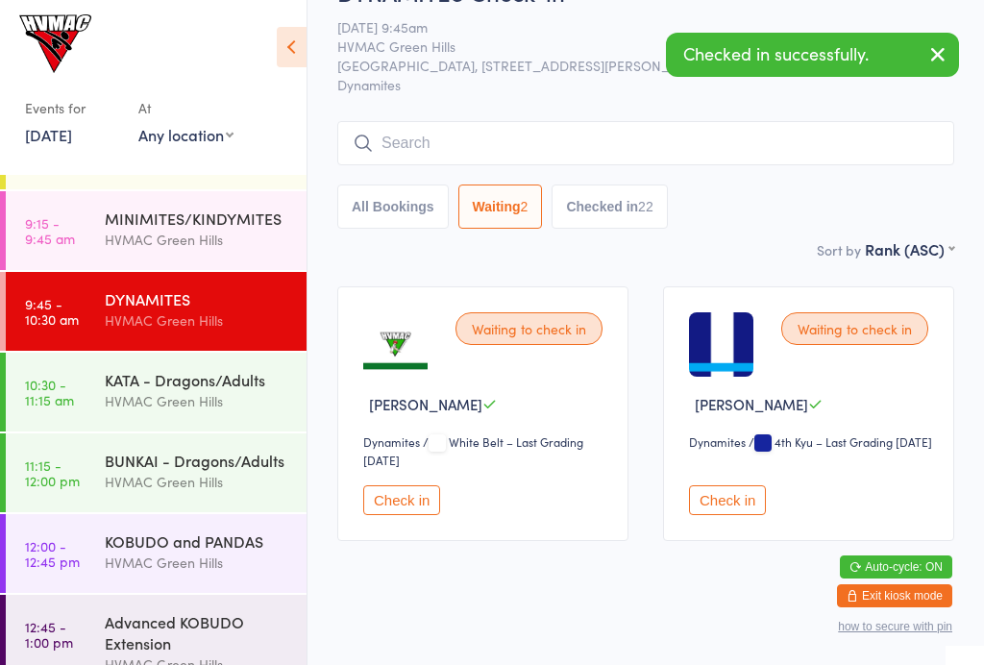
click at [651, 193] on button "Checked in 22" at bounding box center [609, 206] width 115 height 44
select select "6"
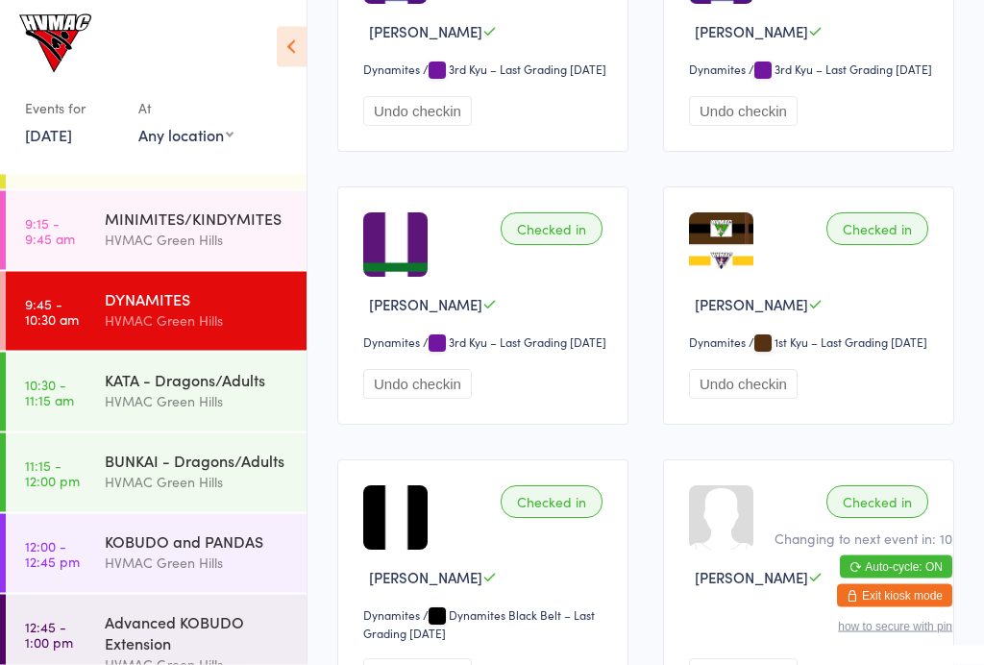
scroll to position [2678, 0]
click at [196, 390] on div "KATA - Dragons/Adults" at bounding box center [197, 379] width 185 height 21
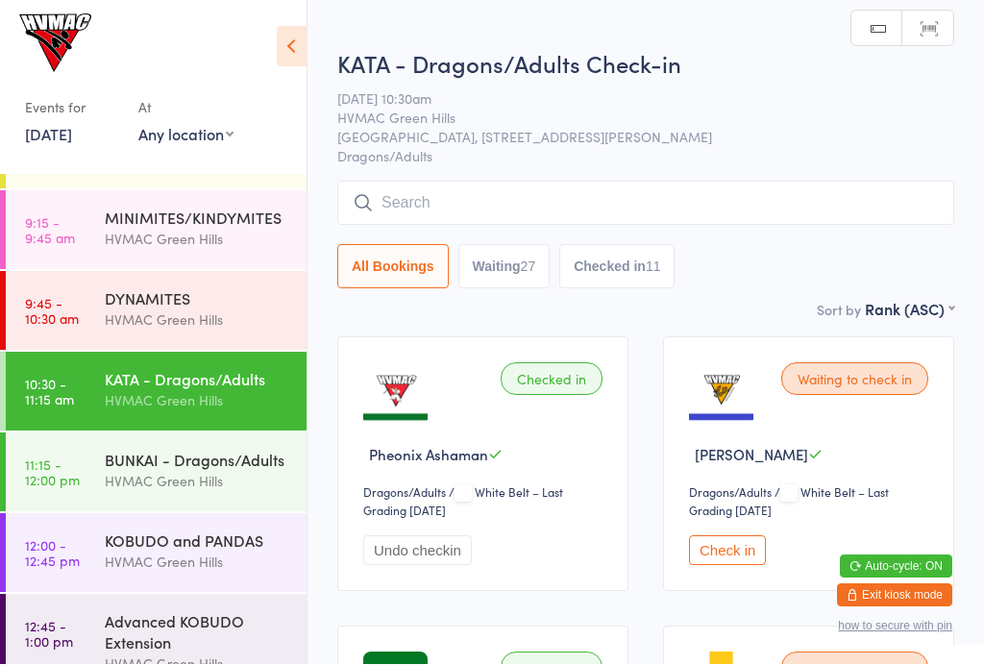
scroll to position [1, 0]
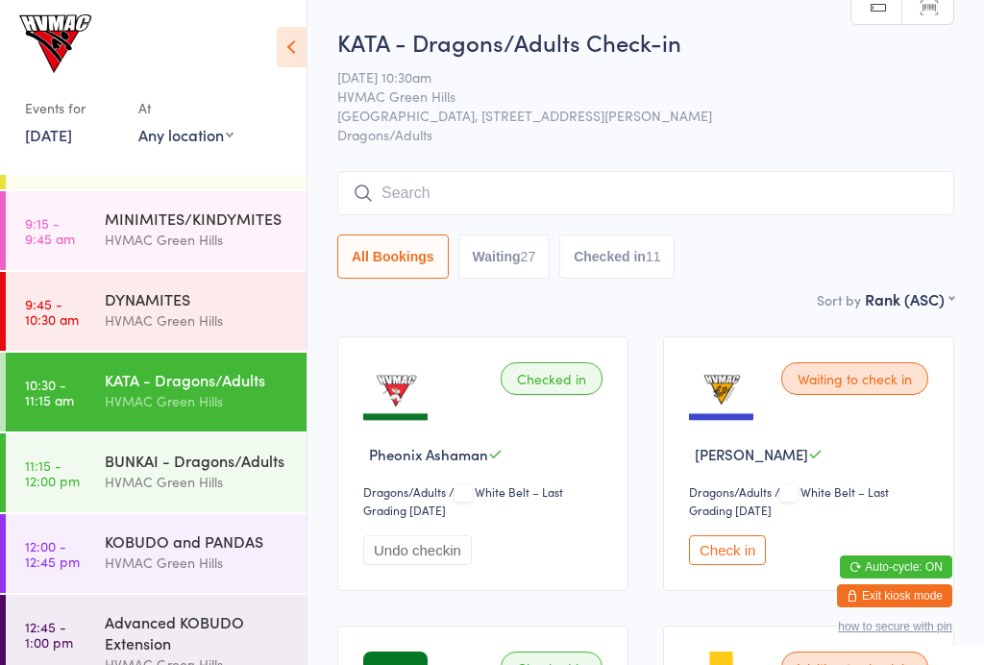
click at [490, 207] on input "search" at bounding box center [645, 193] width 617 height 44
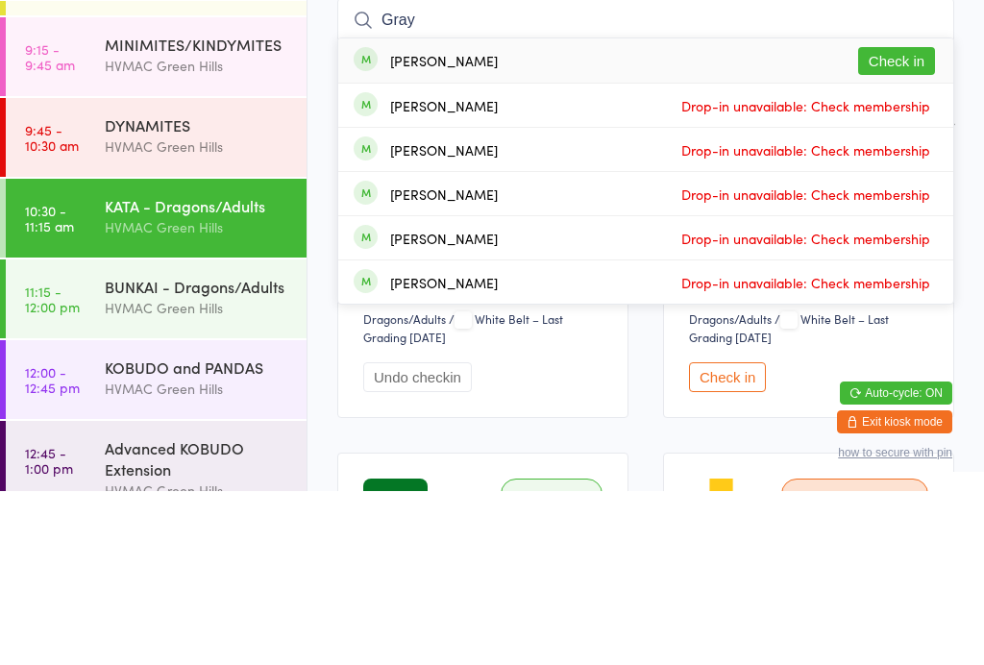
type input "Gray"
click at [896, 221] on button "Check in" at bounding box center [896, 235] width 77 height 28
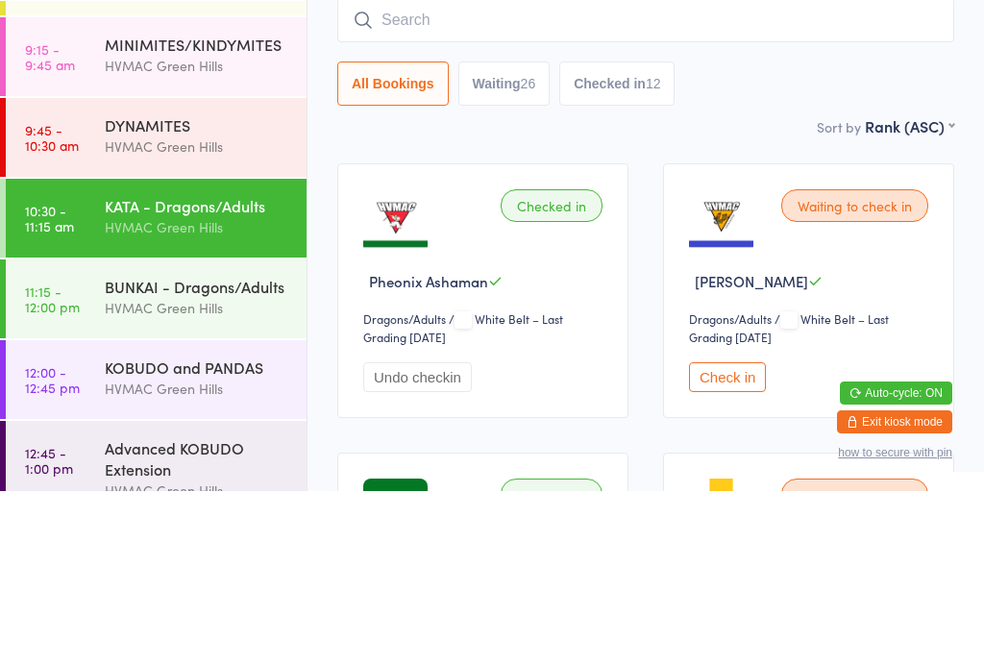
scroll to position [174, 0]
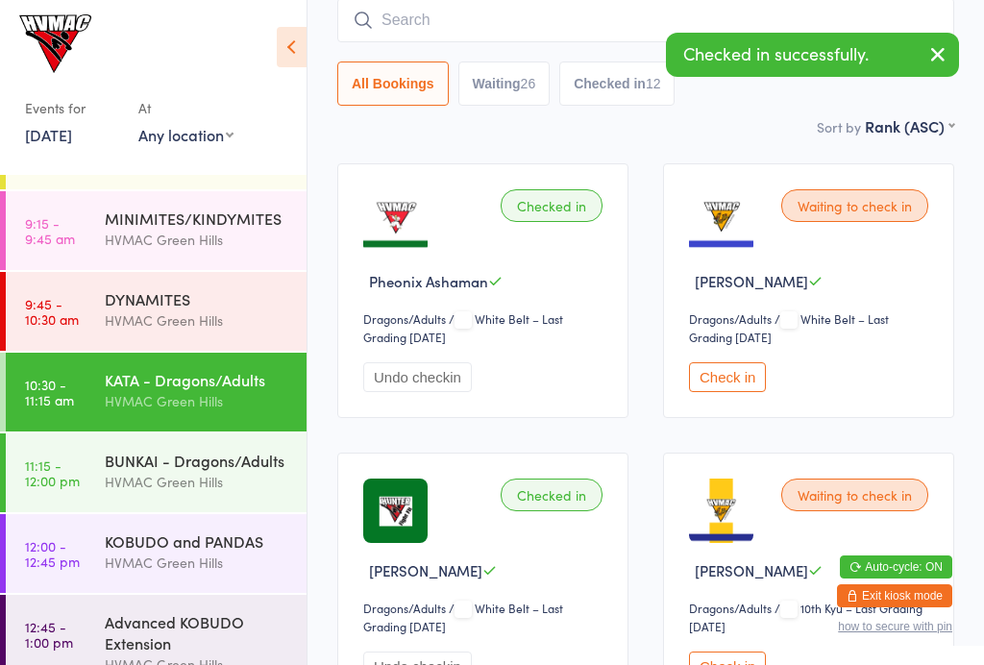
click at [182, 482] on div "HVMAC Green Hills" at bounding box center [197, 482] width 185 height 22
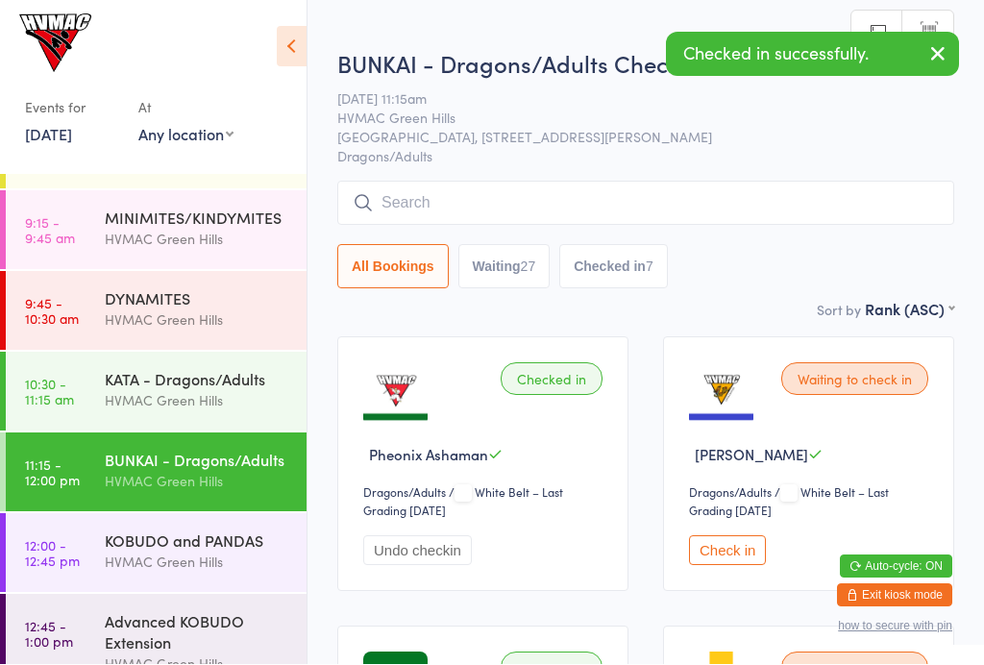
scroll to position [1, 0]
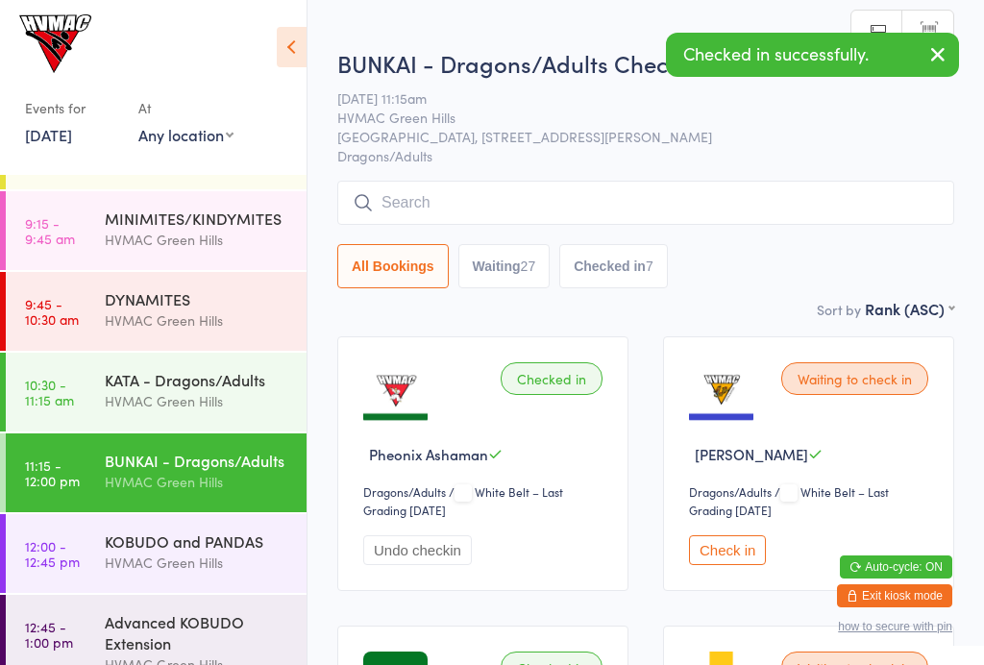
click at [469, 205] on input "search" at bounding box center [645, 203] width 617 height 44
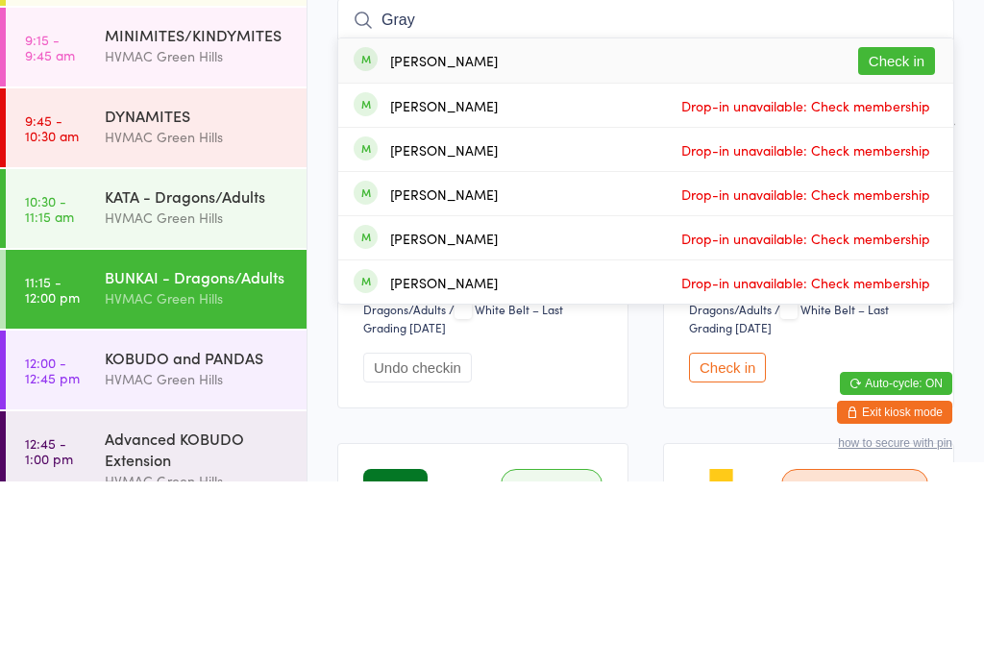
type input "Gray"
click at [895, 231] on button "Check in" at bounding box center [896, 245] width 77 height 28
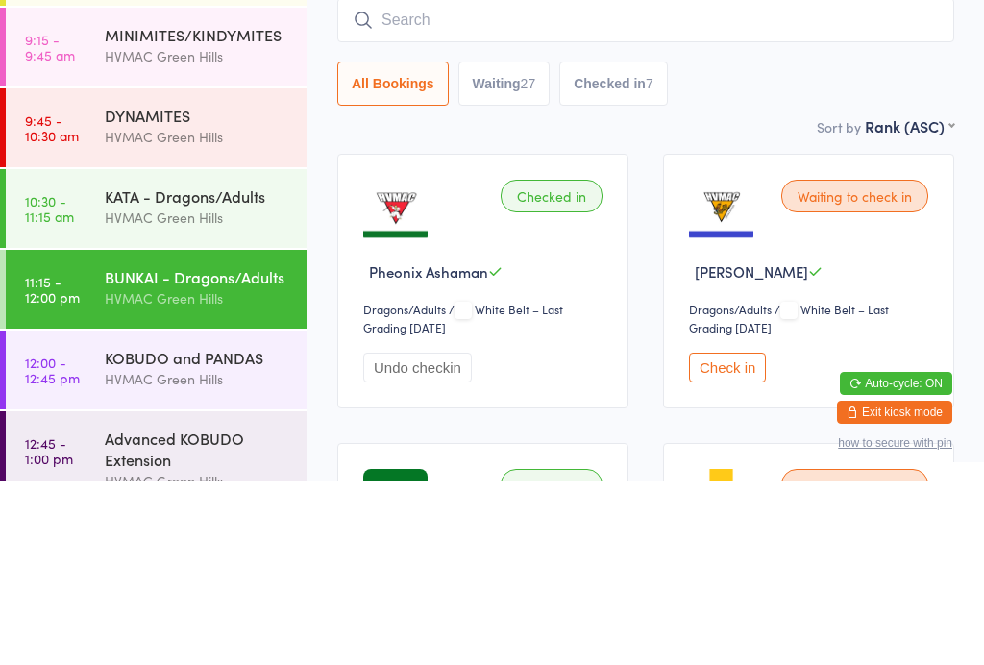
scroll to position [184, 0]
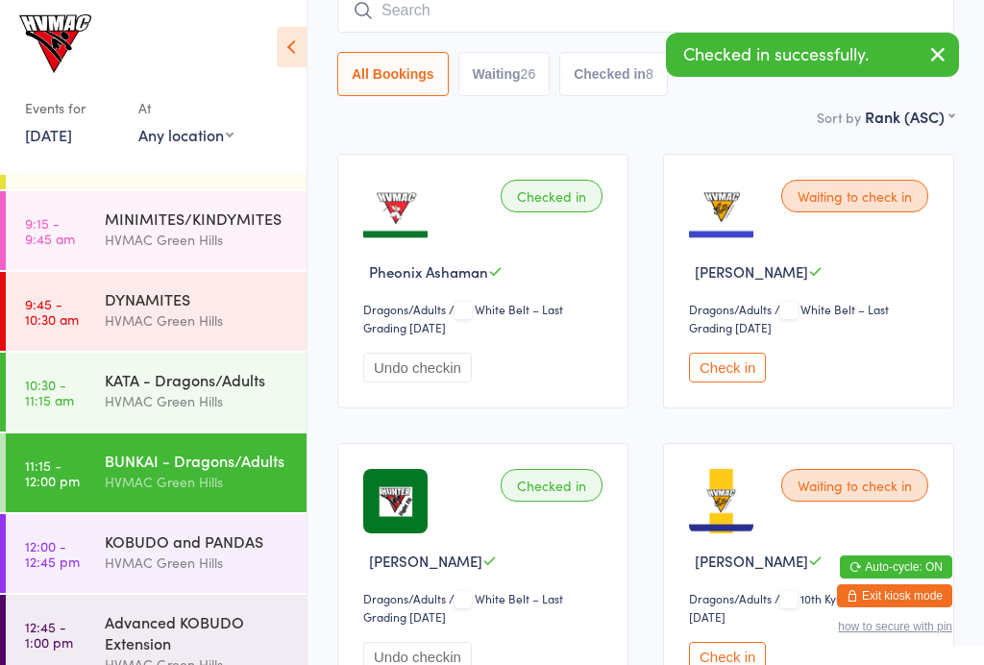
click at [218, 565] on div "HVMAC Green Hills" at bounding box center [197, 563] width 185 height 22
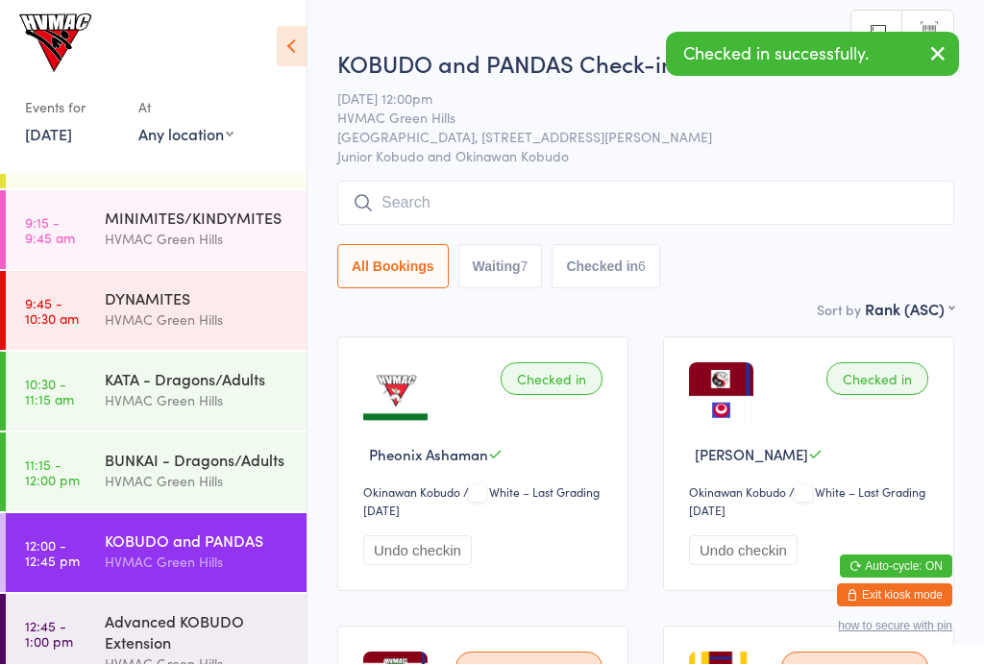
scroll to position [1, 0]
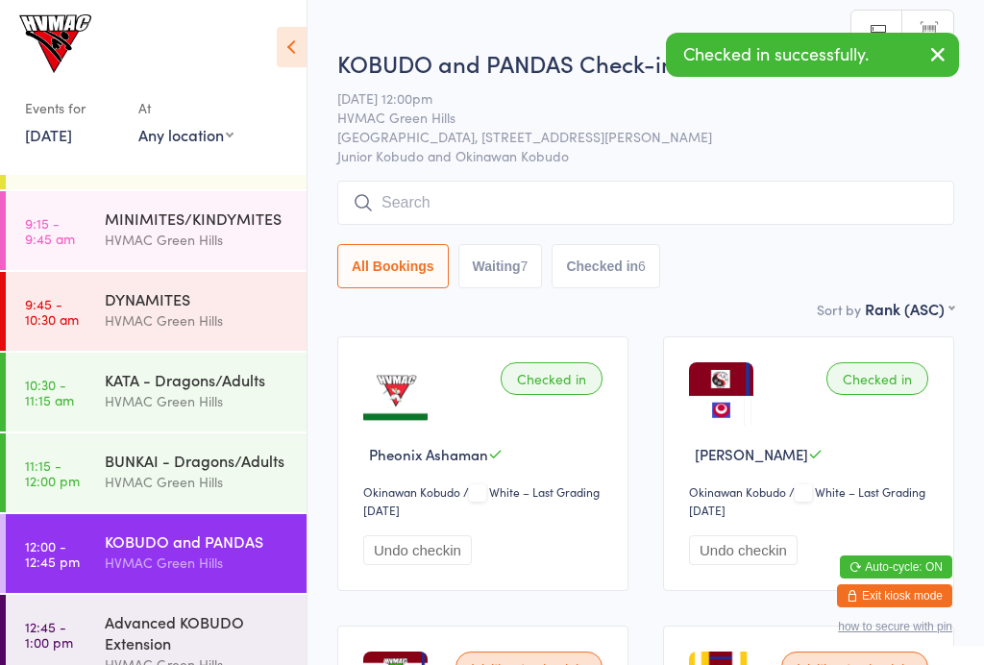
click at [483, 202] on input "search" at bounding box center [645, 203] width 617 height 44
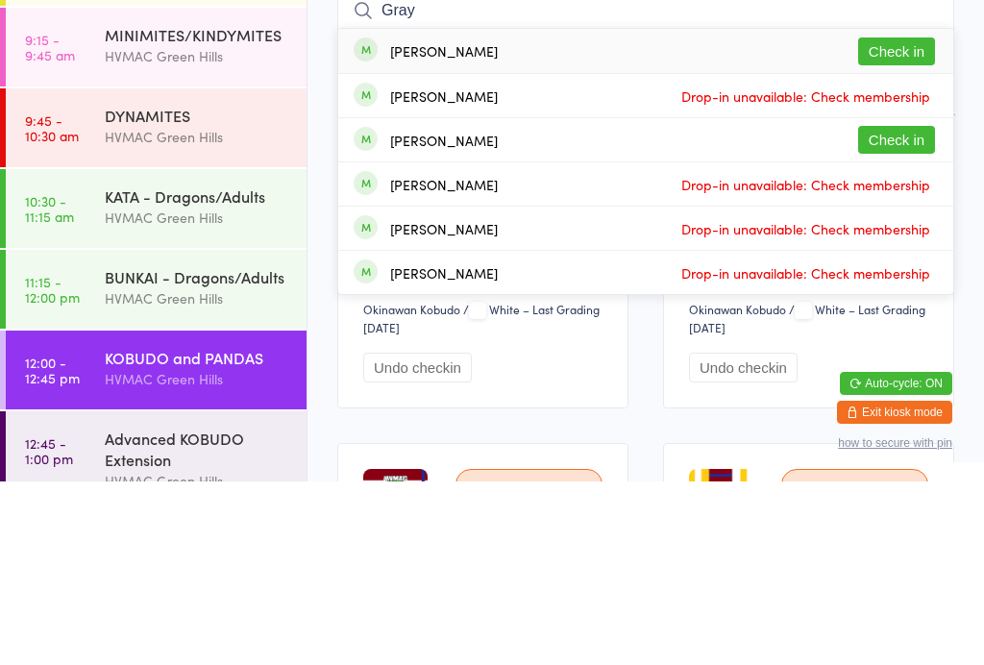
type input "Gray"
click at [896, 221] on button "Check in" at bounding box center [896, 235] width 77 height 28
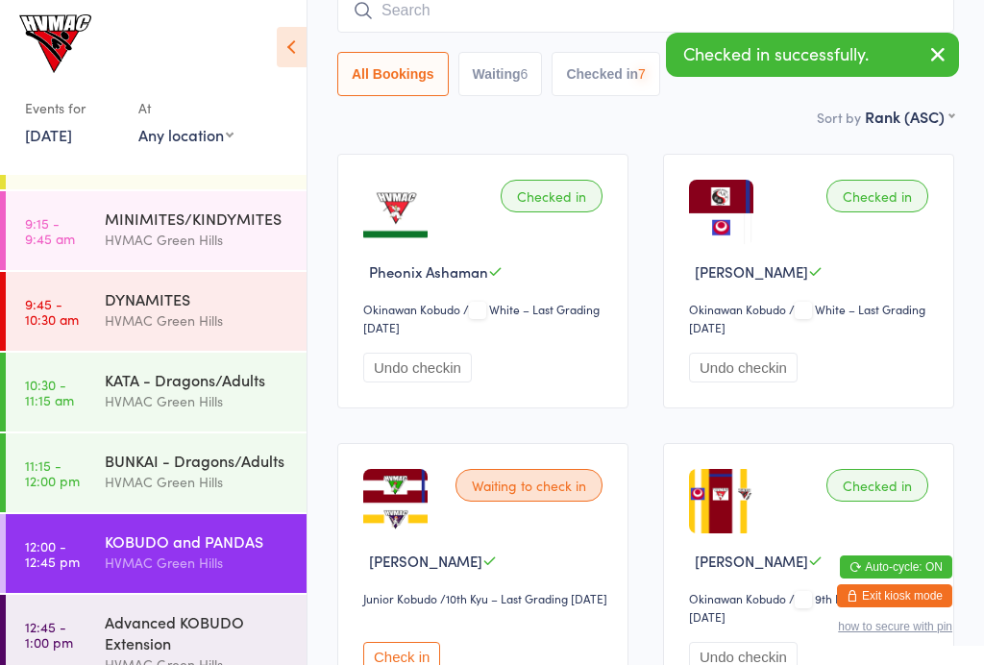
click at [534, 27] on input "search" at bounding box center [645, 10] width 617 height 44
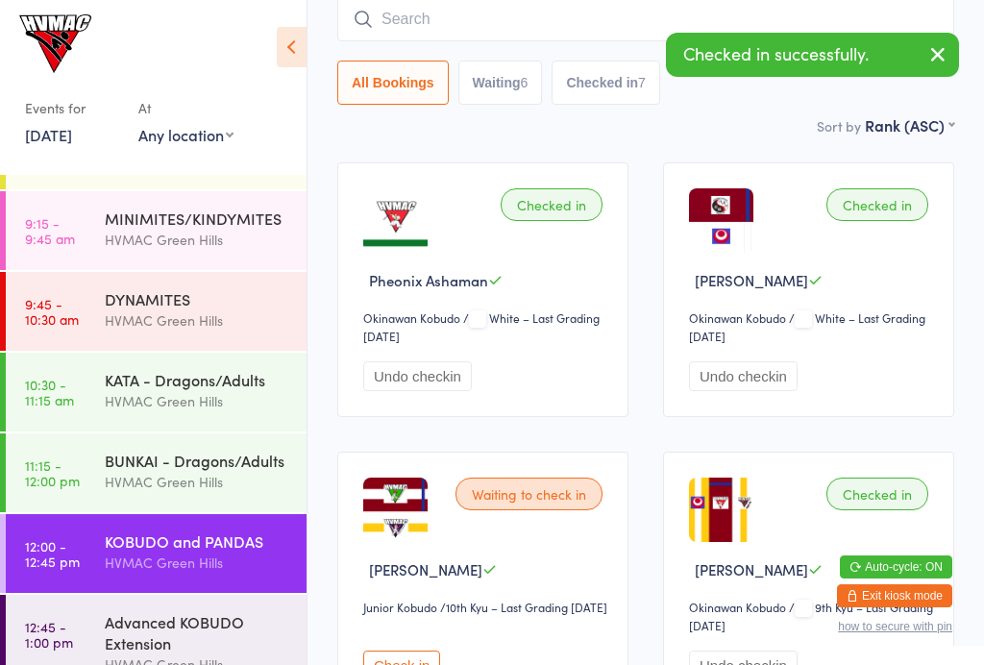
scroll to position [174, 0]
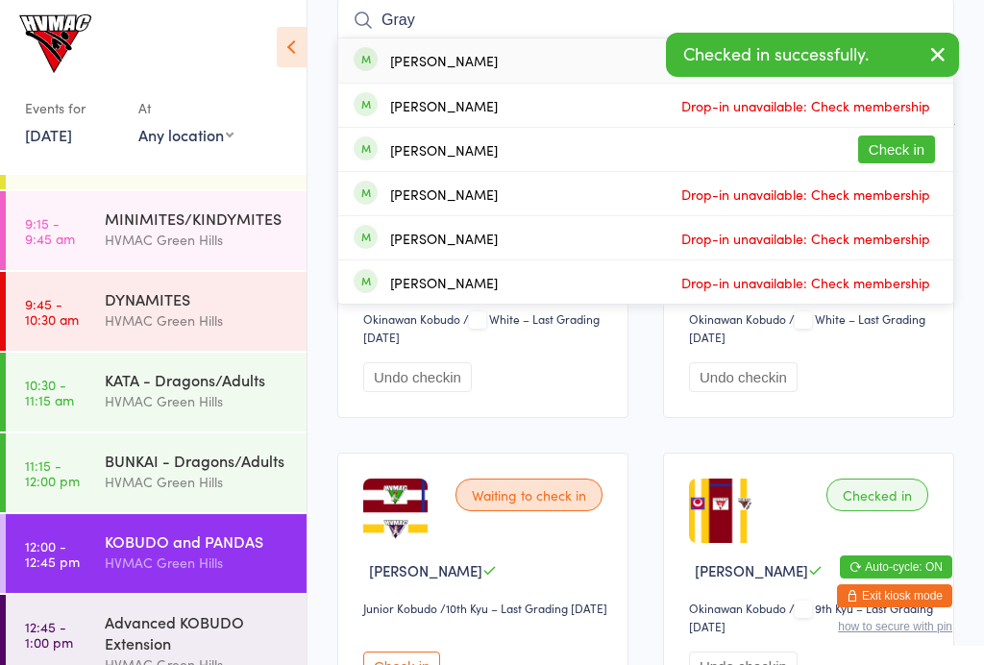
type input "Gray"
click at [888, 149] on button "Check in" at bounding box center [896, 149] width 77 height 28
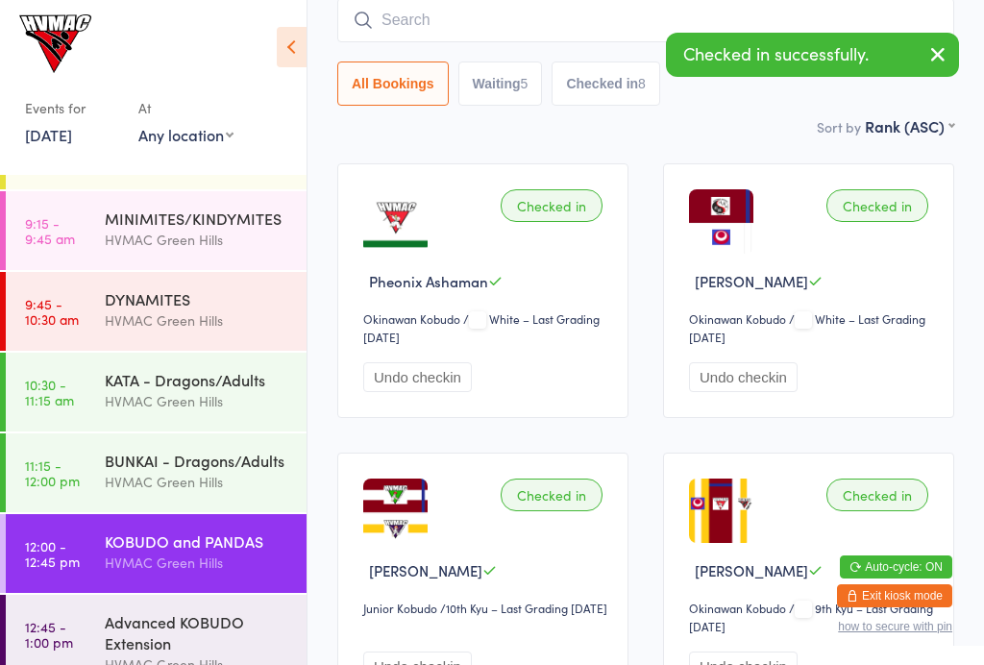
click at [225, 400] on div "HVMAC Green Hills" at bounding box center [197, 401] width 185 height 22
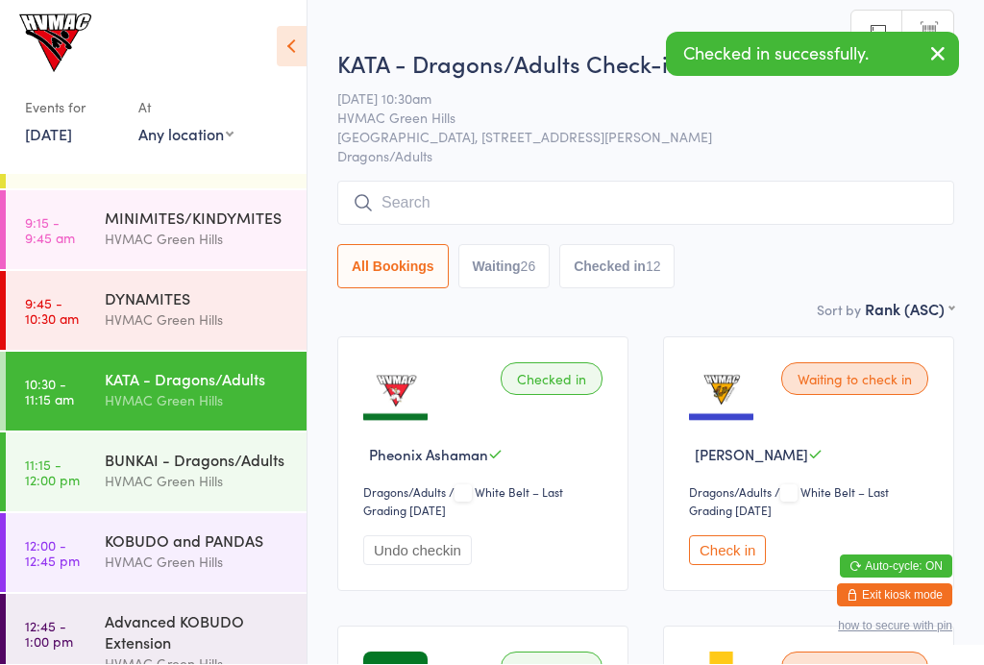
scroll to position [1, 0]
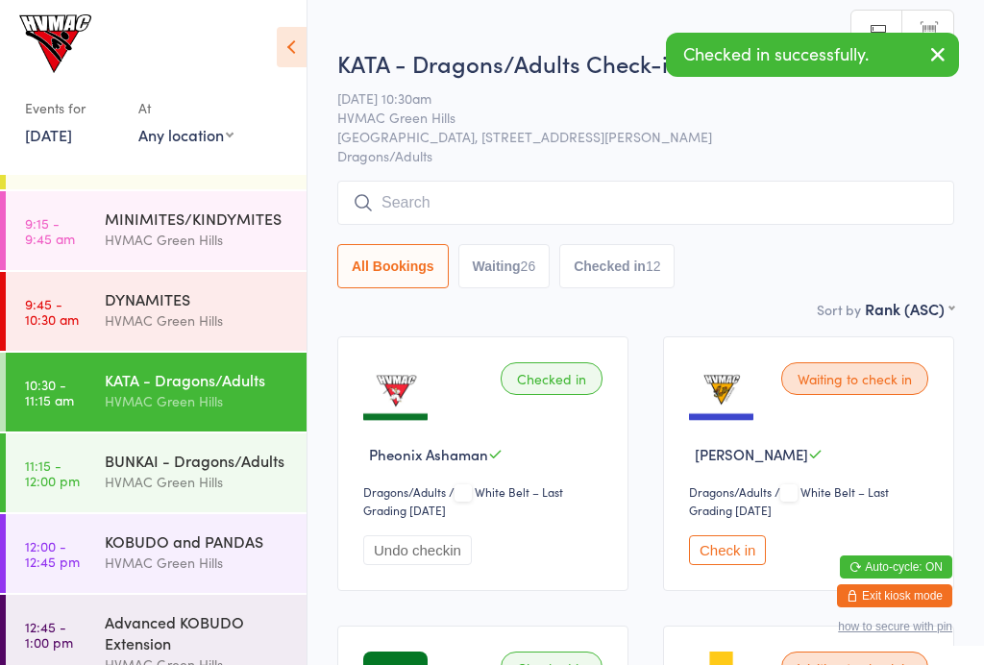
click at [739, 208] on input "search" at bounding box center [645, 203] width 617 height 44
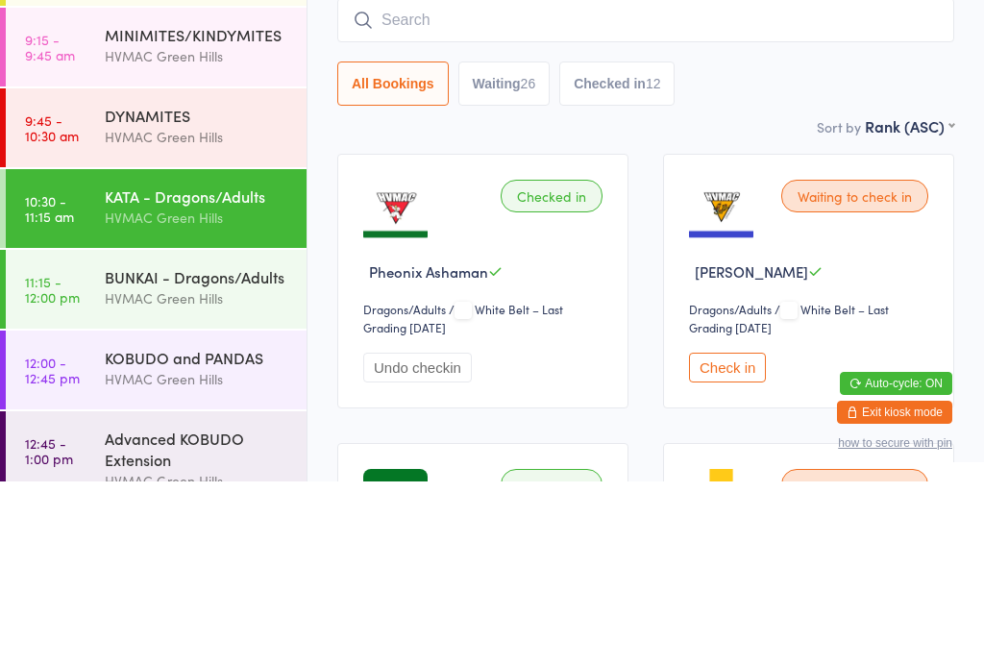
click at [521, 245] on button "Waiting 26" at bounding box center [504, 267] width 92 height 44
select select "4"
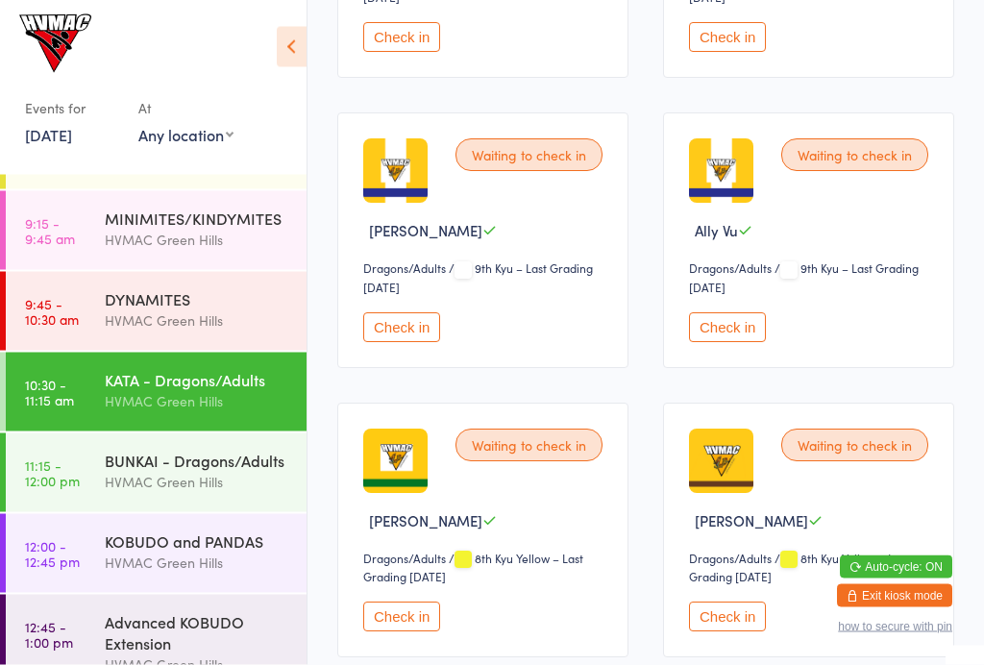
click at [420, 626] on button "Check in" at bounding box center [401, 617] width 77 height 30
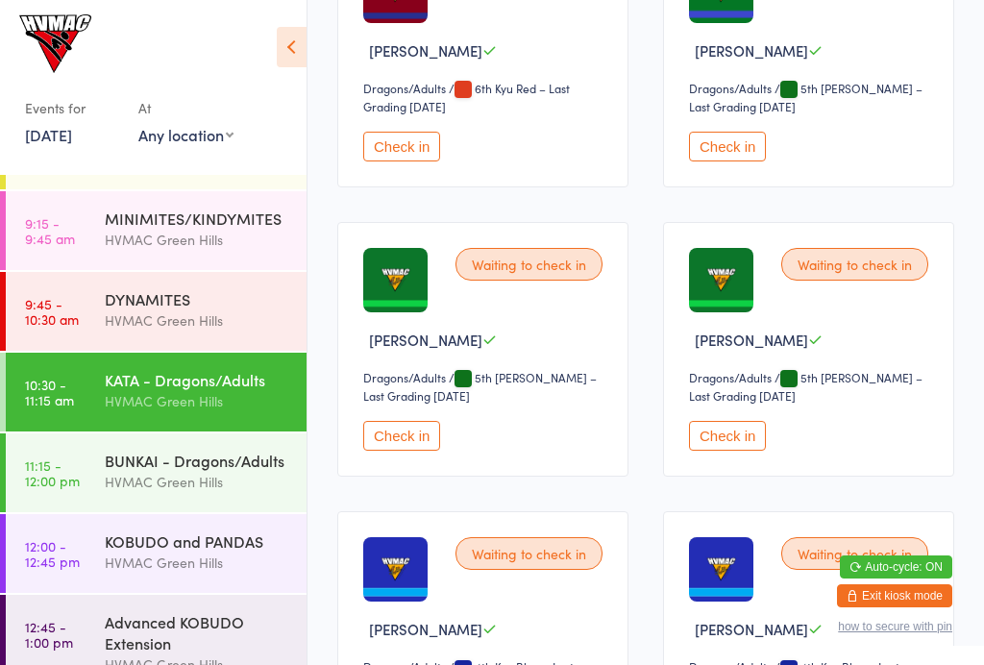
scroll to position [1897, 0]
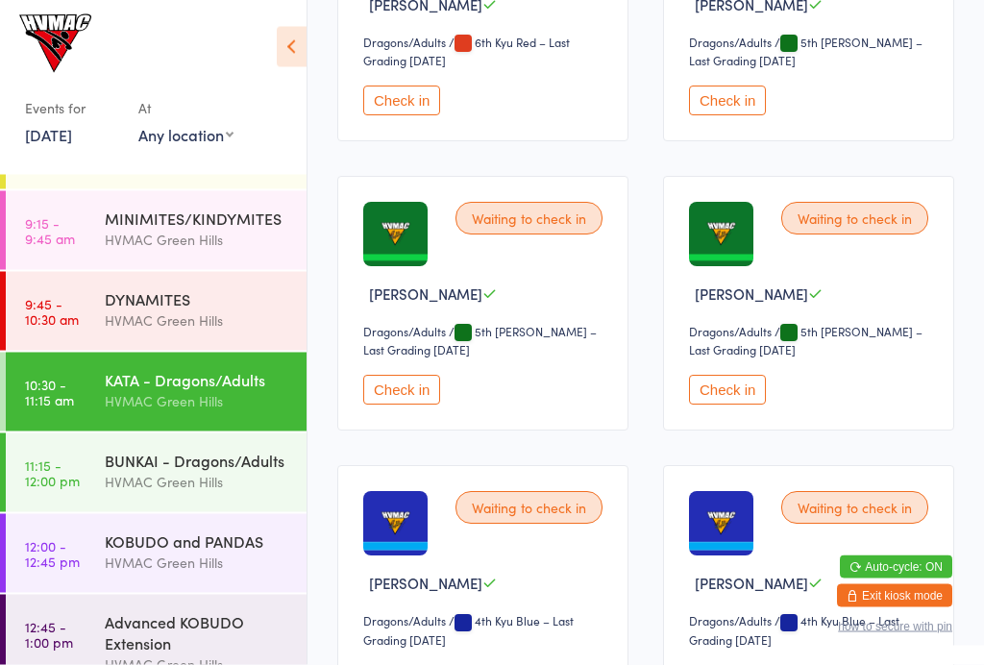
click at [387, 405] on button "Check in" at bounding box center [401, 391] width 77 height 30
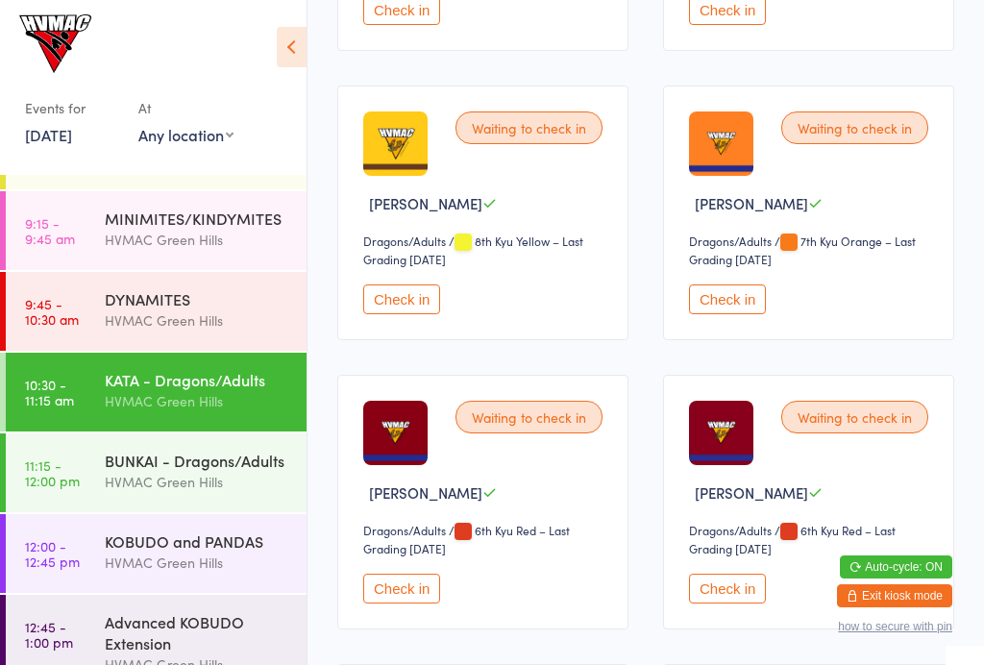
scroll to position [1119, 0]
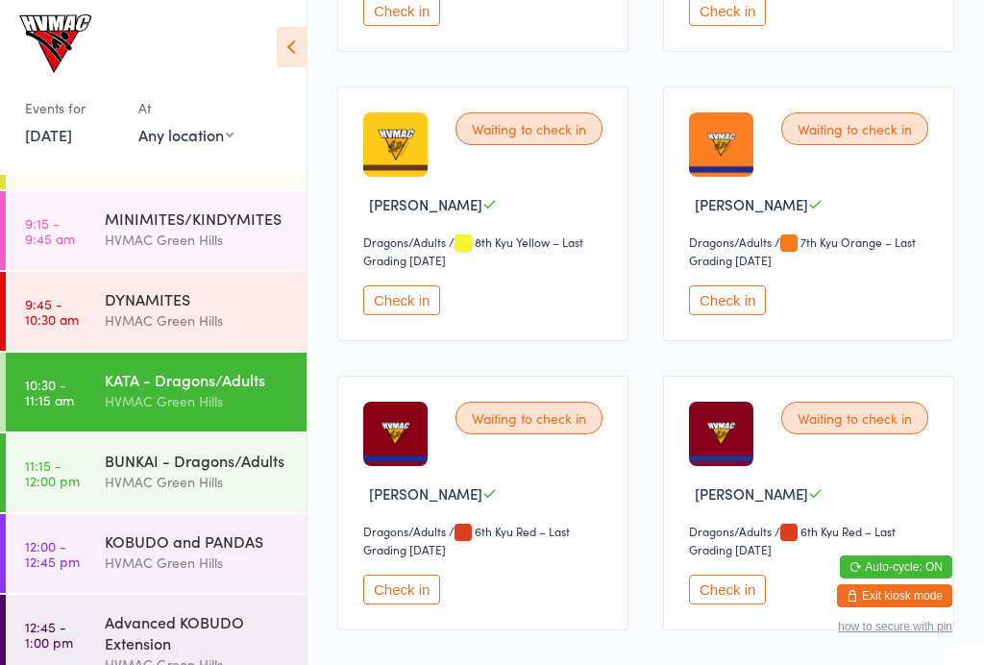
click at [427, 315] on button "Check in" at bounding box center [401, 300] width 77 height 30
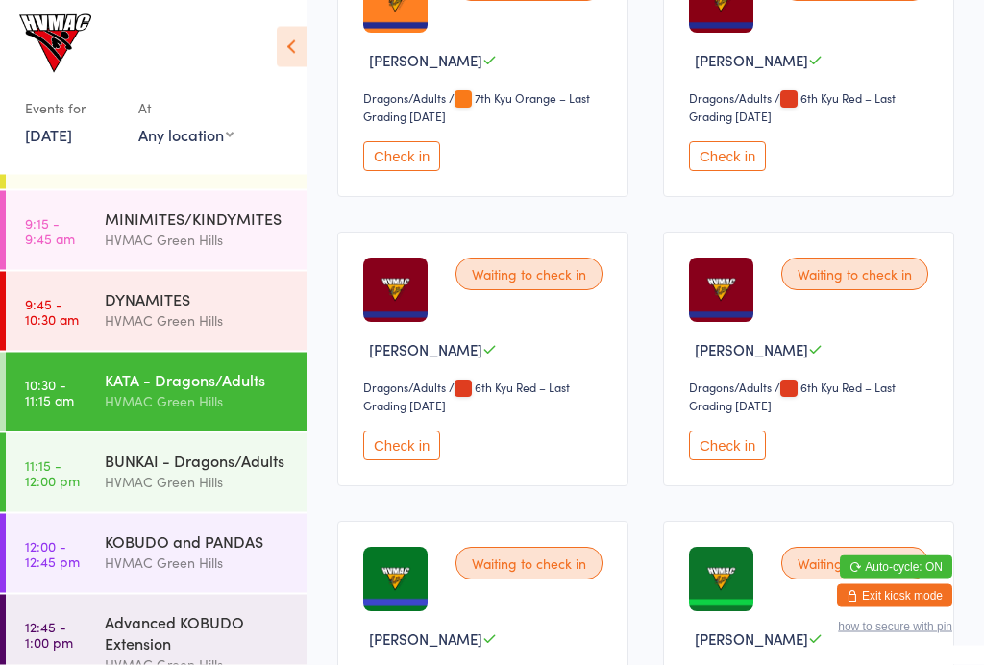
scroll to position [1264, 0]
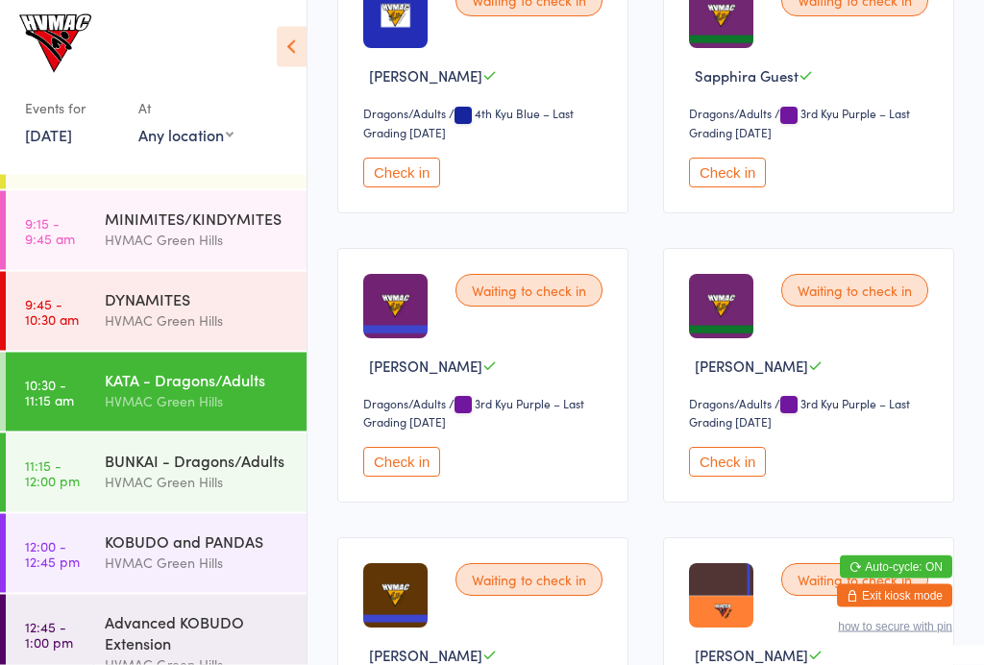
click at [395, 478] on button "Check in" at bounding box center [401, 463] width 77 height 30
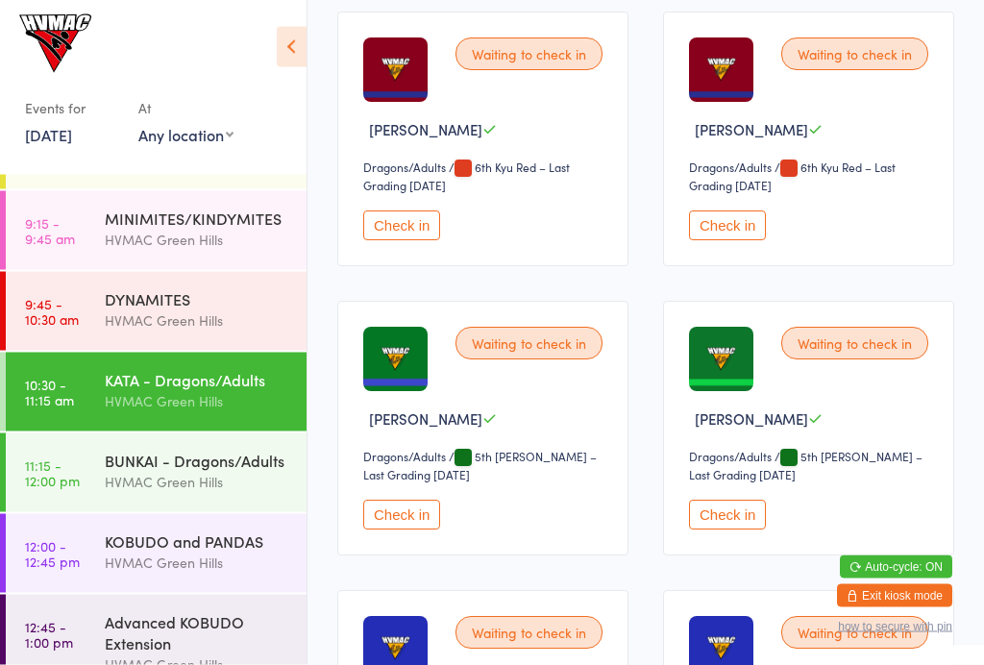
scroll to position [1482, 0]
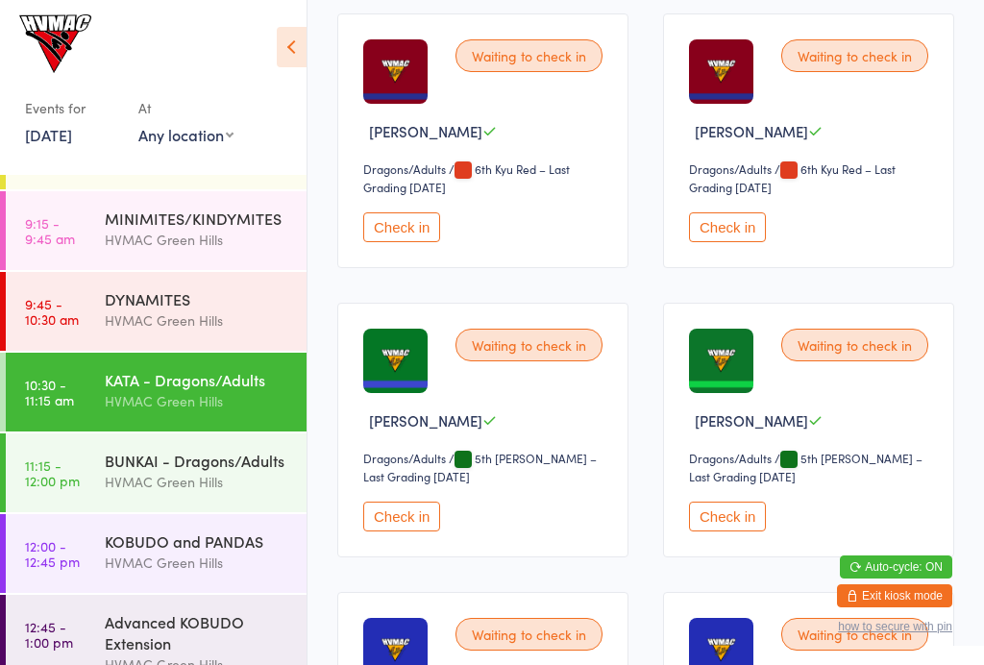
click at [436, 531] on button "Check in" at bounding box center [401, 517] width 77 height 30
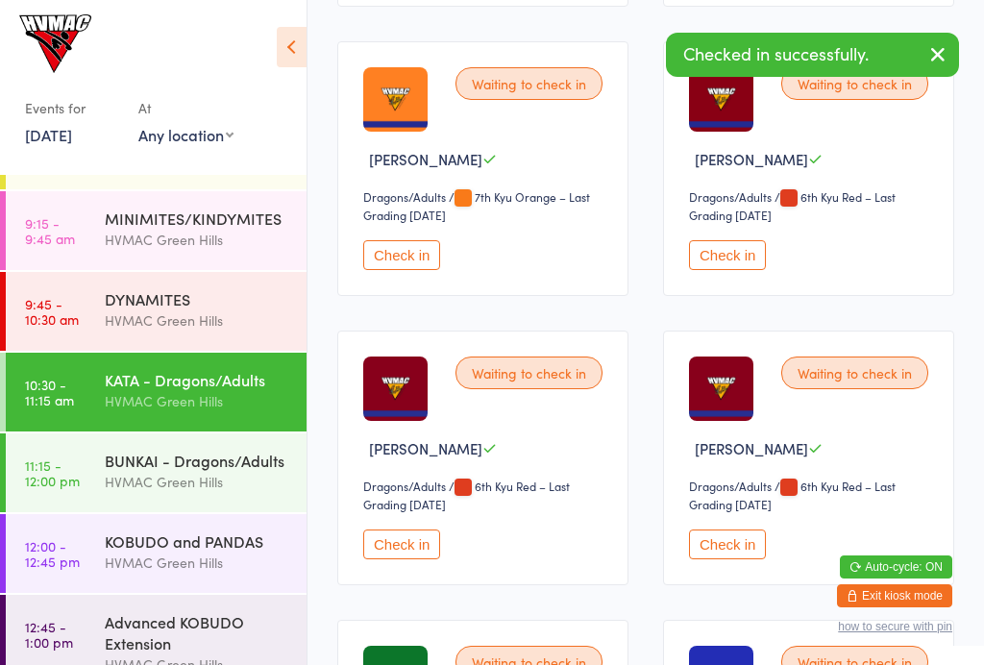
scroll to position [1152, 0]
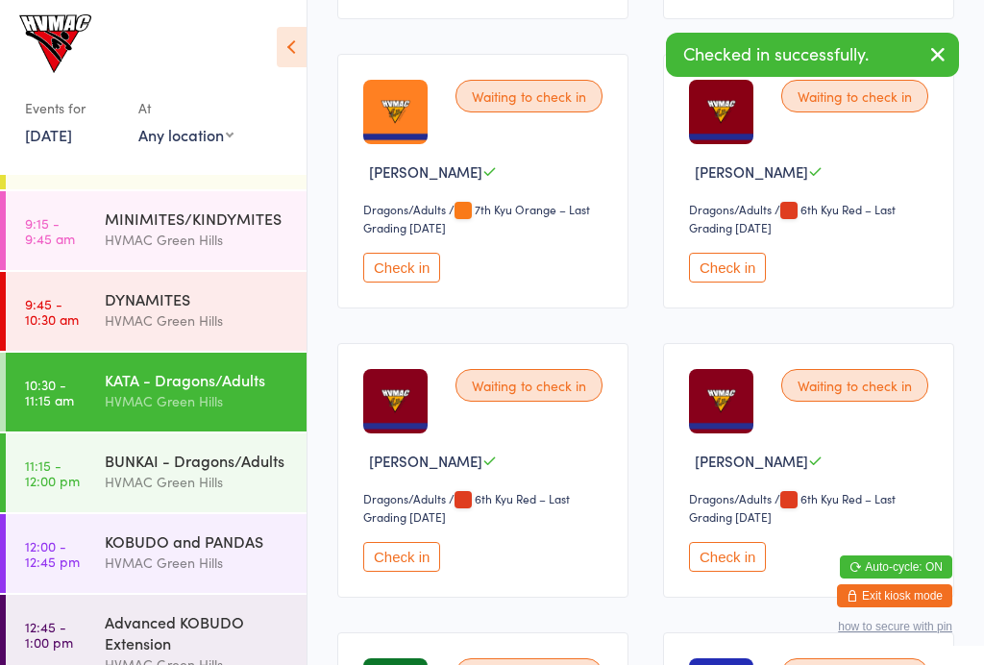
click at [742, 282] on button "Check in" at bounding box center [727, 268] width 77 height 30
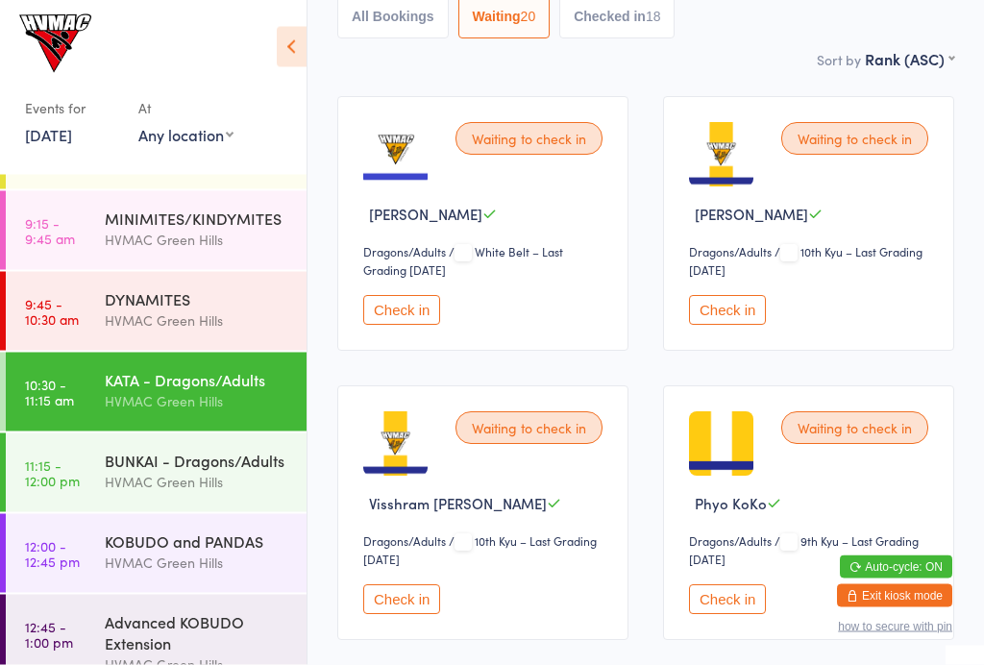
scroll to position [241, 0]
click at [727, 612] on button "Check in" at bounding box center [727, 599] width 77 height 30
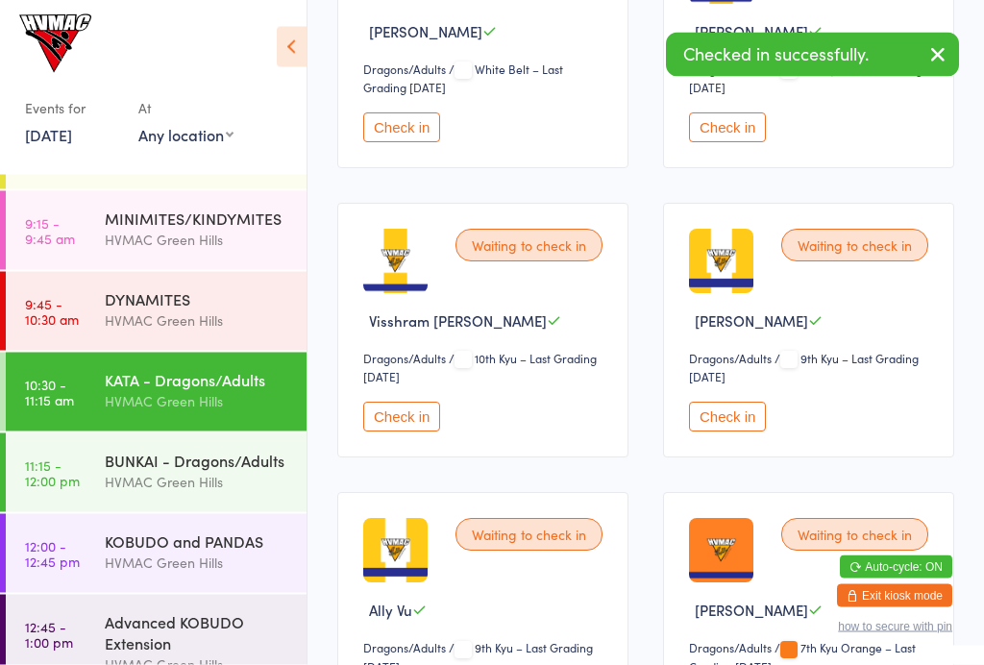
scroll to position [467, 0]
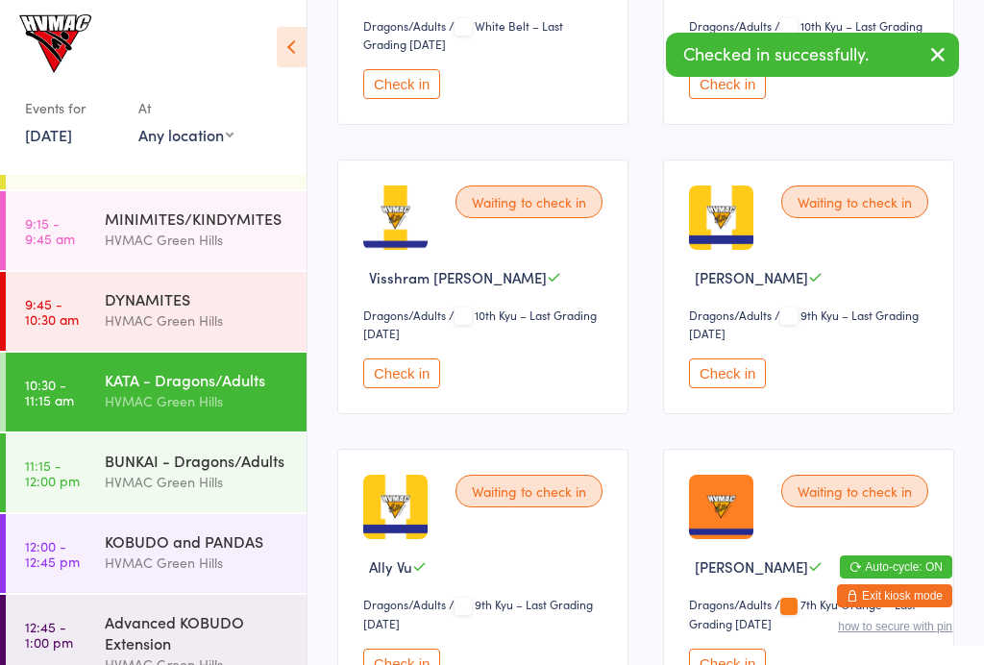
click at [716, 388] on button "Check in" at bounding box center [727, 373] width 77 height 30
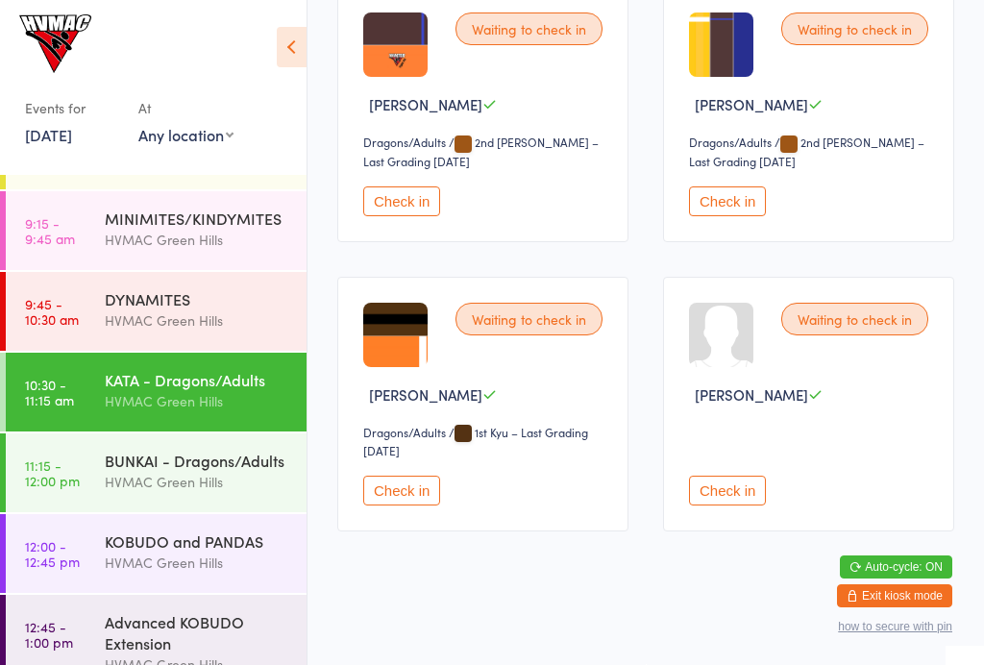
scroll to position [2405, 0]
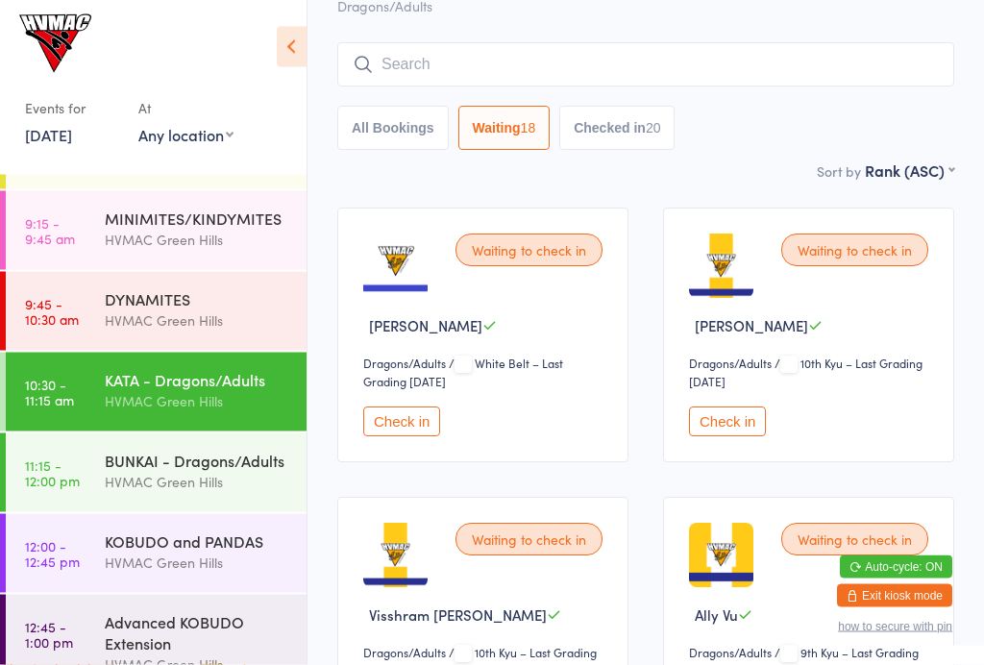
click at [428, 422] on button "Check in" at bounding box center [401, 422] width 77 height 30
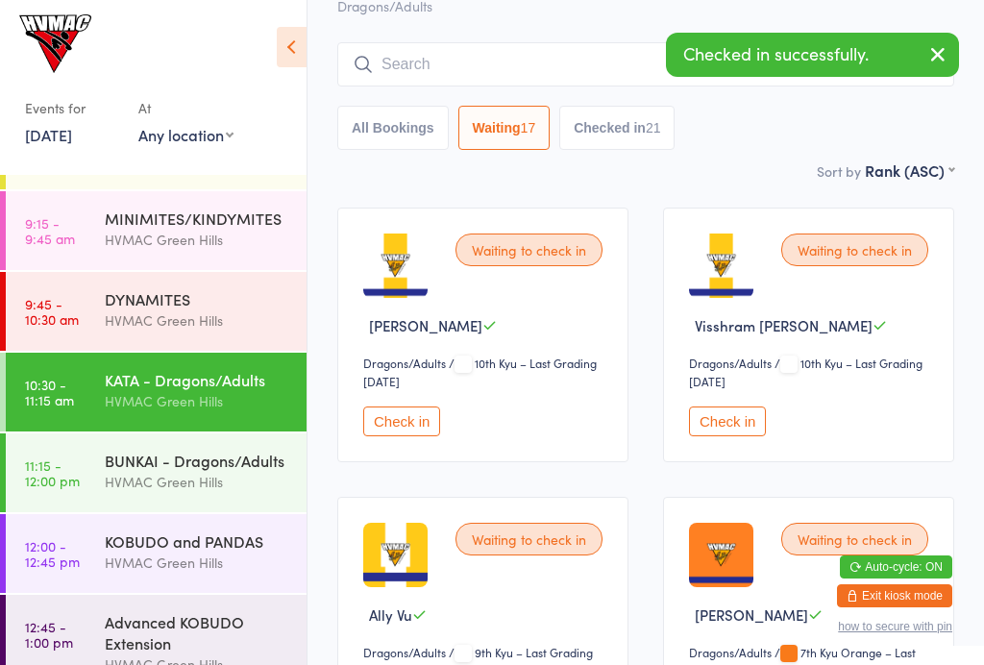
click at [380, 406] on div "Waiting to check in [PERSON_NAME] Dragons/Adults Dragons/Adults / 10th Kyu – La…" at bounding box center [482, 335] width 291 height 255
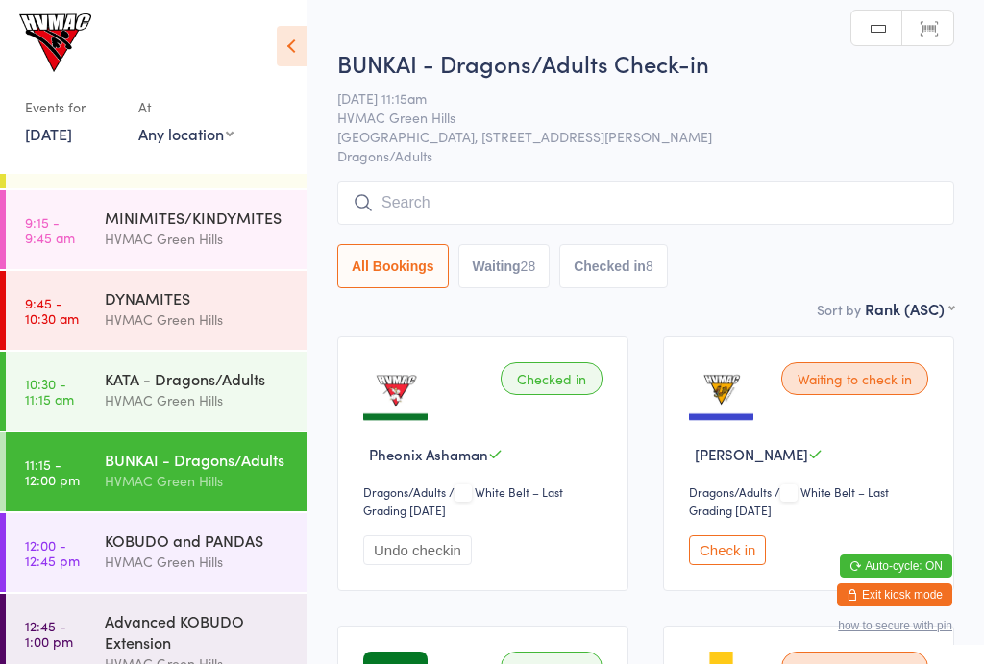
scroll to position [1, 0]
